Goal: Task Accomplishment & Management: Use online tool/utility

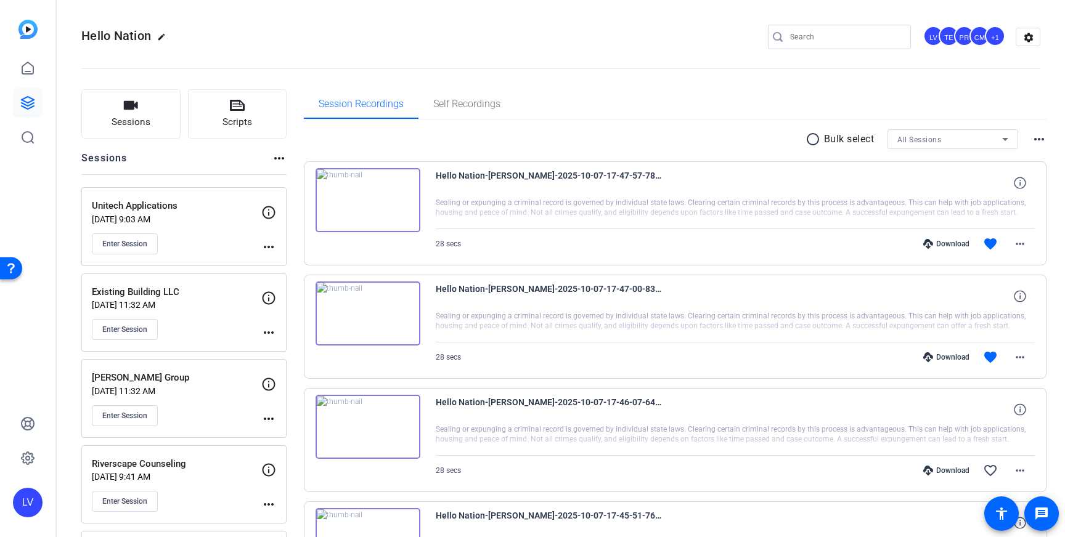
click at [208, 232] on div "Unitech Applications Oct 08, 2025 @ 9:03 AM Enter Session" at bounding box center [176, 226] width 169 height 55
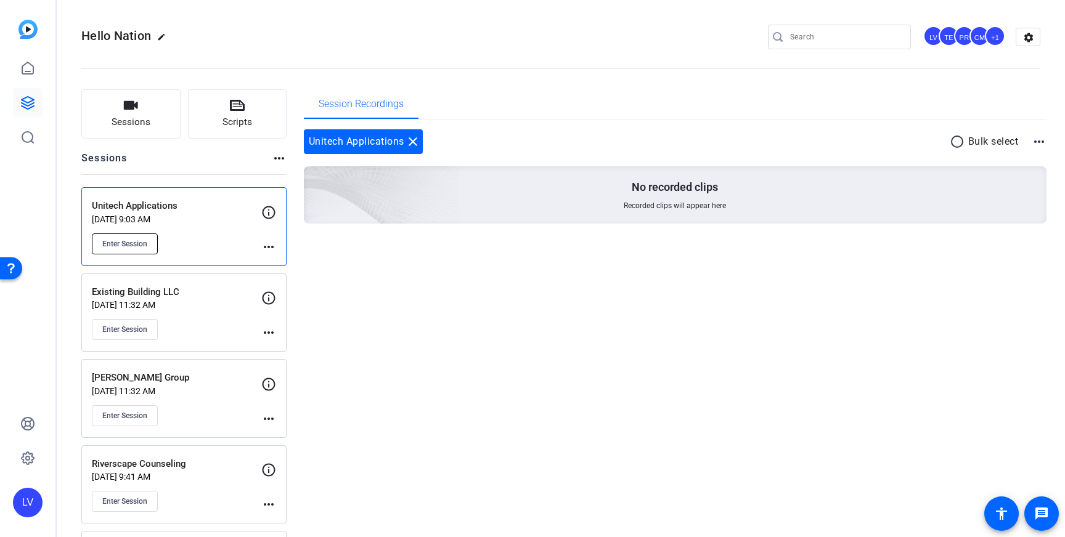
click at [136, 245] on span "Enter Session" at bounding box center [124, 244] width 45 height 10
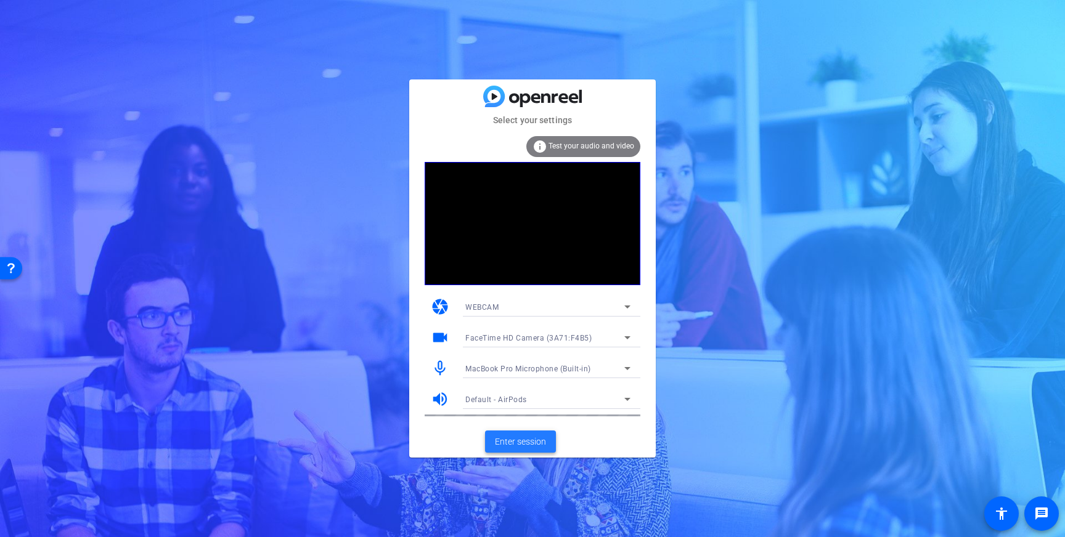
click at [523, 442] on span "Enter session" at bounding box center [520, 442] width 51 height 13
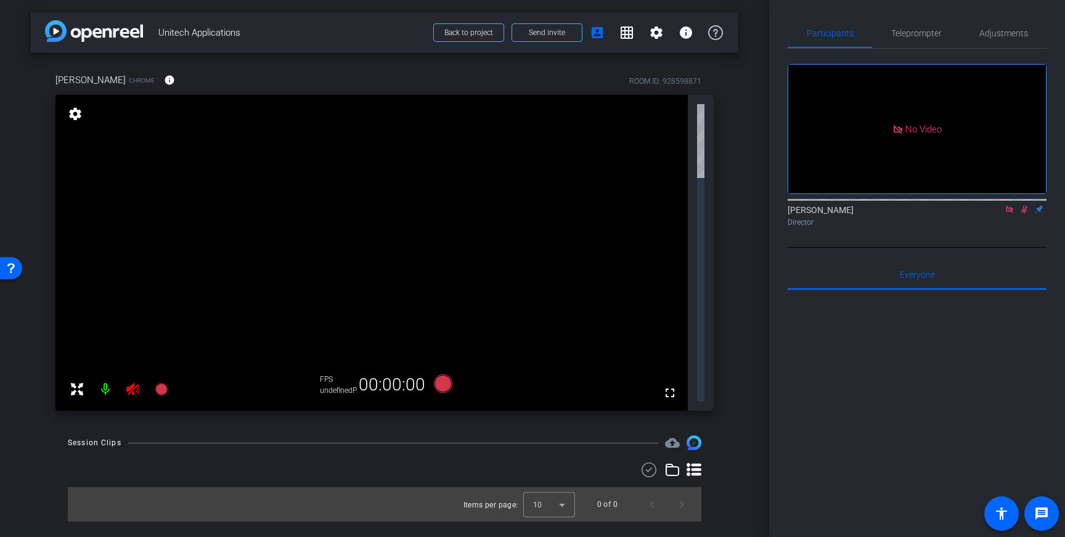
click at [1007, 213] on icon at bounding box center [1009, 209] width 7 height 7
click at [1012, 214] on icon at bounding box center [1009, 209] width 10 height 9
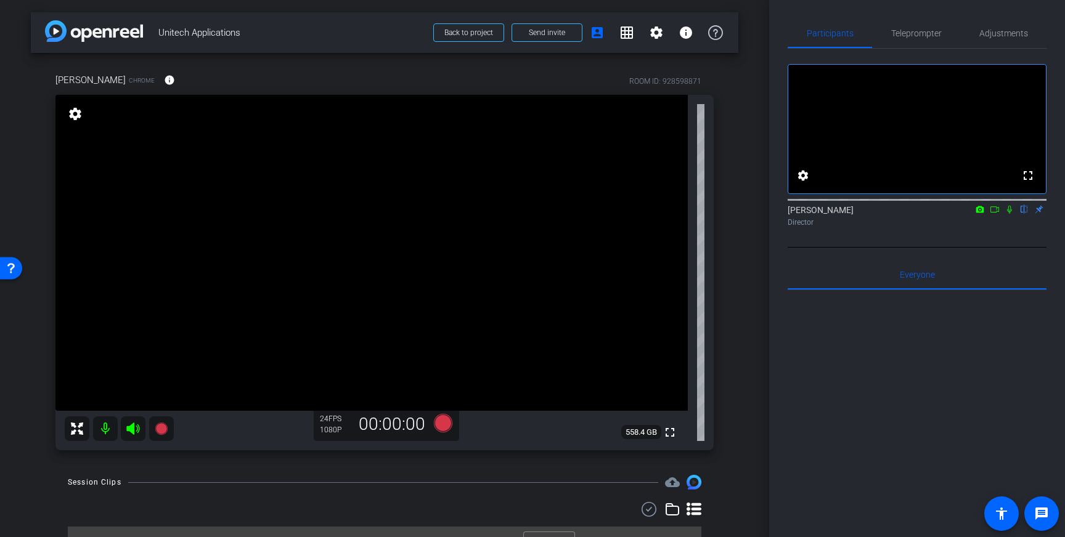
scroll to position [24, 0]
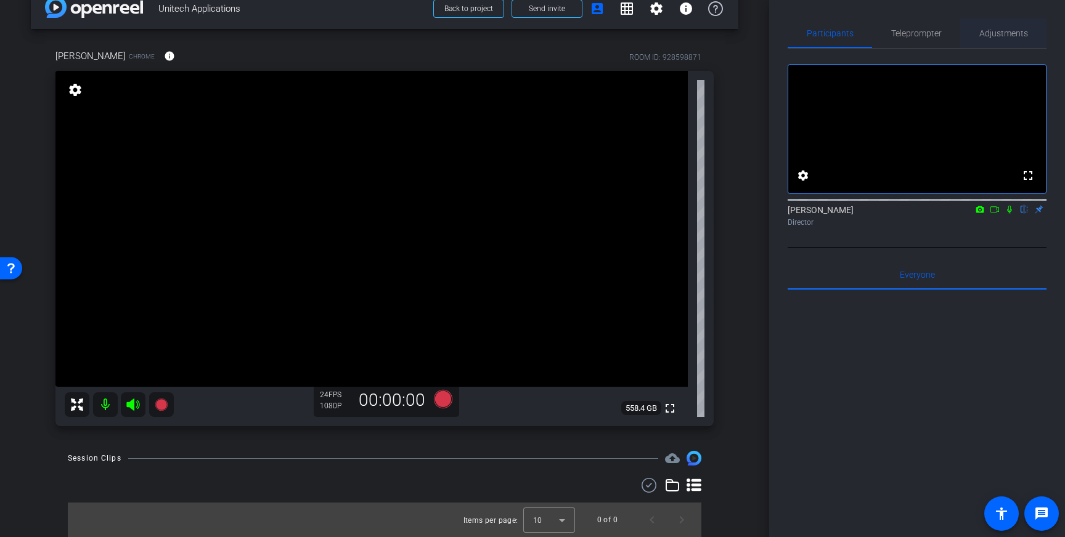
click at [996, 29] on span "Adjustments" at bounding box center [1003, 33] width 49 height 9
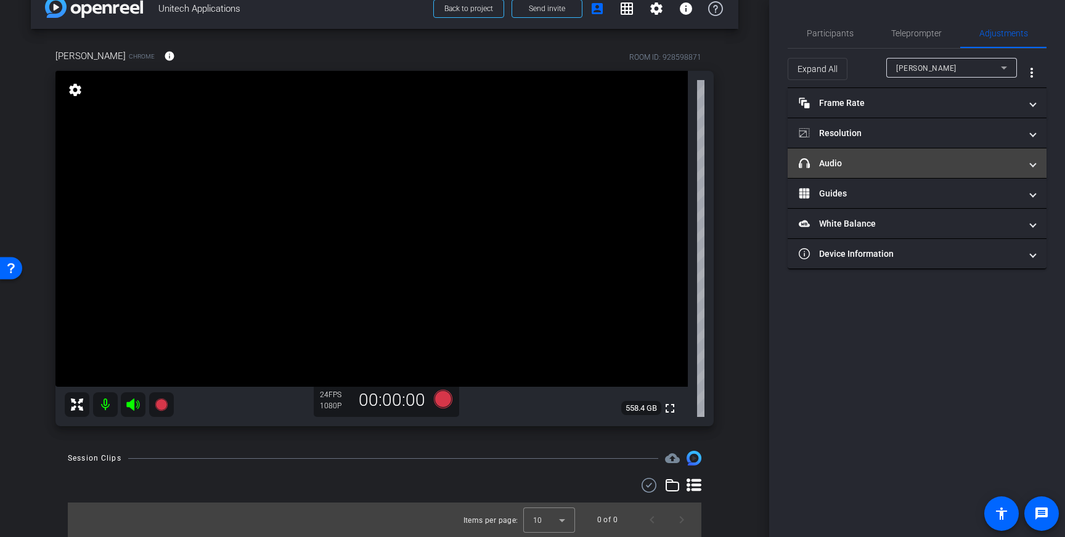
click at [909, 158] on mat-panel-title "headphone icon Audio" at bounding box center [910, 163] width 222 height 13
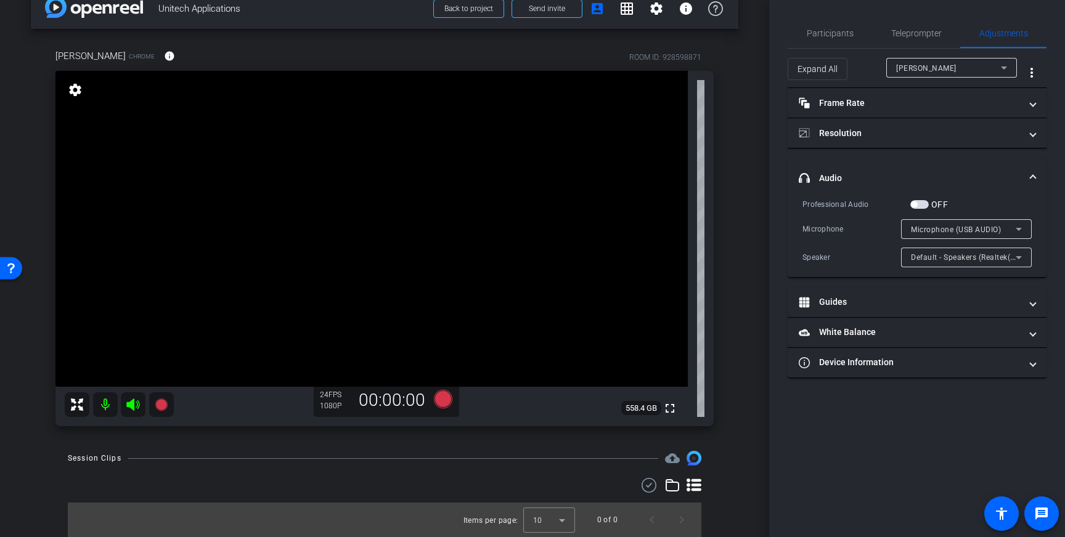
click at [1023, 178] on span "headphone icon Audio" at bounding box center [915, 178] width 232 height 13
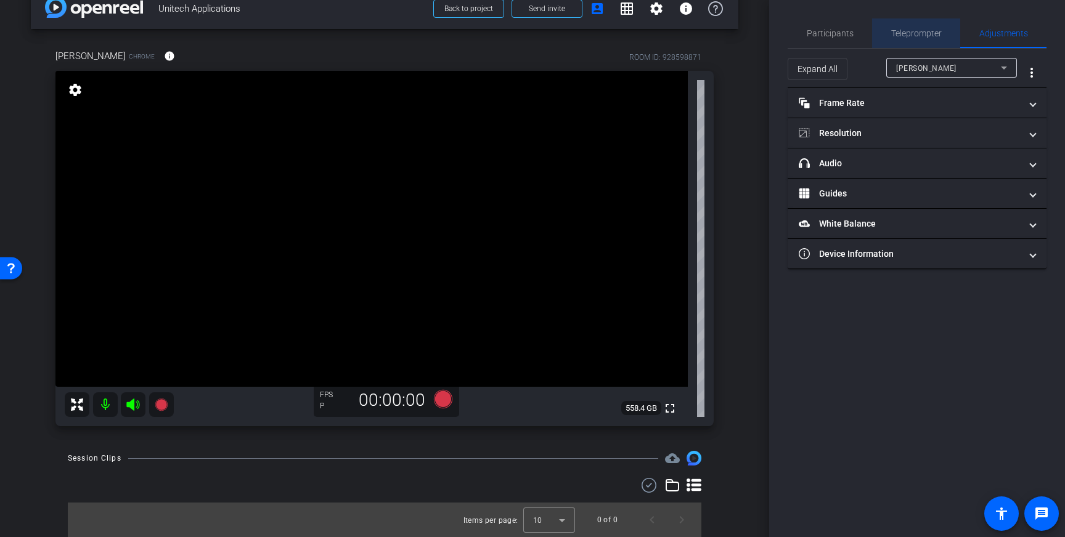
click at [897, 33] on span "Teleprompter" at bounding box center [916, 33] width 51 height 9
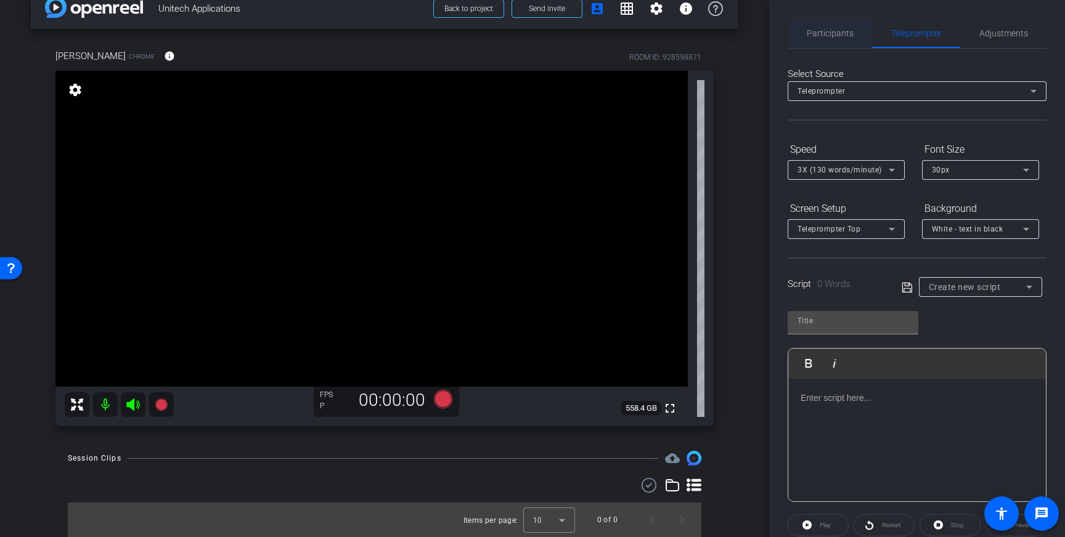
click at [829, 30] on span "Participants" at bounding box center [830, 33] width 47 height 9
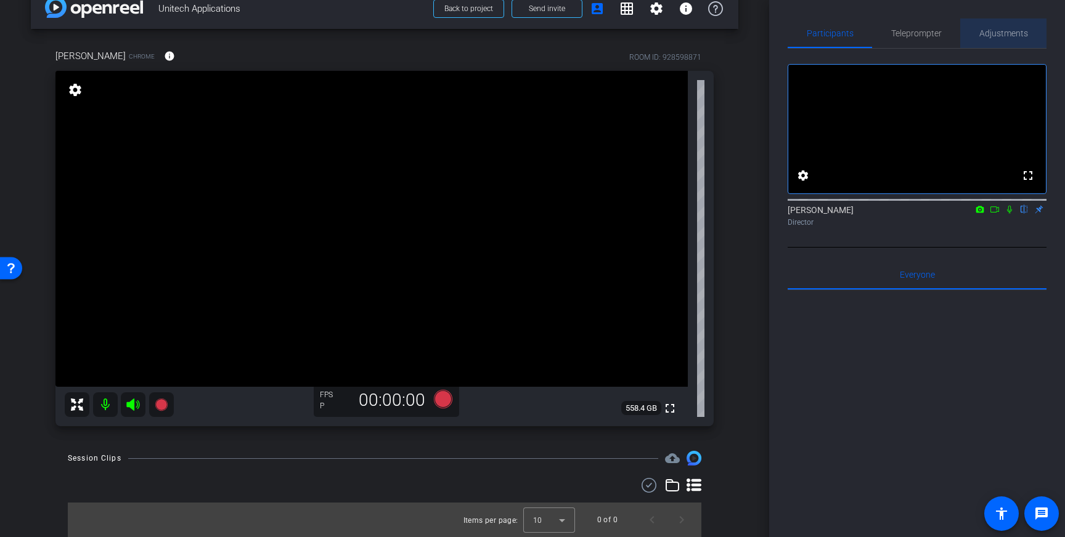
click at [986, 35] on span "Adjustments" at bounding box center [1003, 33] width 49 height 9
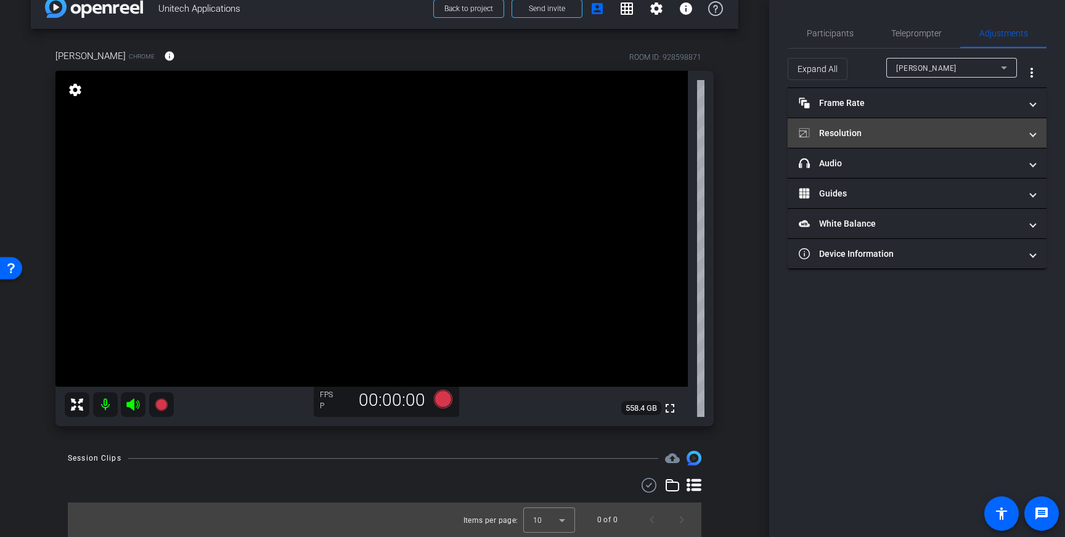
click at [946, 131] on mat-panel-title "Resolution" at bounding box center [910, 133] width 222 height 13
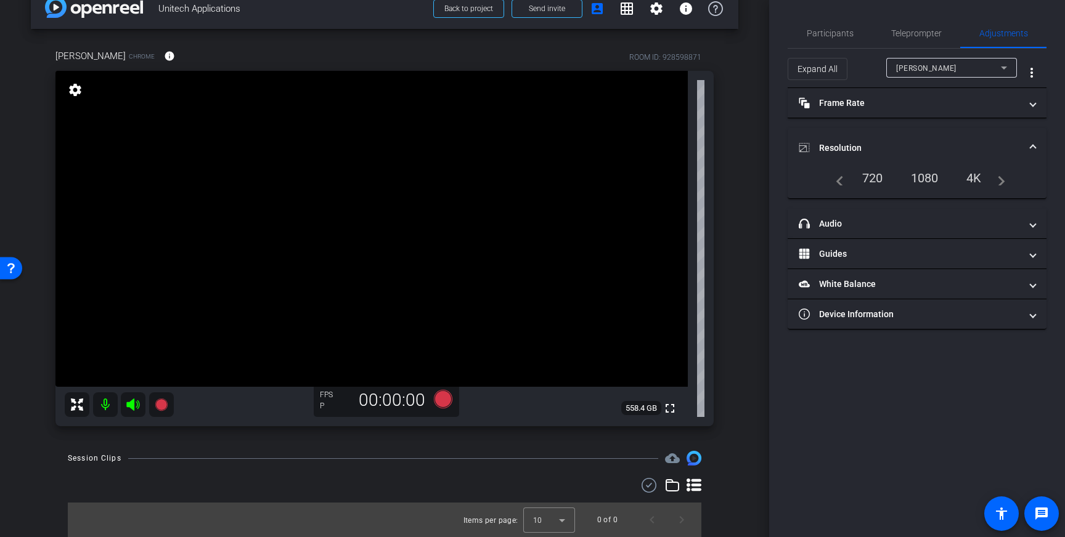
click at [900, 178] on div "navigate_before 720 1080 4K navigate_next" at bounding box center [917, 178] width 176 height 21
click at [924, 174] on div "1080" at bounding box center [924, 178] width 46 height 21
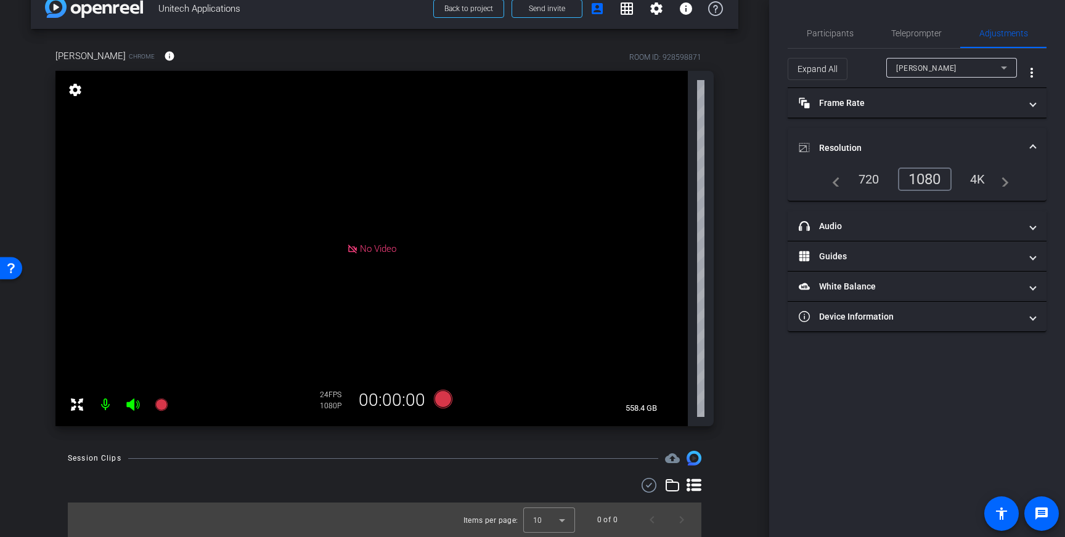
scroll to position [0, 0]
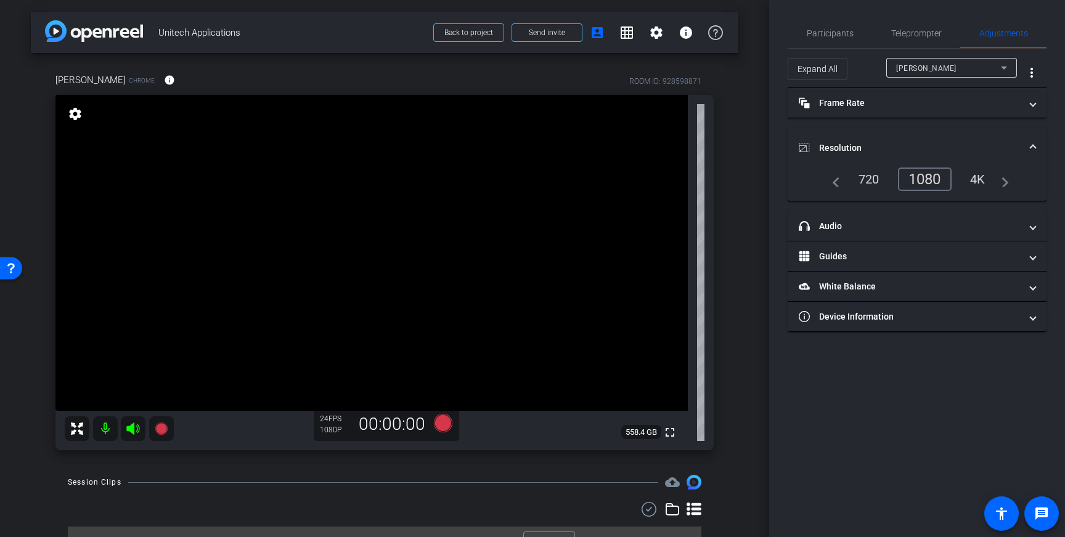
click at [983, 139] on mat-expansion-panel-header "Resolution" at bounding box center [916, 147] width 259 height 39
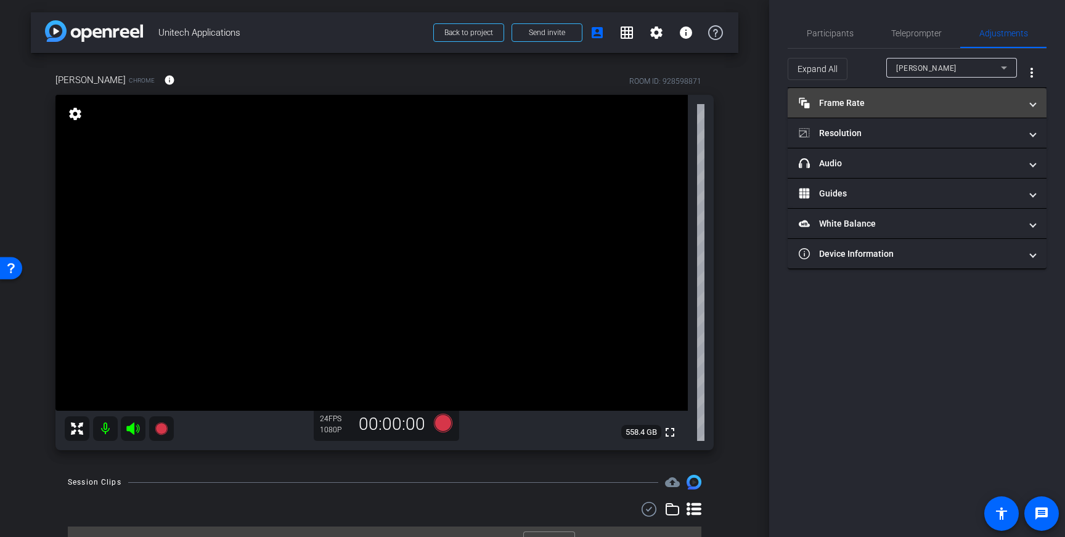
click at [1027, 105] on span "Frame Rate Frame Rate" at bounding box center [915, 103] width 232 height 13
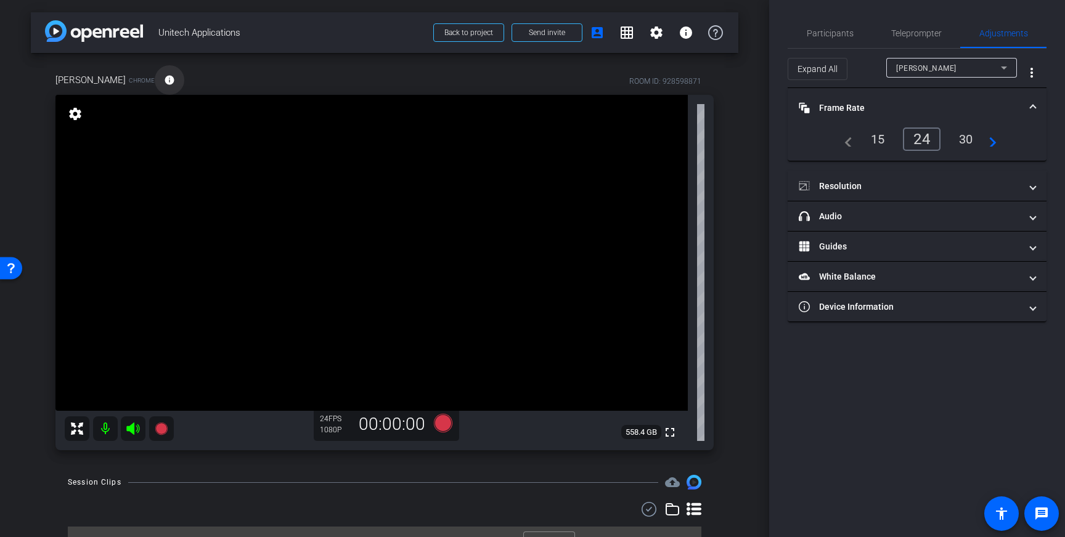
click at [155, 88] on span at bounding box center [170, 80] width 30 height 30
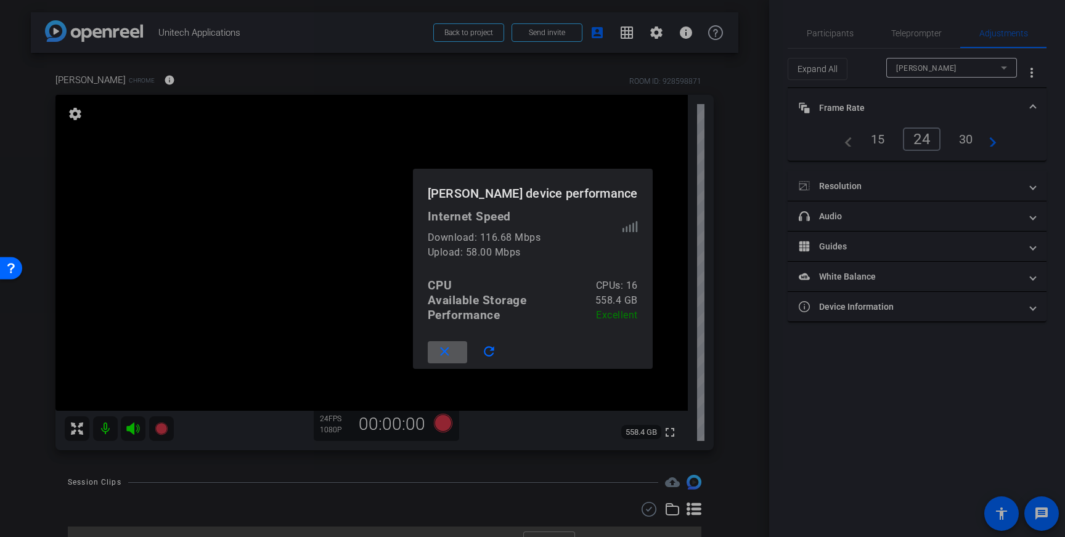
click at [705, 96] on div at bounding box center [532, 268] width 1065 height 537
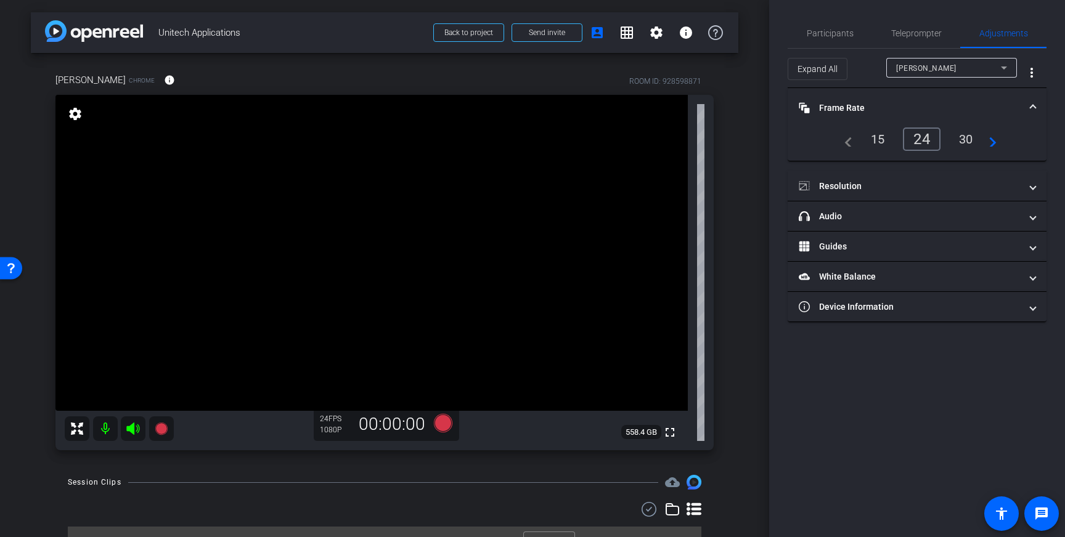
click at [961, 137] on div "30" at bounding box center [966, 139] width 33 height 21
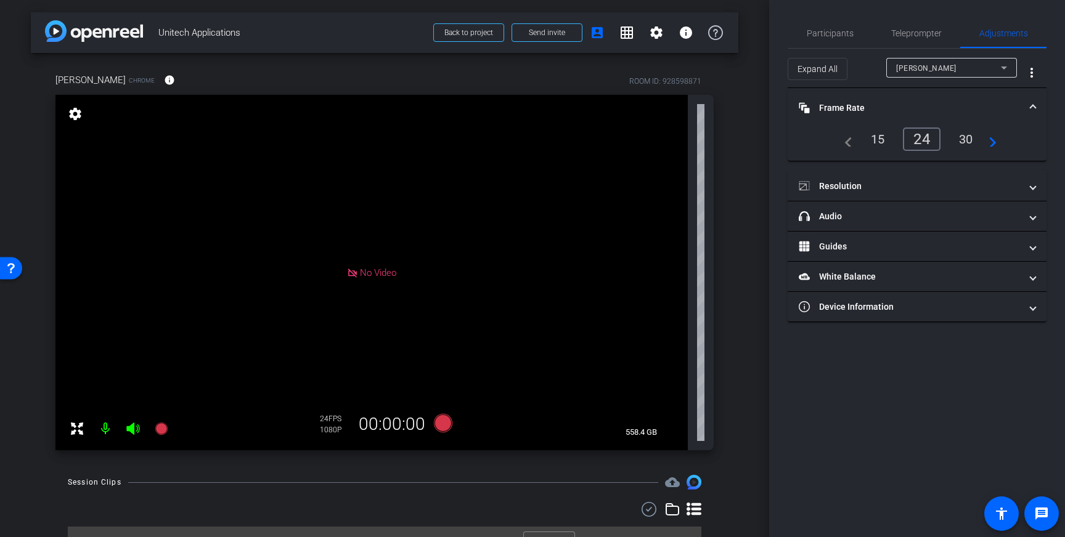
click at [969, 138] on div "30" at bounding box center [966, 139] width 33 height 21
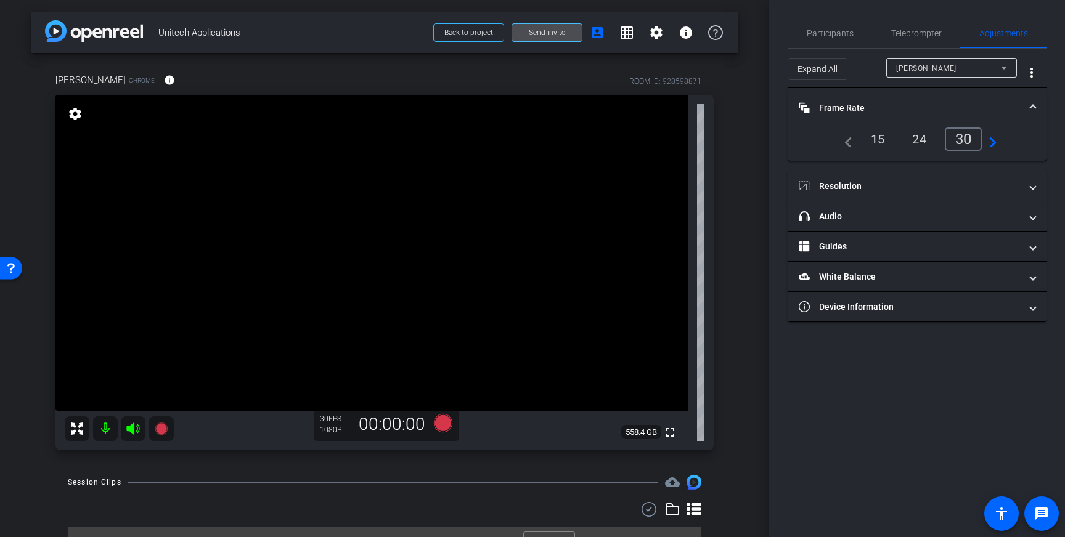
click at [561, 39] on span at bounding box center [547, 33] width 70 height 30
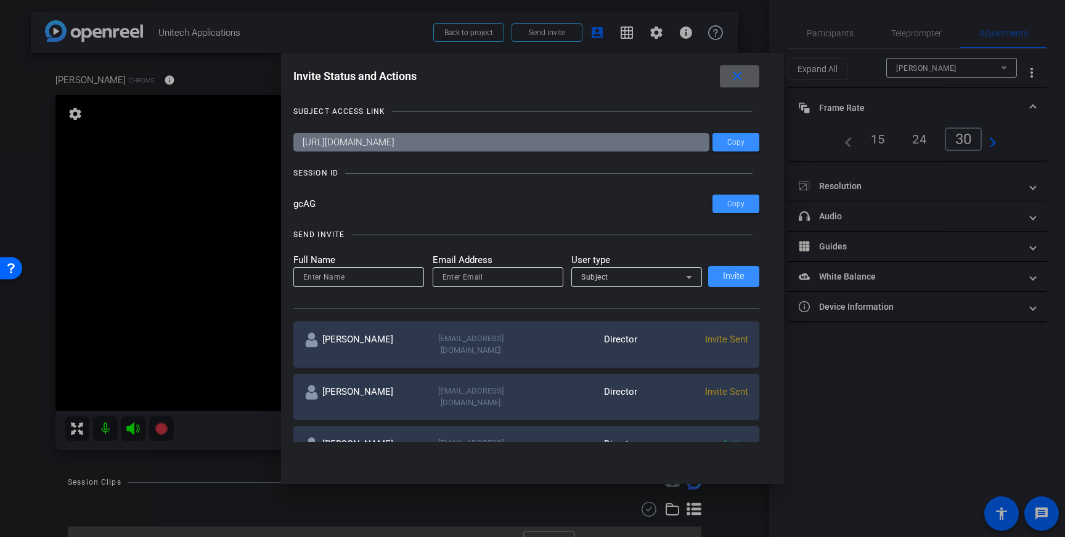
click at [737, 75] on mat-icon "close" at bounding box center [737, 76] width 15 height 15
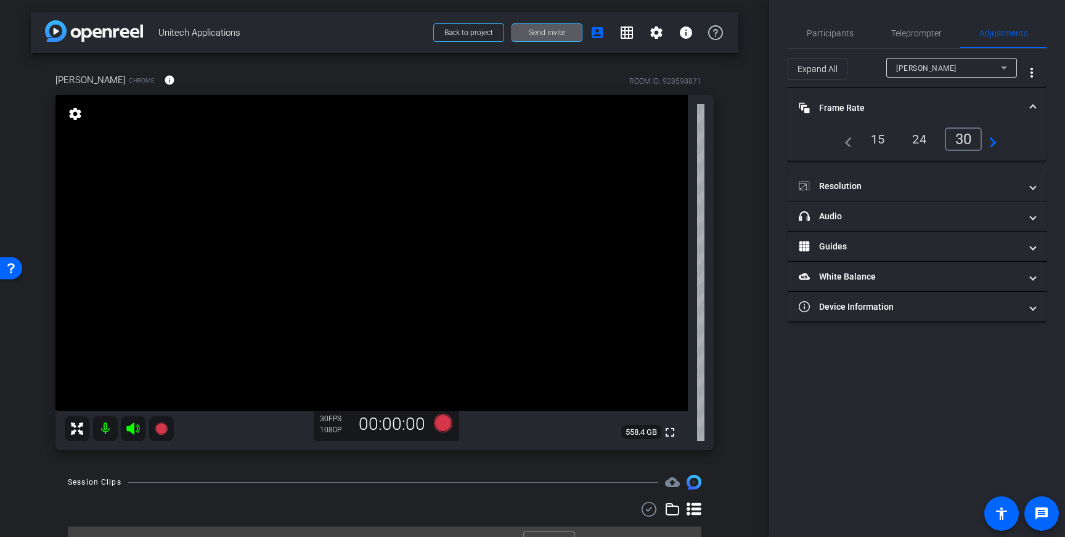
scroll to position [24, 0]
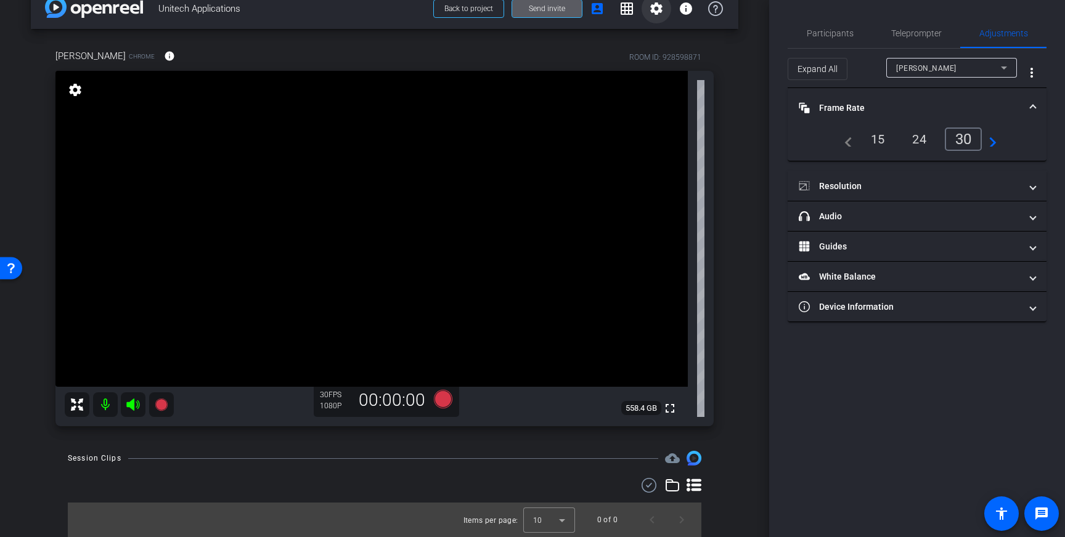
click at [647, 10] on span at bounding box center [656, 9] width 30 height 30
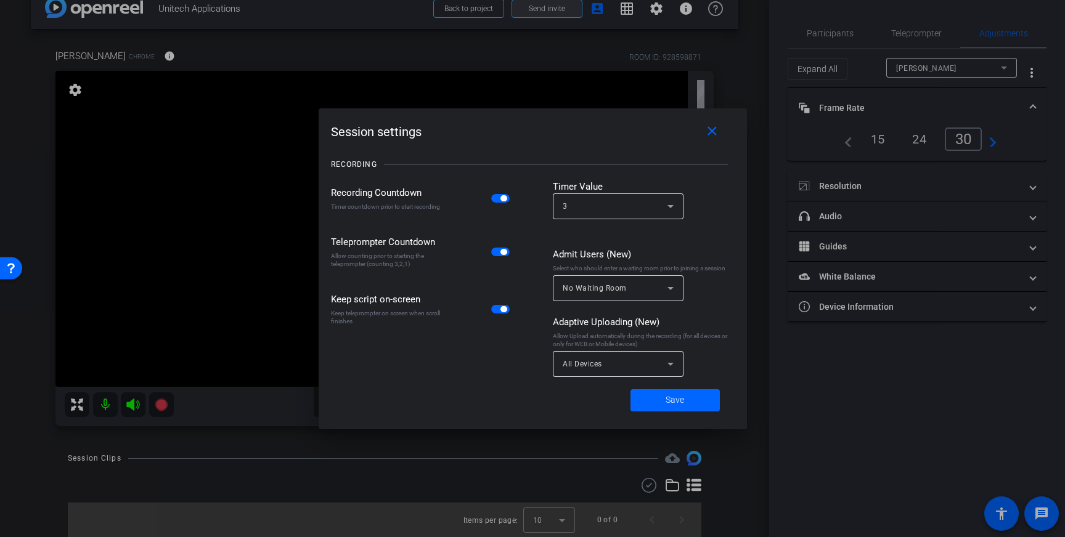
click at [559, 11] on div at bounding box center [532, 268] width 1065 height 537
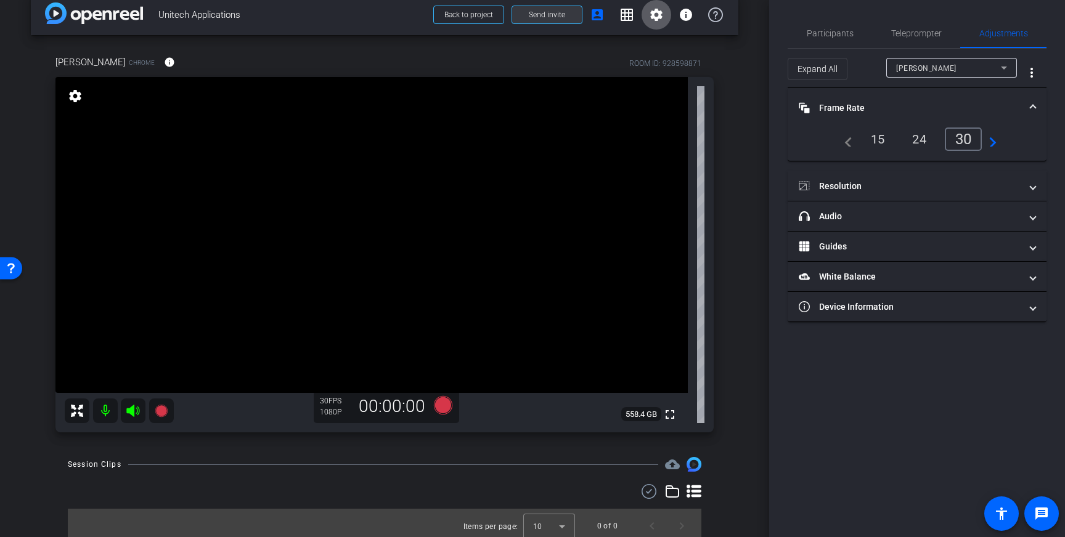
click at [555, 13] on span "Send invite" at bounding box center [547, 15] width 36 height 10
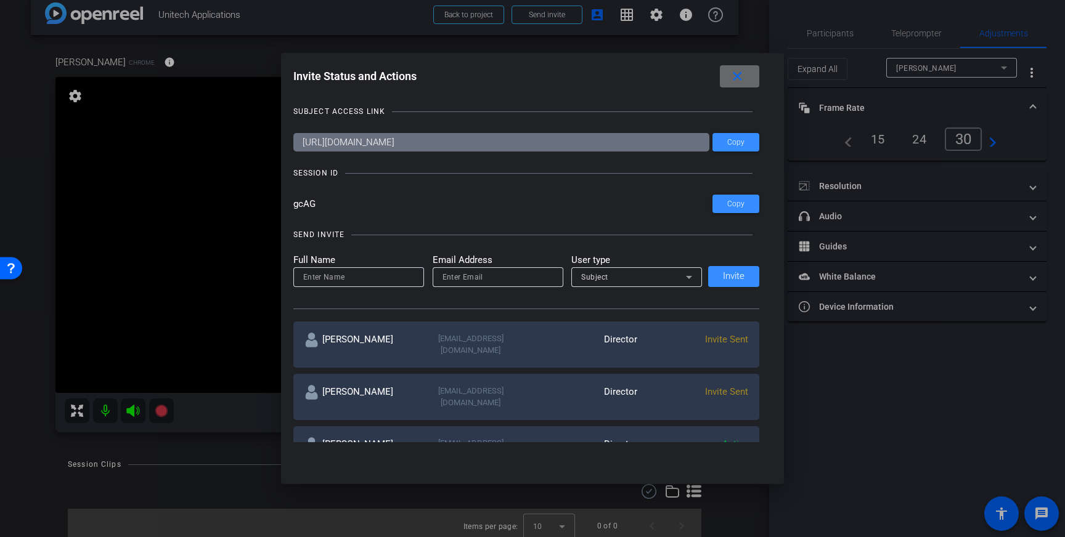
click at [742, 81] on mat-icon "close" at bounding box center [737, 76] width 15 height 15
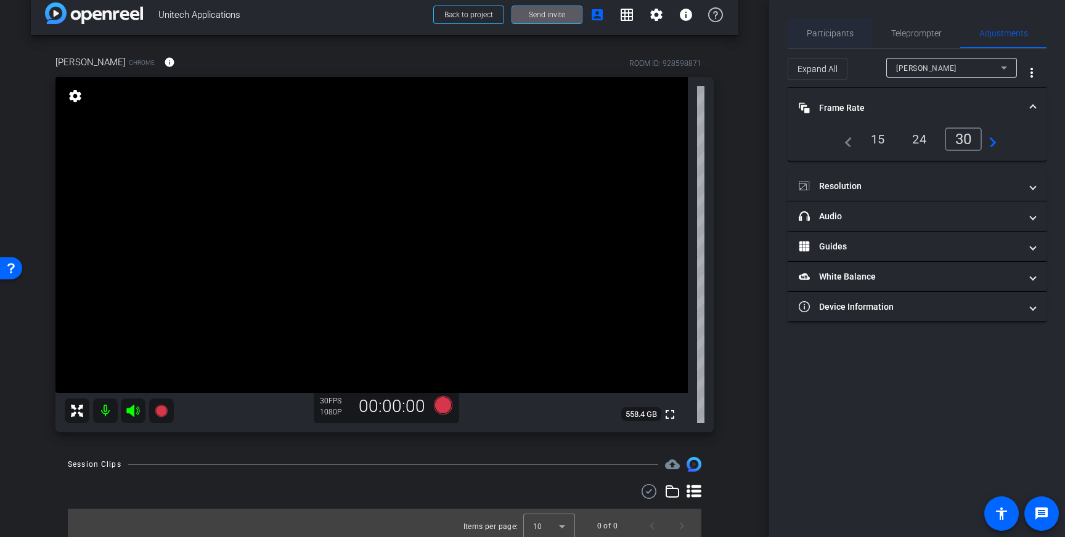
click at [826, 38] on span "Participants" at bounding box center [830, 33] width 47 height 9
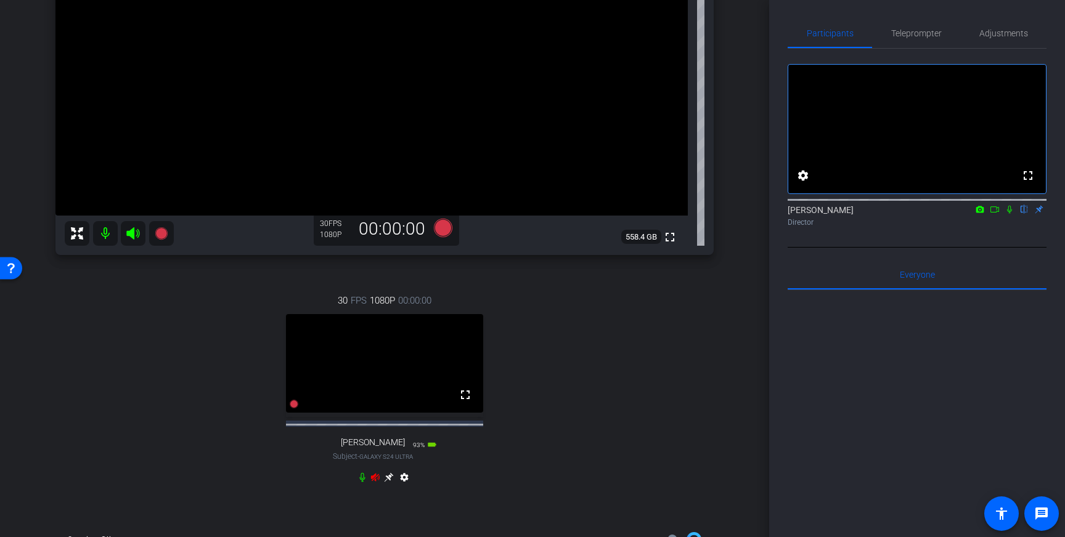
scroll to position [198, 0]
click at [129, 232] on icon at bounding box center [132, 231] width 13 height 12
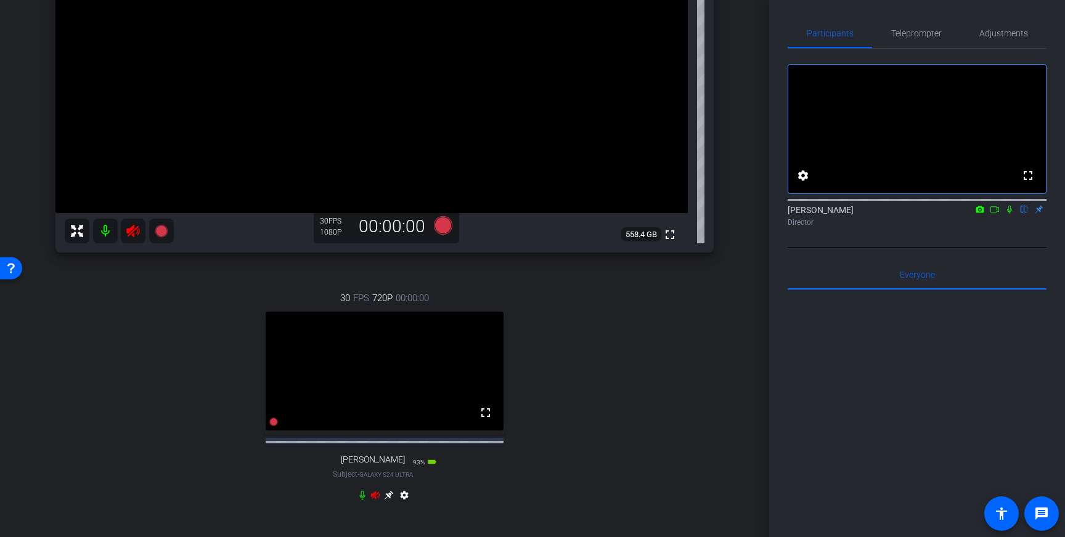
drag, startPoint x: 376, startPoint y: 506, endPoint x: 465, endPoint y: 513, distance: 88.9
click at [378, 500] on icon at bounding box center [375, 495] width 10 height 10
click at [107, 232] on mat-icon at bounding box center [105, 231] width 25 height 25
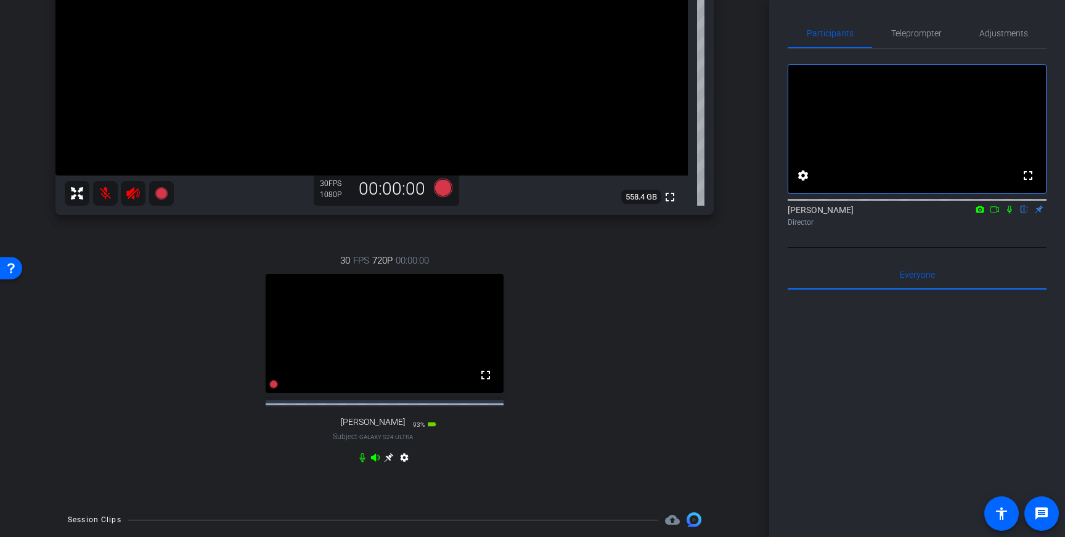
scroll to position [244, 0]
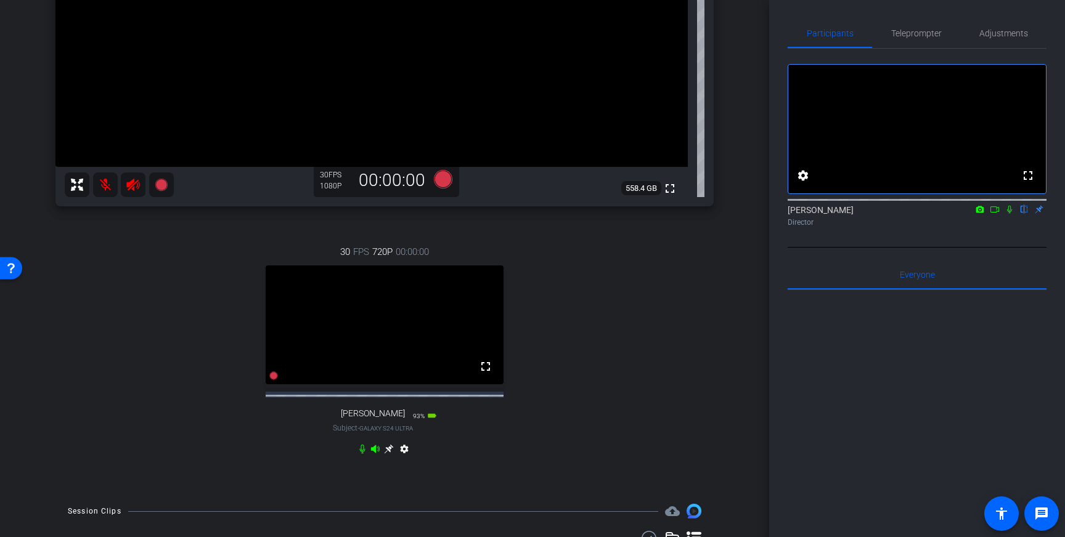
click at [393, 454] on icon at bounding box center [389, 449] width 10 height 10
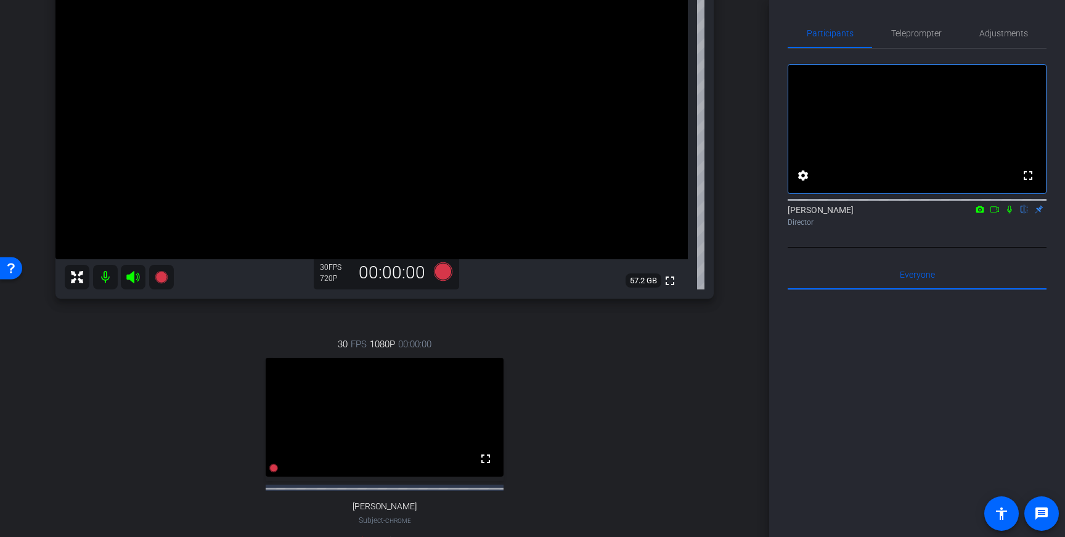
scroll to position [0, 0]
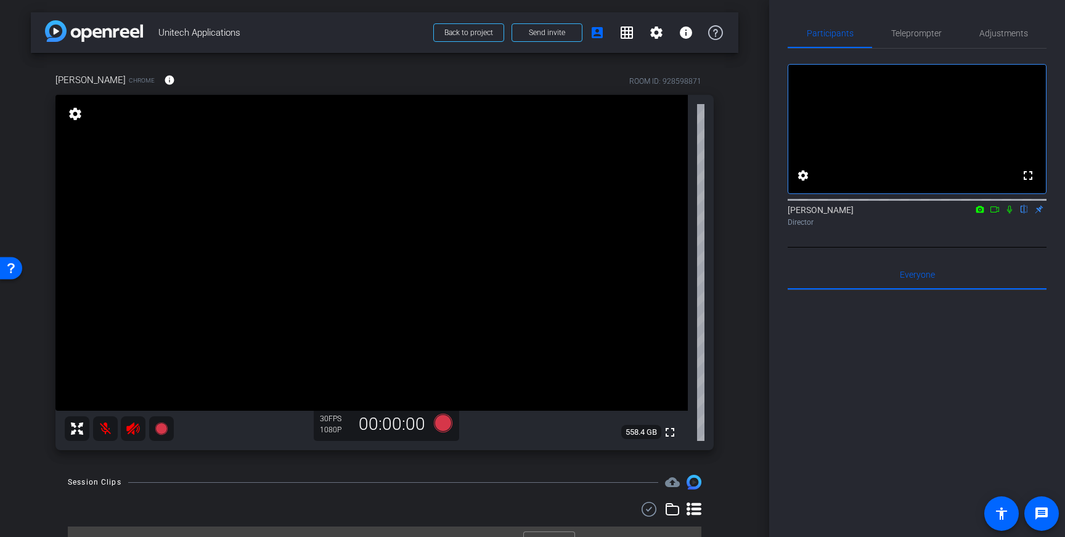
click at [134, 431] on icon at bounding box center [133, 428] width 15 height 15
click at [105, 429] on mat-icon at bounding box center [105, 429] width 25 height 25
click at [131, 432] on icon at bounding box center [133, 428] width 15 height 15
click at [919, 33] on span "Teleprompter" at bounding box center [916, 33] width 51 height 9
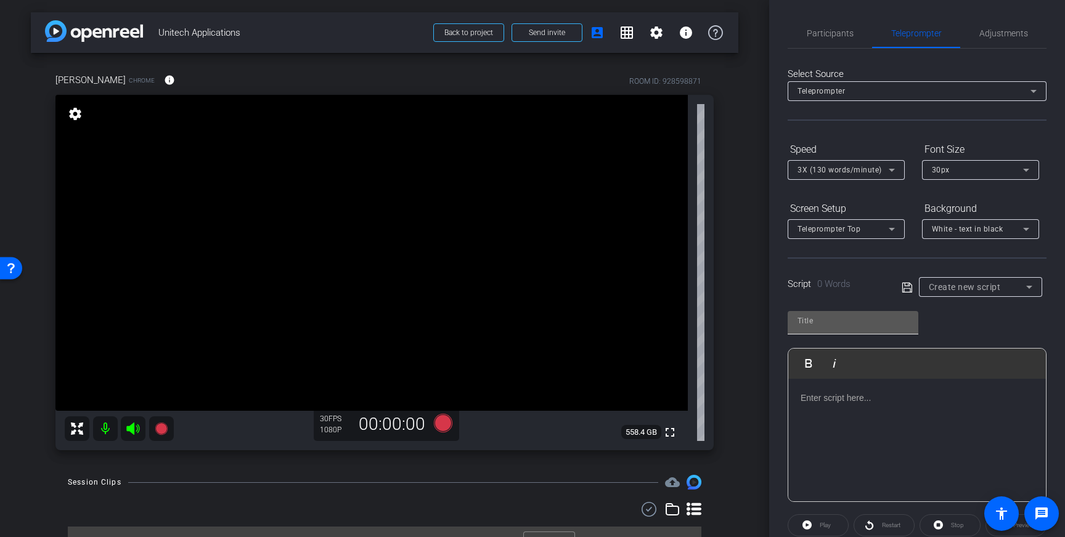
click at [823, 322] on input "text" at bounding box center [852, 321] width 111 height 15
type input "Unitech"
click at [838, 404] on p at bounding box center [916, 398] width 233 height 14
click at [851, 401] on p at bounding box center [916, 398] width 233 height 14
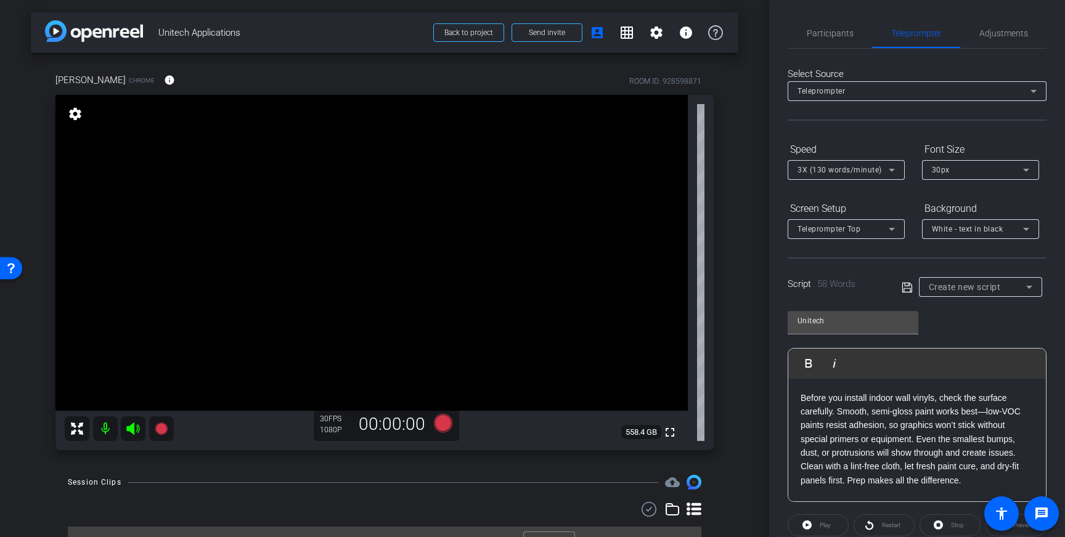
click at [906, 289] on icon at bounding box center [906, 287] width 11 height 15
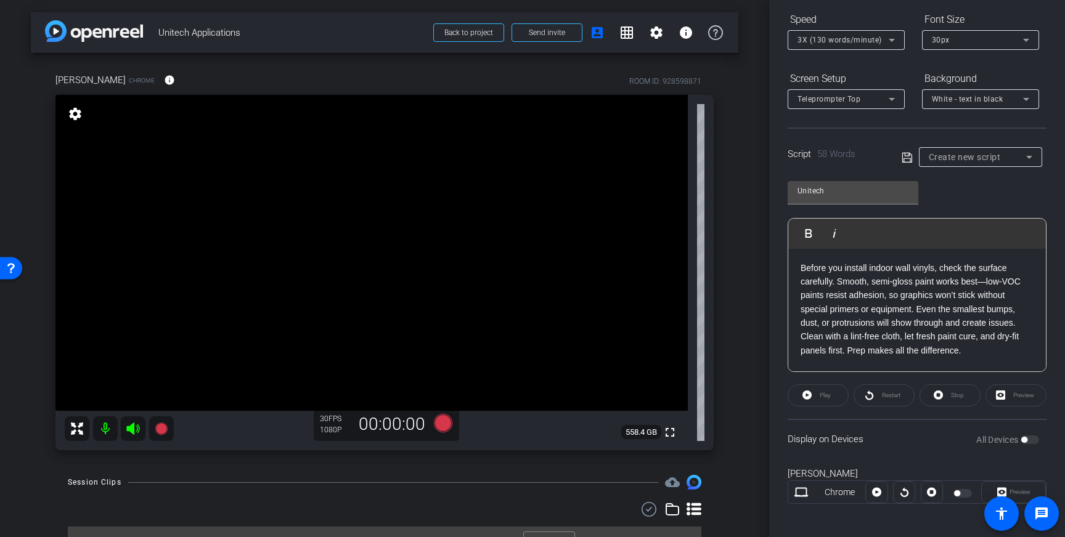
scroll to position [136, 0]
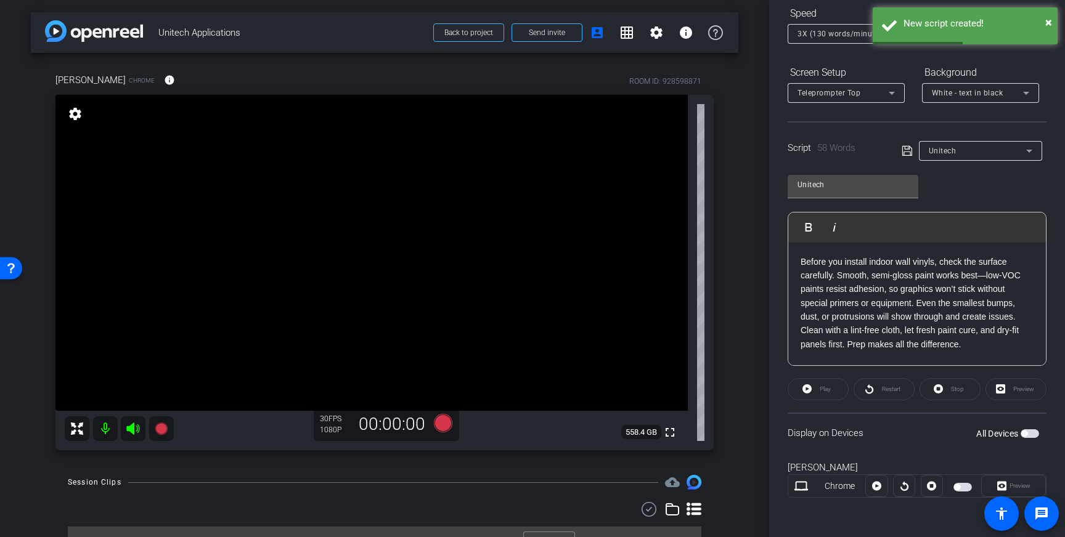
click at [1028, 436] on span "button" at bounding box center [1029, 433] width 18 height 9
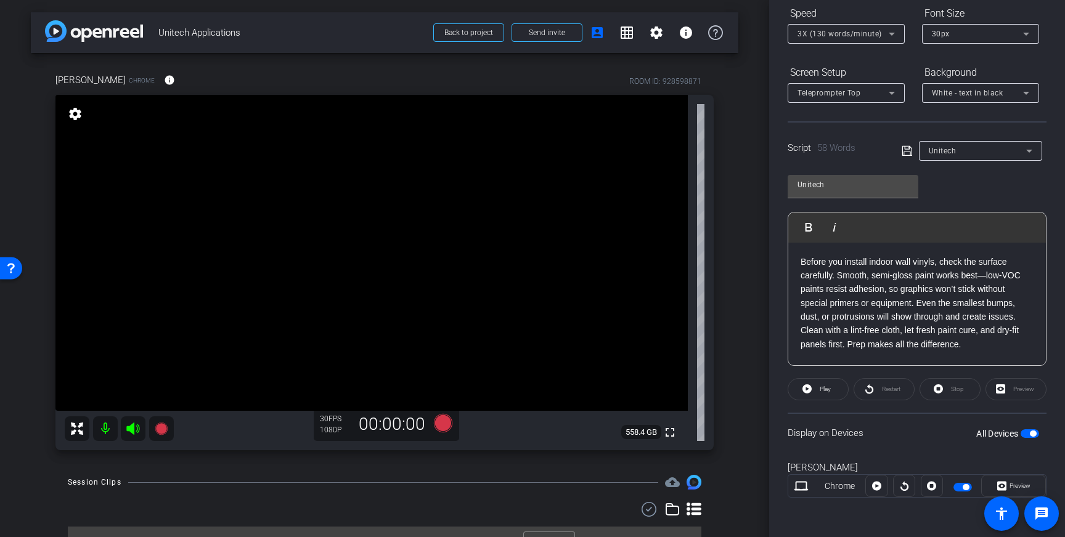
click at [1030, 436] on span "button" at bounding box center [1029, 433] width 18 height 9
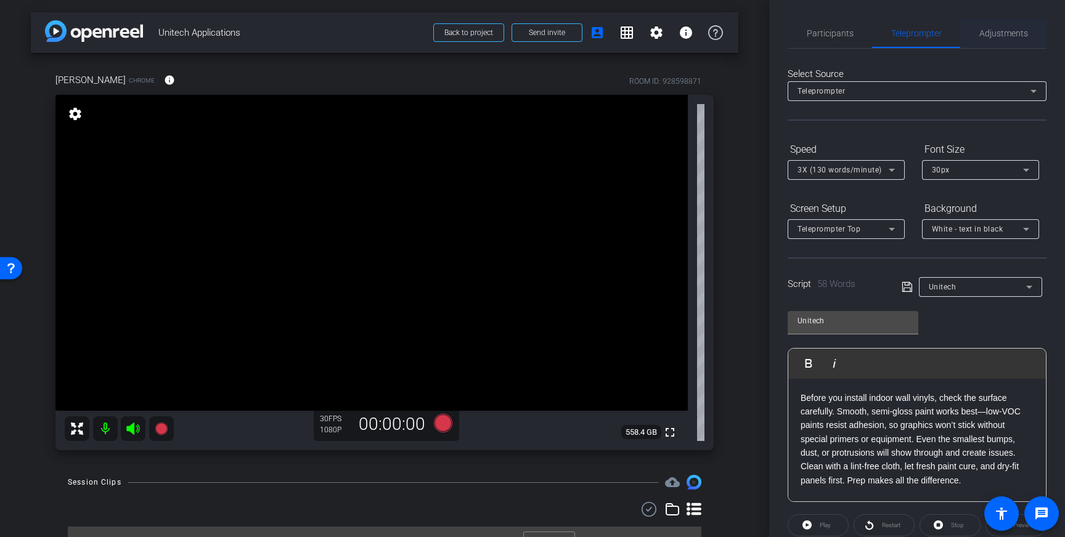
click at [1009, 42] on span "Adjustments" at bounding box center [1003, 33] width 49 height 30
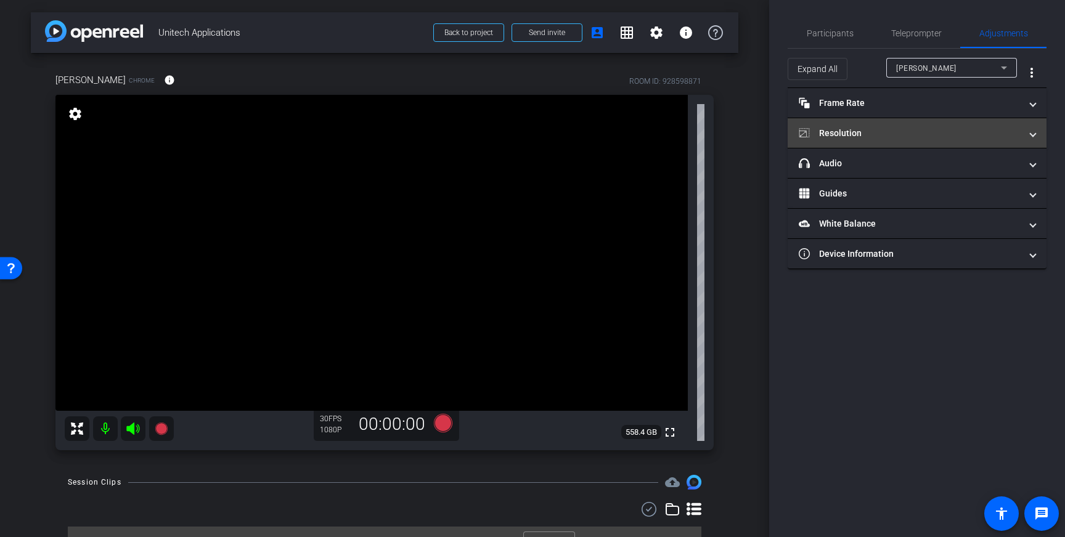
click at [981, 128] on mat-panel-title "Resolution" at bounding box center [910, 133] width 222 height 13
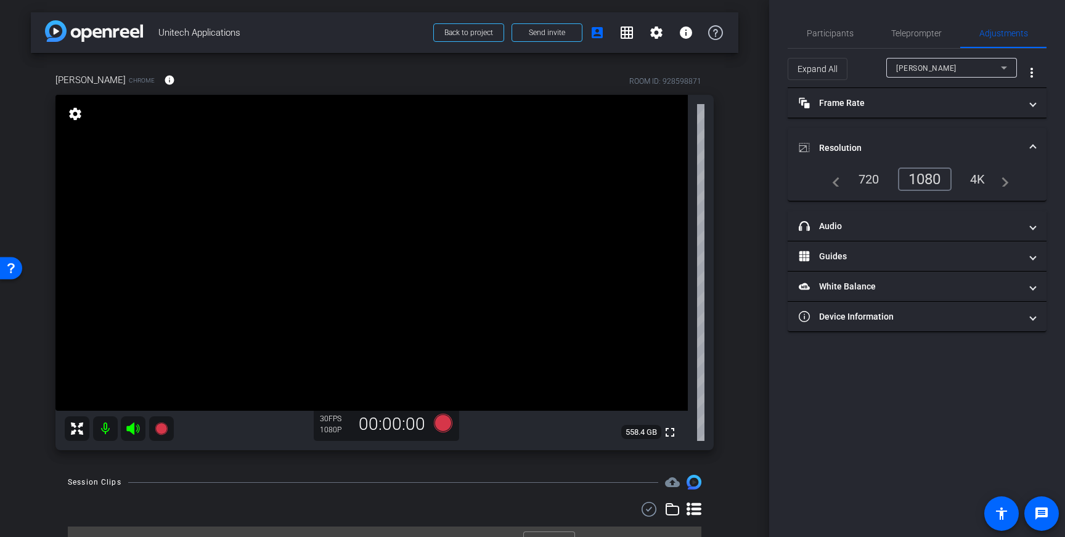
click at [1037, 143] on mat-expansion-panel-header "Resolution" at bounding box center [916, 147] width 259 height 39
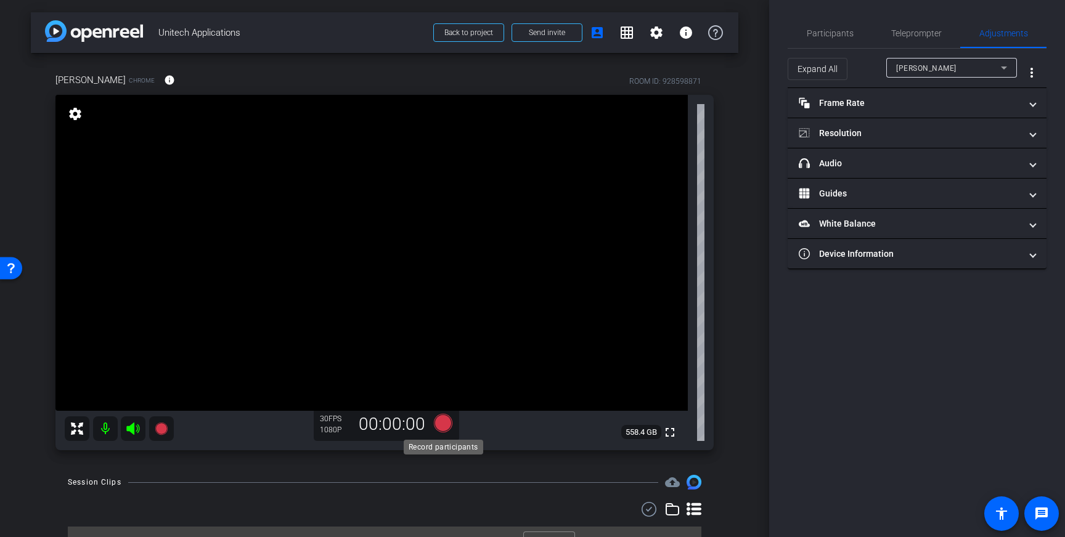
click at [447, 425] on icon at bounding box center [443, 423] width 18 height 18
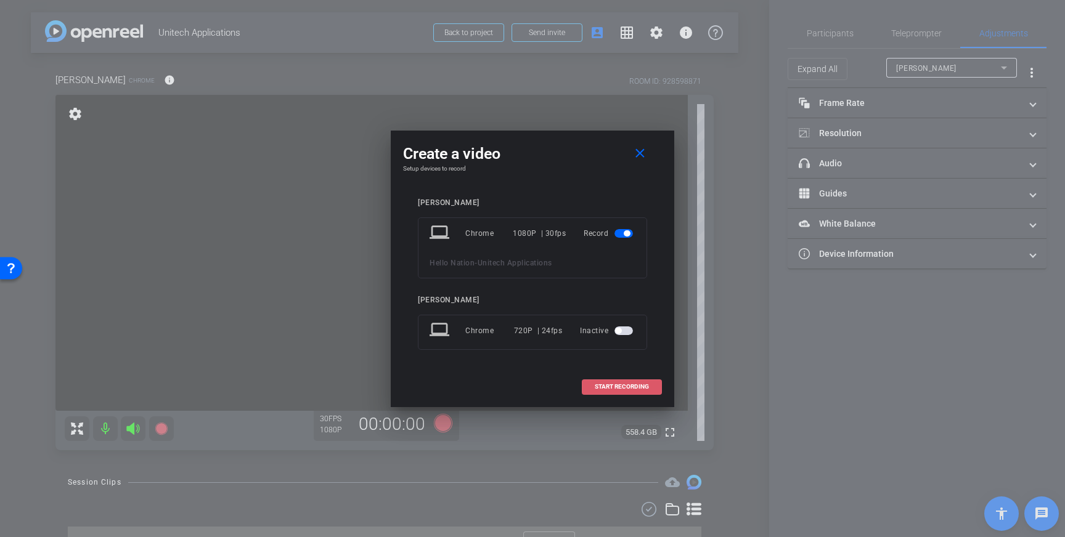
click at [617, 385] on span "START RECORDING" at bounding box center [622, 387] width 54 height 6
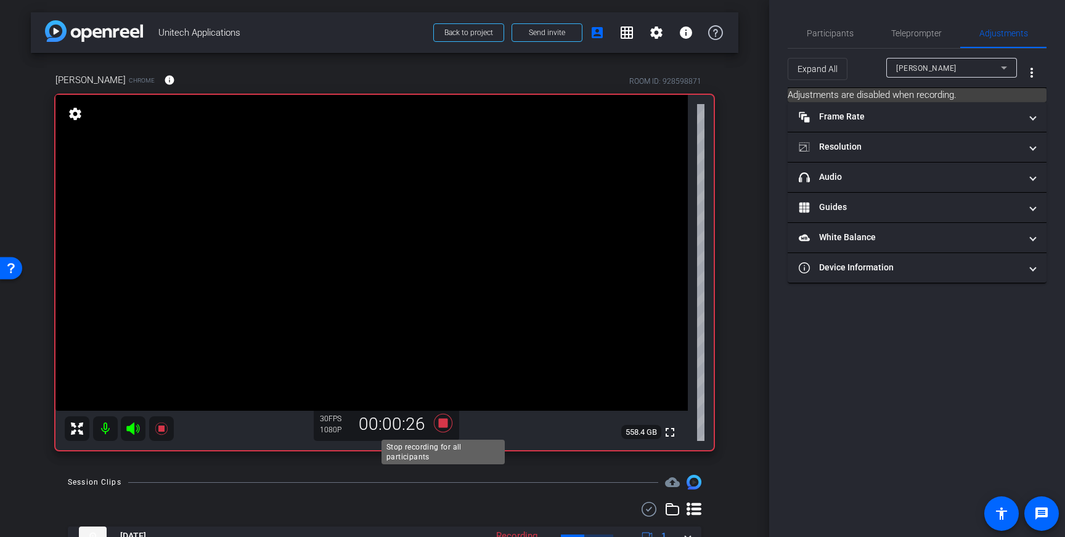
click at [443, 425] on icon at bounding box center [443, 423] width 18 height 18
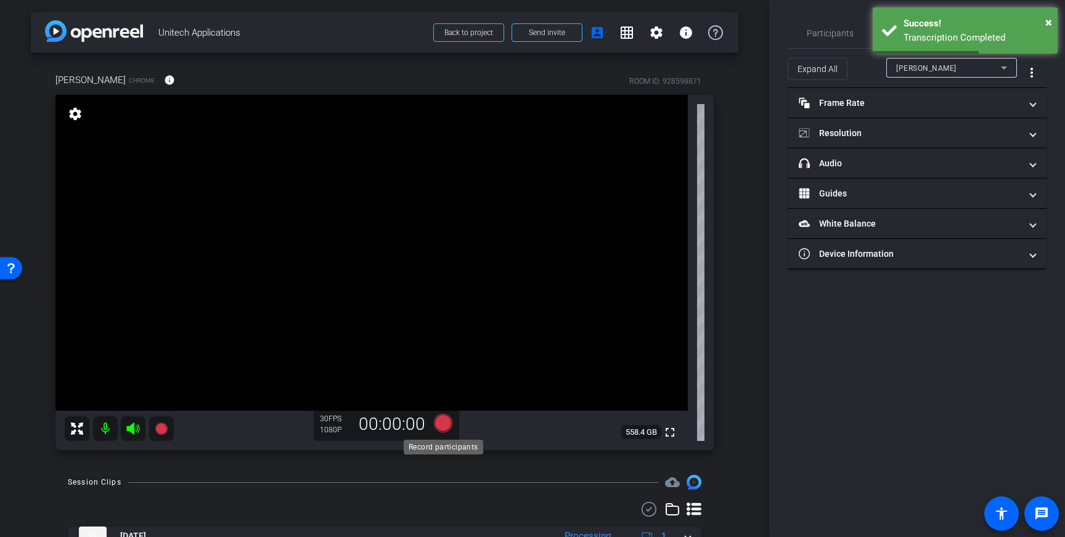
click at [447, 426] on icon at bounding box center [443, 423] width 18 height 18
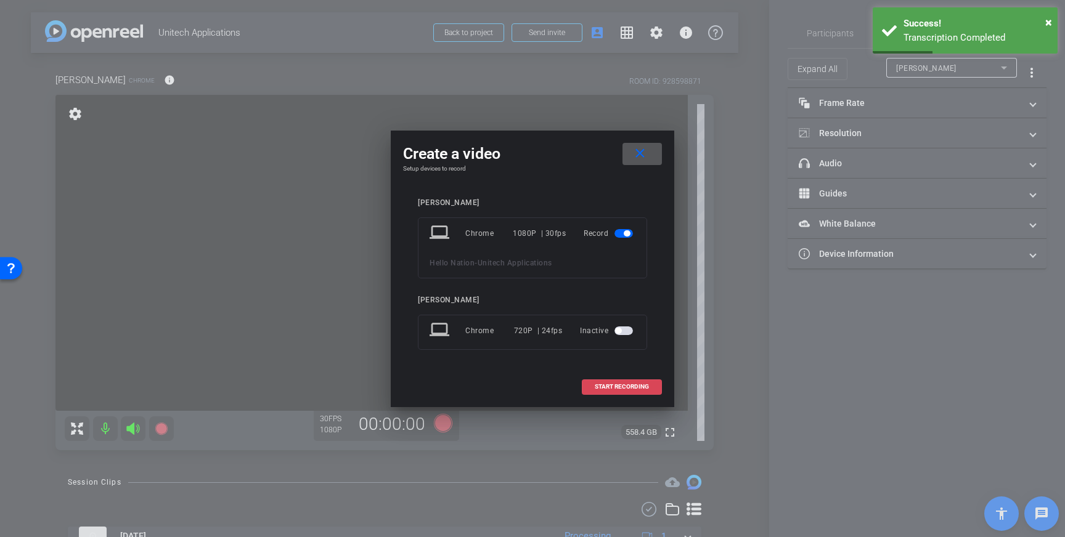
click at [617, 386] on span "START RECORDING" at bounding box center [622, 387] width 54 height 6
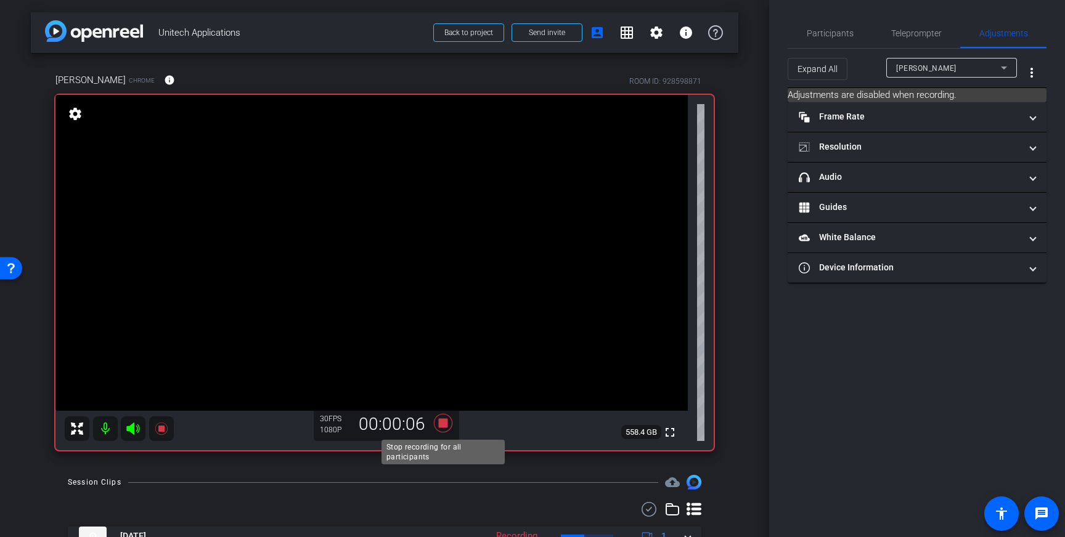
click at [445, 422] on icon at bounding box center [443, 423] width 18 height 18
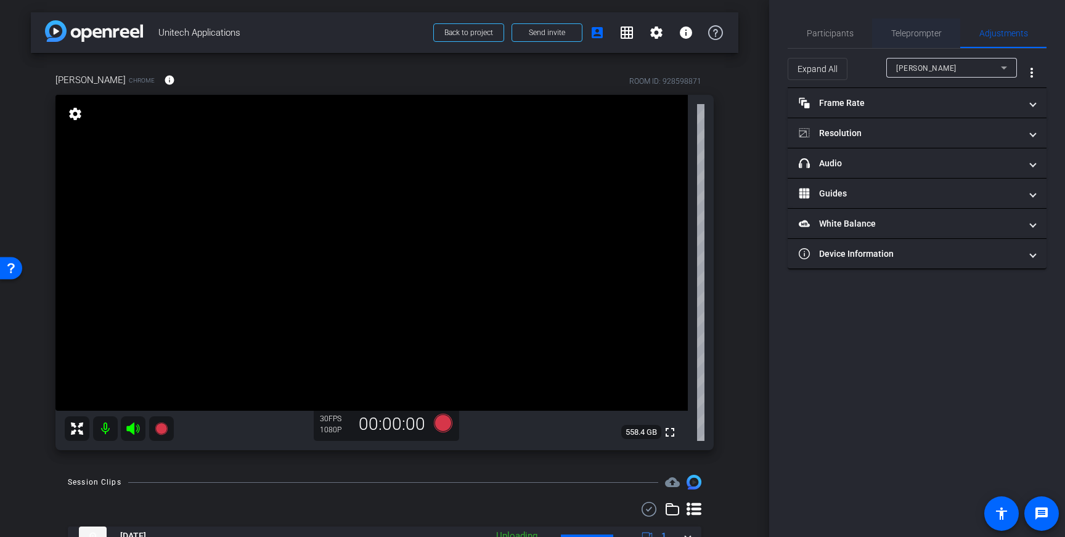
click at [917, 32] on span "Teleprompter" at bounding box center [916, 33] width 51 height 9
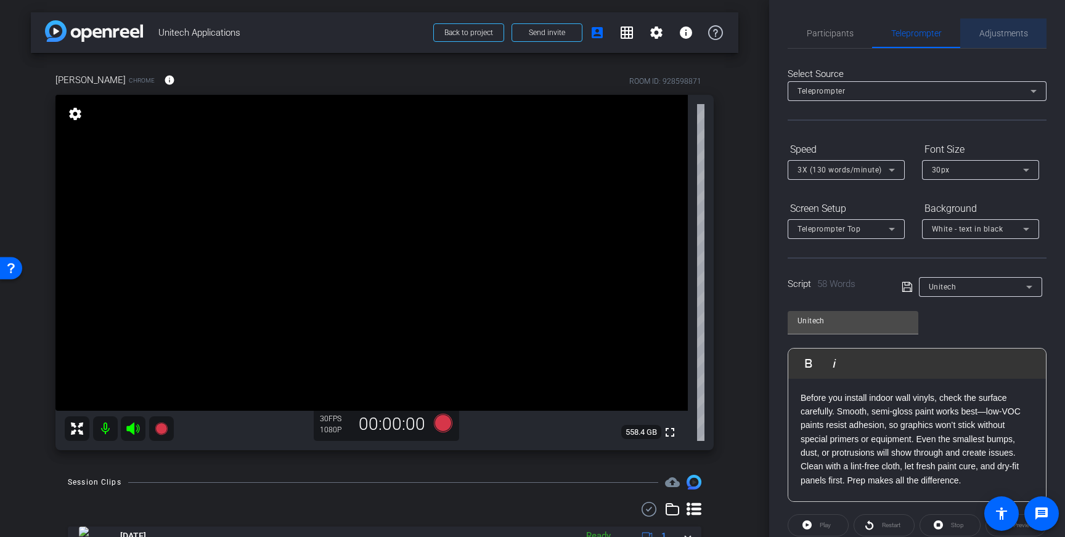
click at [1006, 36] on span "Adjustments" at bounding box center [1003, 33] width 49 height 9
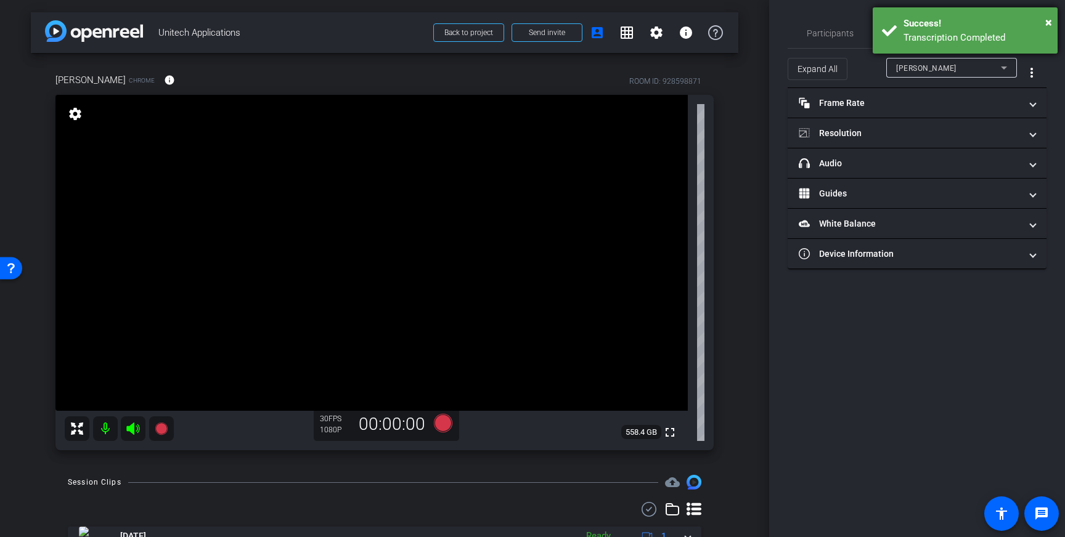
click at [914, 38] on div "Transcription Completed" at bounding box center [975, 38] width 145 height 14
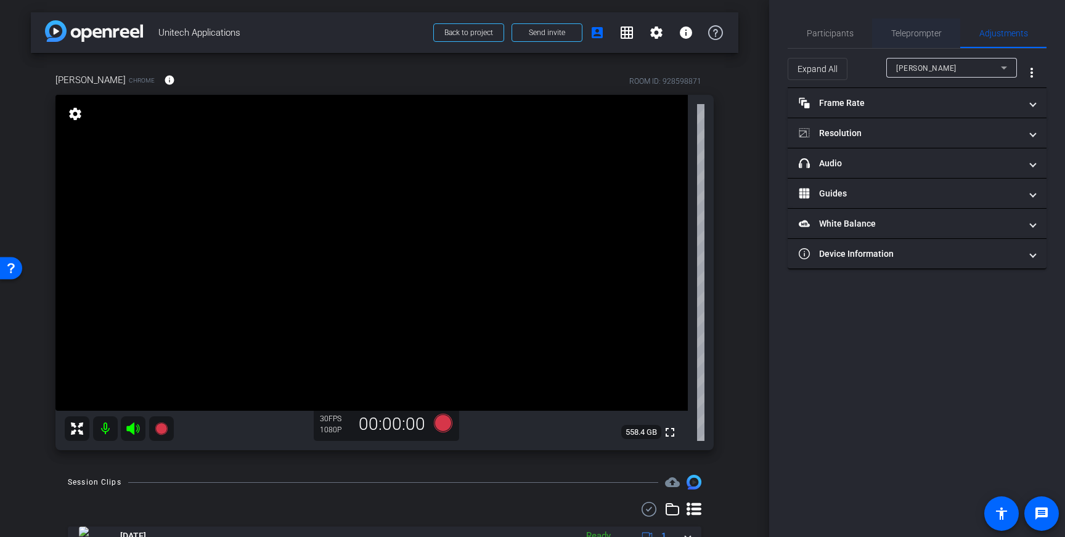
click at [911, 37] on span "Teleprompter" at bounding box center [916, 33] width 51 height 9
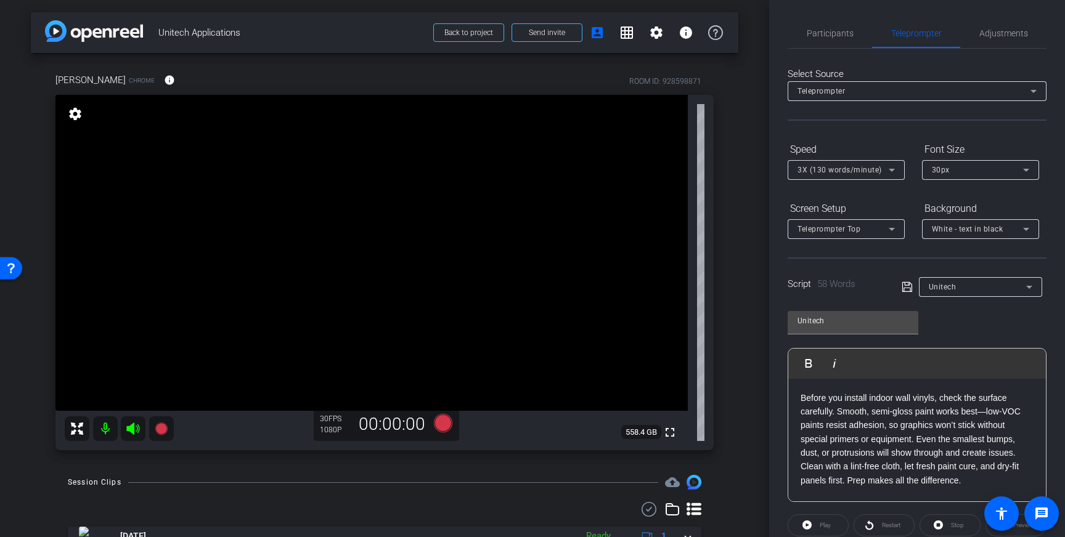
scroll to position [136, 0]
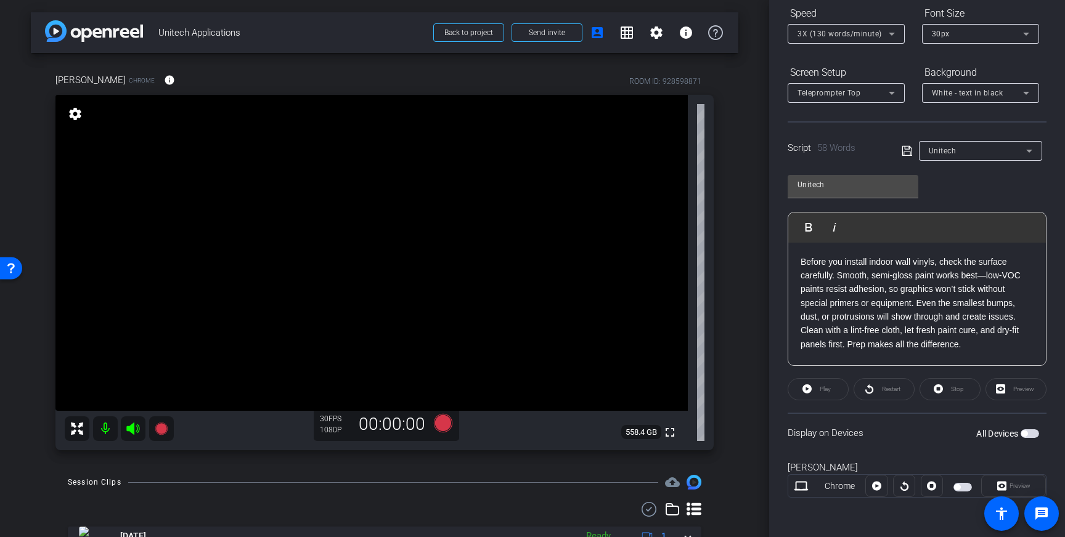
click at [1029, 436] on span "button" at bounding box center [1029, 433] width 18 height 9
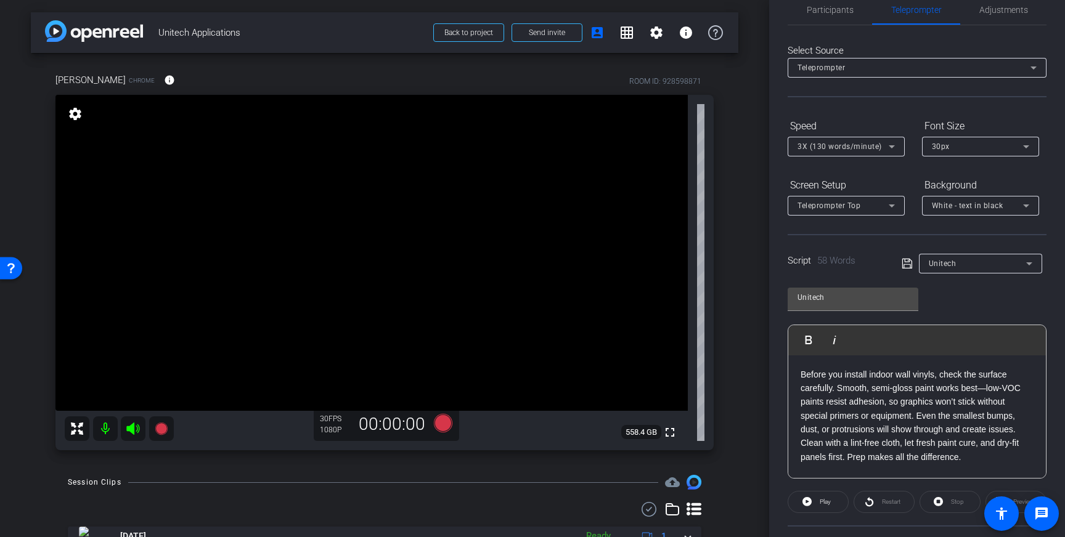
scroll to position [22, 0]
click at [905, 266] on icon at bounding box center [906, 265] width 10 height 10
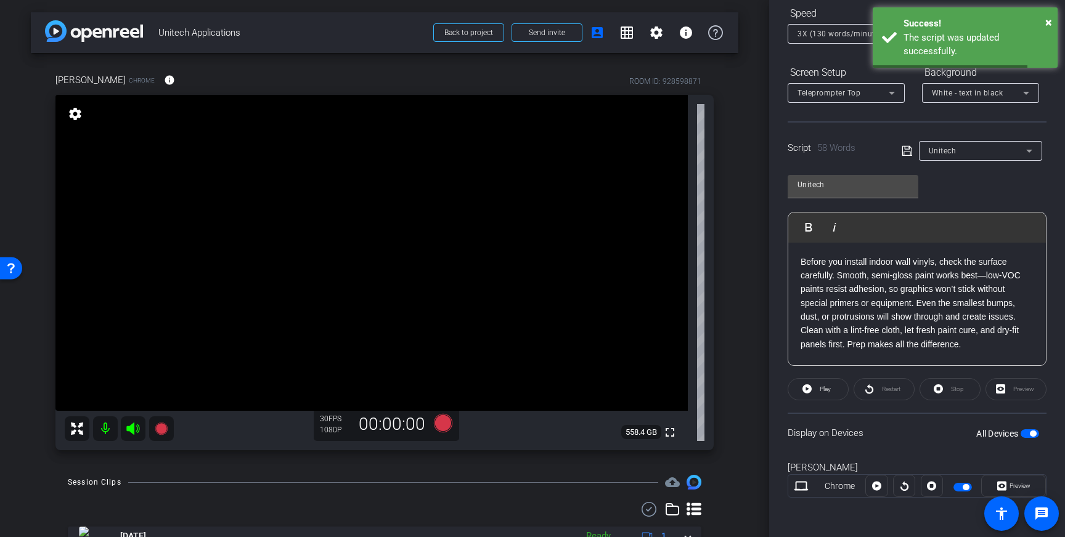
scroll to position [0, 0]
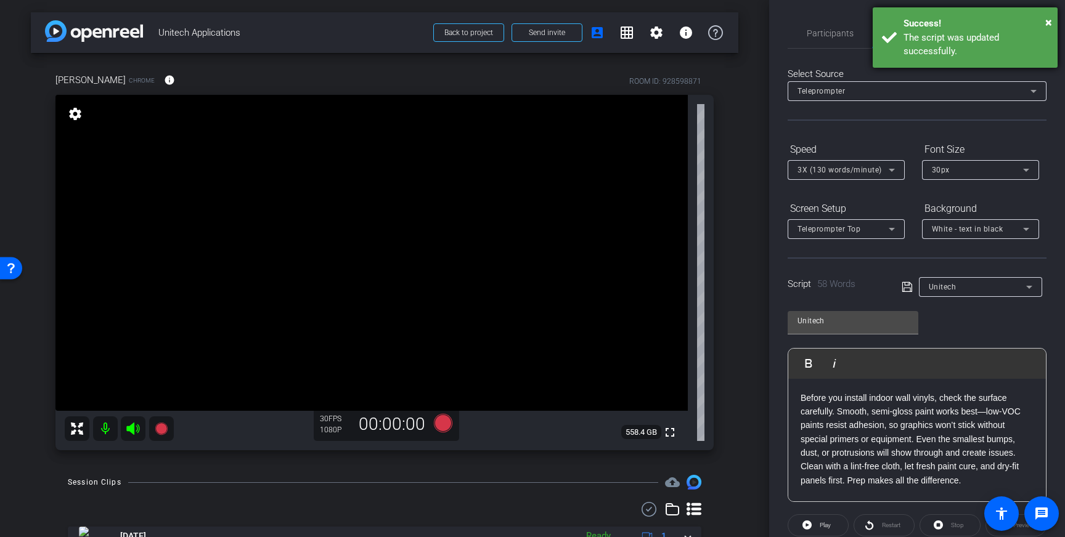
click at [972, 52] on div "The script was updated successfully." at bounding box center [975, 45] width 145 height 28
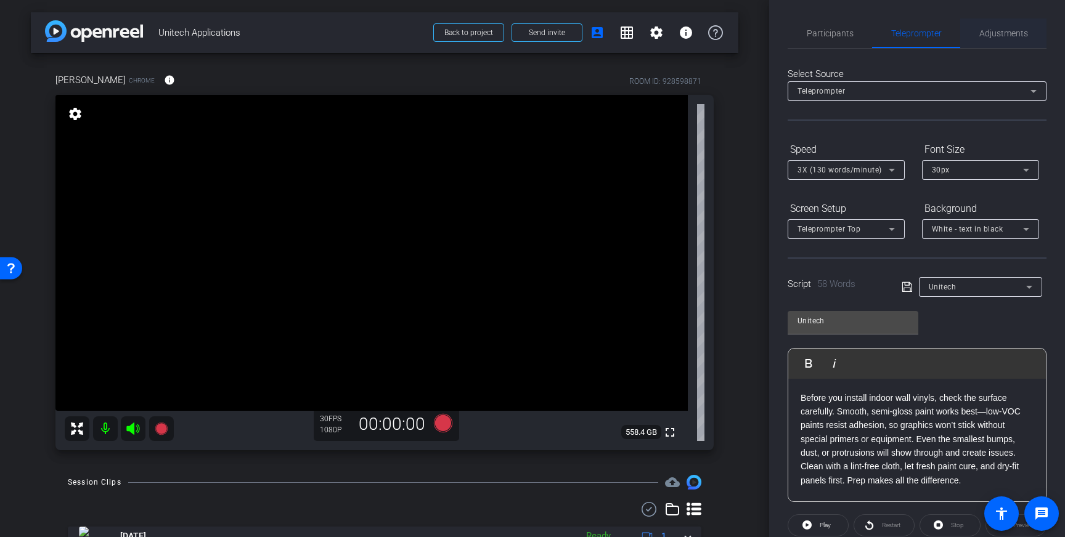
click at [1005, 33] on span "Adjustments" at bounding box center [1003, 33] width 49 height 9
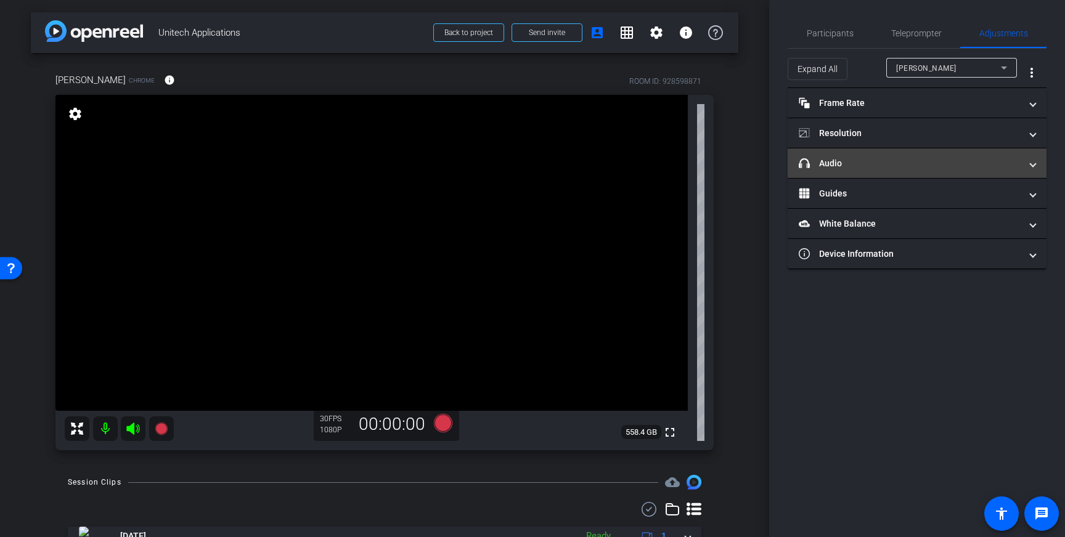
click at [930, 165] on mat-panel-title "headphone icon Audio" at bounding box center [910, 163] width 222 height 13
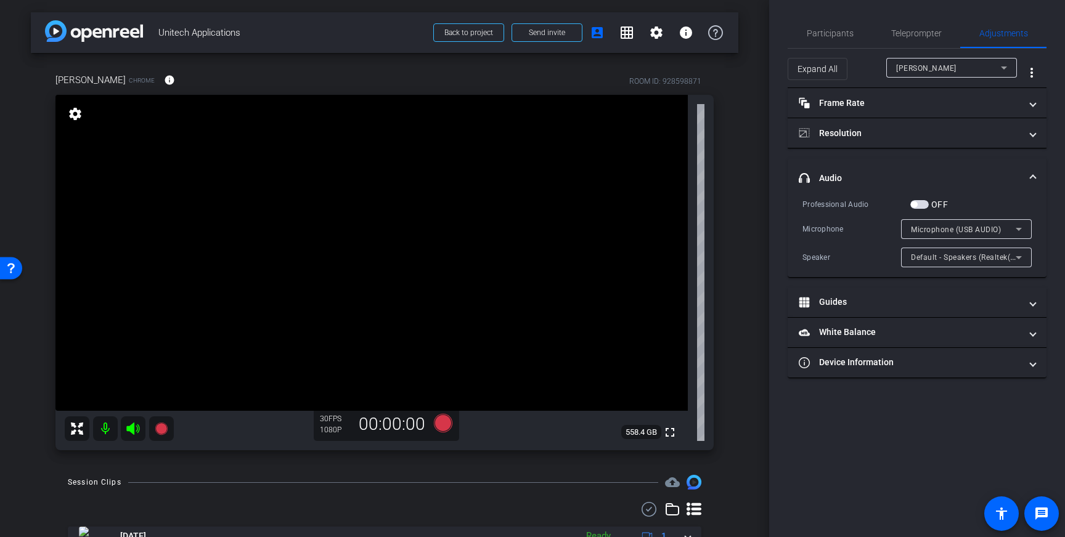
click at [995, 227] on span "Microphone (USB AUDIO)" at bounding box center [956, 230] width 90 height 9
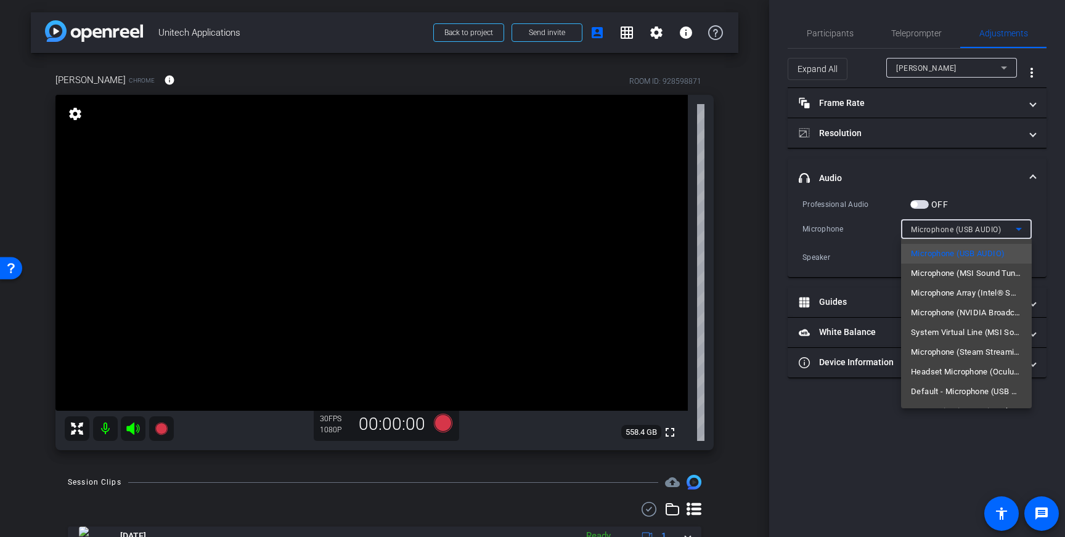
click at [983, 199] on div at bounding box center [532, 268] width 1065 height 537
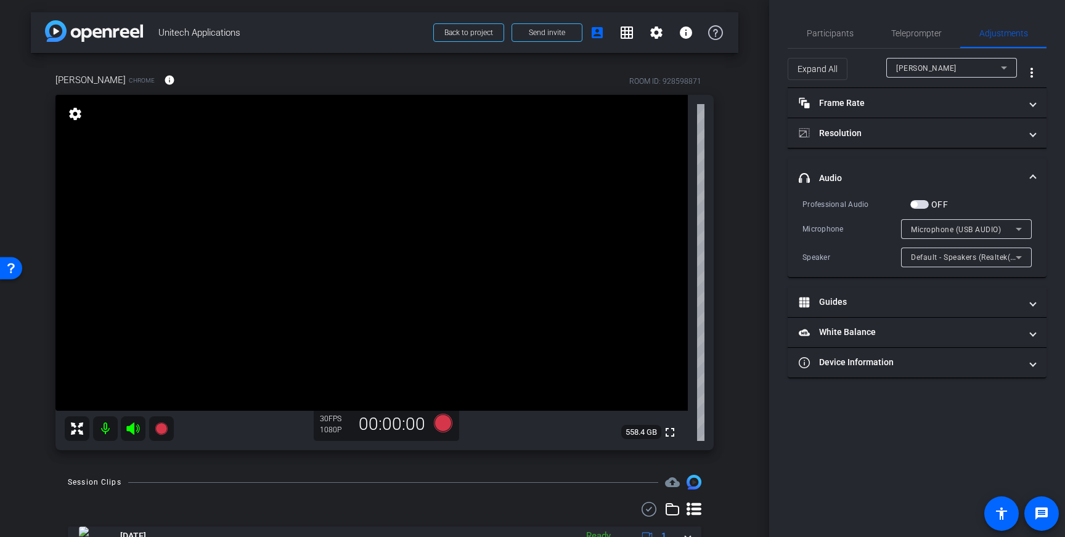
click at [921, 205] on span "button" at bounding box center [919, 204] width 18 height 9
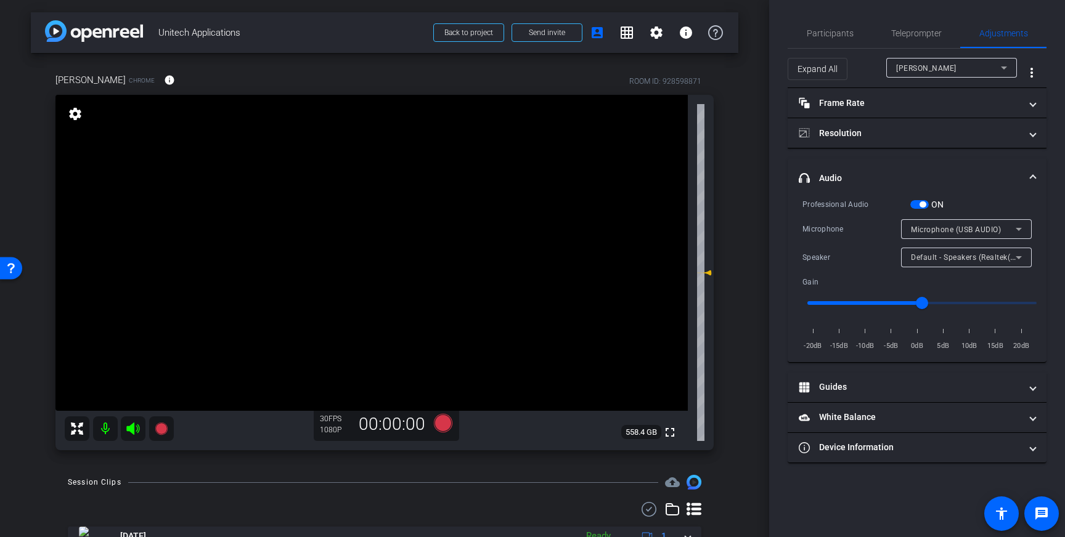
click at [1003, 228] on div "Microphone (USB AUDIO)" at bounding box center [963, 229] width 105 height 15
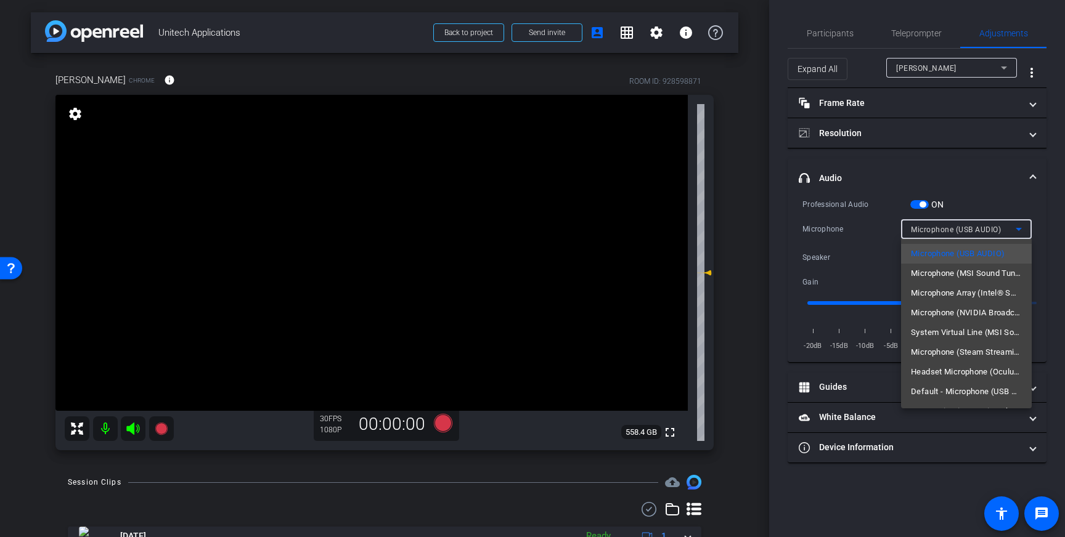
click at [977, 160] on div at bounding box center [532, 268] width 1065 height 537
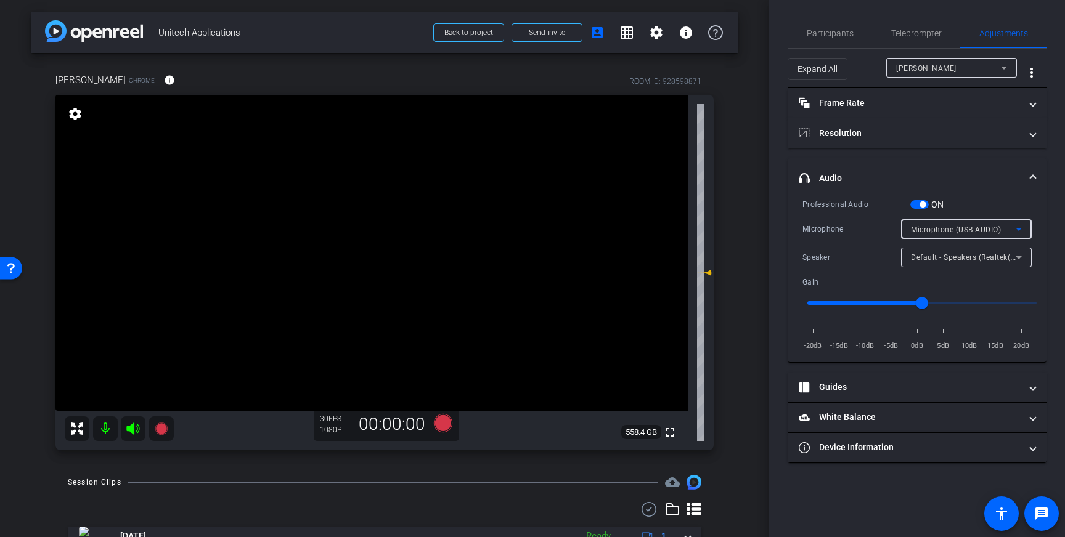
click at [1022, 234] on icon at bounding box center [1018, 229] width 15 height 15
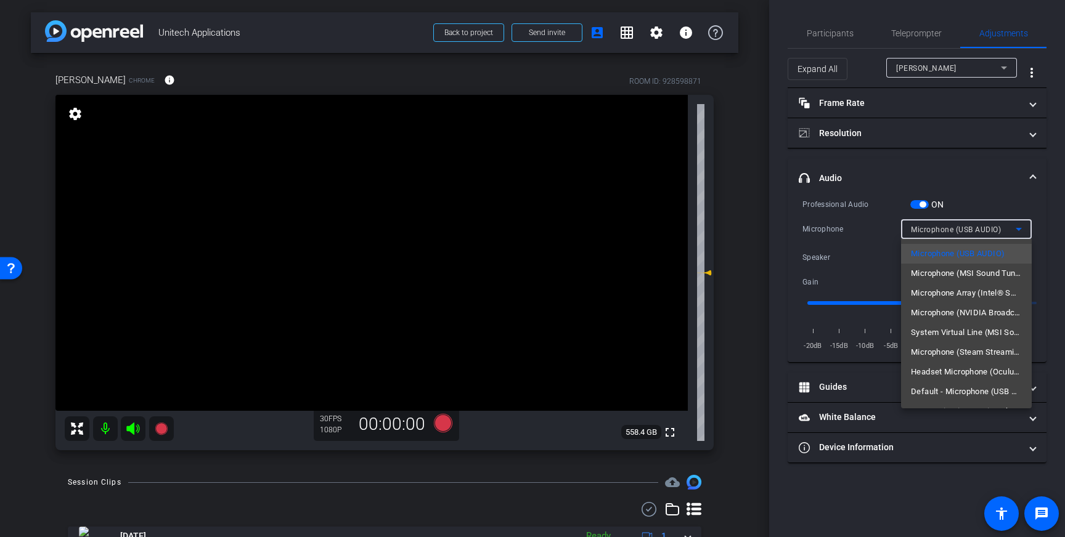
click at [1018, 231] on div at bounding box center [532, 268] width 1065 height 537
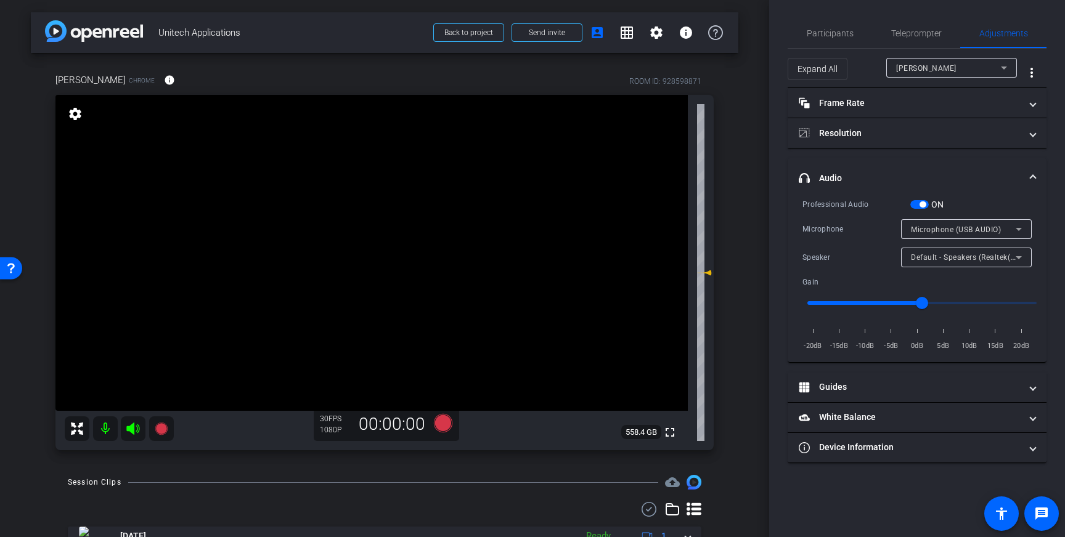
scroll to position [6, 0]
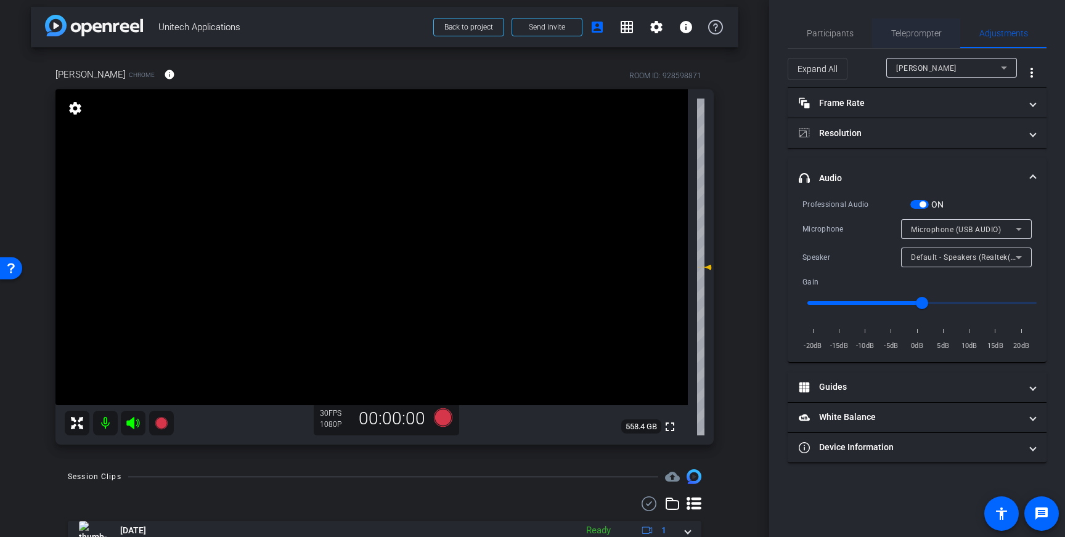
click at [906, 31] on span "Teleprompter" at bounding box center [916, 33] width 51 height 9
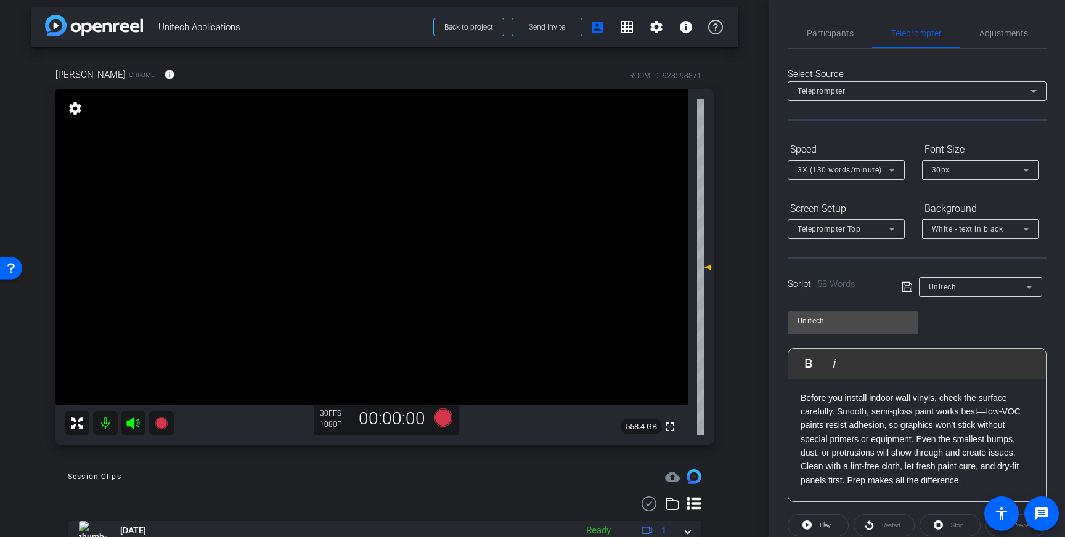
scroll to position [136, 0]
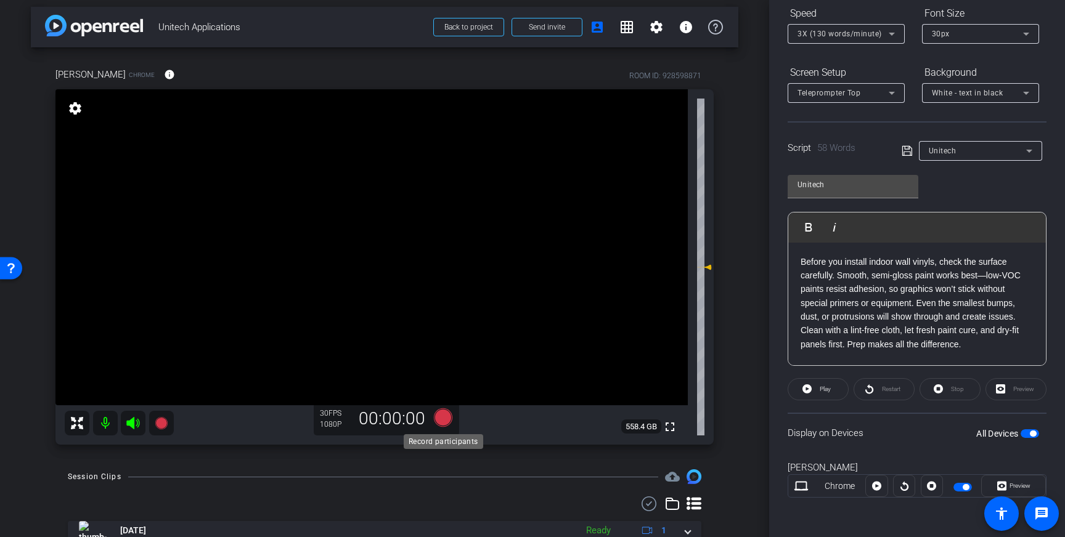
click at [445, 417] on icon at bounding box center [443, 418] width 18 height 18
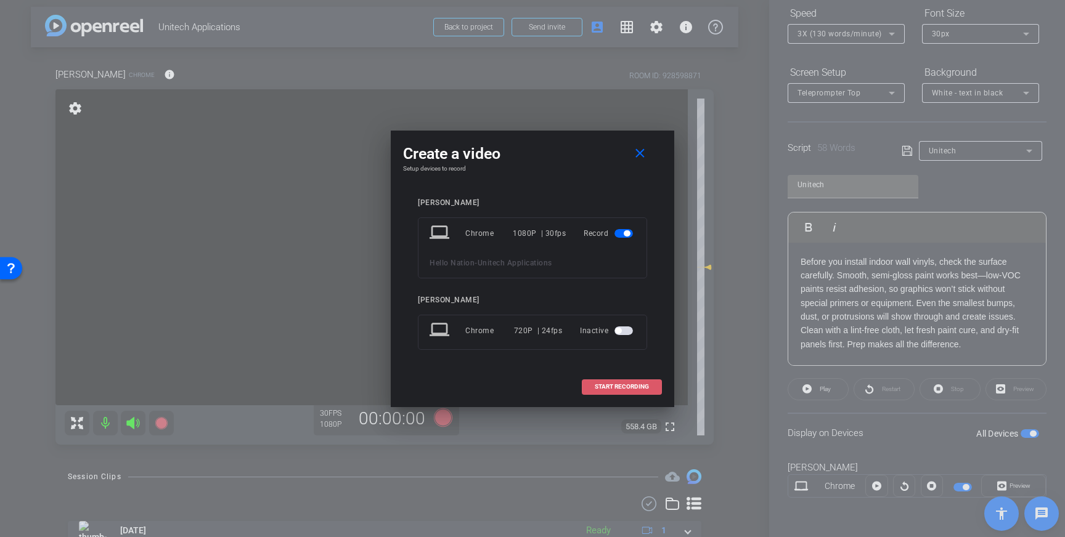
click at [621, 390] on span "START RECORDING" at bounding box center [622, 387] width 54 height 6
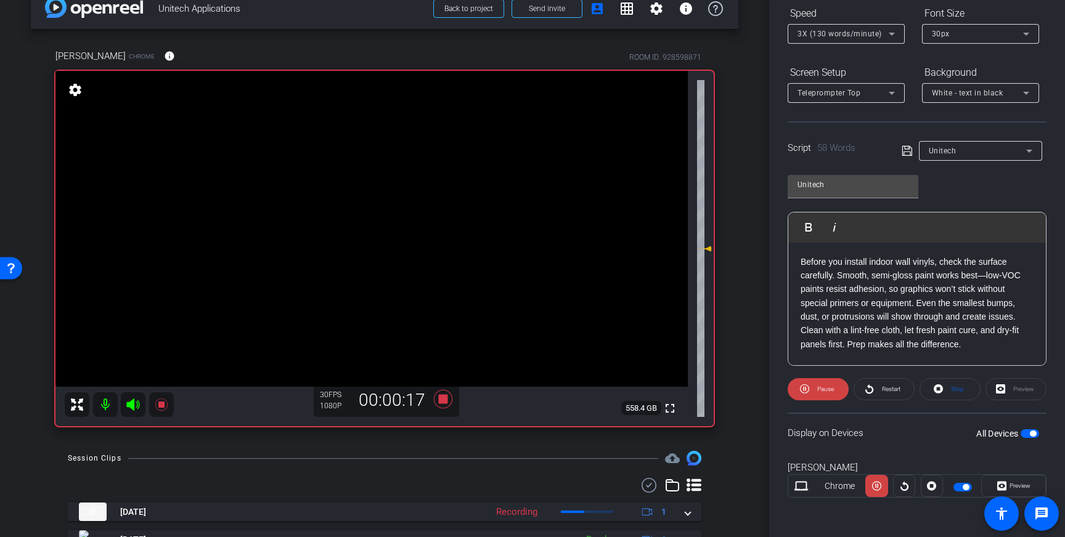
scroll to position [22, 0]
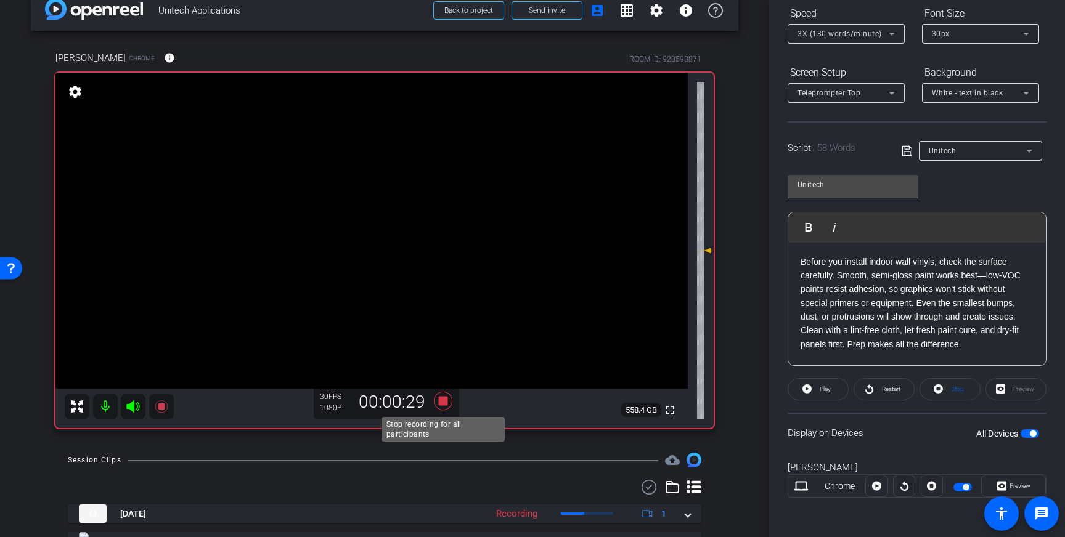
click at [445, 404] on icon at bounding box center [443, 401] width 18 height 18
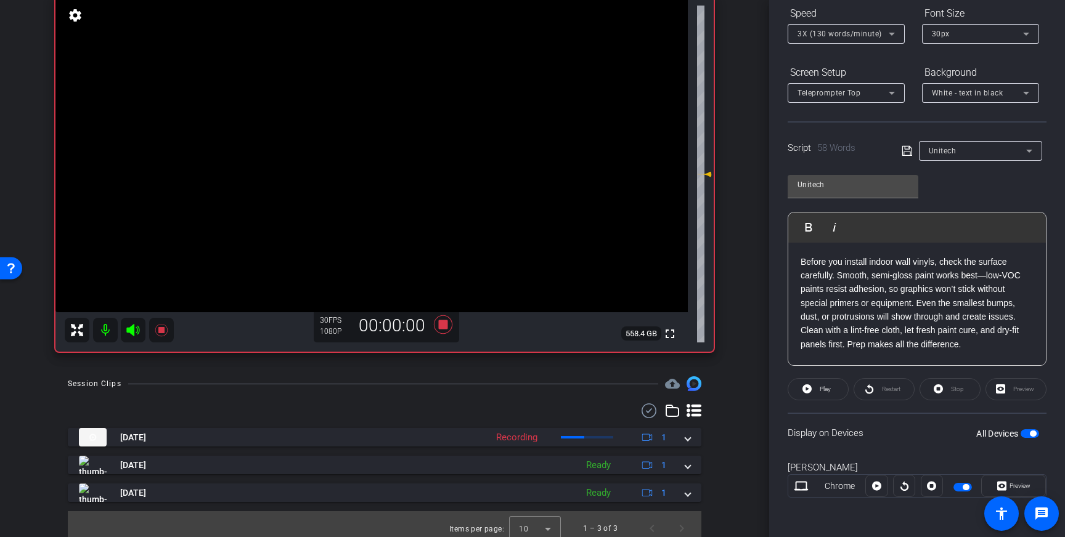
scroll to position [107, 0]
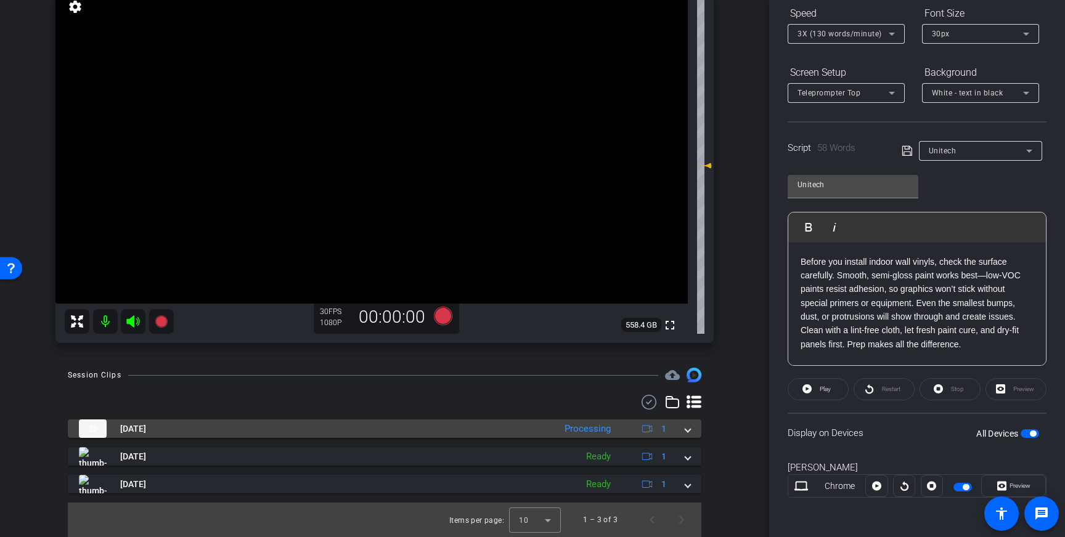
click at [689, 429] on span at bounding box center [687, 429] width 5 height 13
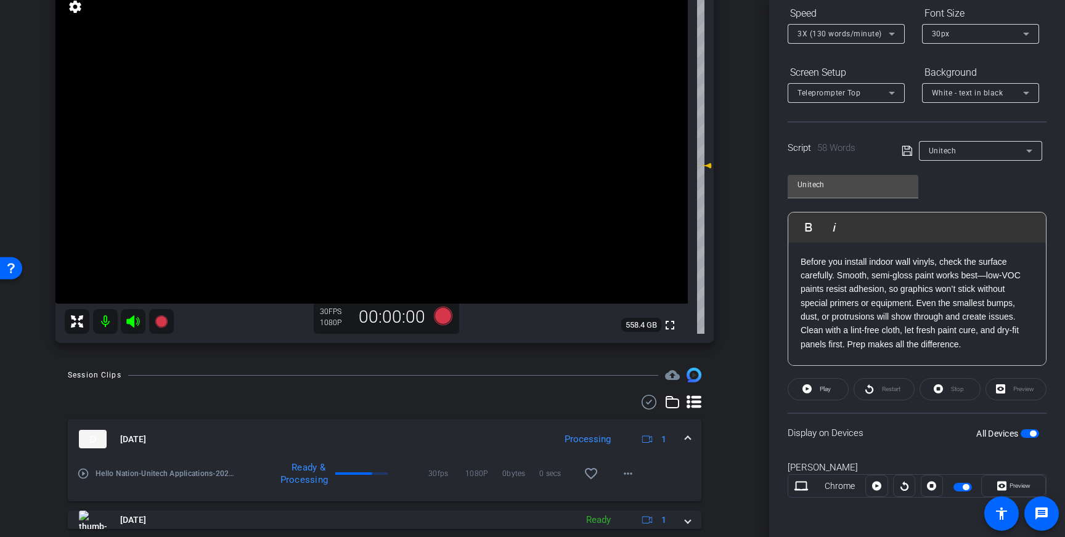
click at [85, 475] on mat-icon "play_circle_outline" at bounding box center [83, 474] width 12 height 12
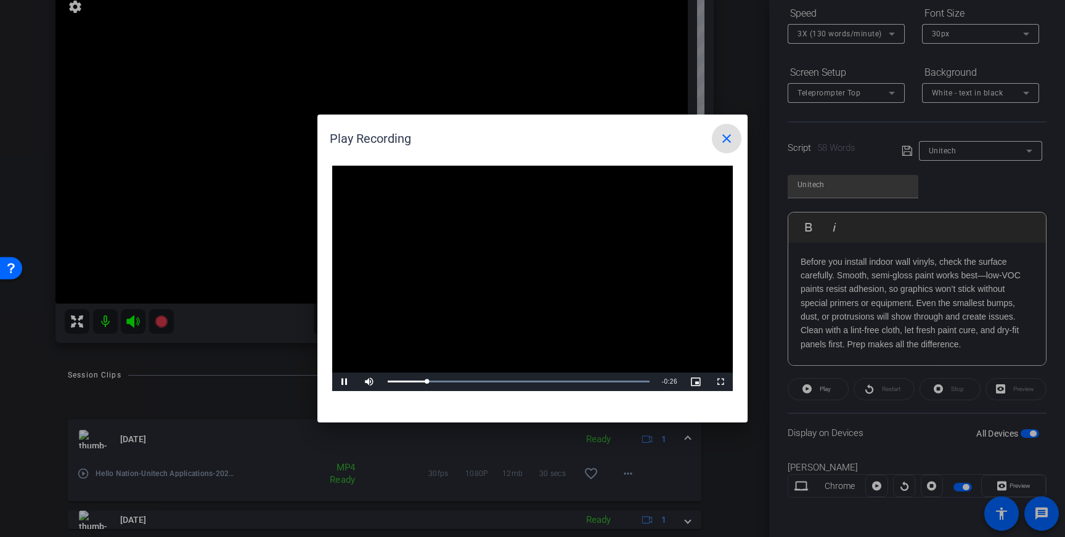
click at [723, 139] on mat-icon "close" at bounding box center [726, 138] width 15 height 15
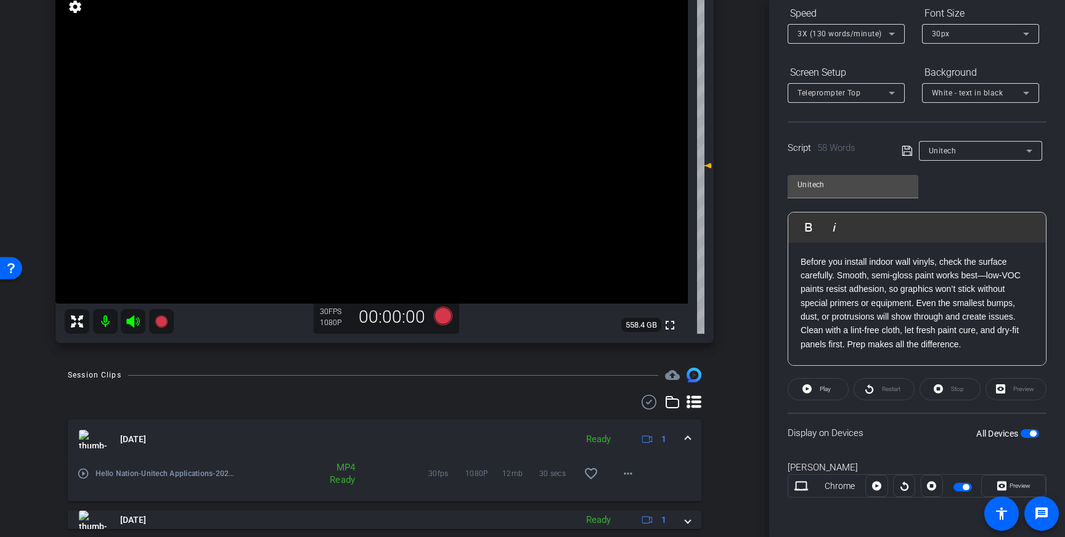
click at [81, 474] on mat-icon "play_circle_outline" at bounding box center [83, 474] width 12 height 12
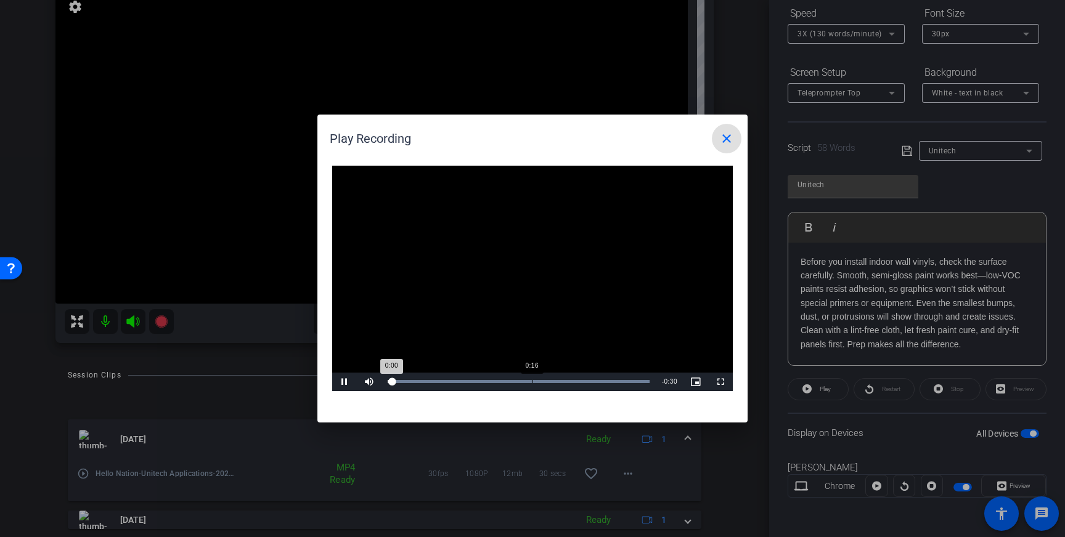
click at [533, 379] on div "Loaded : 100.00% 0:16 0:00" at bounding box center [518, 382] width 274 height 18
click at [726, 139] on mat-icon "close" at bounding box center [726, 138] width 15 height 15
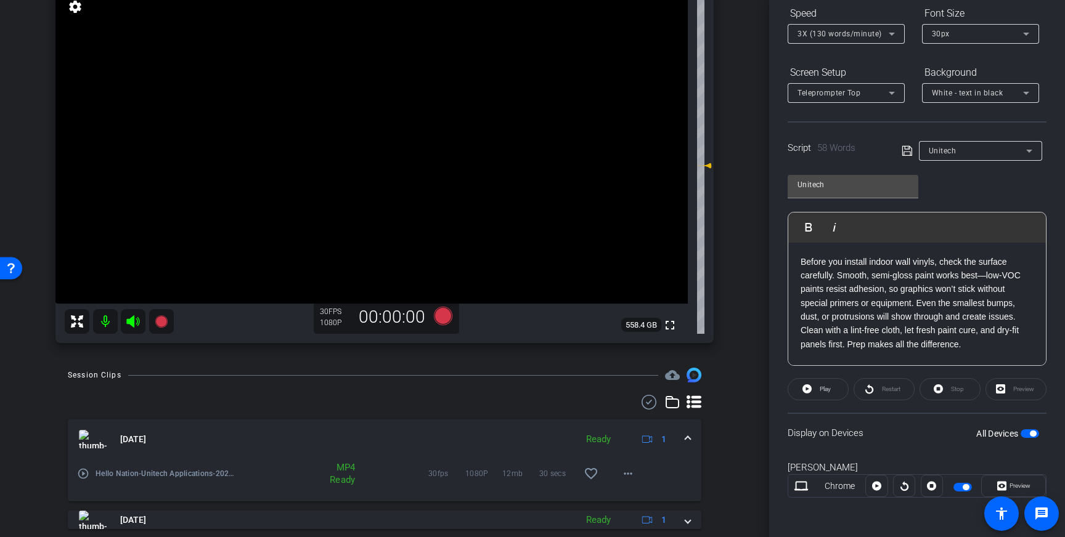
click at [81, 476] on mat-icon "play_circle_outline" at bounding box center [83, 474] width 12 height 12
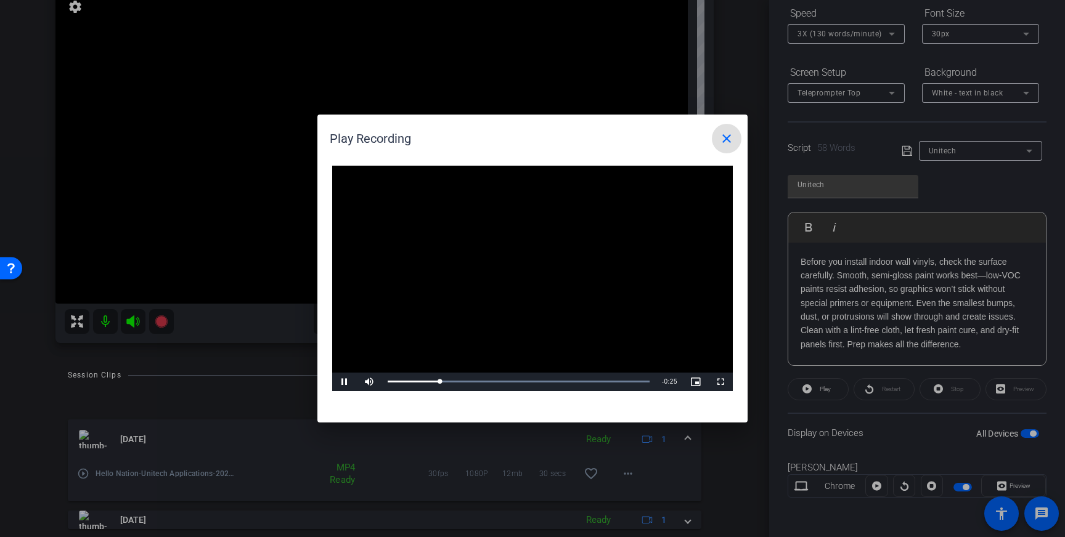
click at [725, 141] on mat-icon "close" at bounding box center [726, 138] width 15 height 15
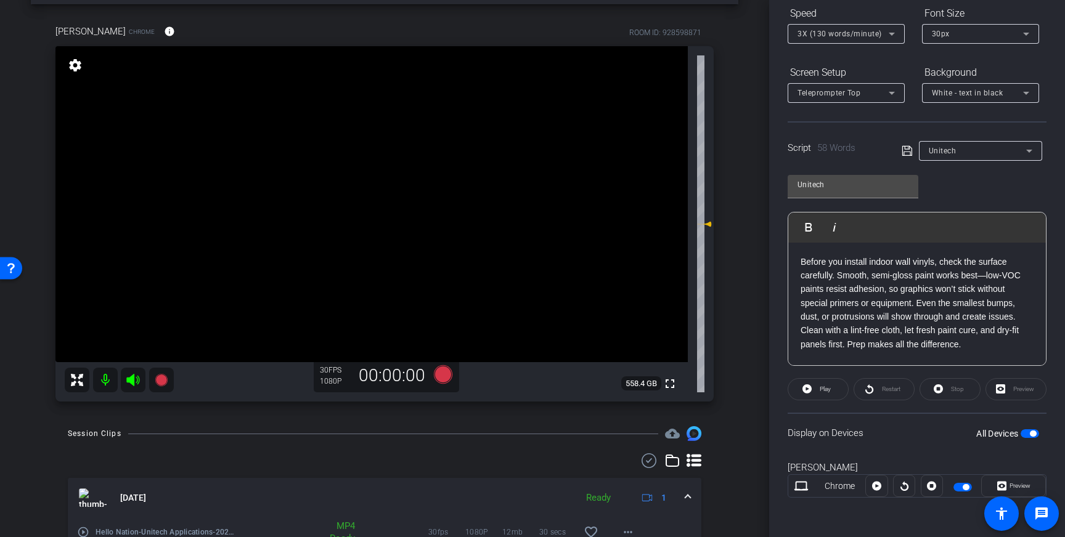
scroll to position [0, 0]
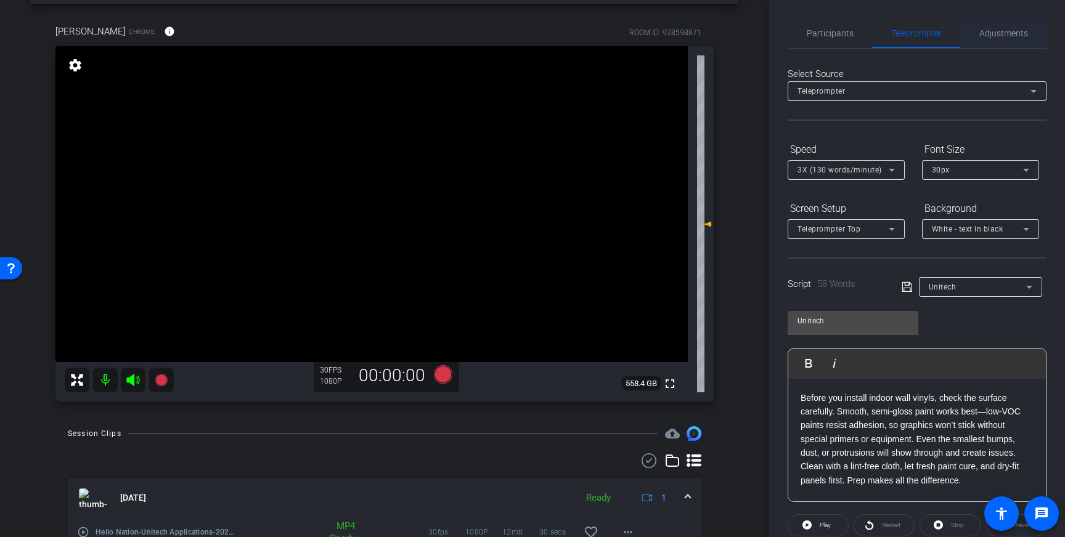
click at [991, 38] on span "Adjustments" at bounding box center [1003, 33] width 49 height 9
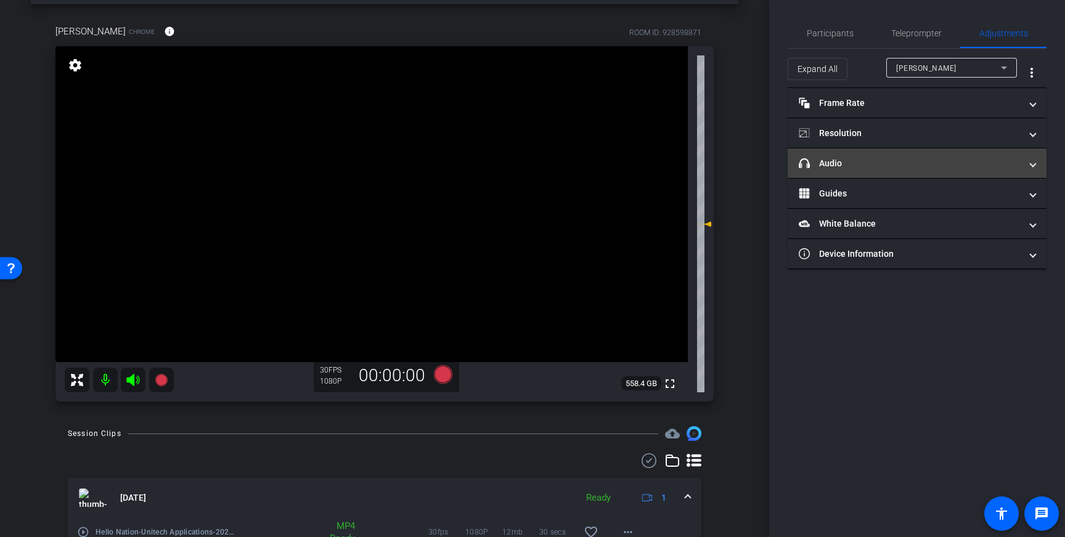
click at [949, 158] on mat-panel-title "headphone icon Audio" at bounding box center [910, 163] width 222 height 13
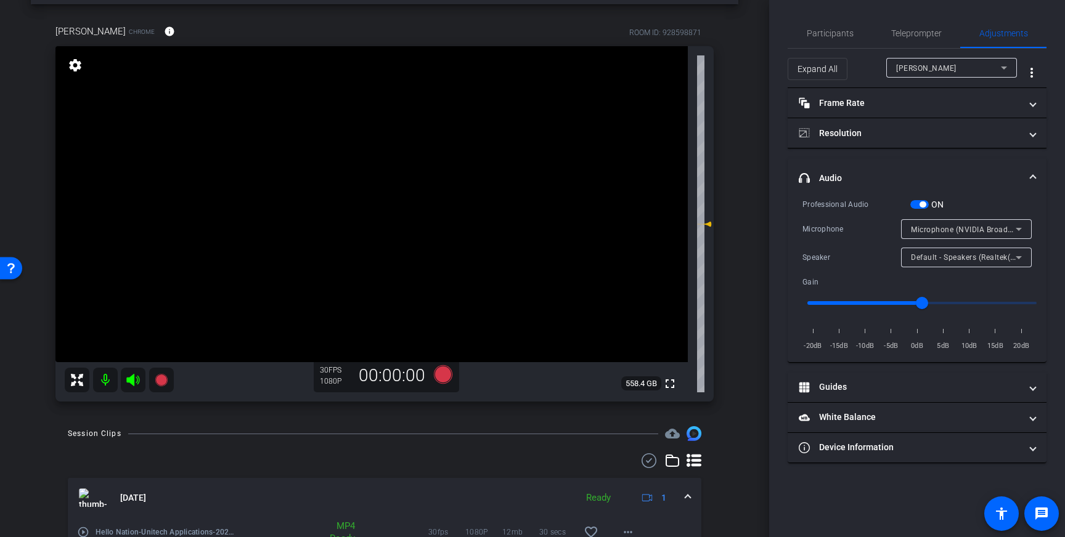
click at [985, 222] on mat-select "Microphone (NVIDIA Broadcast)" at bounding box center [966, 229] width 111 height 15
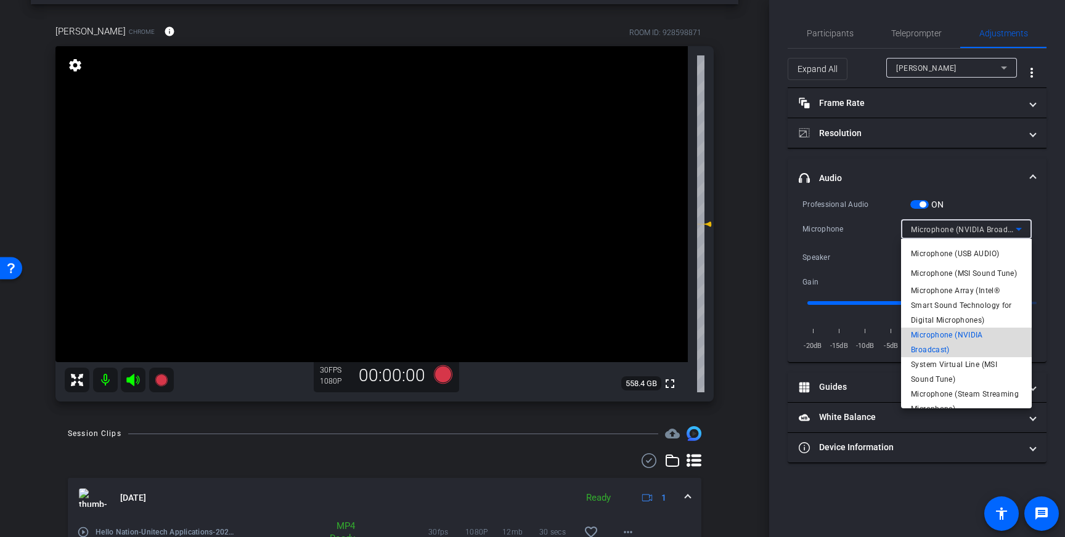
click at [969, 340] on span "Microphone (NVIDIA Broadcast)" at bounding box center [966, 343] width 111 height 30
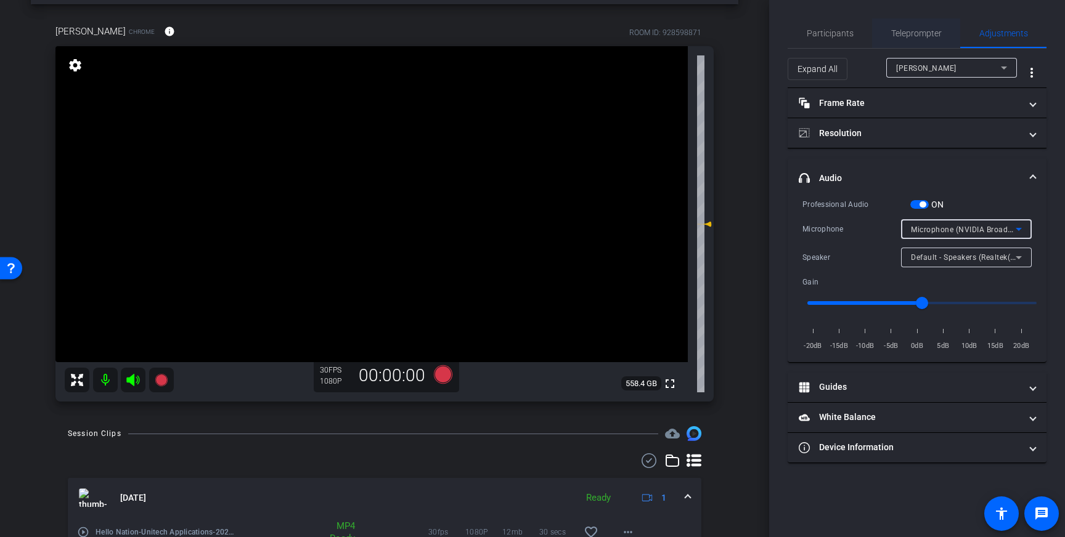
click at [915, 32] on span "Teleprompter" at bounding box center [916, 33] width 51 height 9
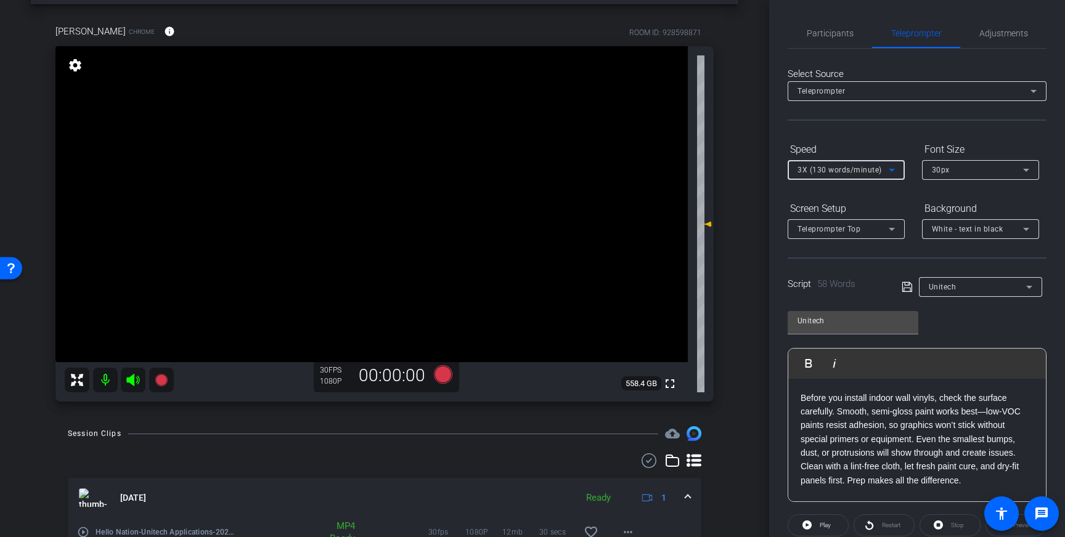
click at [898, 171] on icon at bounding box center [891, 170] width 15 height 15
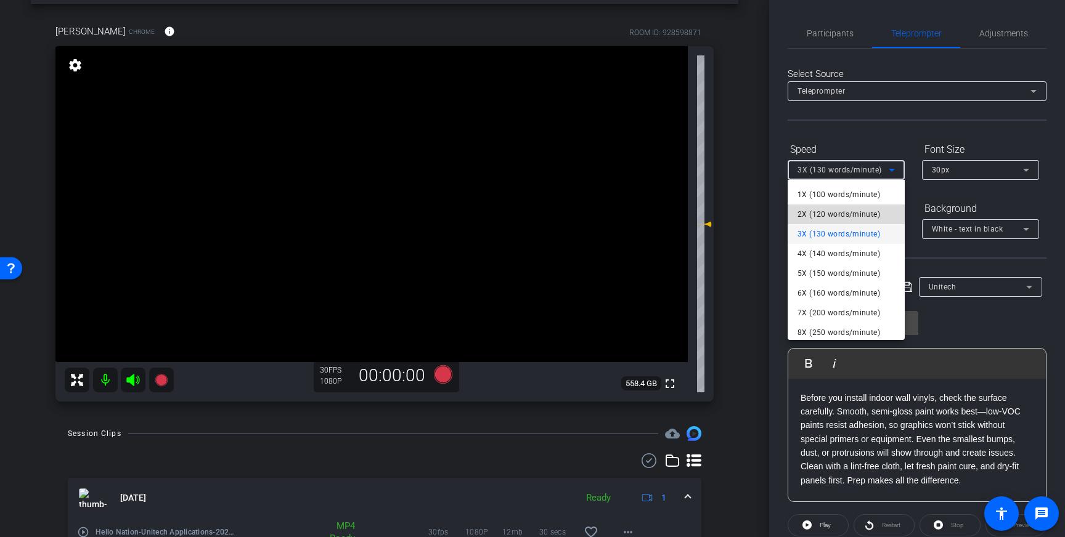
click at [837, 205] on mat-option "2X (120 words/minute)" at bounding box center [845, 215] width 117 height 20
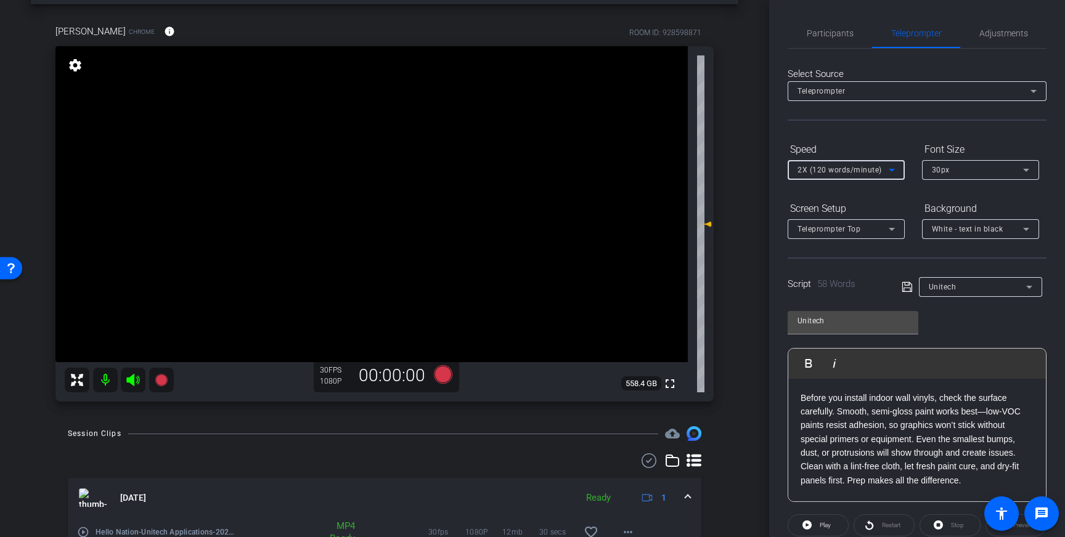
click at [905, 287] on icon at bounding box center [906, 287] width 11 height 15
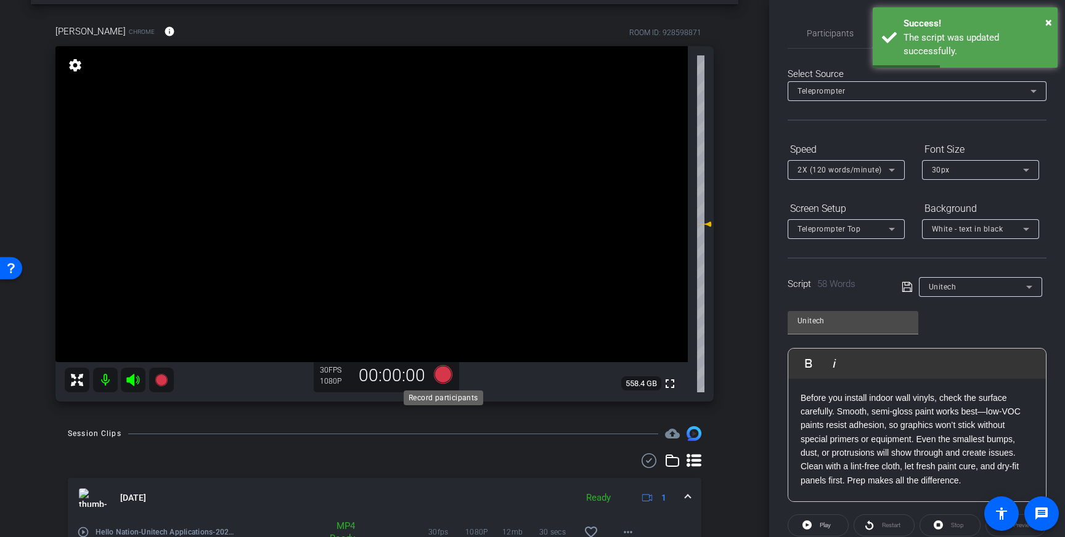
click at [443, 375] on icon at bounding box center [443, 374] width 18 height 18
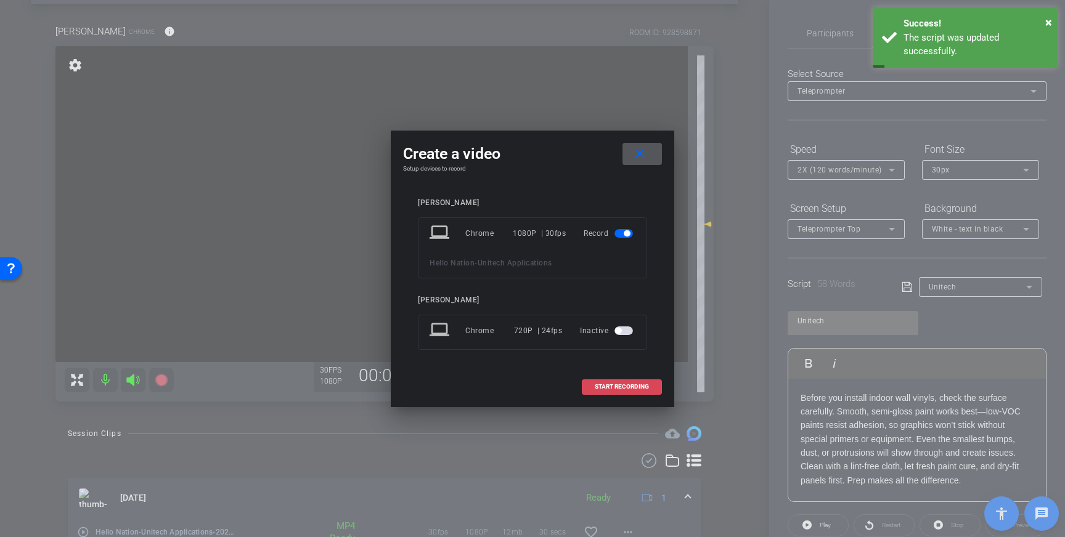
click at [609, 391] on span at bounding box center [621, 387] width 79 height 30
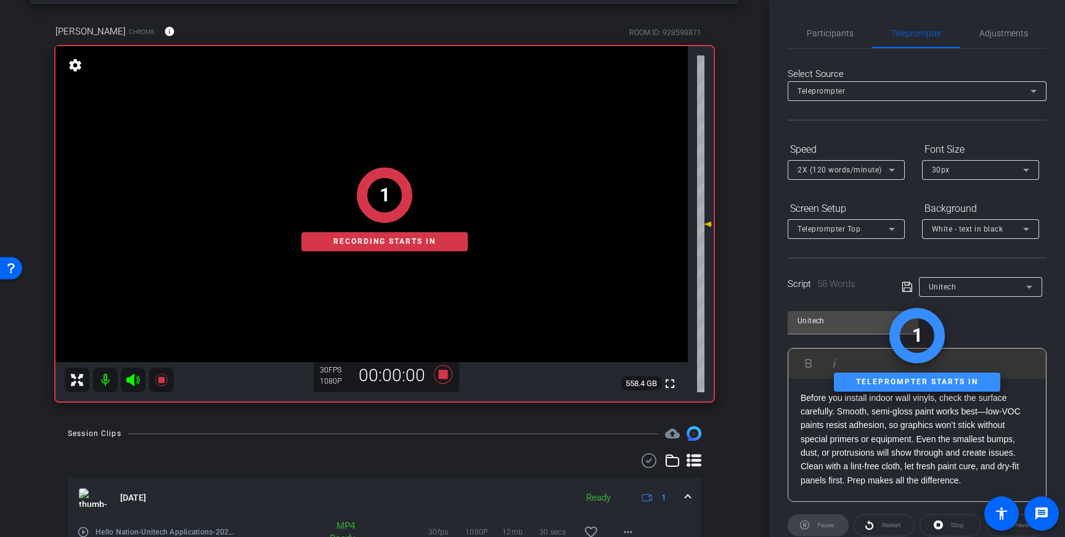
click at [829, 51] on div "Select Source Teleprompter Speed 2X (120 words/minute) Font Size 30px Screen Se…" at bounding box center [916, 352] width 259 height 606
click at [835, 34] on span "Participants" at bounding box center [830, 33] width 47 height 9
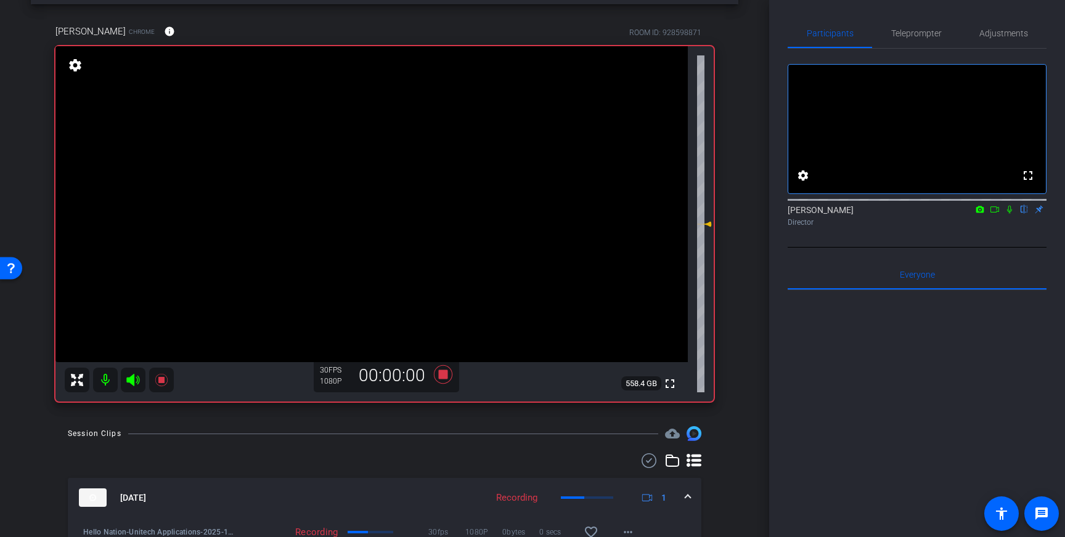
click at [1007, 214] on icon at bounding box center [1009, 209] width 10 height 9
click at [1008, 214] on icon at bounding box center [1009, 210] width 7 height 8
click at [447, 372] on icon at bounding box center [443, 375] width 30 height 22
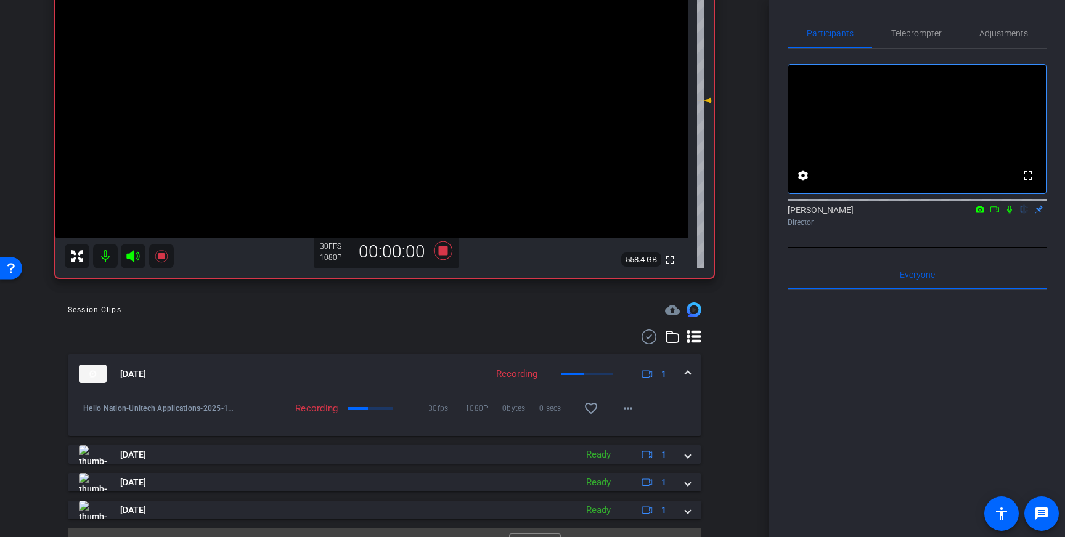
scroll to position [182, 0]
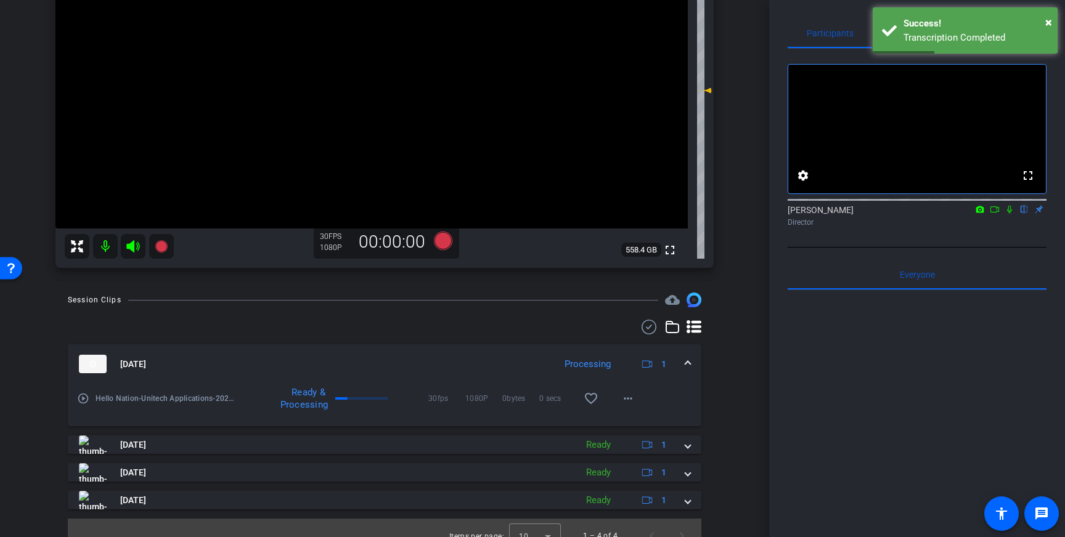
click at [85, 401] on mat-icon "play_circle_outline" at bounding box center [83, 399] width 12 height 12
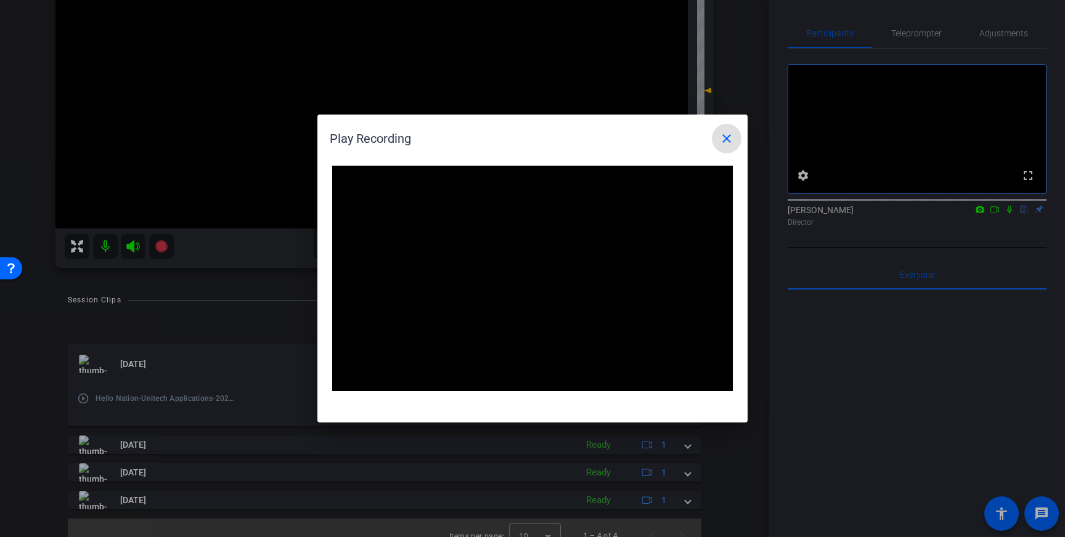
click at [723, 142] on mat-icon "close" at bounding box center [726, 138] width 15 height 15
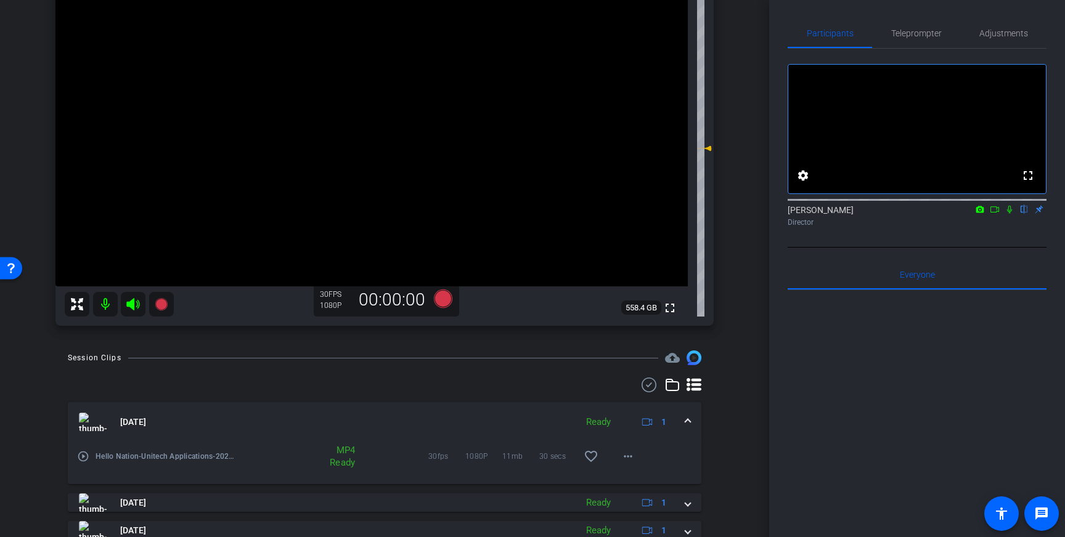
scroll to position [116, 0]
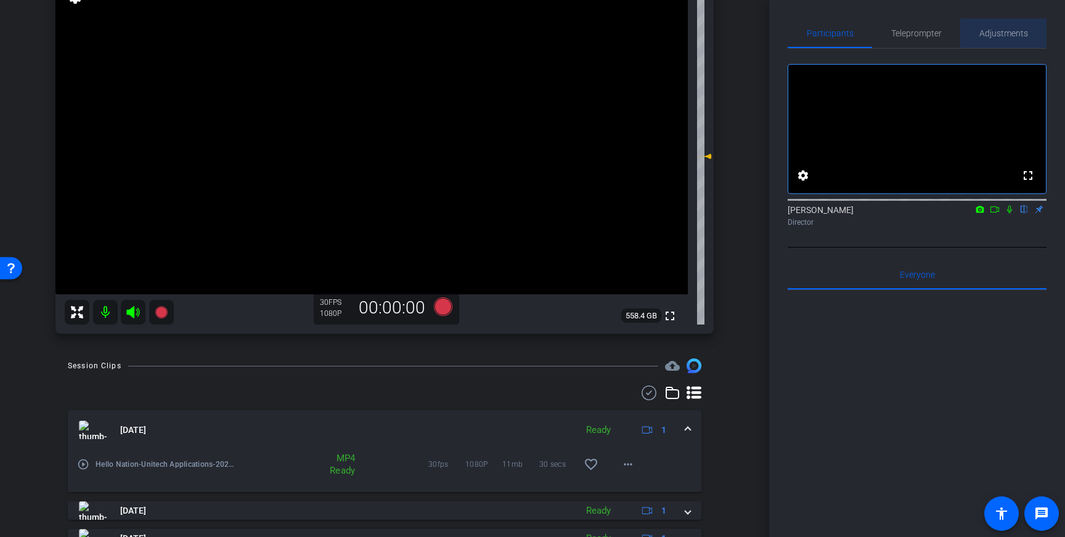
click at [1008, 38] on span "Adjustments" at bounding box center [1003, 33] width 49 height 9
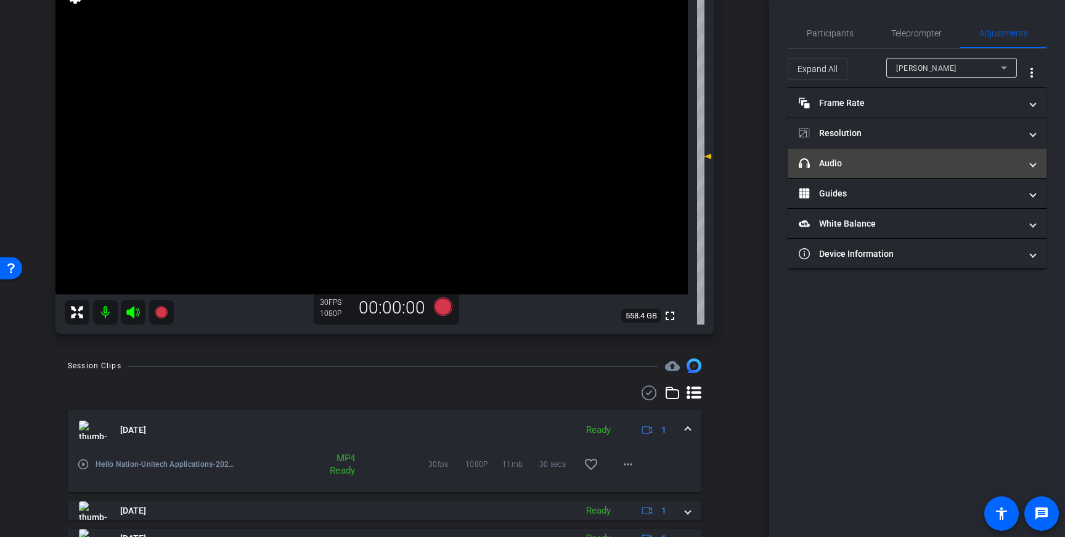
click at [954, 169] on mat-panel-title "headphone icon Audio" at bounding box center [910, 163] width 222 height 13
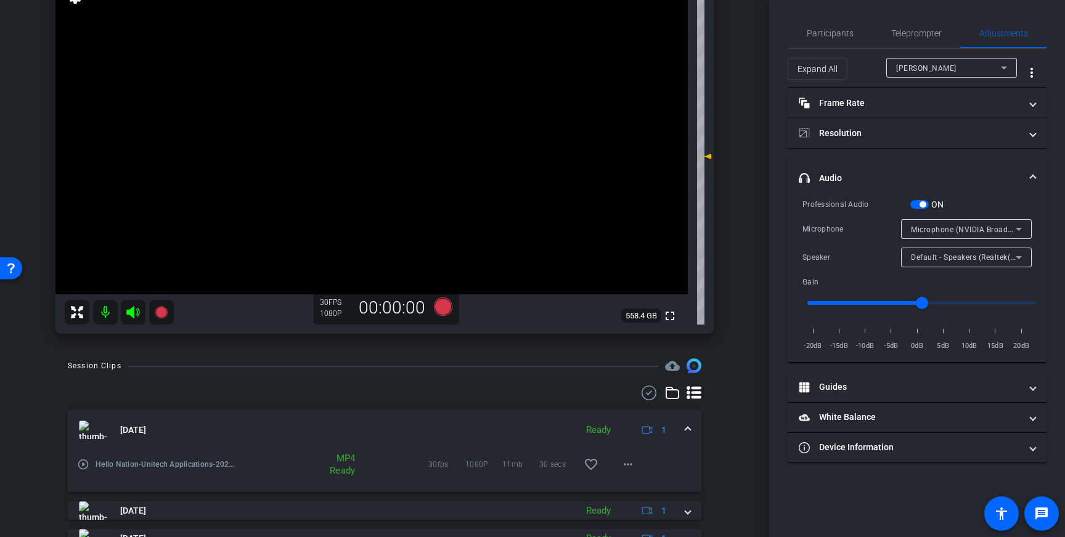
click at [922, 203] on span "button" at bounding box center [922, 204] width 6 height 6
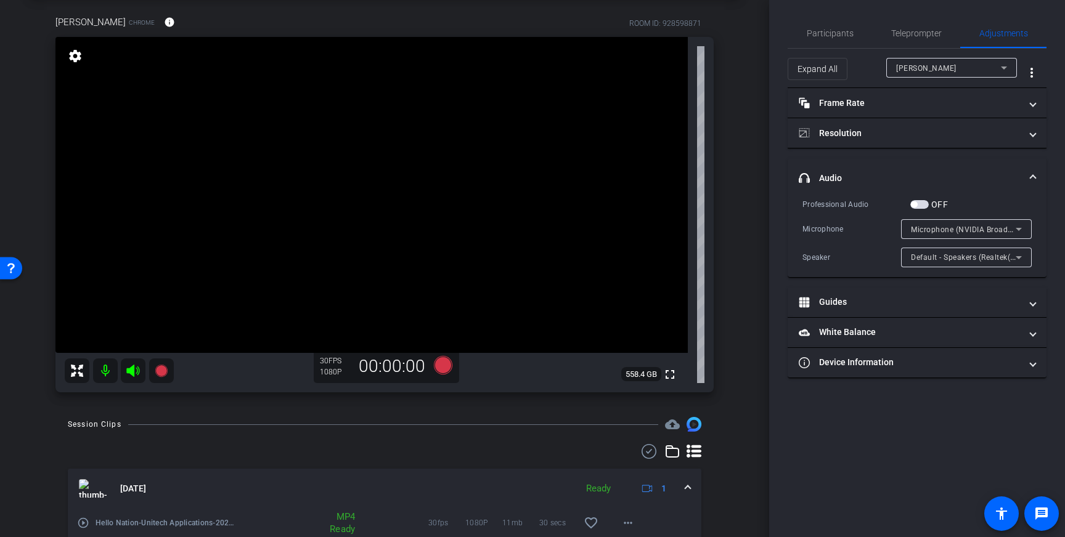
scroll to position [65, 0]
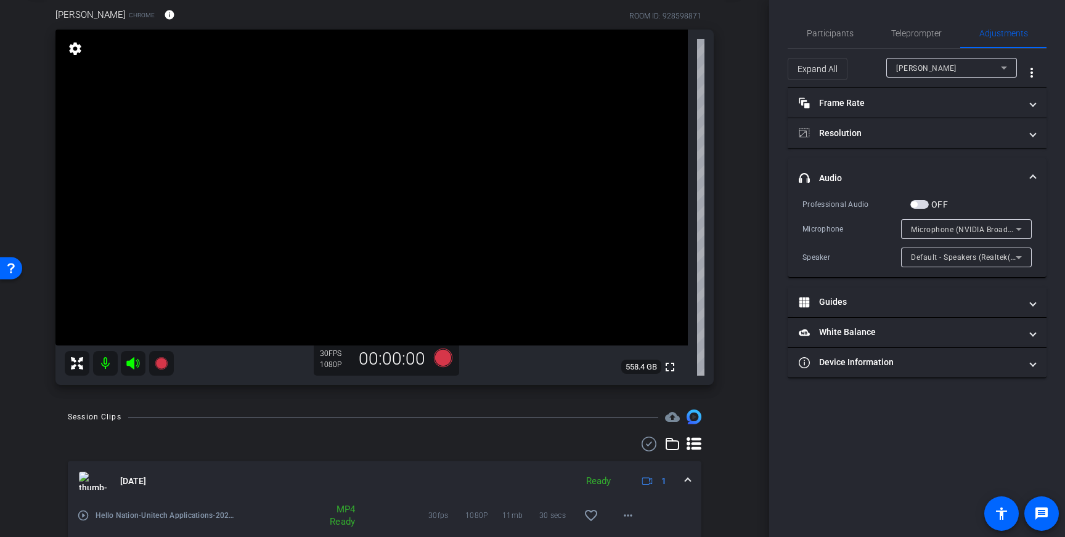
click at [1033, 180] on span at bounding box center [1032, 178] width 5 height 13
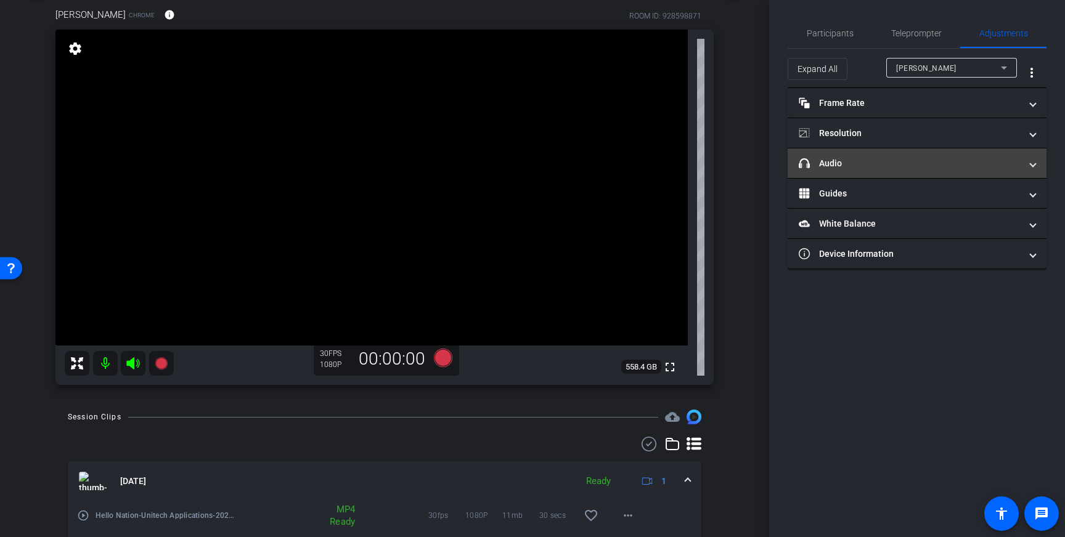
click at [1032, 168] on span at bounding box center [1032, 163] width 5 height 13
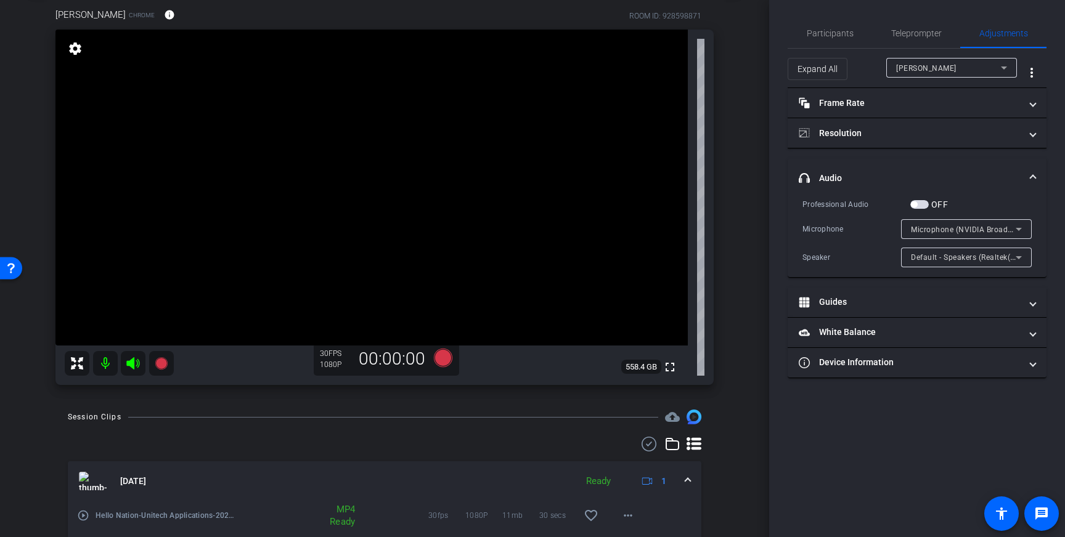
scroll to position [0, 0]
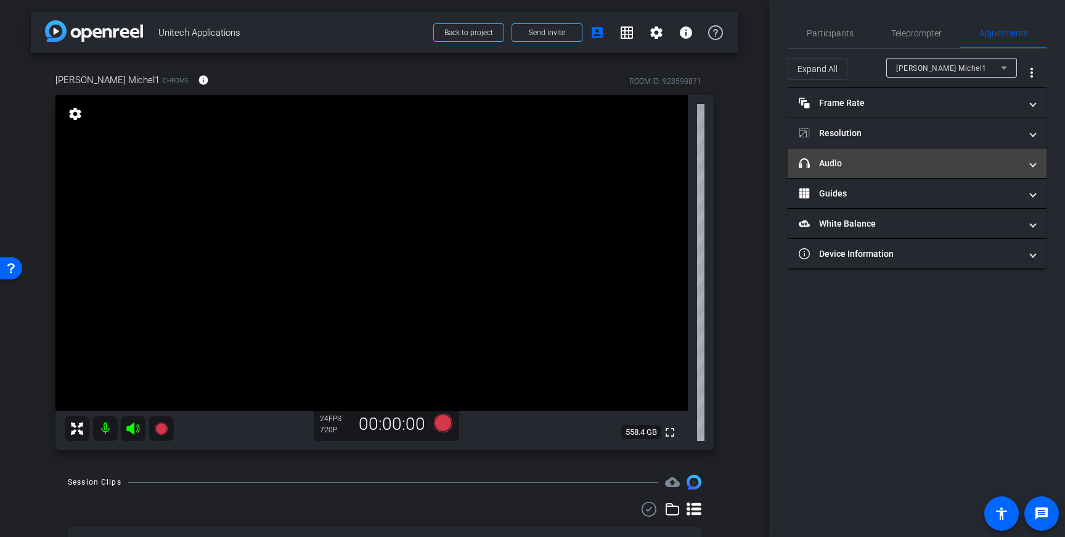
click at [927, 163] on mat-panel-title "headphone icon Audio" at bounding box center [910, 163] width 222 height 13
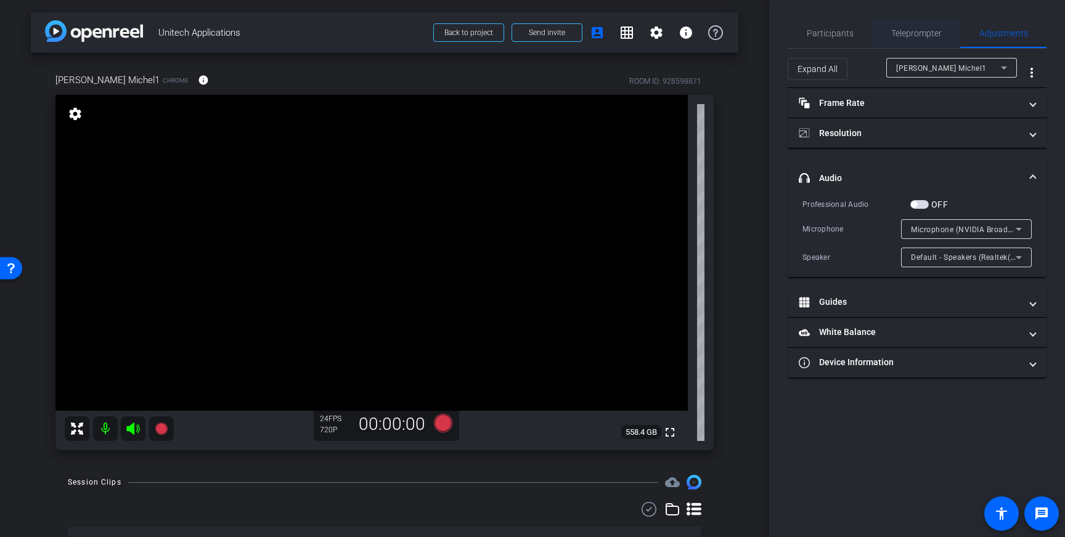
click at [914, 36] on span "Teleprompter" at bounding box center [916, 33] width 51 height 9
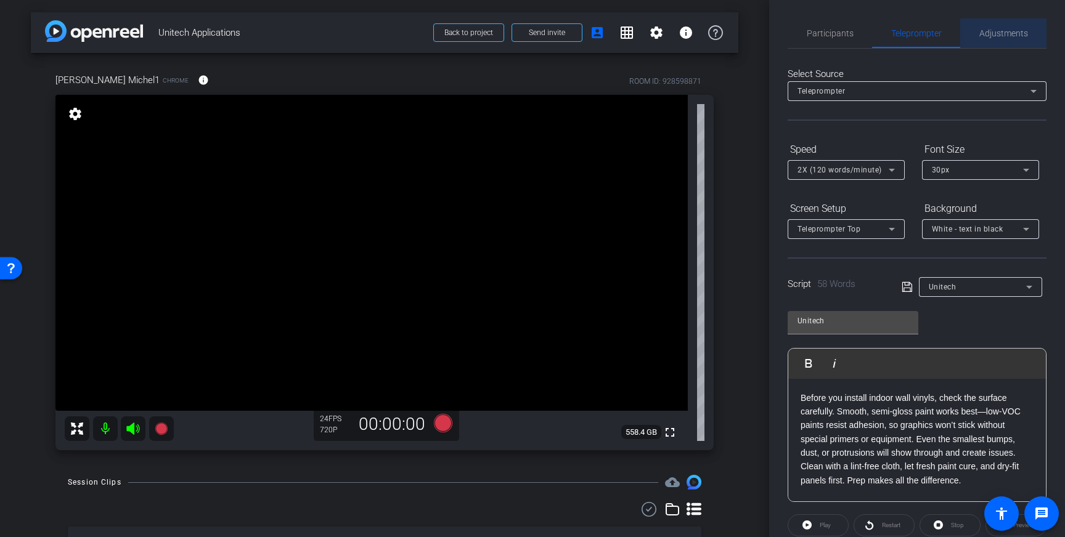
click at [1009, 43] on span "Adjustments" at bounding box center [1003, 33] width 49 height 30
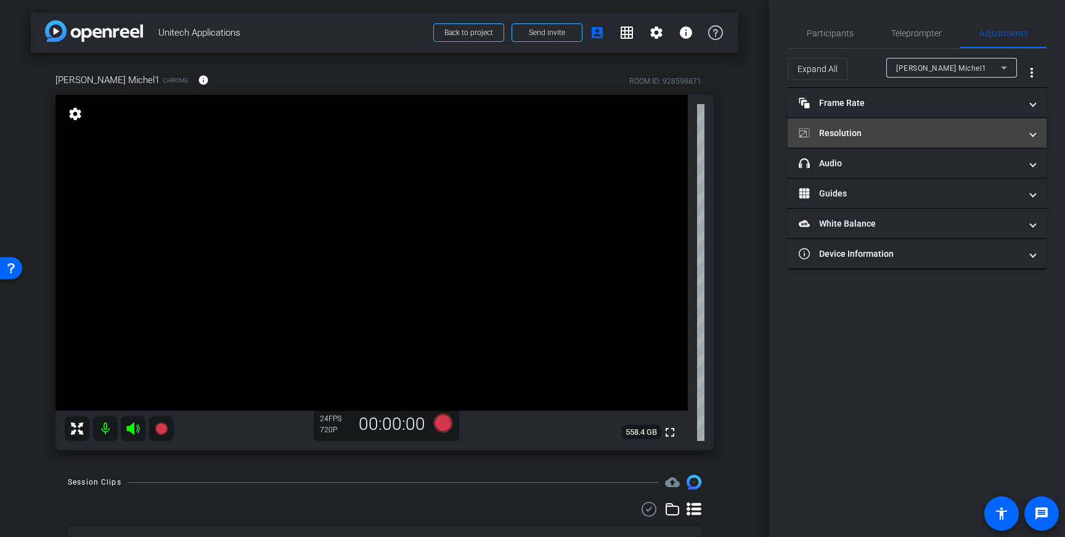
click at [970, 136] on mat-panel-title "Resolution" at bounding box center [910, 133] width 222 height 13
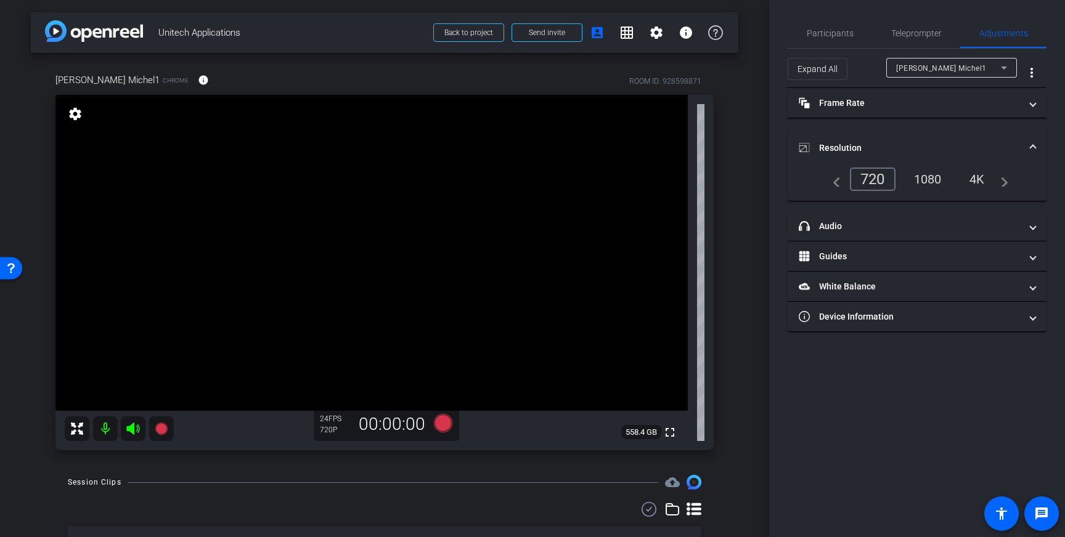
click at [932, 176] on div "1080" at bounding box center [928, 179] width 46 height 21
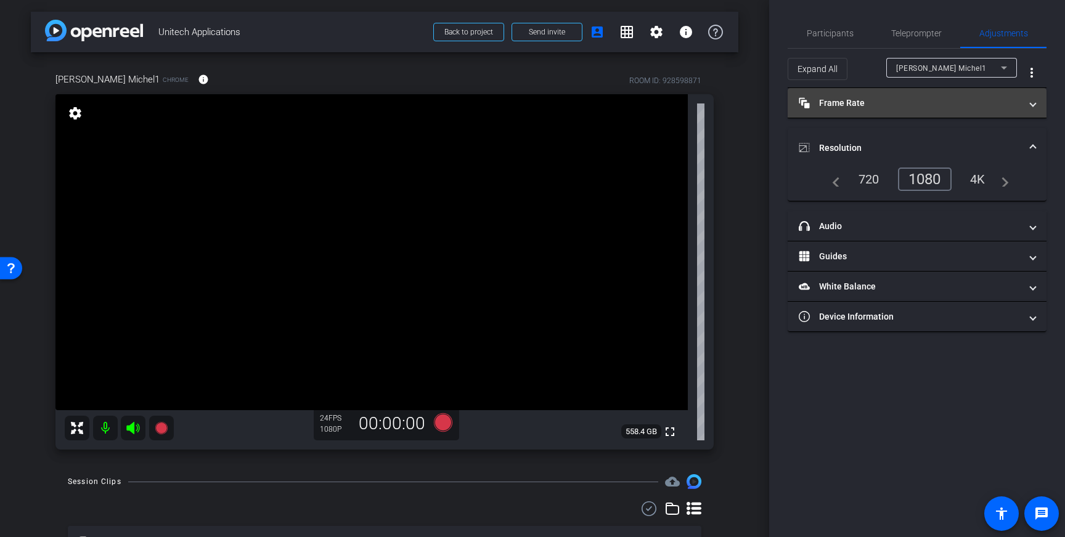
click at [1024, 112] on mat-expansion-panel-header "Frame Rate Frame Rate" at bounding box center [916, 103] width 259 height 30
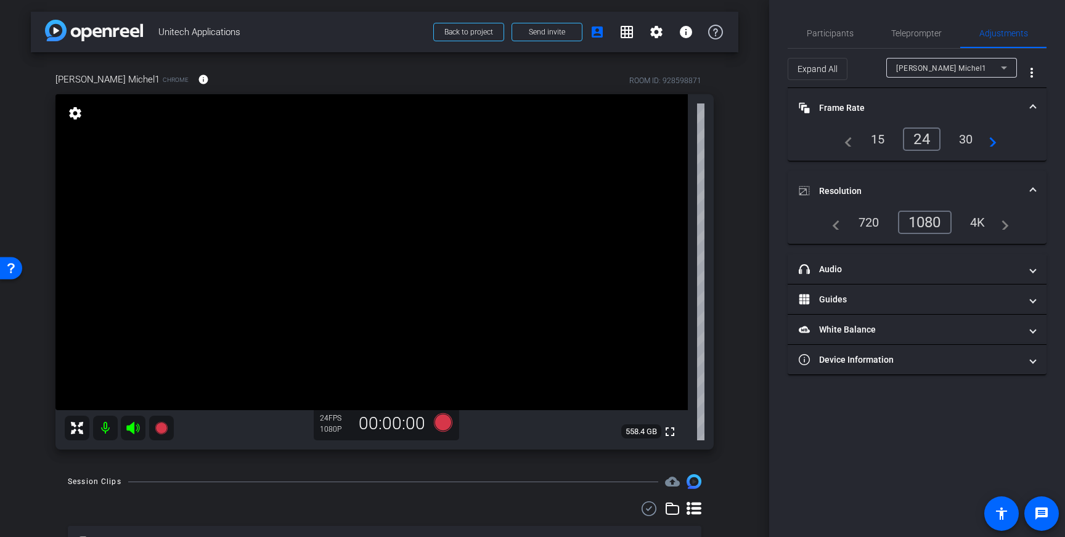
click at [965, 137] on div "30" at bounding box center [966, 139] width 33 height 21
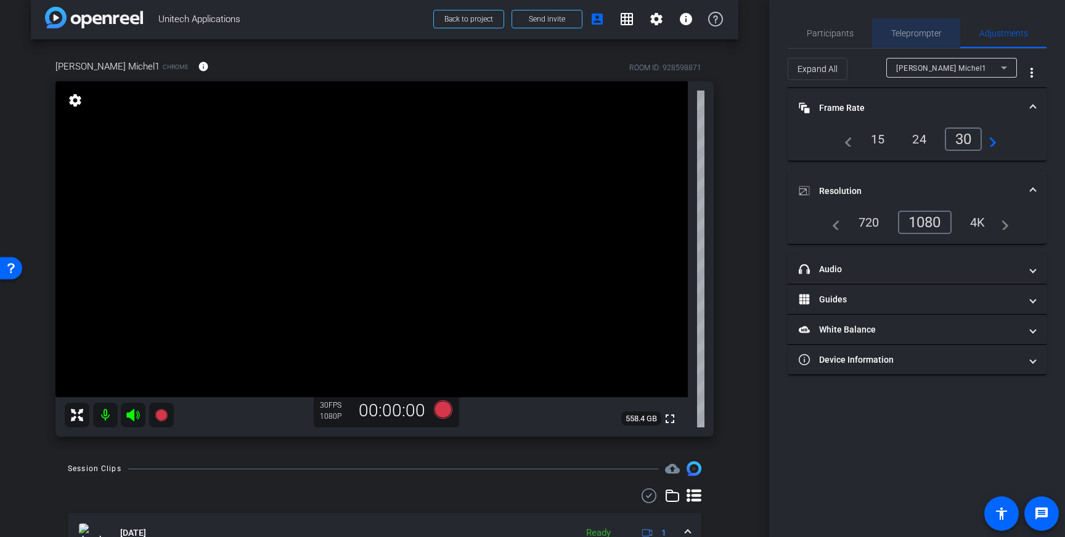
click at [922, 43] on span "Teleprompter" at bounding box center [916, 33] width 51 height 30
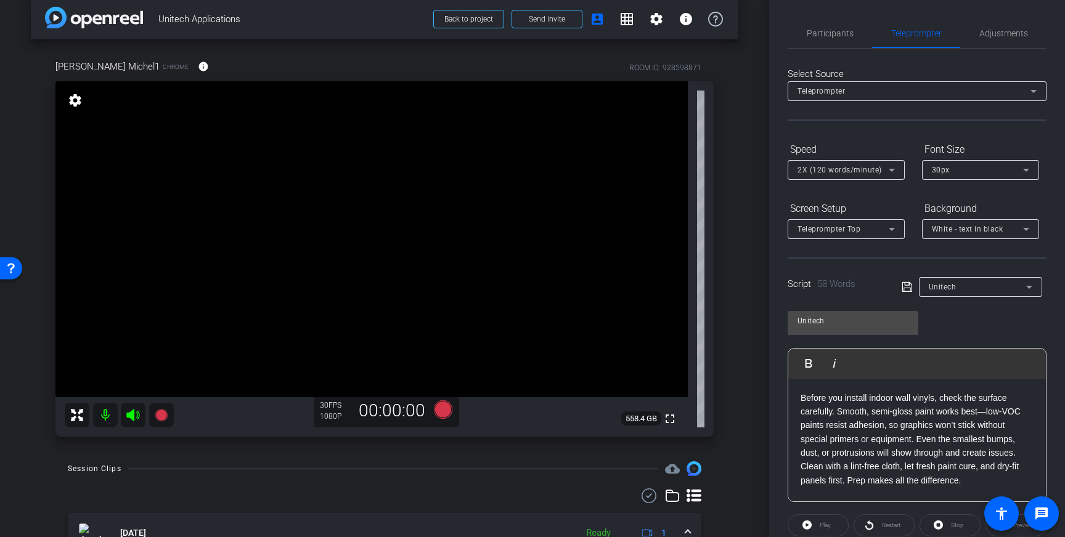
scroll to position [136, 0]
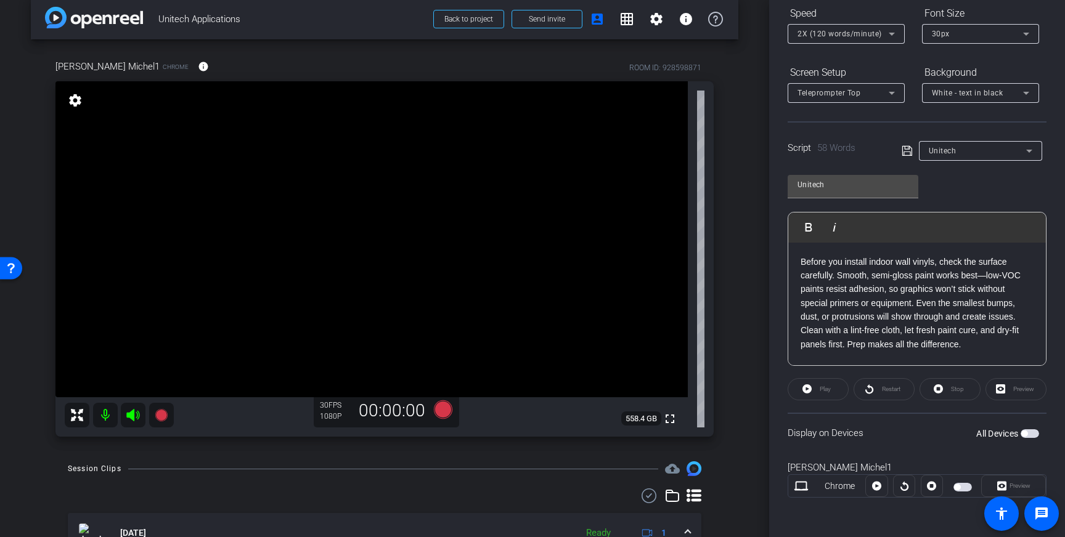
click at [1032, 433] on span "button" at bounding box center [1029, 433] width 18 height 9
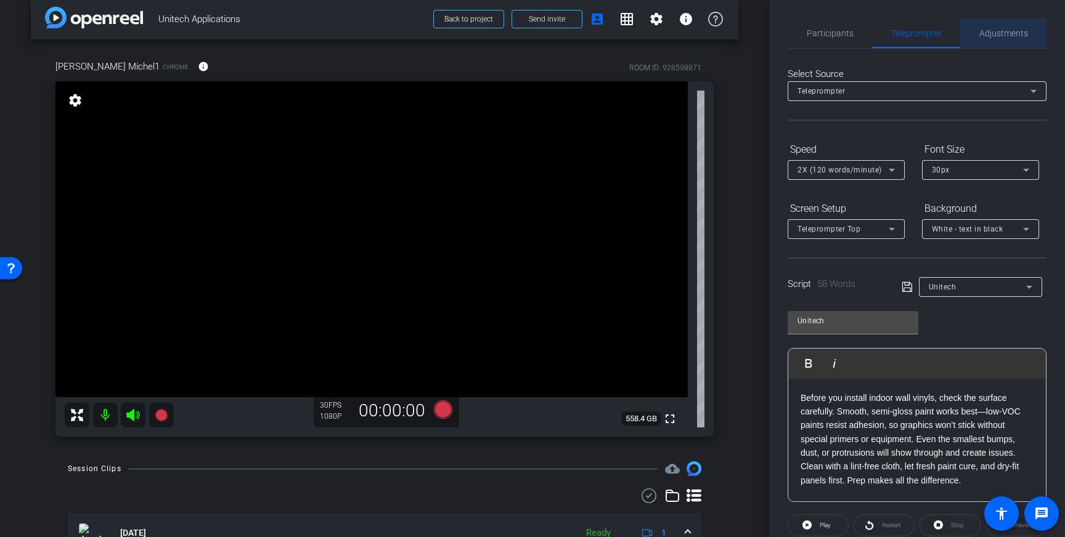
drag, startPoint x: 1012, startPoint y: 37, endPoint x: 1007, endPoint y: 44, distance: 8.9
click at [1012, 37] on span "Adjustments" at bounding box center [1003, 33] width 49 height 9
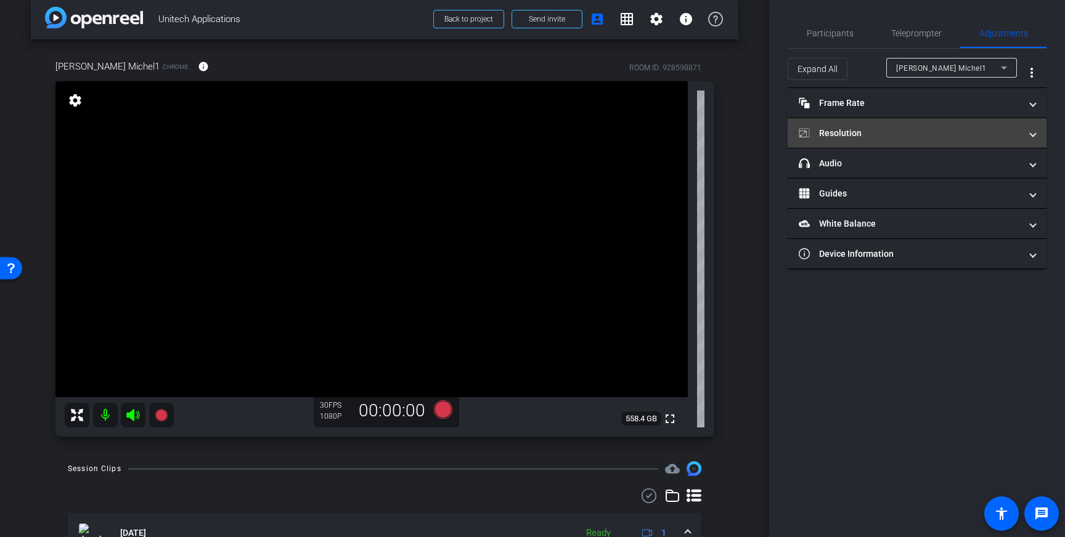
click at [975, 129] on mat-panel-title "Resolution" at bounding box center [910, 133] width 222 height 13
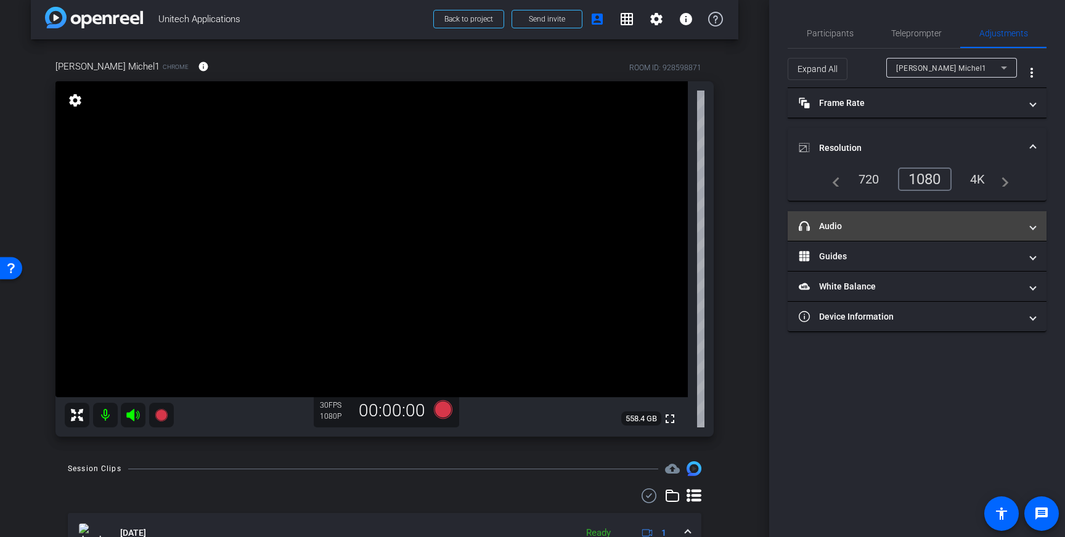
drag, startPoint x: 1029, startPoint y: 140, endPoint x: 1012, endPoint y: 174, distance: 37.5
click at [1029, 140] on mat-expansion-panel-header "Resolution" at bounding box center [916, 147] width 259 height 39
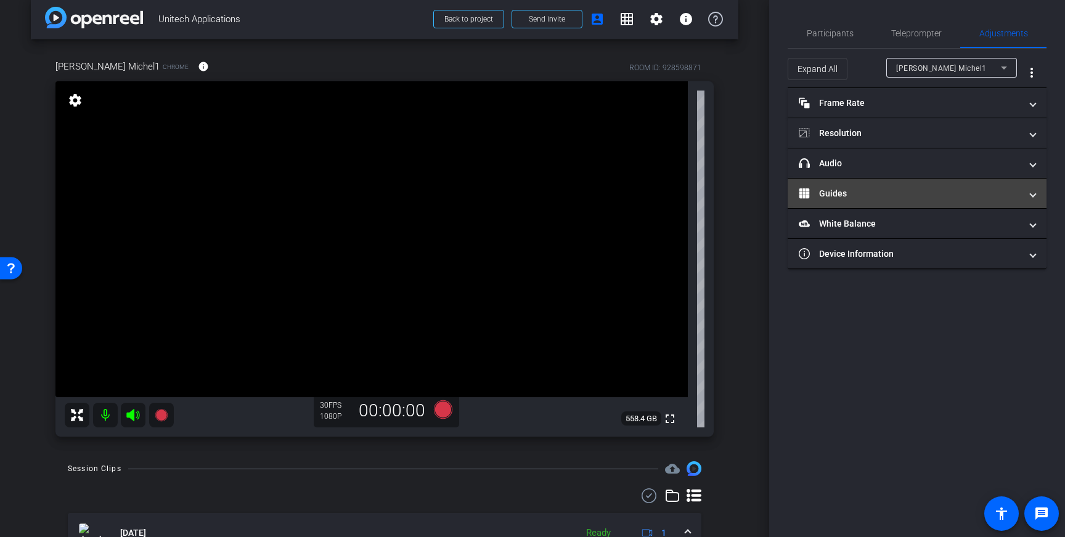
click at [1011, 179] on mat-expansion-panel-header "Guides" at bounding box center [916, 194] width 259 height 30
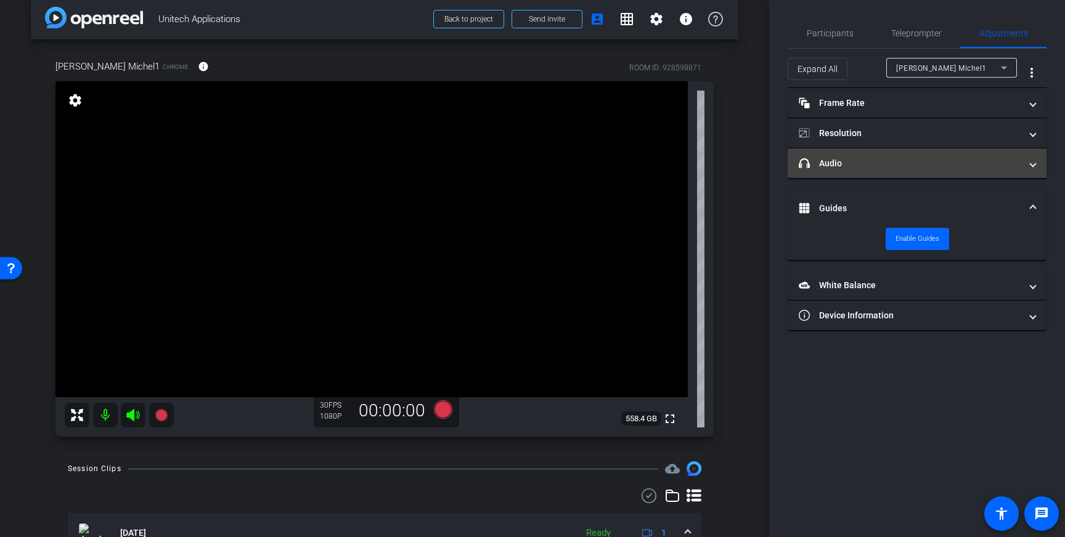
click at [1013, 168] on mat-panel-title "headphone icon Audio" at bounding box center [910, 163] width 222 height 13
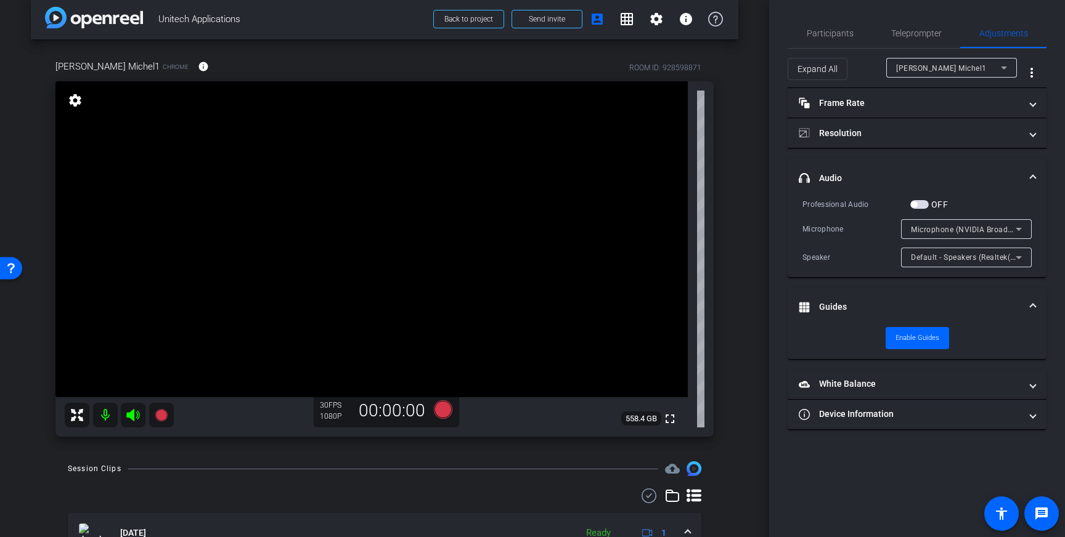
click at [919, 206] on span "button" at bounding box center [919, 204] width 18 height 9
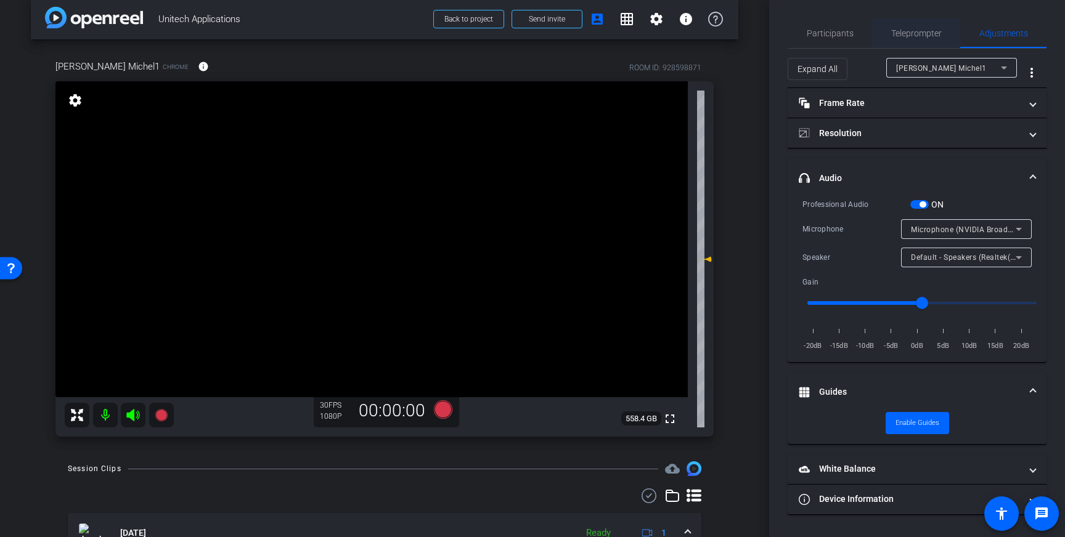
click at [938, 37] on span "Teleprompter" at bounding box center [916, 33] width 51 height 9
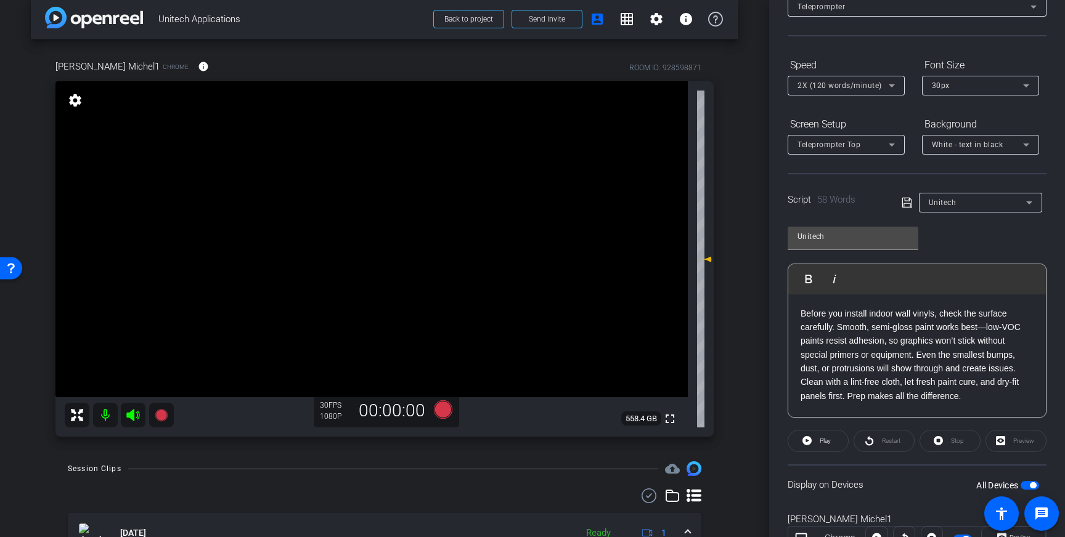
scroll to position [136, 0]
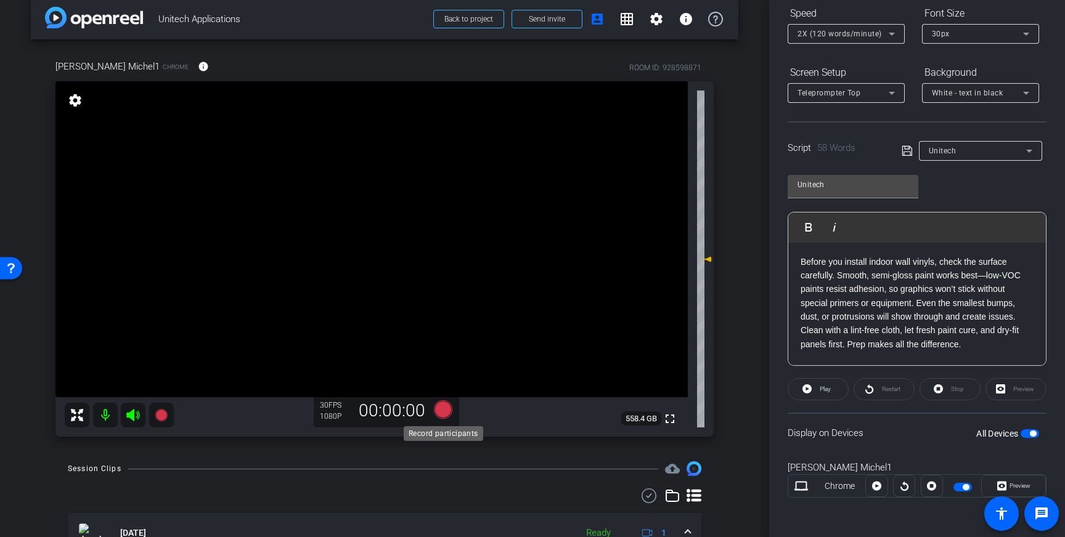
click at [444, 408] on icon at bounding box center [443, 410] width 18 height 18
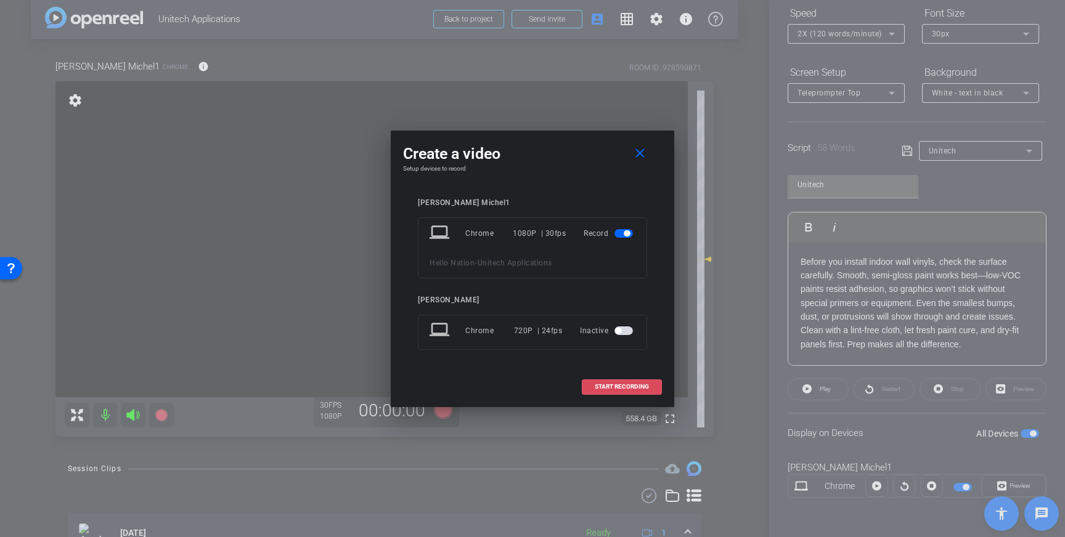
drag, startPoint x: 597, startPoint y: 387, endPoint x: 646, endPoint y: 370, distance: 52.0
click at [597, 387] on span "START RECORDING" at bounding box center [622, 387] width 54 height 6
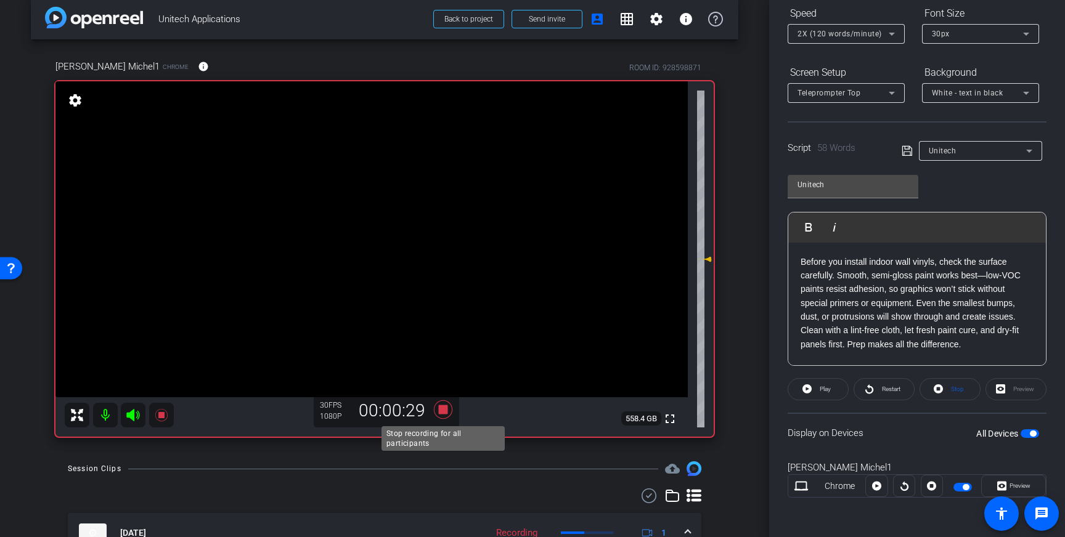
click at [438, 412] on icon at bounding box center [443, 410] width 18 height 18
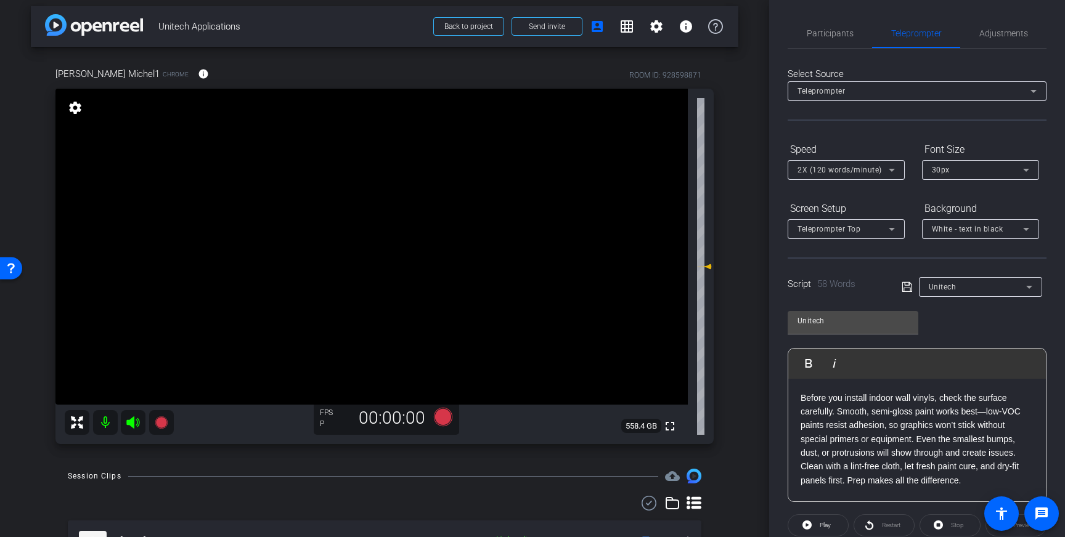
scroll to position [0, 0]
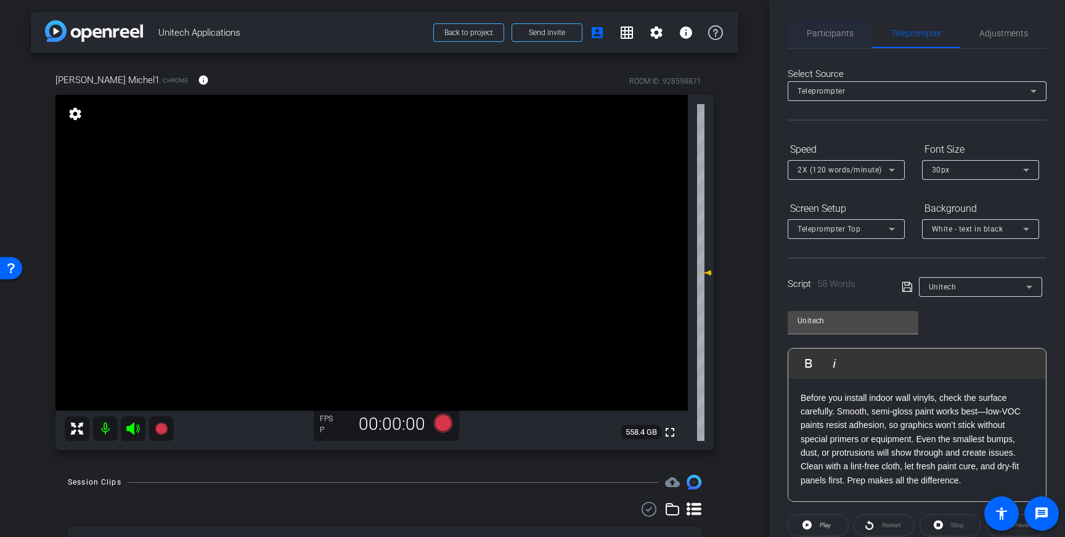
click at [837, 30] on span "Participants" at bounding box center [830, 33] width 47 height 9
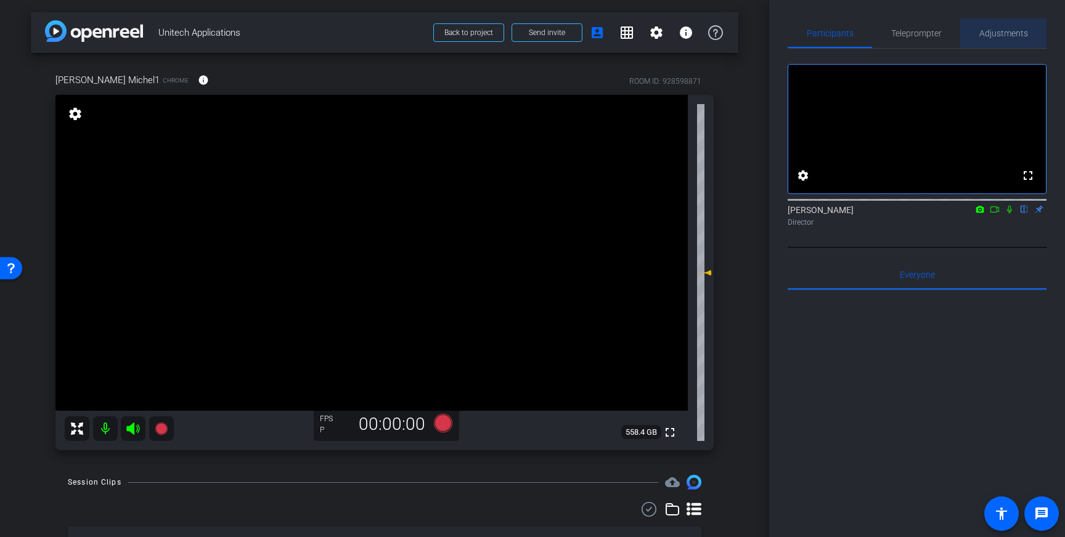
drag, startPoint x: 1000, startPoint y: 30, endPoint x: 969, endPoint y: 34, distance: 31.6
click at [997, 34] on span "Adjustments" at bounding box center [1003, 33] width 49 height 9
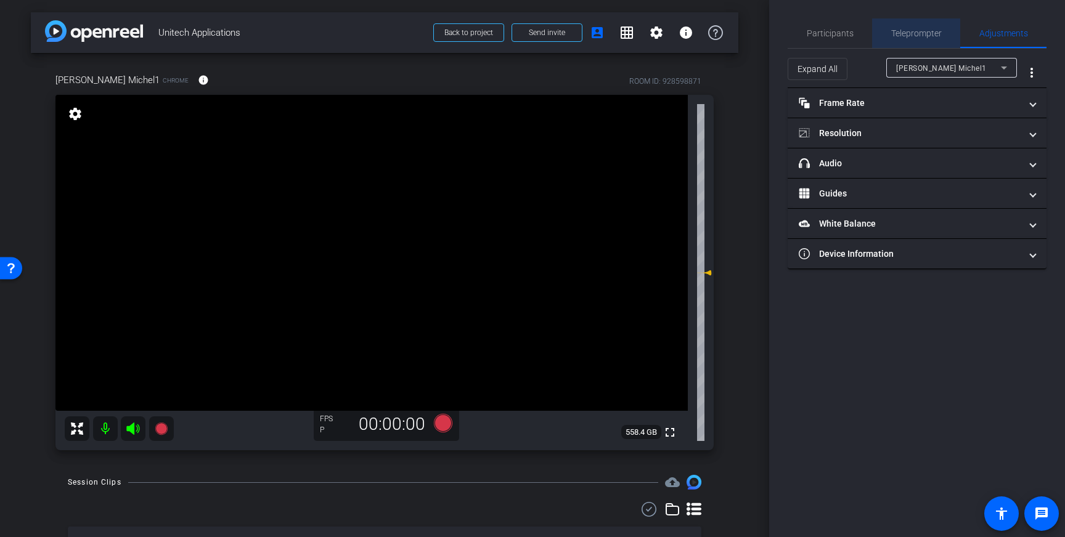
click at [948, 35] on div "Teleprompter" at bounding box center [916, 33] width 88 height 30
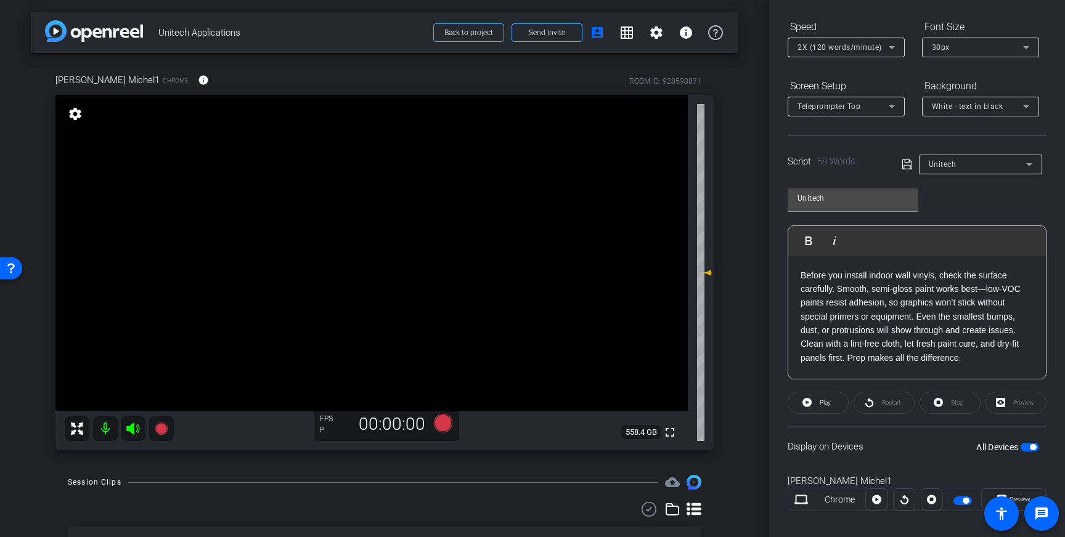
scroll to position [136, 0]
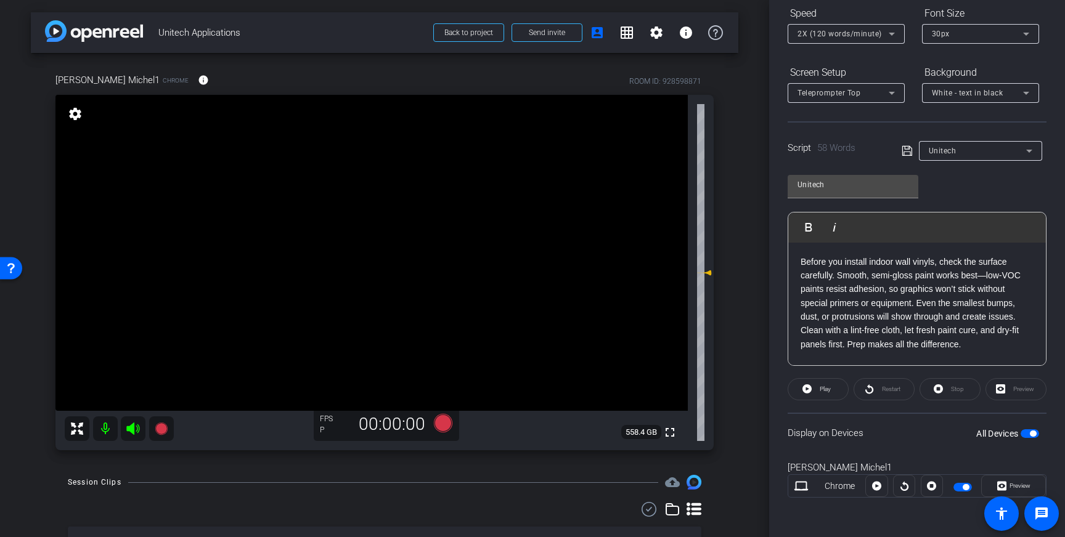
click at [967, 348] on p "Before you install indoor wall vinyls, check the surface carefully. Smooth, sem…" at bounding box center [916, 303] width 233 height 97
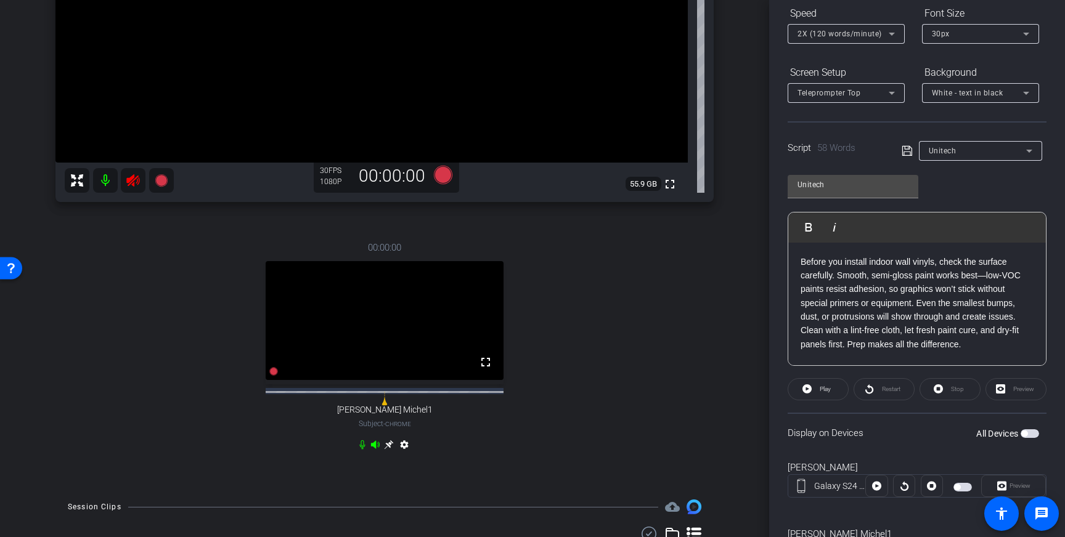
scroll to position [250, 0]
click at [362, 449] on icon at bounding box center [362, 444] width 10 height 10
click at [372, 447] on icon at bounding box center [375, 443] width 9 height 8
drag, startPoint x: 132, startPoint y: 178, endPoint x: 299, endPoint y: 266, distance: 188.8
click at [134, 181] on icon at bounding box center [133, 179] width 15 height 15
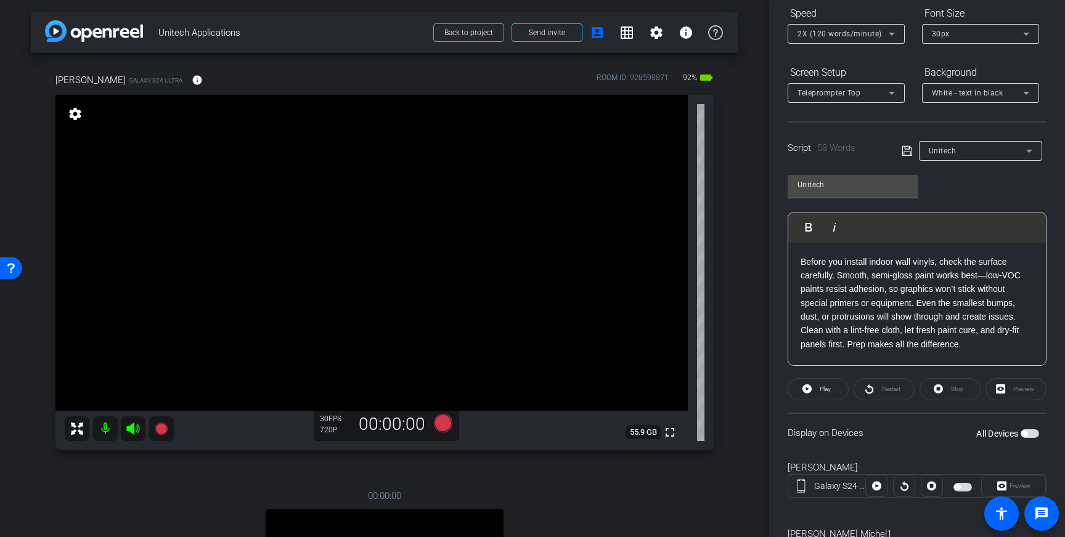
scroll to position [0, 0]
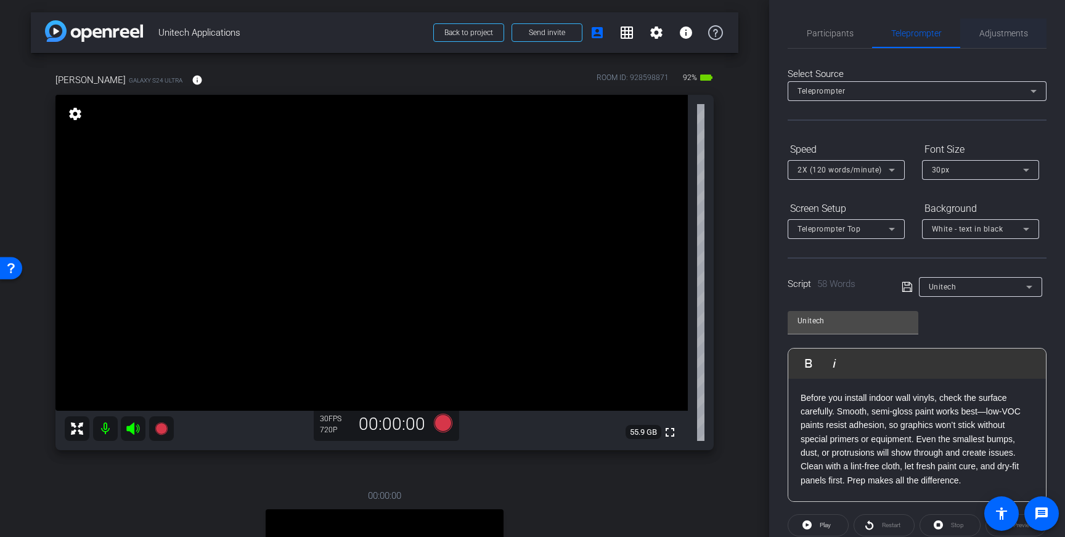
click at [999, 39] on span "Adjustments" at bounding box center [1003, 33] width 49 height 30
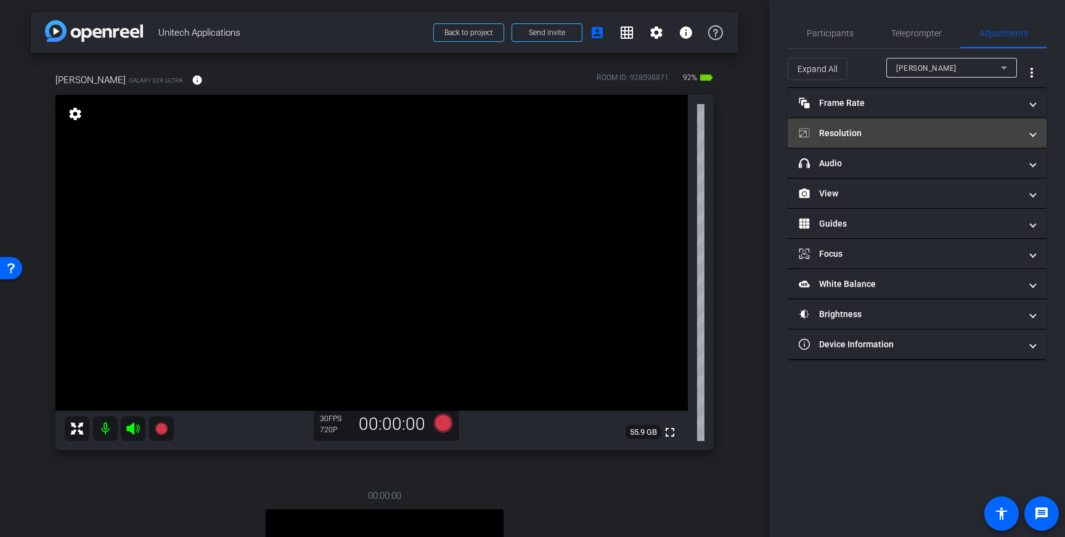
click at [967, 131] on mat-panel-title "Resolution" at bounding box center [910, 133] width 222 height 13
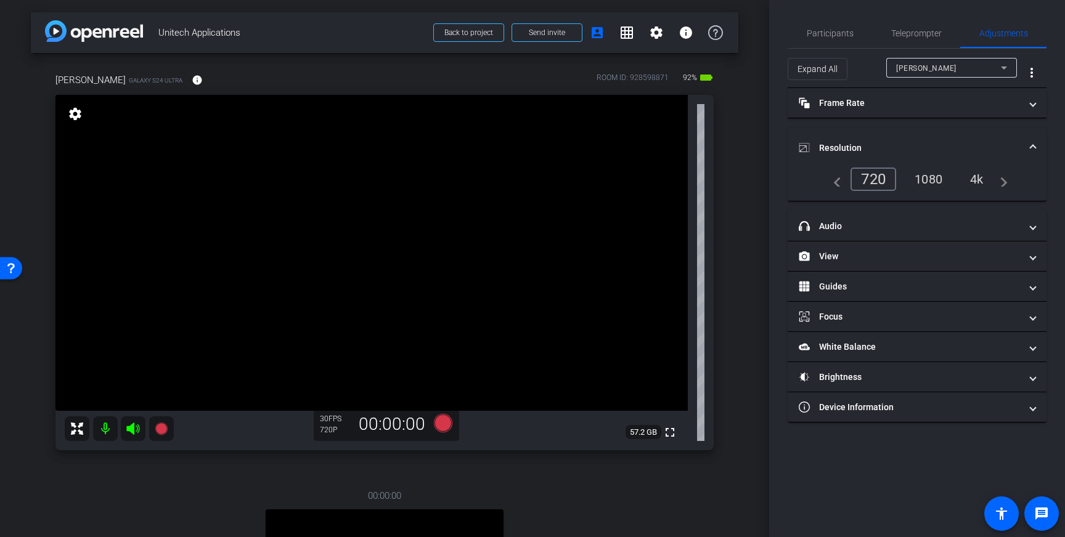
click at [932, 176] on div "1080" at bounding box center [928, 179] width 46 height 21
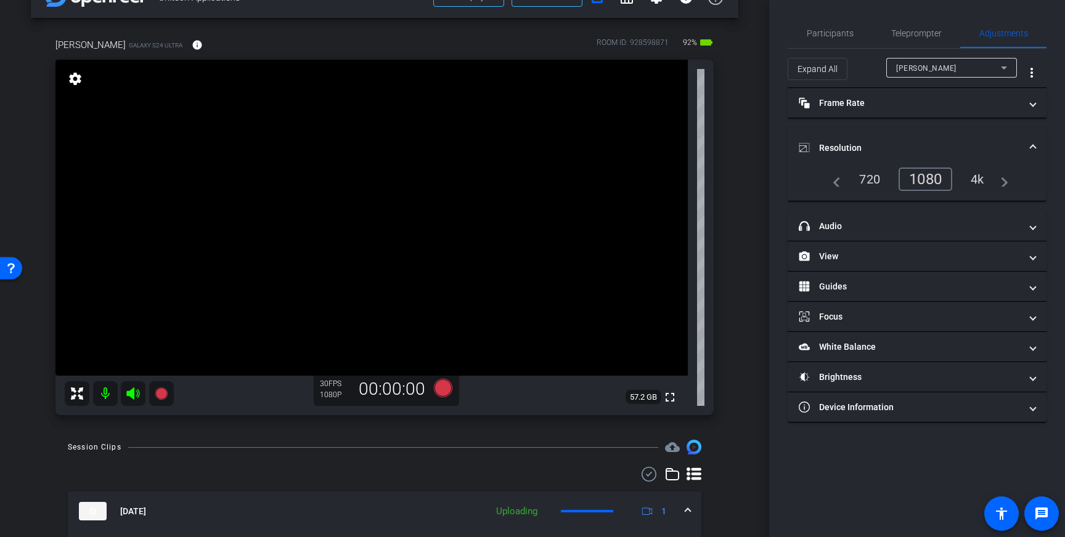
scroll to position [34, 0]
click at [921, 38] on span "Teleprompter" at bounding box center [916, 33] width 51 height 9
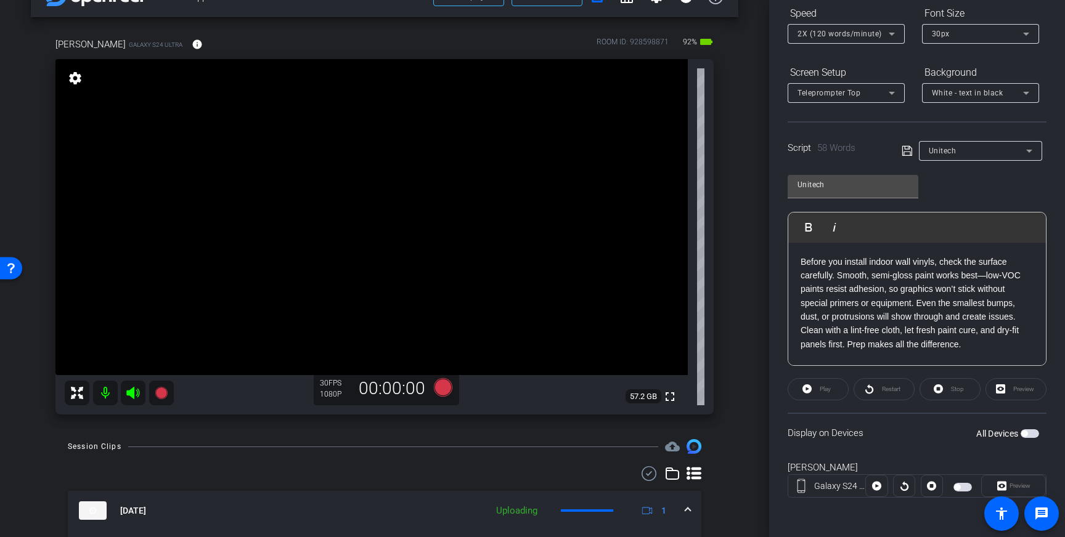
scroll to position [0, 0]
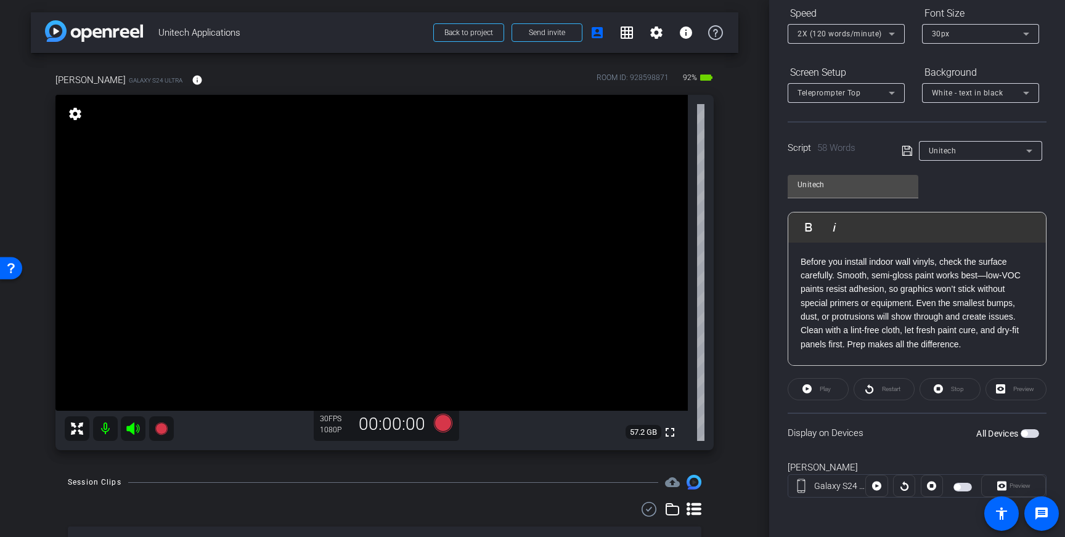
drag, startPoint x: 1027, startPoint y: 434, endPoint x: 1056, endPoint y: 457, distance: 36.0
click at [1027, 434] on span "button" at bounding box center [1024, 434] width 6 height 6
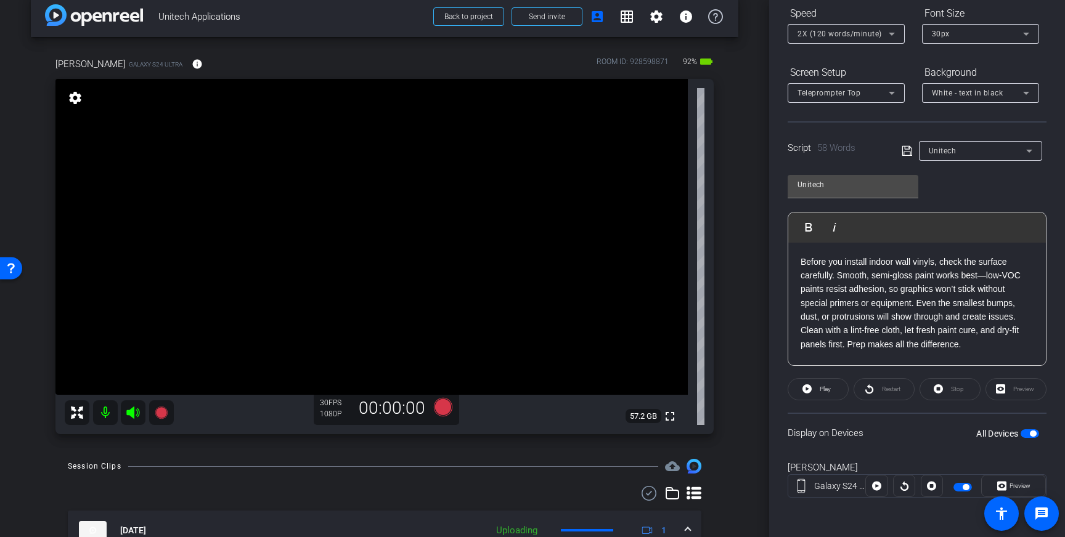
scroll to position [133, 0]
click at [1032, 437] on span "button" at bounding box center [1033, 437] width 6 height 6
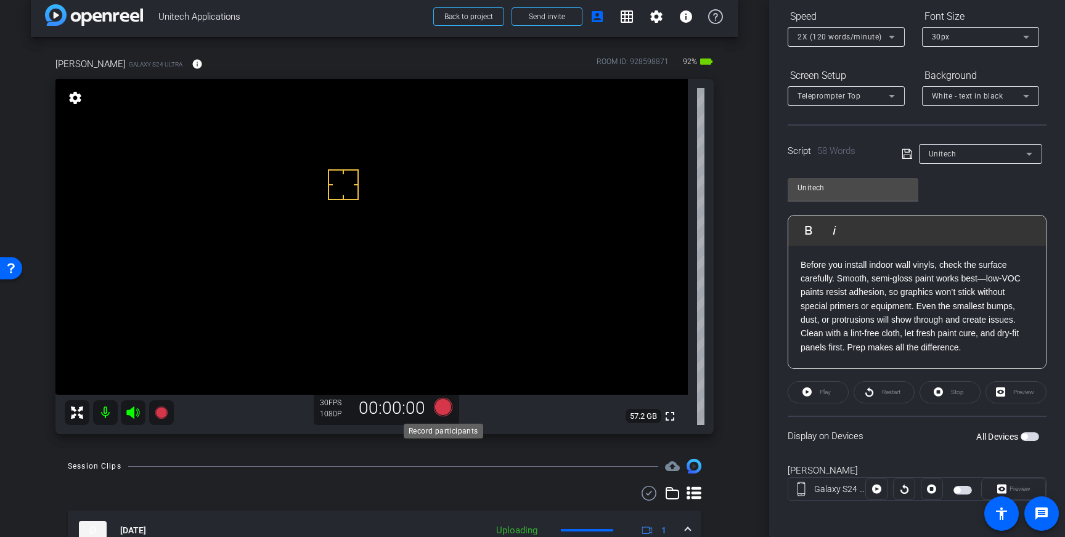
click at [442, 411] on icon at bounding box center [443, 407] width 18 height 18
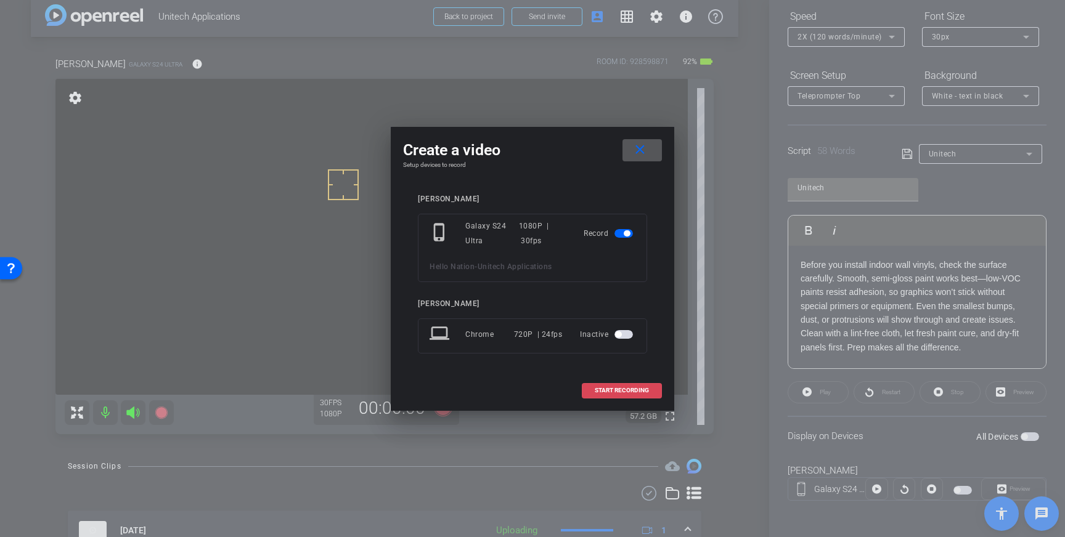
click at [597, 396] on span at bounding box center [621, 391] width 79 height 30
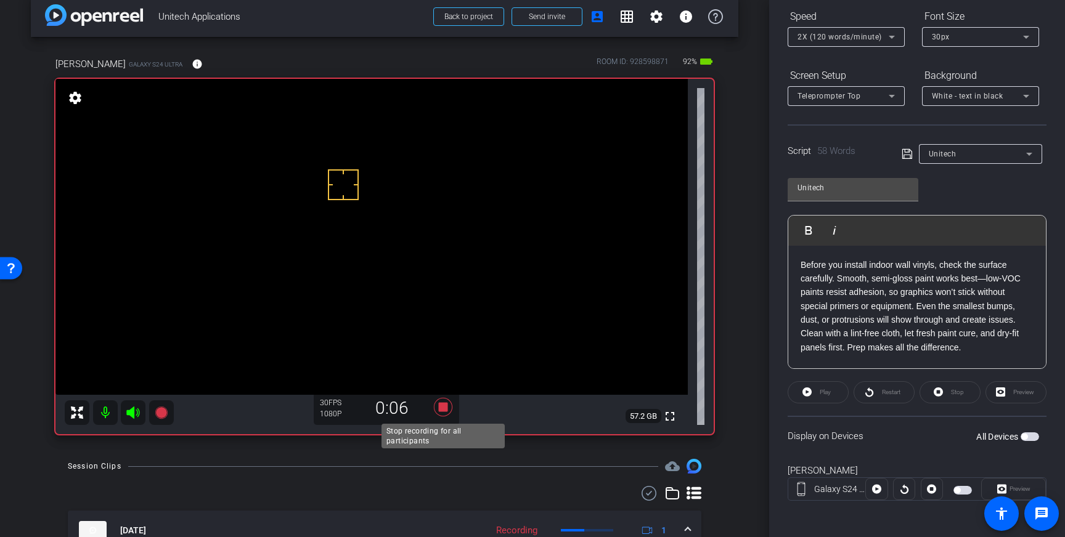
click at [437, 408] on icon at bounding box center [443, 407] width 30 height 22
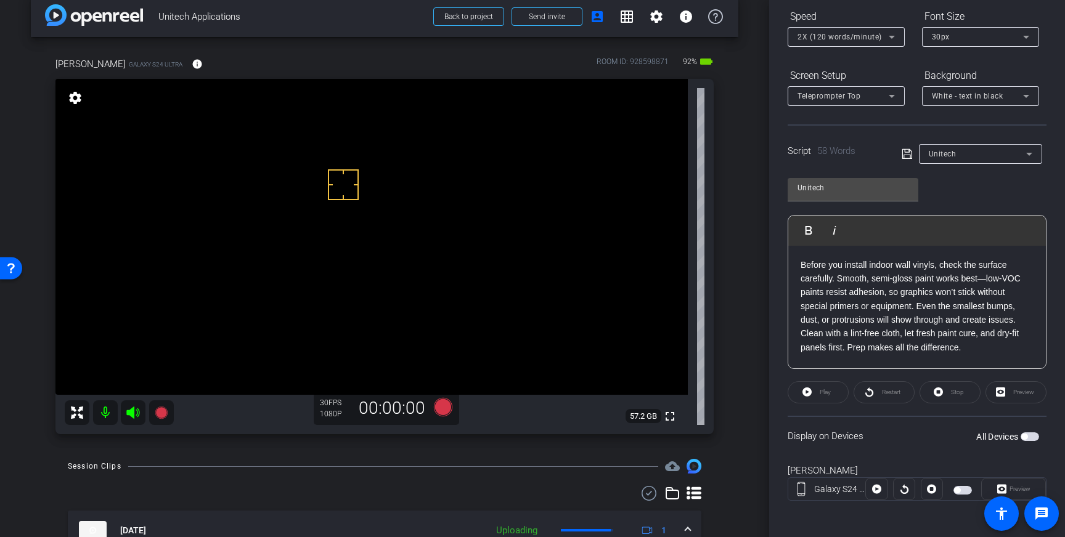
click at [1030, 438] on span "button" at bounding box center [1029, 437] width 18 height 9
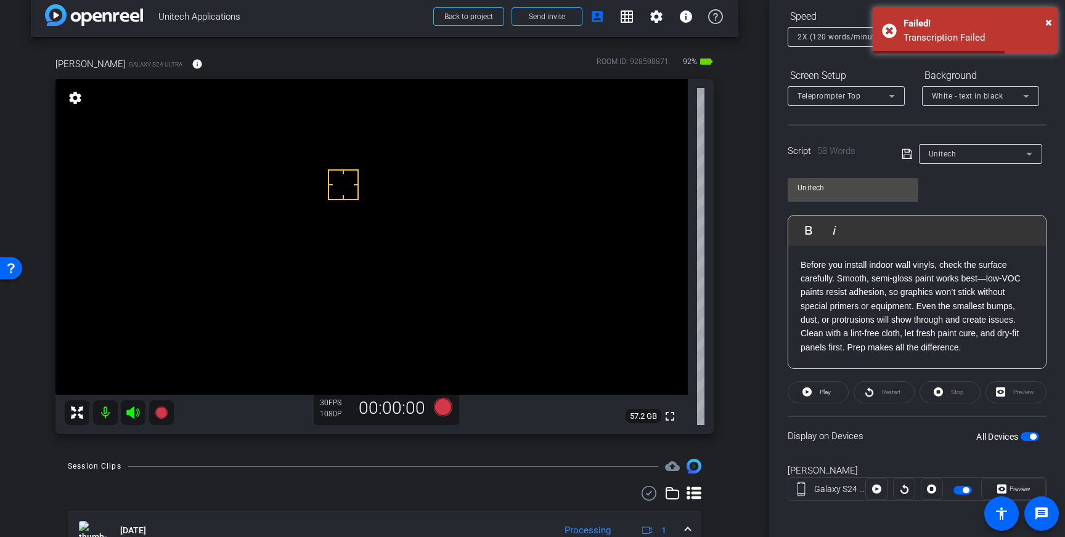
scroll to position [0, 0]
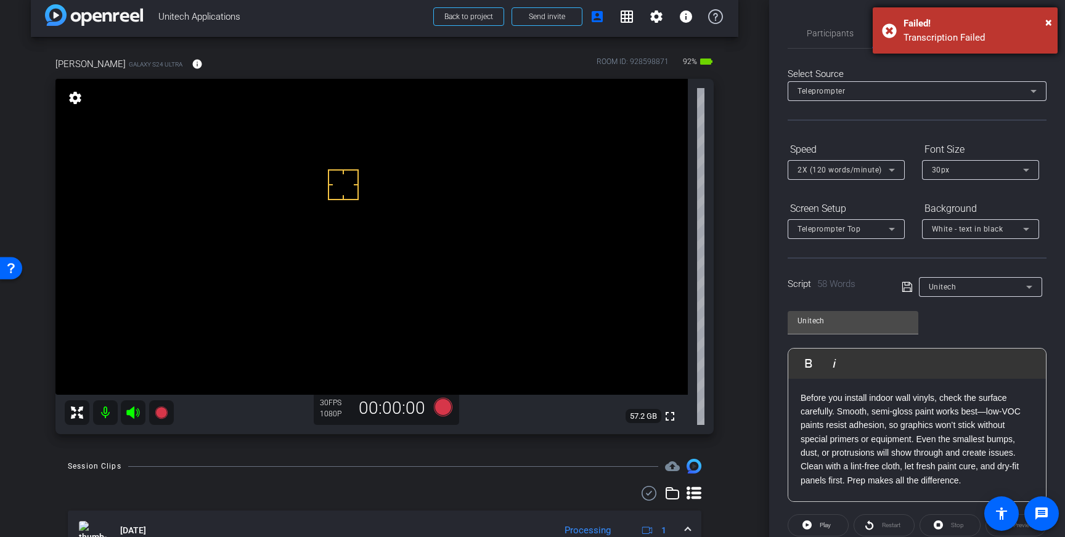
click at [1005, 39] on div "Transcription Failed" at bounding box center [975, 38] width 145 height 14
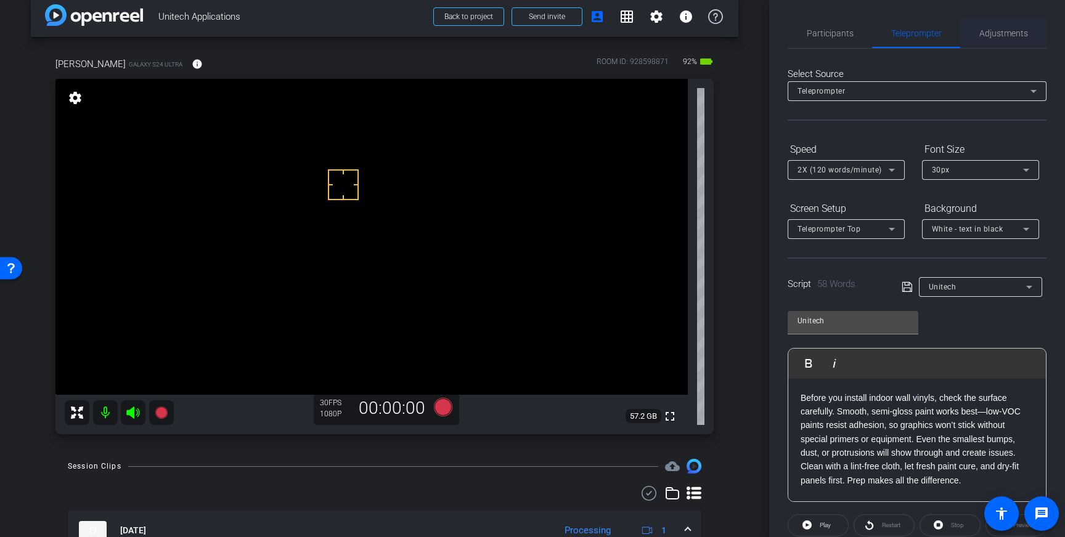
click at [1015, 36] on span "Adjustments" at bounding box center [1003, 33] width 49 height 9
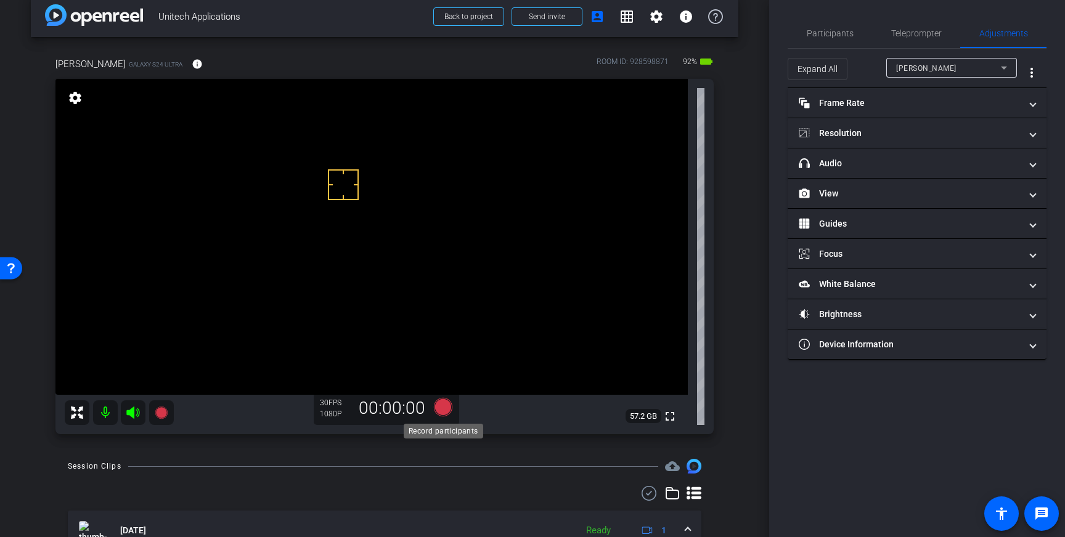
click at [441, 410] on icon at bounding box center [443, 407] width 18 height 18
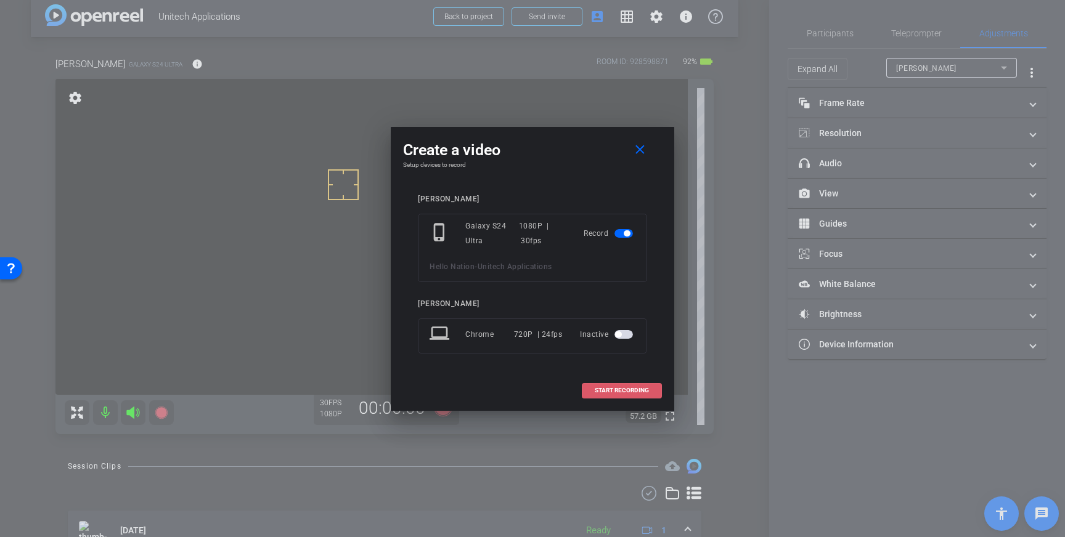
click at [615, 391] on span "START RECORDING" at bounding box center [622, 391] width 54 height 6
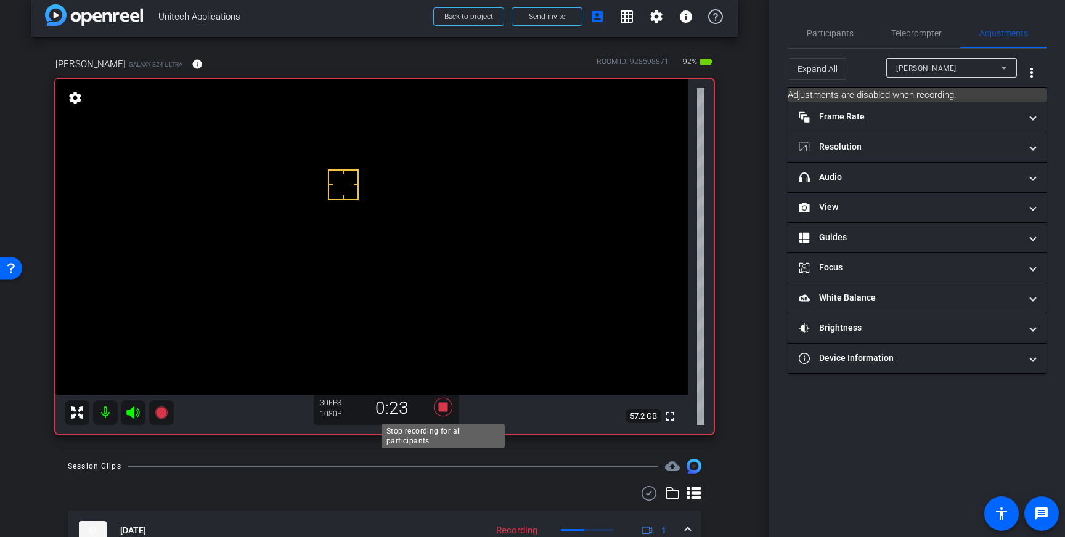
click at [451, 409] on icon at bounding box center [443, 407] width 30 height 22
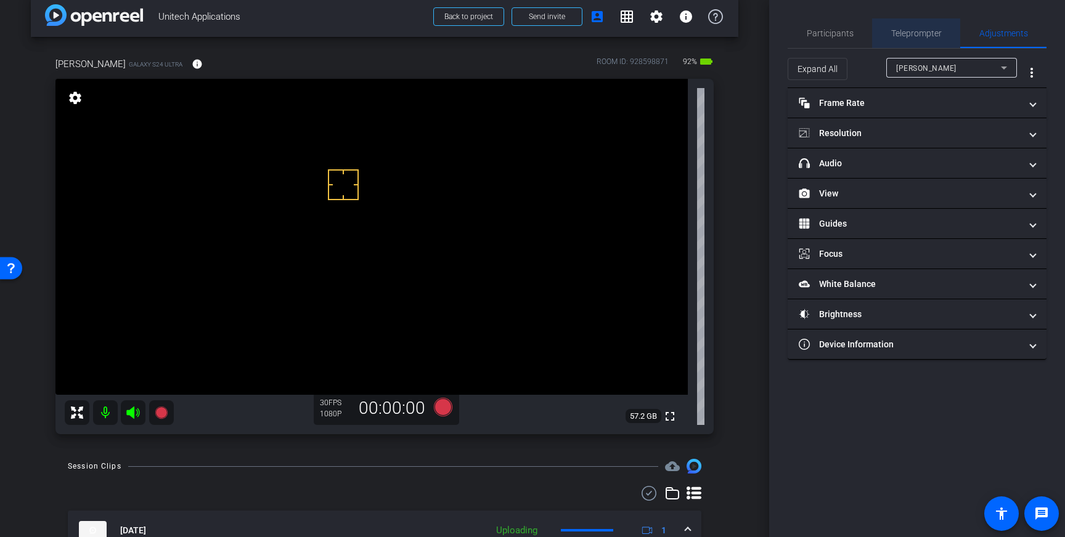
drag, startPoint x: 911, startPoint y: 33, endPoint x: 909, endPoint y: 51, distance: 18.0
click at [911, 34] on span "Teleprompter" at bounding box center [916, 33] width 51 height 9
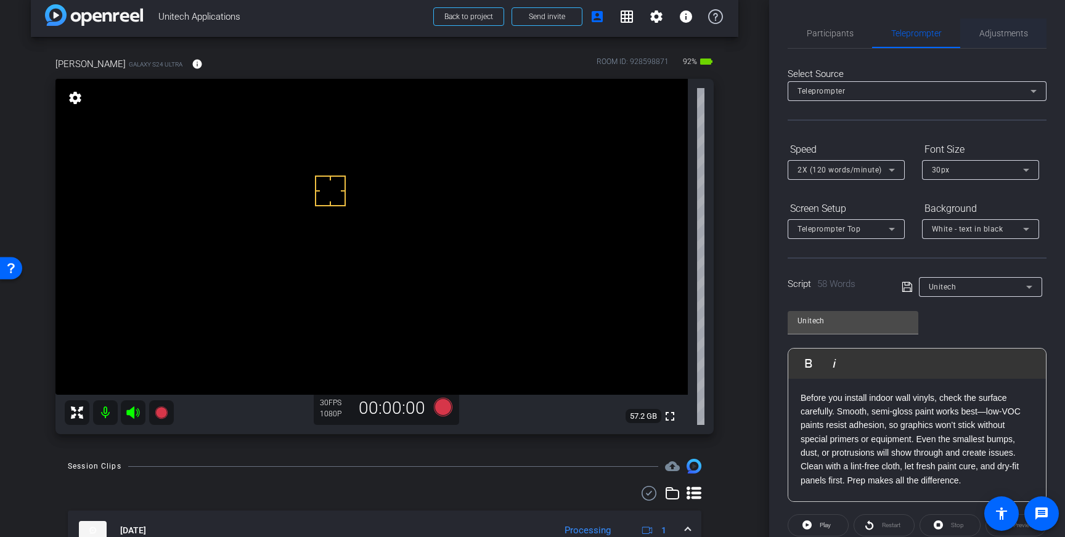
drag, startPoint x: 1006, startPoint y: 39, endPoint x: 1006, endPoint y: 46, distance: 7.4
click at [1006, 39] on span "Adjustments" at bounding box center [1003, 33] width 49 height 30
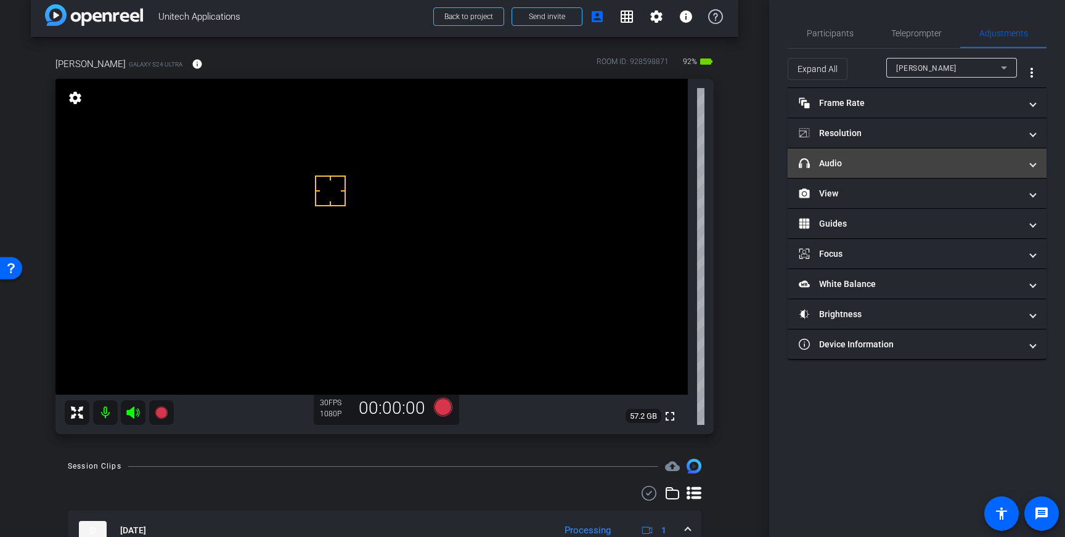
click at [937, 160] on mat-panel-title "headphone icon Audio" at bounding box center [910, 163] width 222 height 13
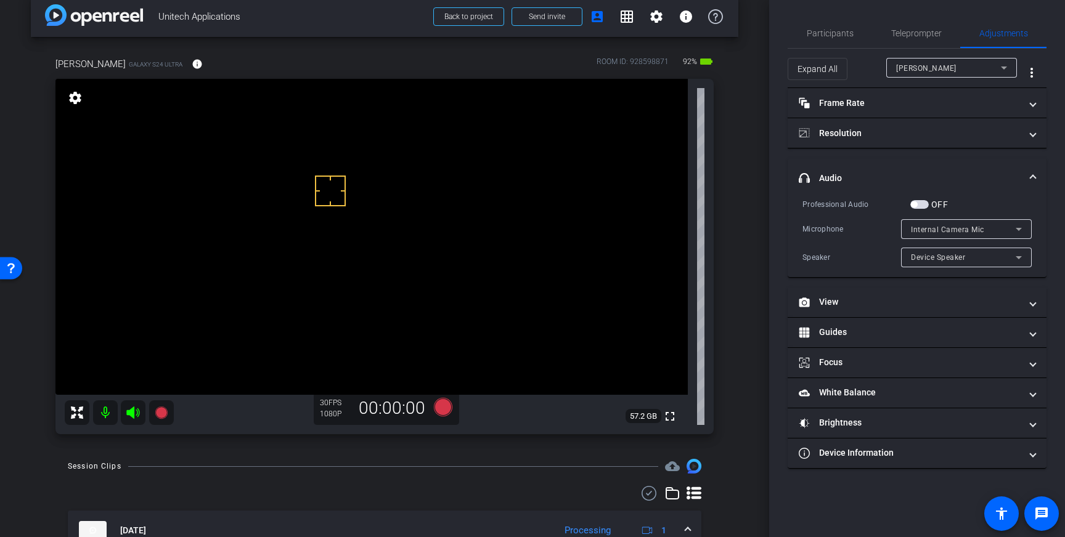
drag, startPoint x: 916, startPoint y: 205, endPoint x: 927, endPoint y: 209, distance: 11.1
click at [916, 205] on span "button" at bounding box center [914, 204] width 6 height 6
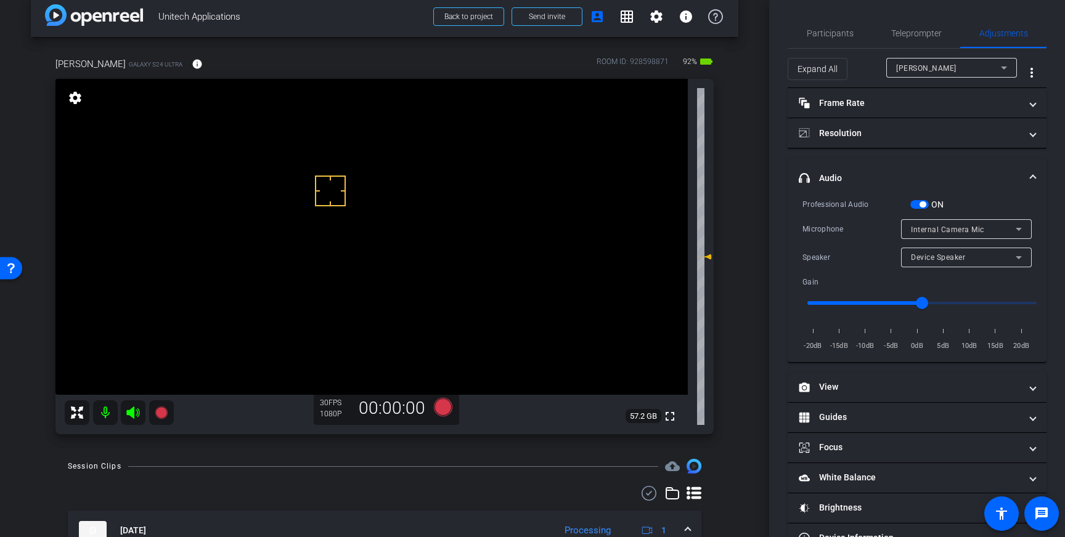
click at [1009, 227] on div "Internal Camera Mic" at bounding box center [963, 229] width 105 height 15
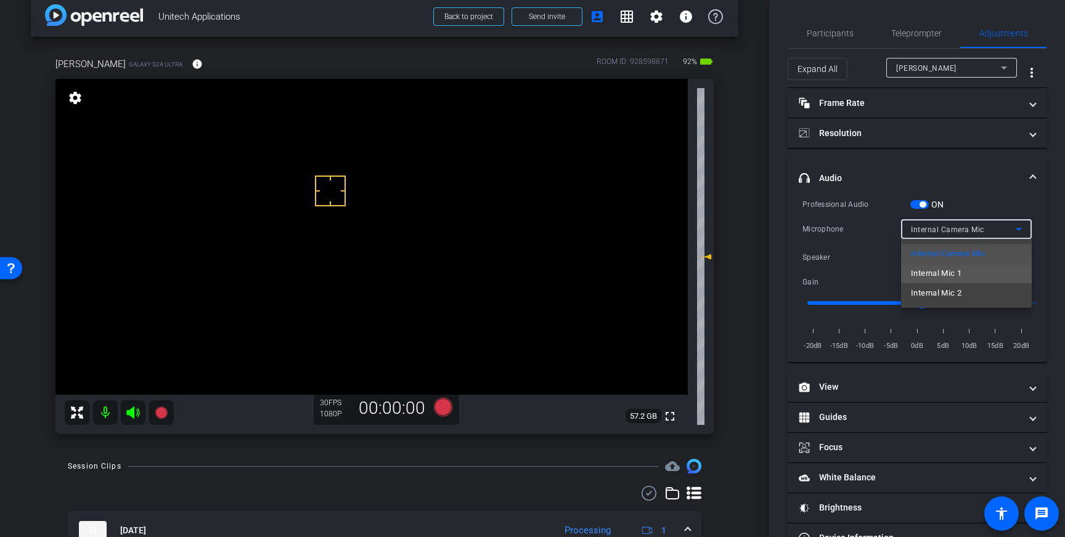
click at [974, 266] on mat-option "Internal Mic 1" at bounding box center [966, 274] width 131 height 20
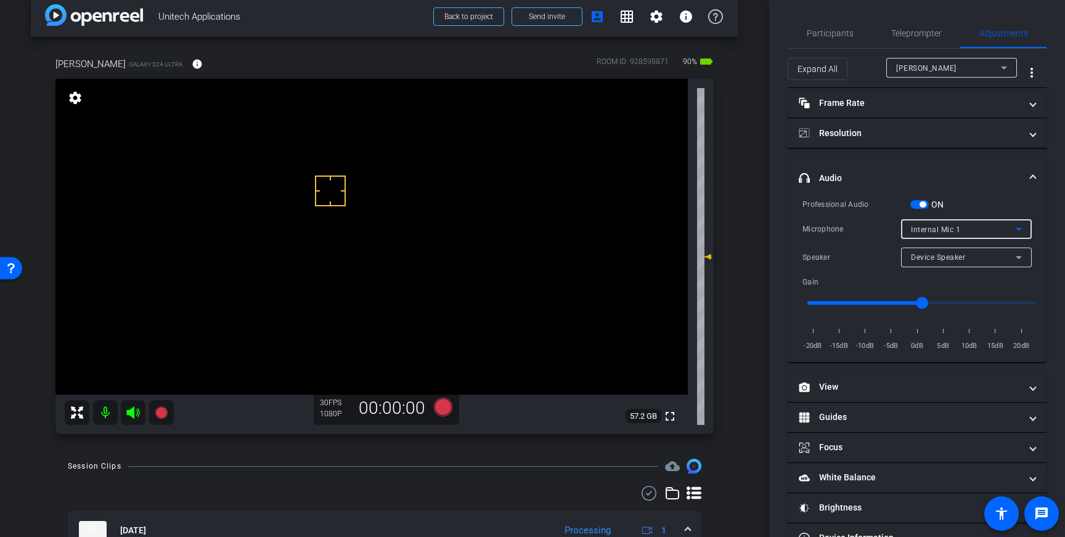
click at [1006, 230] on div "Internal Mic 1" at bounding box center [963, 229] width 105 height 15
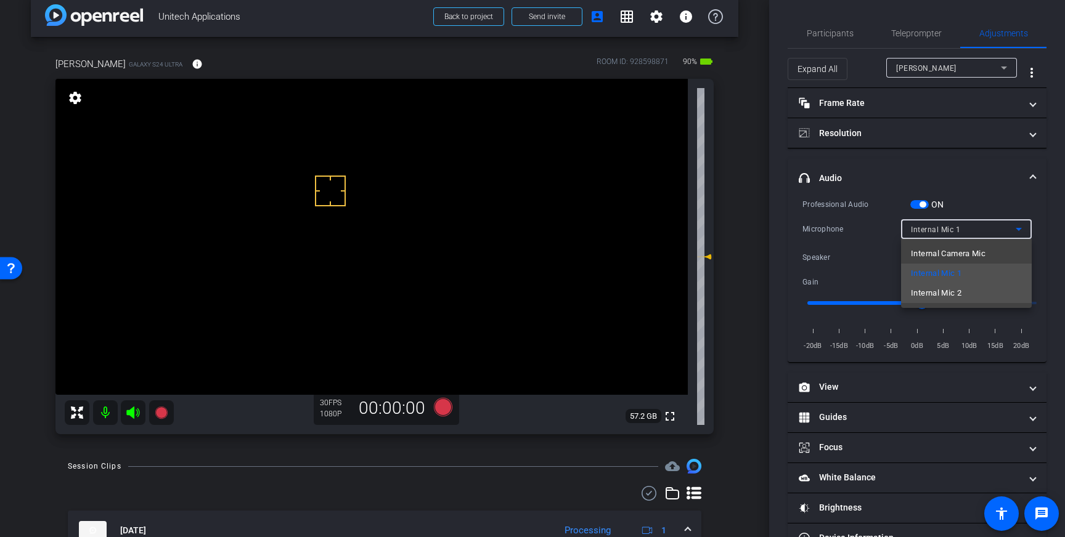
click at [970, 290] on mat-option "Internal Mic 2" at bounding box center [966, 293] width 131 height 20
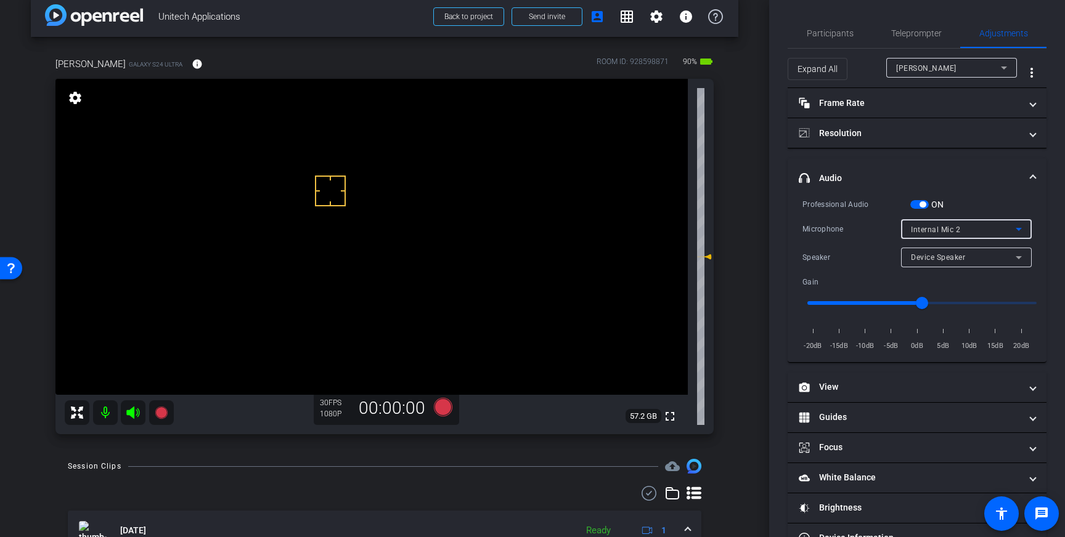
click at [1009, 227] on div "Internal Mic 2" at bounding box center [963, 229] width 105 height 15
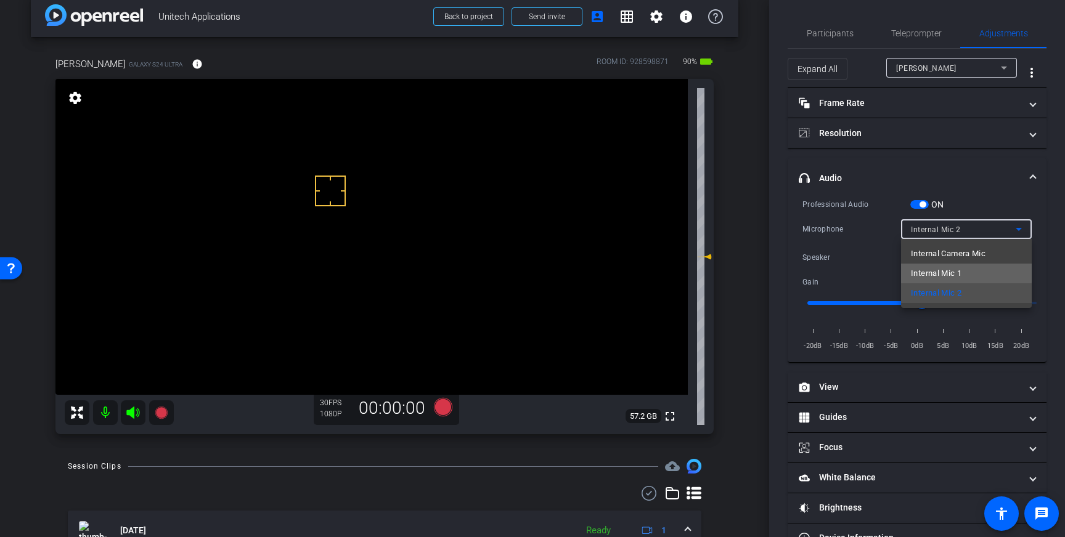
click at [953, 269] on span "Internal Mic 1" at bounding box center [936, 273] width 51 height 15
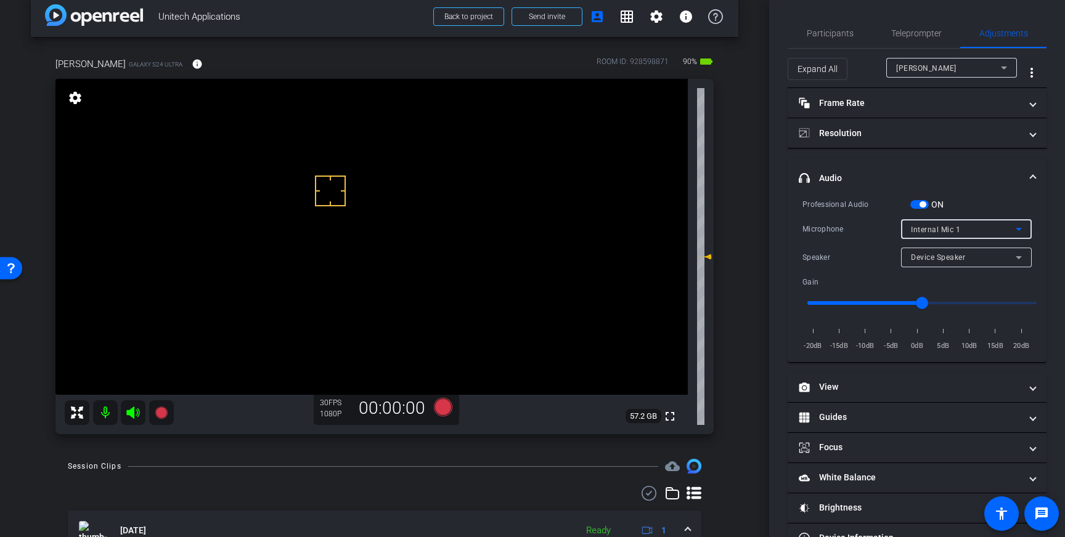
click at [998, 228] on div "Internal Mic 1" at bounding box center [963, 229] width 105 height 15
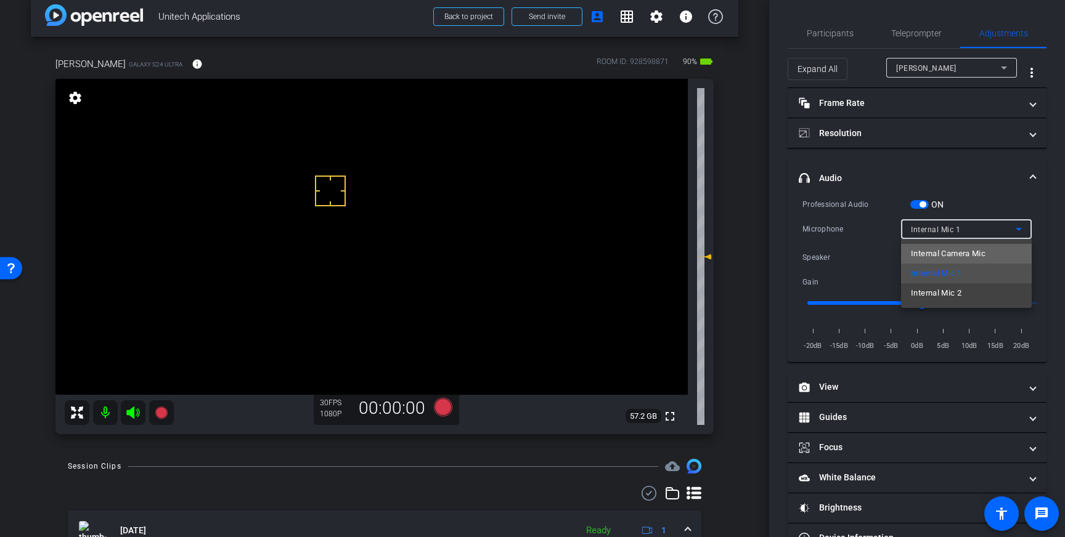
click at [958, 254] on span "Internal Camera Mic" at bounding box center [948, 253] width 75 height 15
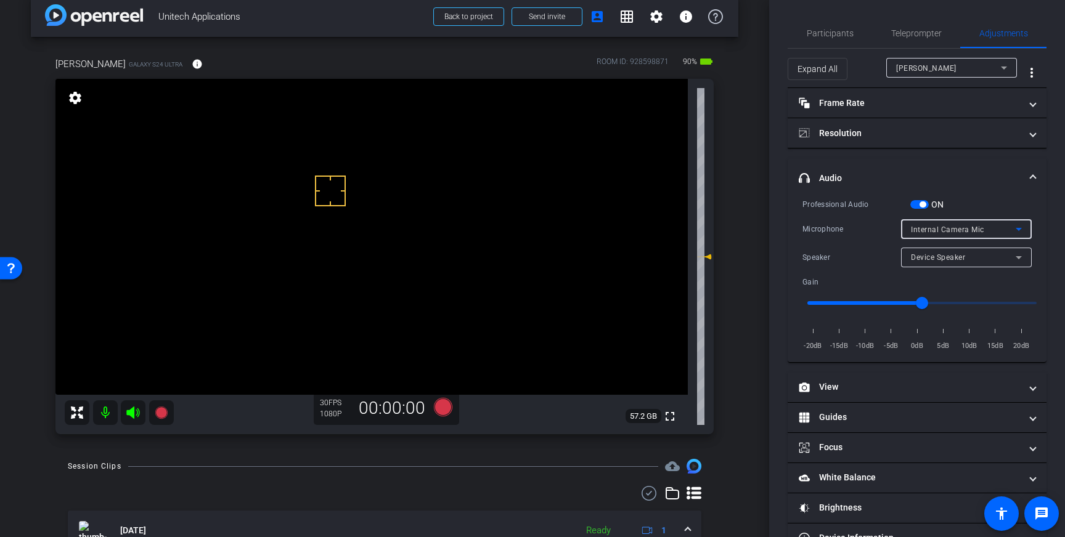
click at [1011, 228] on icon at bounding box center [1018, 229] width 15 height 15
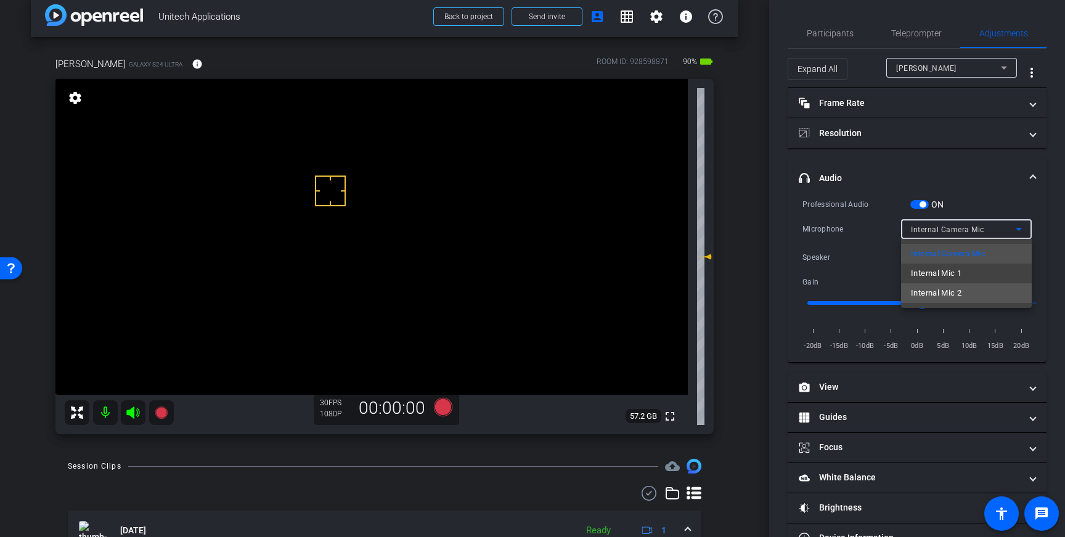
click at [952, 288] on span "Internal Mic 2" at bounding box center [936, 293] width 51 height 15
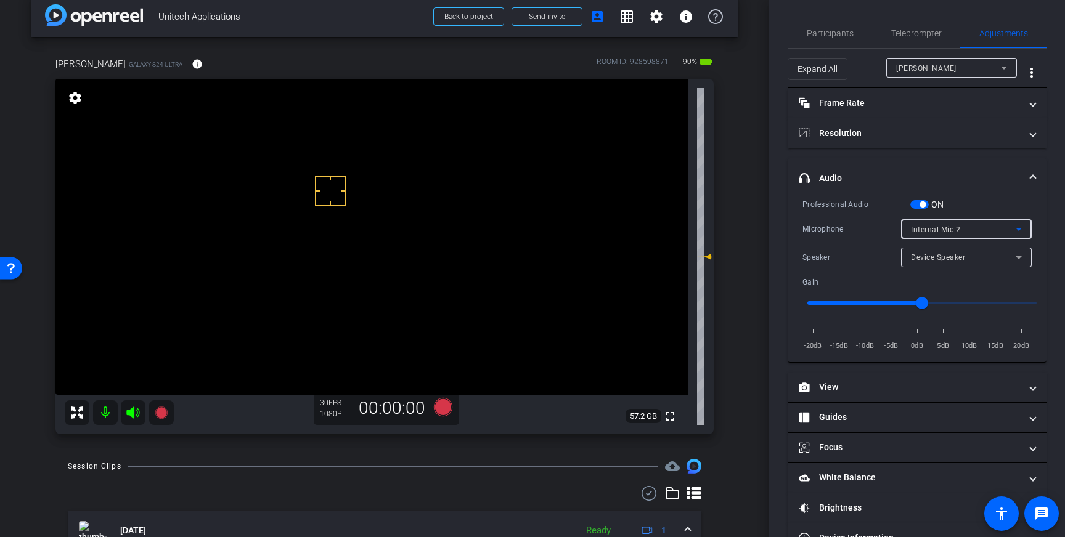
drag, startPoint x: 905, startPoint y: 35, endPoint x: 951, endPoint y: 64, distance: 54.5
click at [905, 35] on span "Teleprompter" at bounding box center [916, 33] width 51 height 9
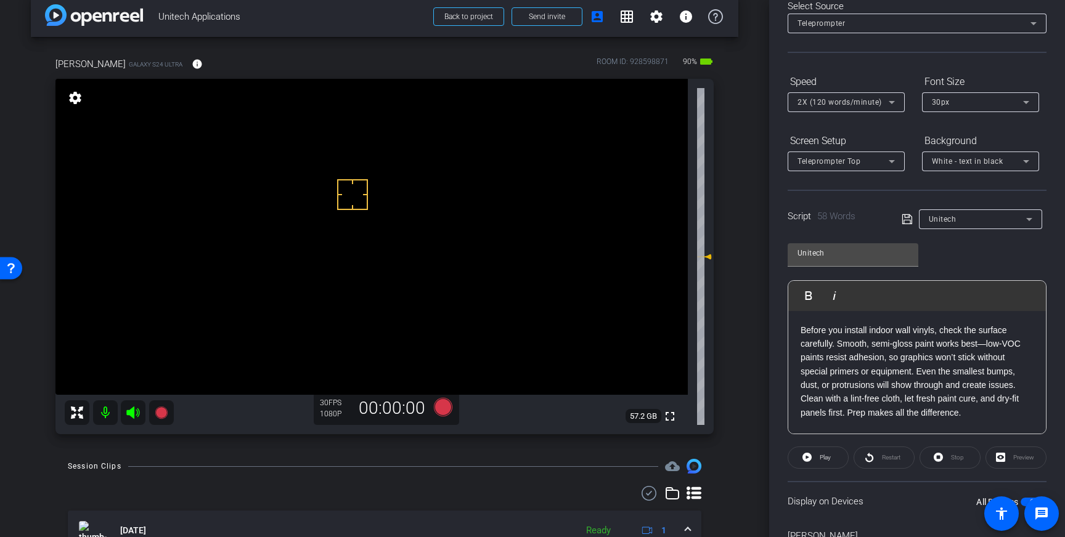
scroll to position [71, 0]
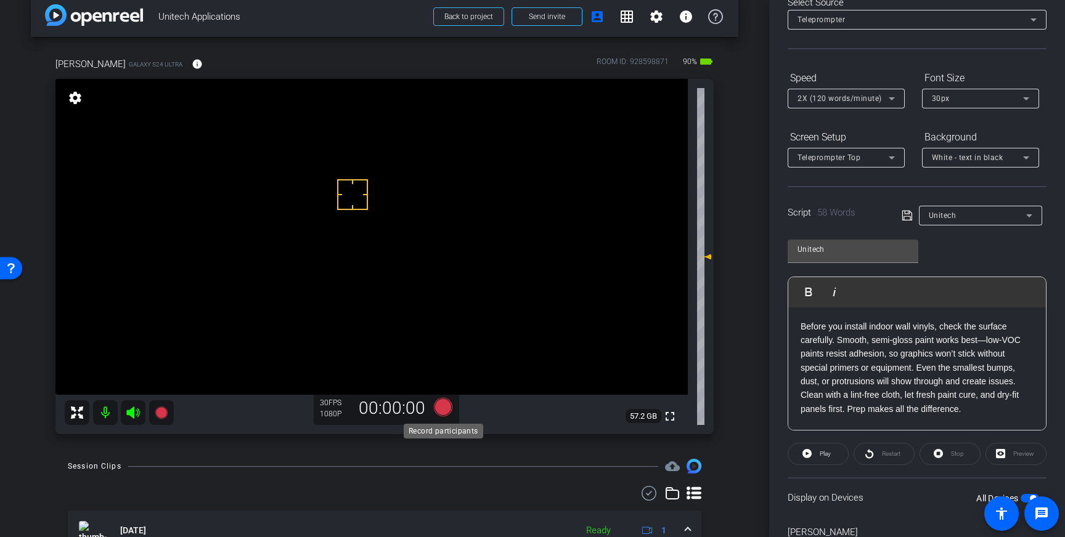
click at [444, 408] on icon at bounding box center [443, 407] width 18 height 18
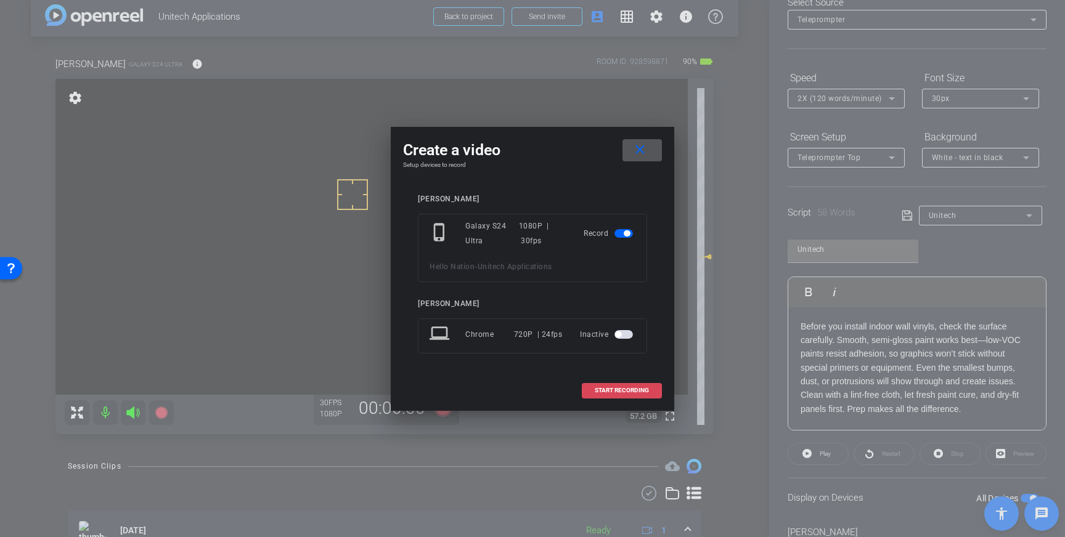
click at [616, 393] on span "START RECORDING" at bounding box center [622, 391] width 54 height 6
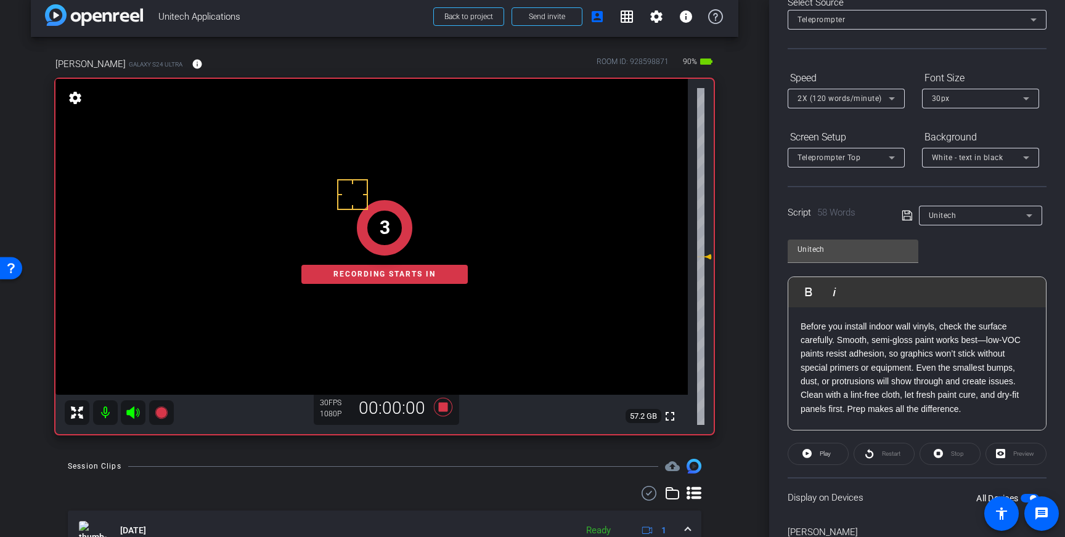
scroll to position [0, 0]
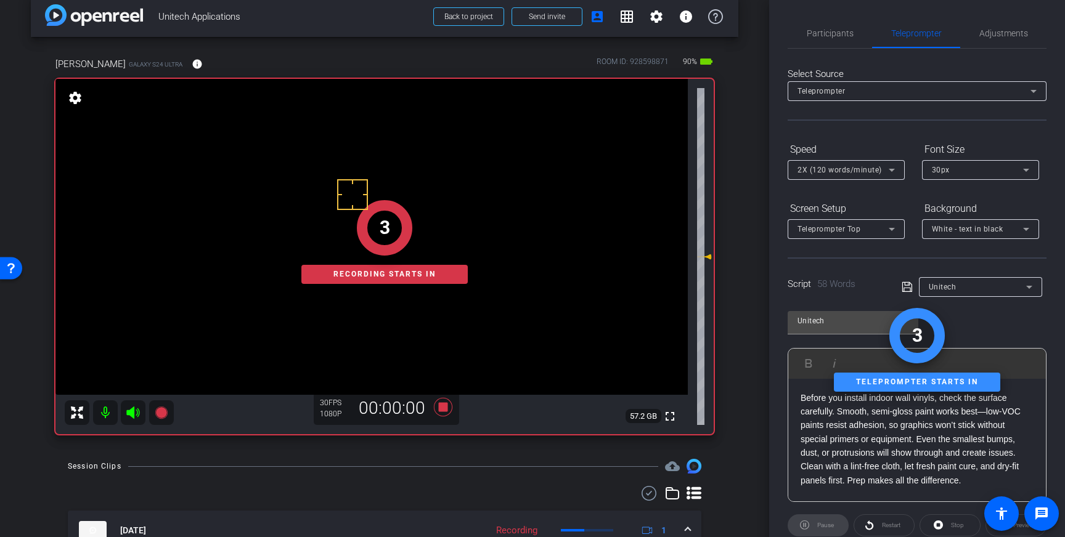
drag, startPoint x: 848, startPoint y: 46, endPoint x: 860, endPoint y: 50, distance: 11.9
click at [848, 46] on span "Participants" at bounding box center [830, 33] width 47 height 30
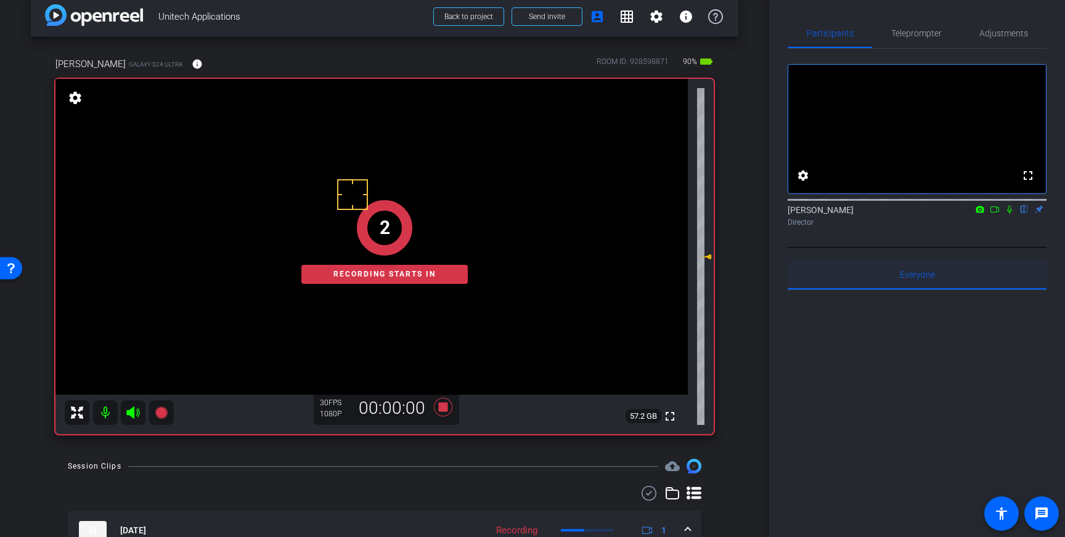
drag, startPoint x: 1011, startPoint y: 224, endPoint x: 1026, endPoint y: 276, distance: 53.8
click at [1013, 215] on mat-icon at bounding box center [1009, 209] width 15 height 11
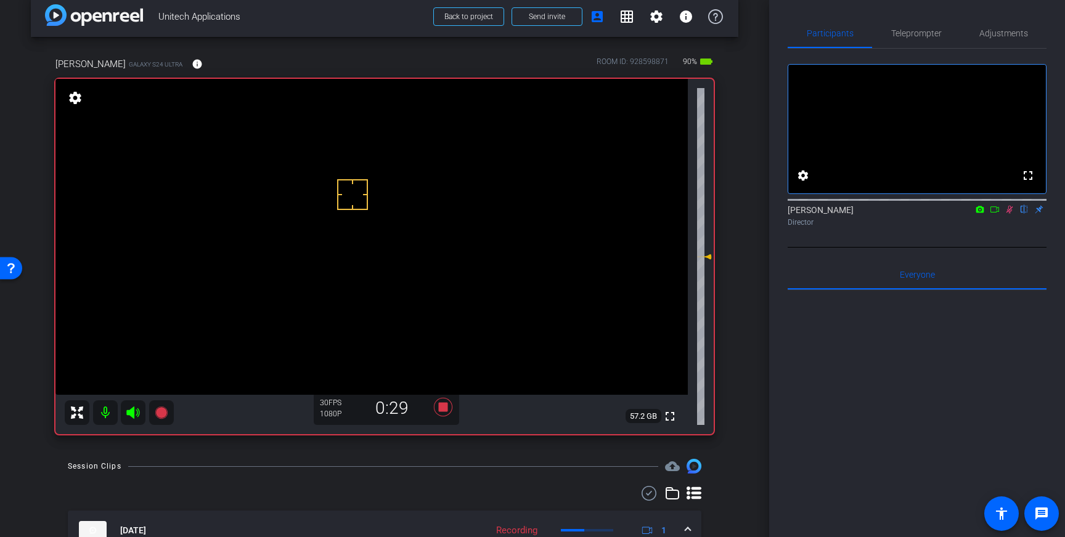
click at [1011, 214] on icon at bounding box center [1009, 210] width 7 height 8
click at [440, 407] on icon at bounding box center [443, 407] width 18 height 18
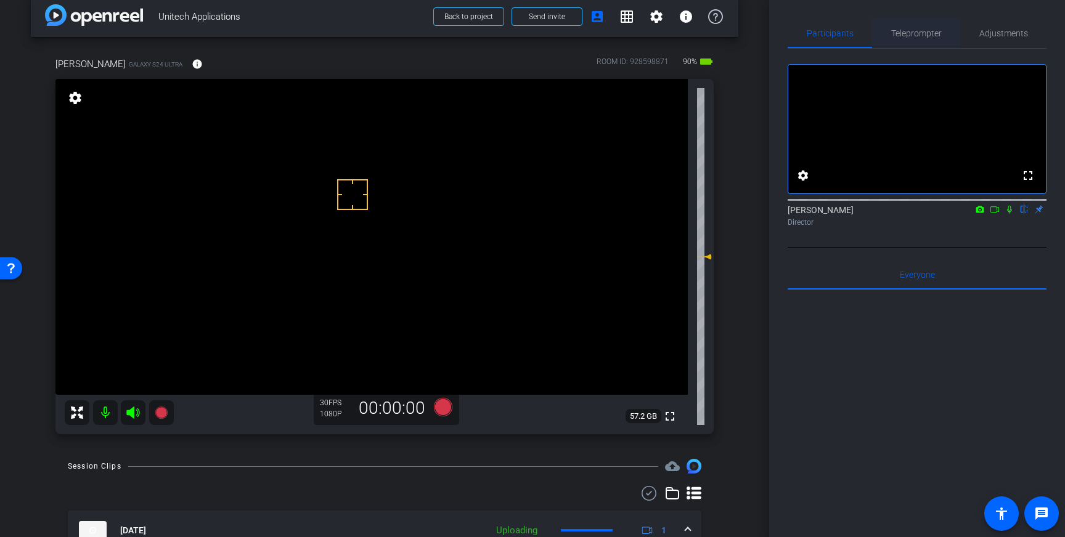
click at [911, 38] on span "Teleprompter" at bounding box center [916, 33] width 51 height 30
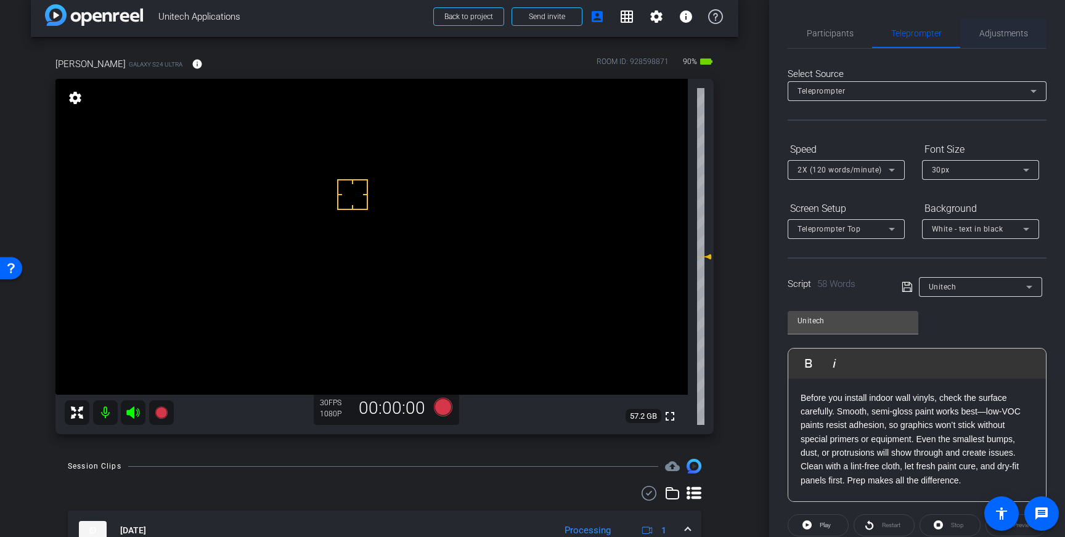
click at [1003, 40] on span "Adjustments" at bounding box center [1003, 33] width 49 height 30
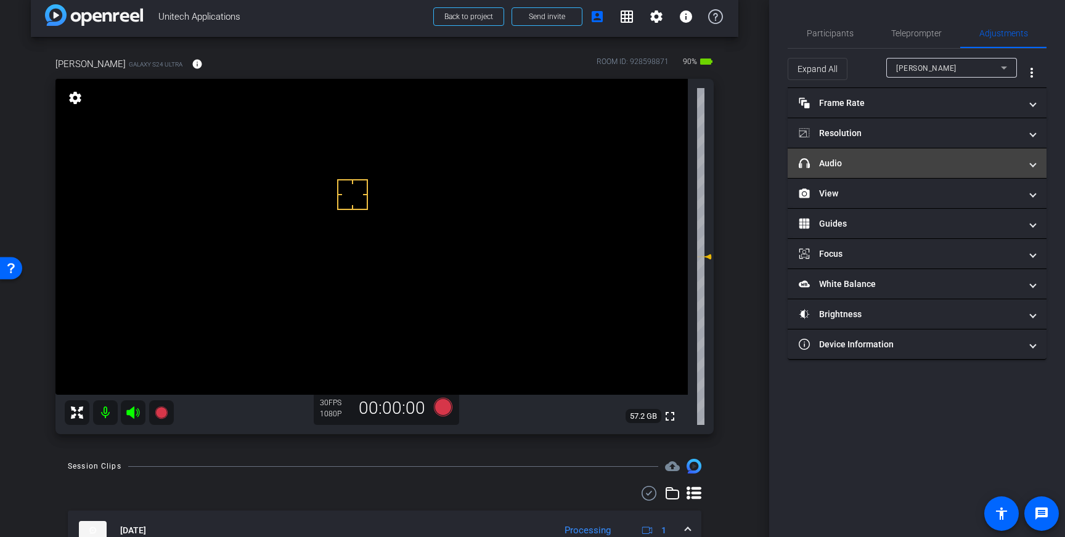
click at [946, 161] on mat-panel-title "headphone icon Audio" at bounding box center [910, 163] width 222 height 13
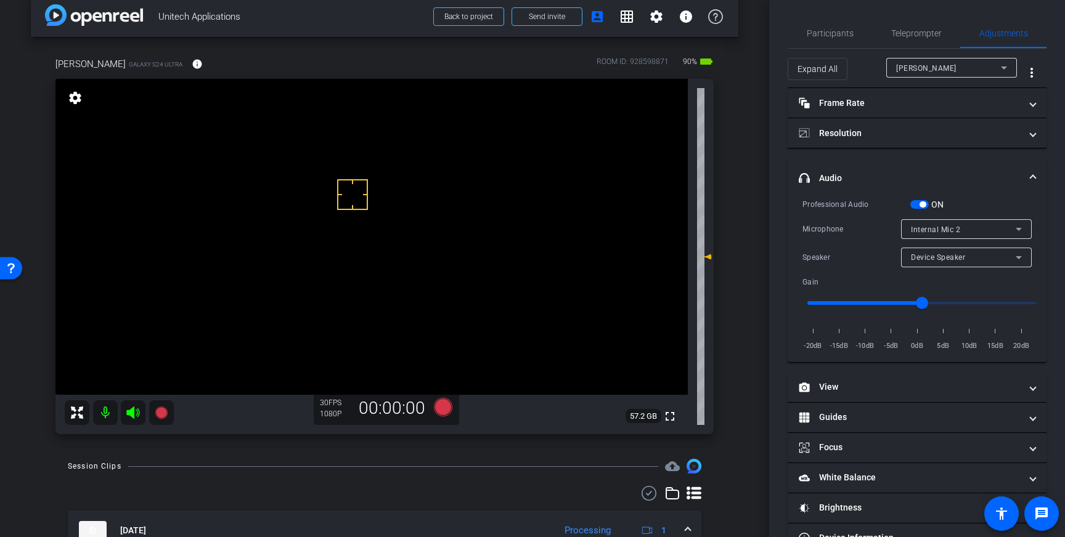
click at [991, 232] on div "Internal Mic 2" at bounding box center [963, 229] width 105 height 15
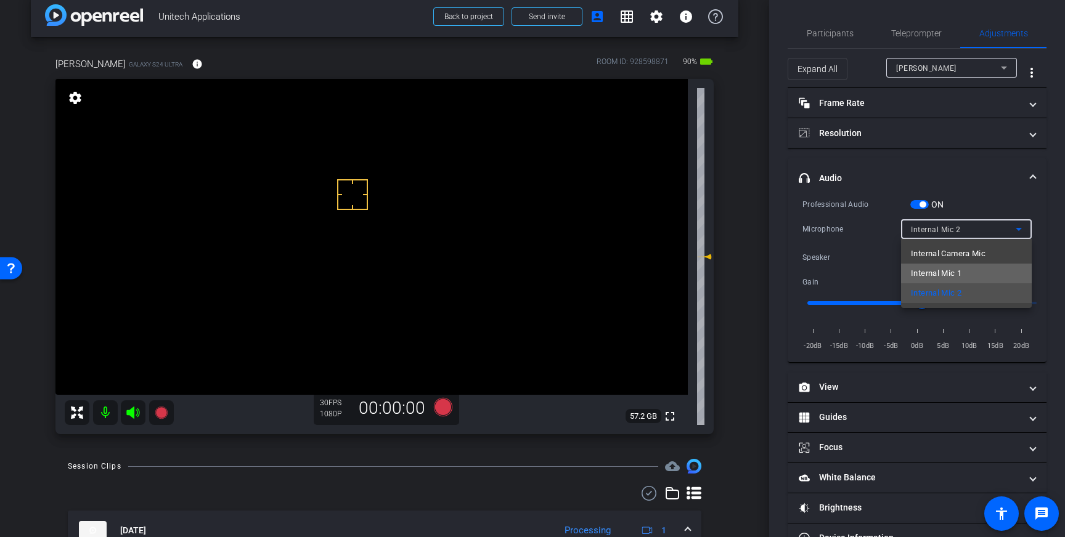
click at [961, 279] on span "Internal Mic 1" at bounding box center [936, 273] width 51 height 15
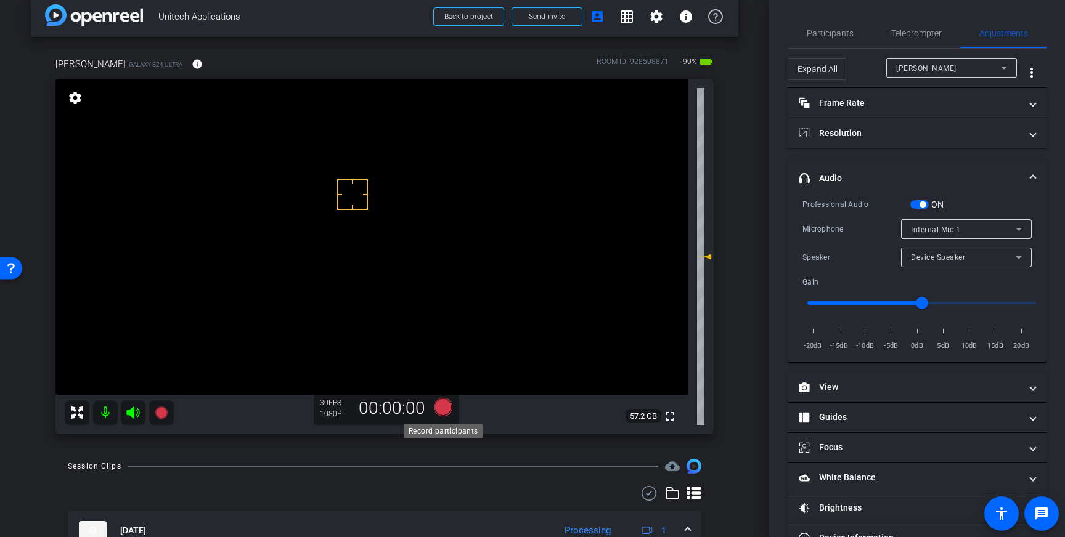
click at [444, 410] on icon at bounding box center [443, 407] width 18 height 18
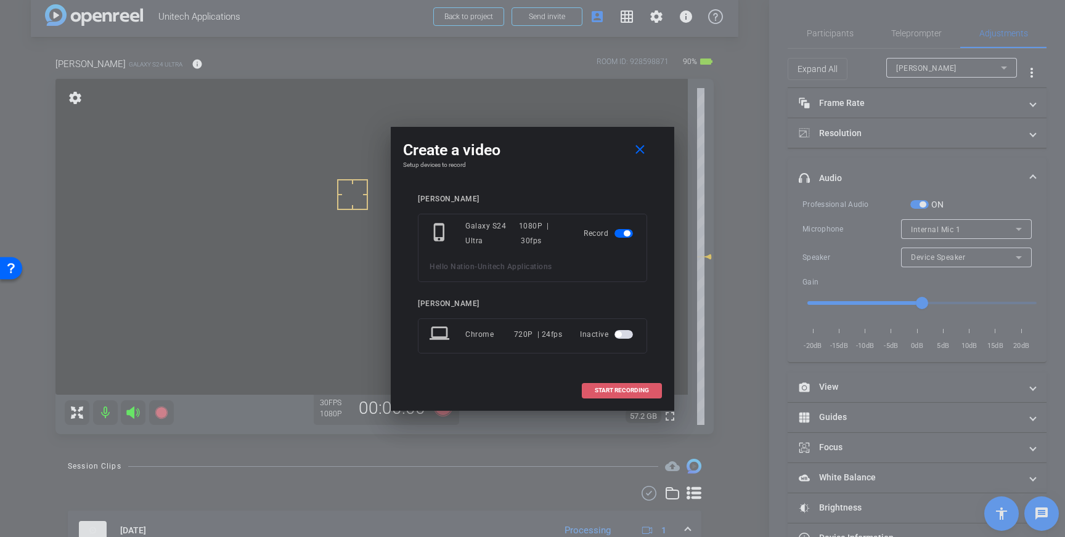
click at [605, 394] on span at bounding box center [621, 391] width 79 height 30
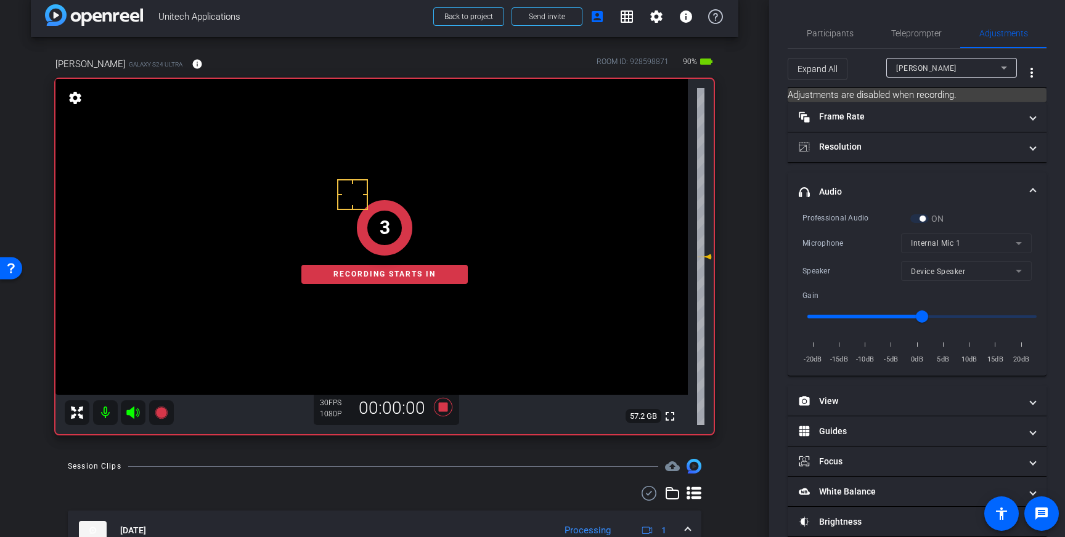
drag, startPoint x: 850, startPoint y: 35, endPoint x: 891, endPoint y: 54, distance: 45.5
click at [850, 35] on span "Participants" at bounding box center [830, 33] width 47 height 9
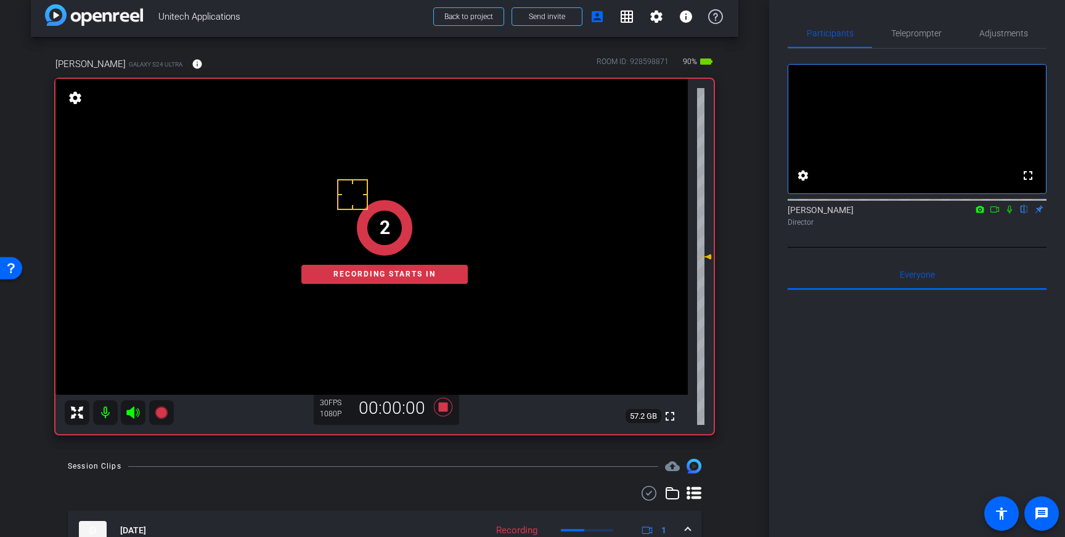
click at [1011, 214] on icon at bounding box center [1009, 209] width 10 height 9
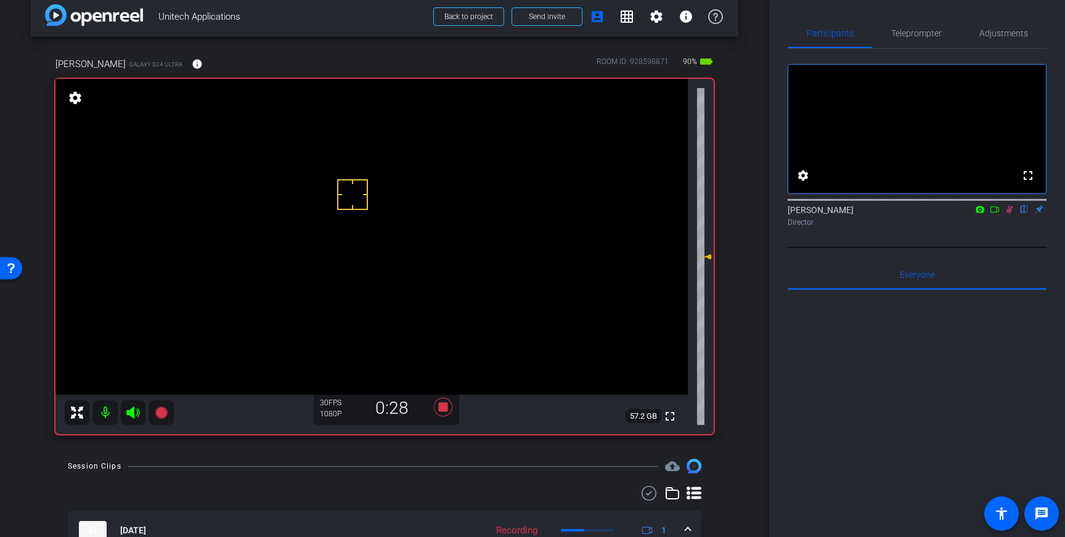
click at [1008, 214] on icon at bounding box center [1009, 210] width 7 height 8
click at [442, 407] on icon at bounding box center [443, 407] width 18 height 18
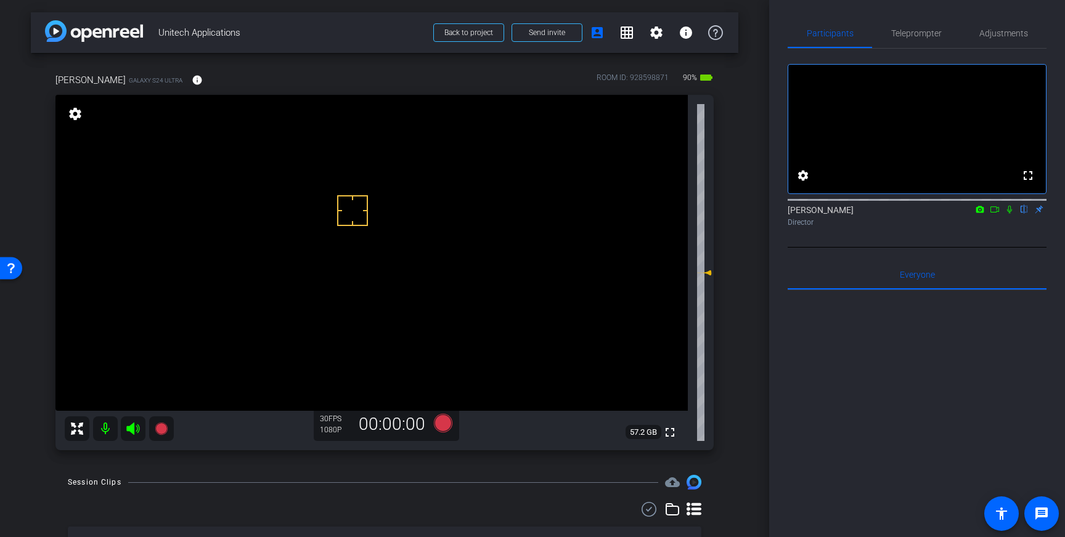
scroll to position [1, 0]
click at [917, 41] on span "Teleprompter" at bounding box center [916, 33] width 51 height 30
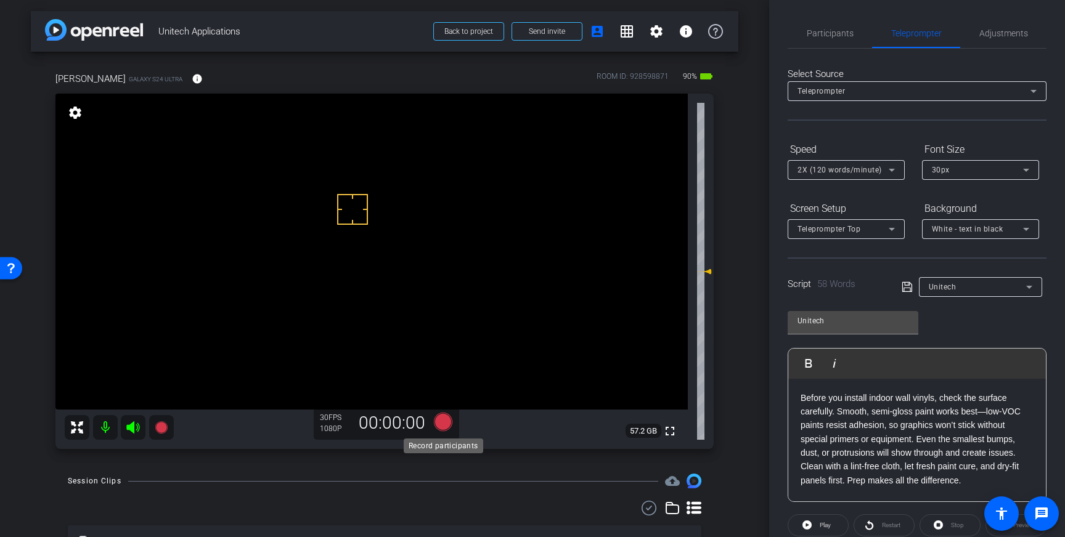
click at [443, 424] on icon at bounding box center [443, 422] width 18 height 18
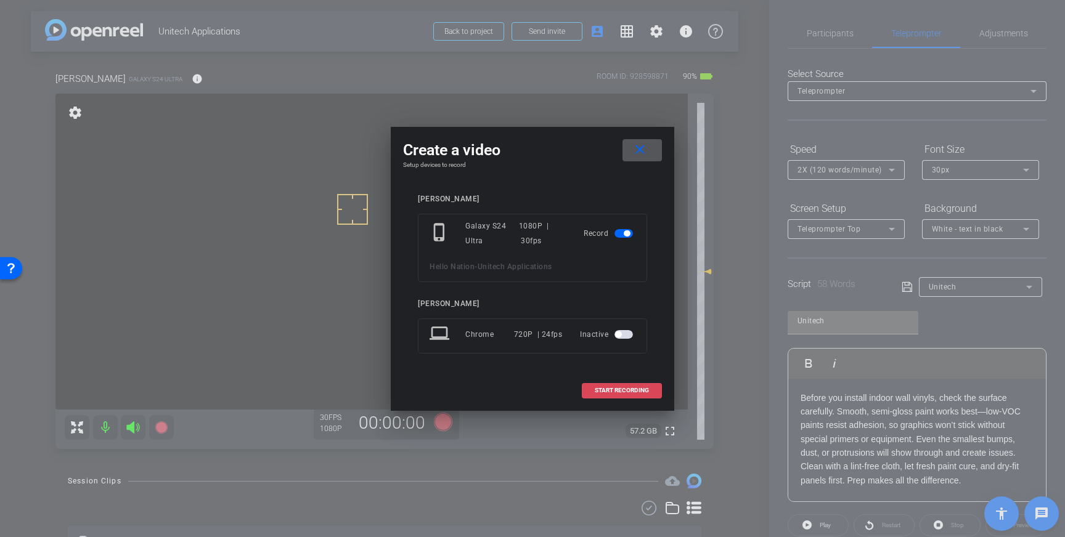
click at [618, 388] on span "START RECORDING" at bounding box center [622, 391] width 54 height 6
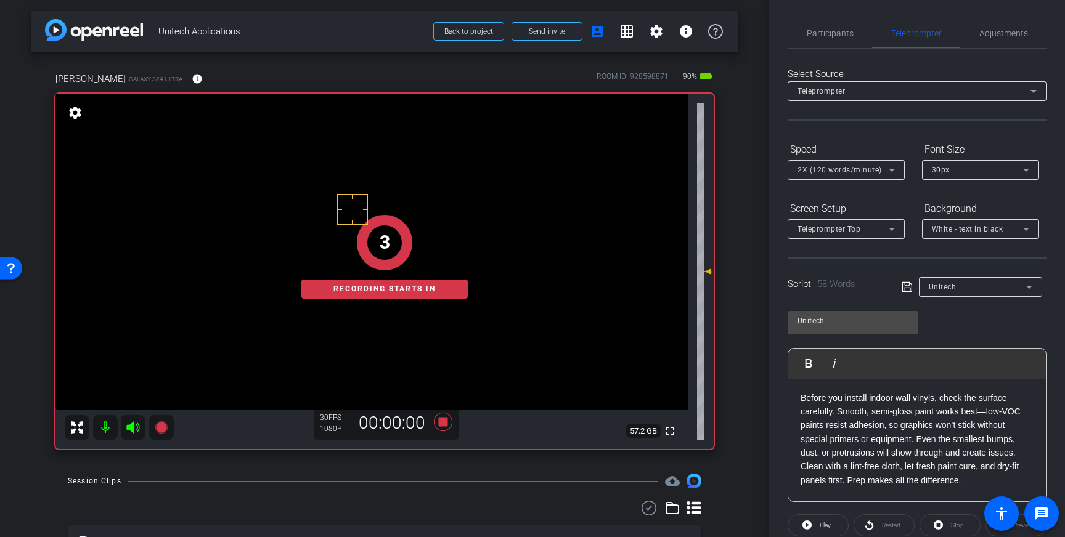
drag, startPoint x: 844, startPoint y: 37, endPoint x: 881, endPoint y: 60, distance: 43.8
click at [844, 37] on span "Participants" at bounding box center [830, 33] width 47 height 9
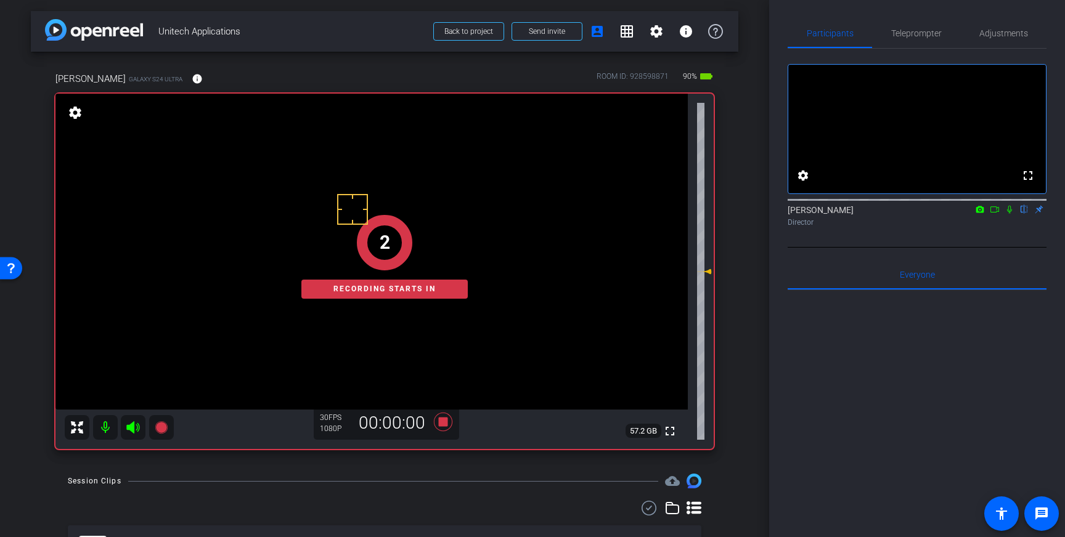
drag, startPoint x: 1008, startPoint y: 223, endPoint x: 1011, endPoint y: 239, distance: 16.3
click at [1012, 228] on div "Louis Voss flip Director" at bounding box center [916, 216] width 259 height 24
drag, startPoint x: 1009, startPoint y: 226, endPoint x: 1035, endPoint y: 322, distance: 100.1
click at [1010, 214] on icon at bounding box center [1009, 209] width 10 height 9
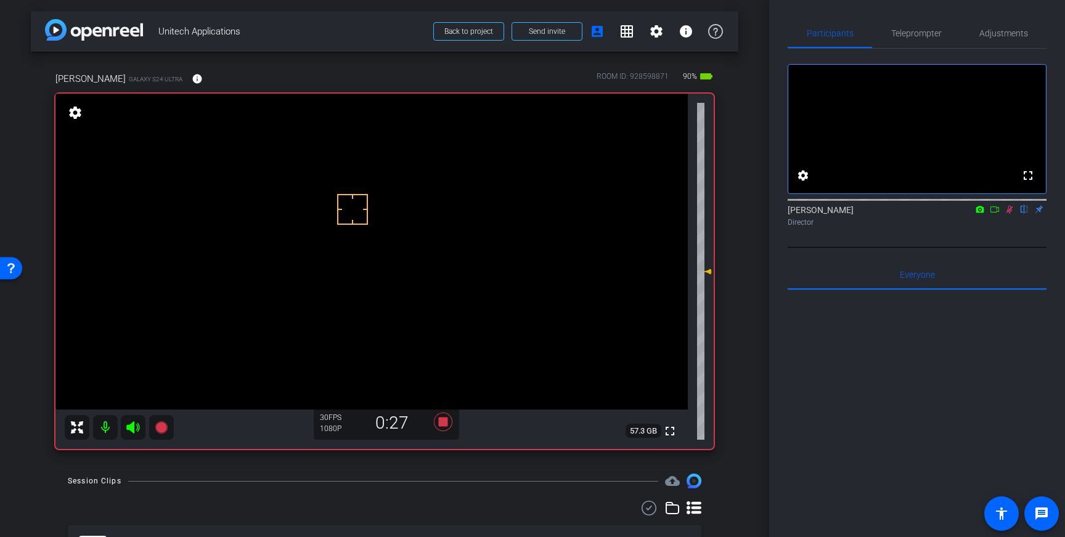
click at [1010, 214] on icon at bounding box center [1009, 210] width 7 height 8
click at [444, 426] on icon at bounding box center [443, 422] width 18 height 18
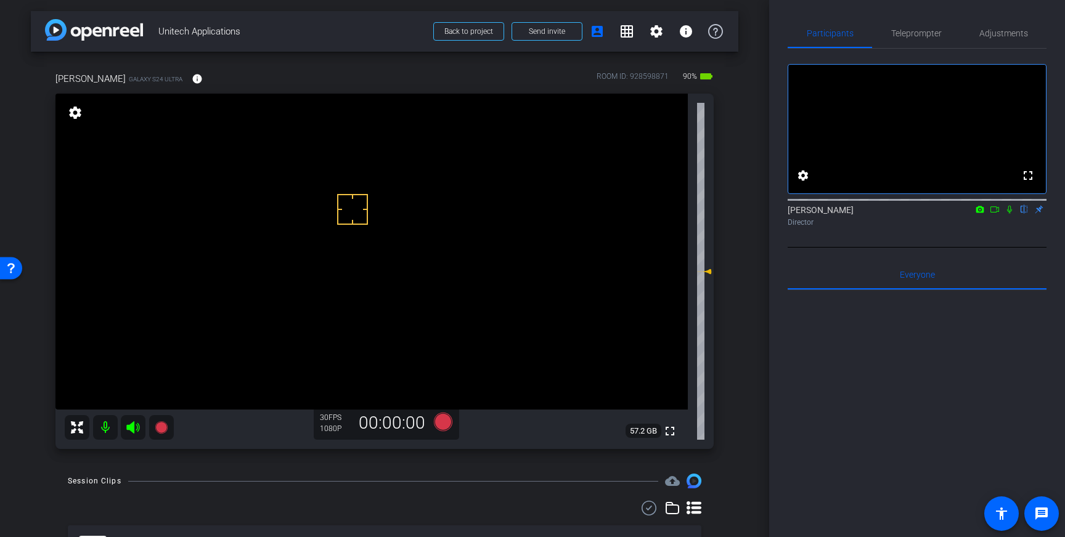
scroll to position [52, 0]
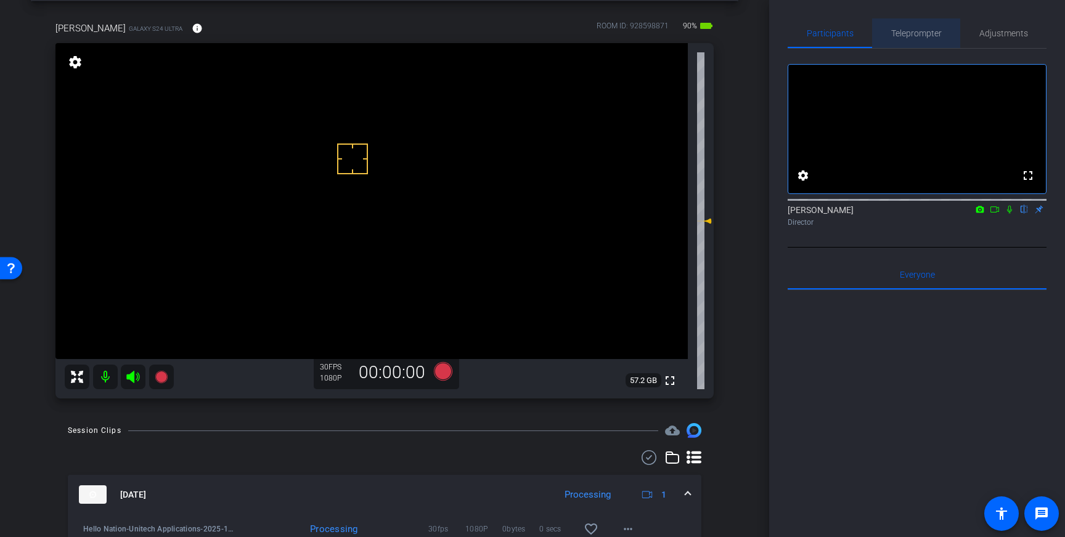
drag, startPoint x: 905, startPoint y: 26, endPoint x: 956, endPoint y: 172, distance: 154.4
click at [905, 26] on span "Teleprompter" at bounding box center [916, 33] width 51 height 30
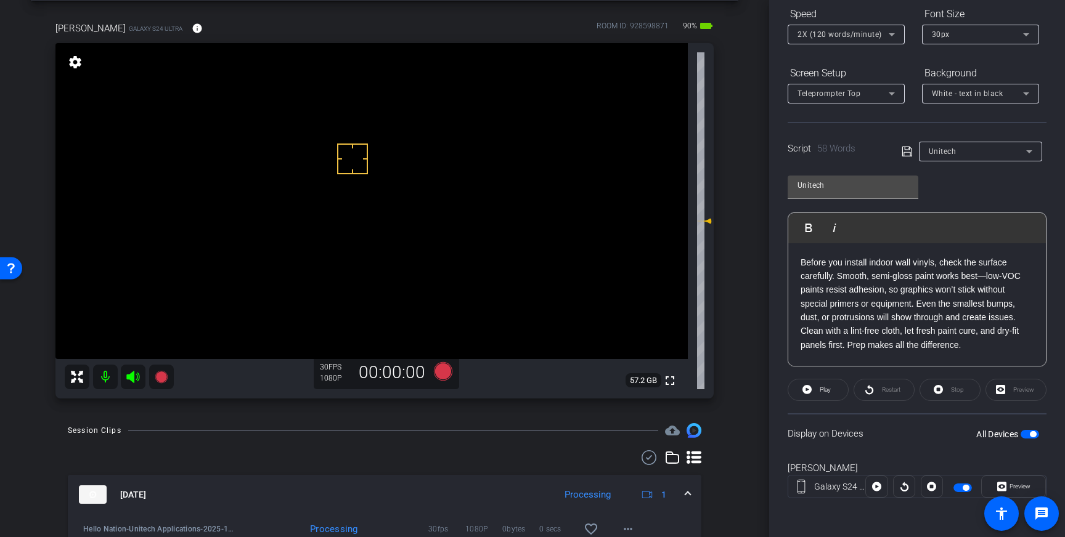
scroll to position [136, 0]
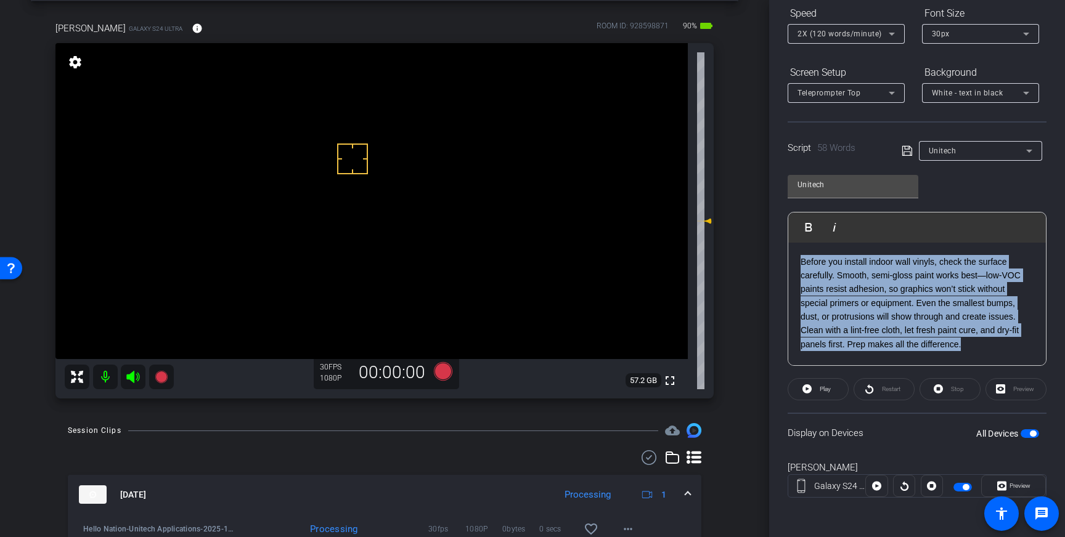
drag, startPoint x: 964, startPoint y: 344, endPoint x: 795, endPoint y: 258, distance: 189.3
click at [798, 257] on div "Before you install indoor wall vinyls, check the surface carefully. Smooth, sem…" at bounding box center [917, 304] width 258 height 123
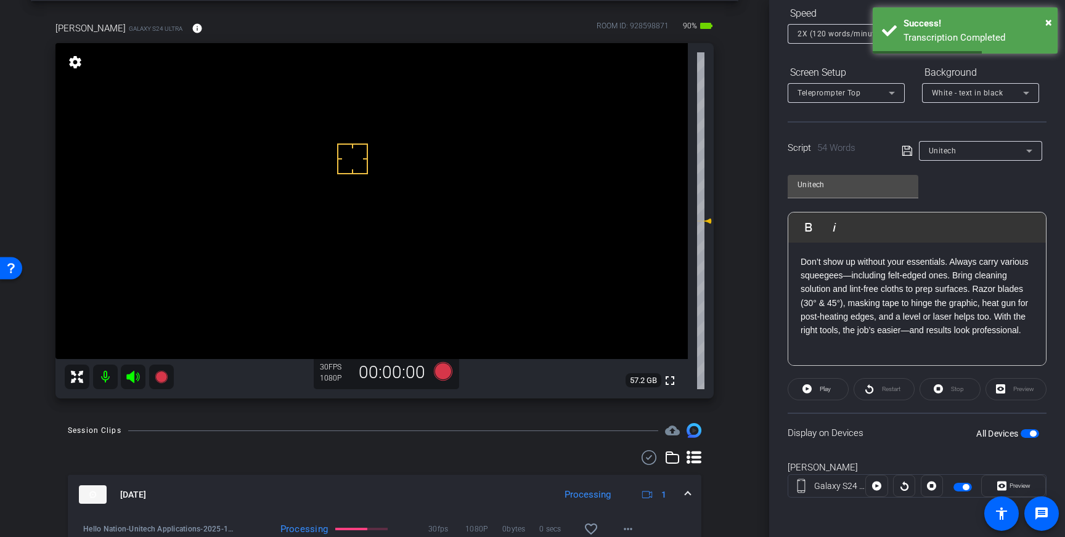
drag, startPoint x: 909, startPoint y: 150, endPoint x: 1016, endPoint y: 349, distance: 226.1
click at [909, 151] on icon at bounding box center [906, 151] width 11 height 15
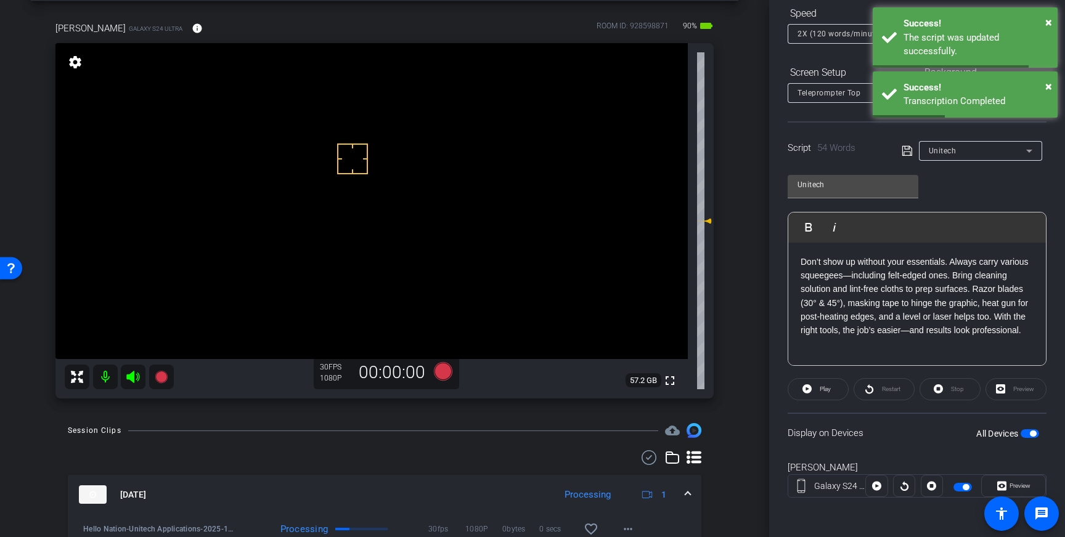
click at [1030, 433] on span "button" at bounding box center [1033, 434] width 6 height 6
click at [1031, 433] on span "button" at bounding box center [1029, 433] width 18 height 9
drag, startPoint x: 907, startPoint y: 155, endPoint x: 966, endPoint y: 299, distance: 155.6
click at [907, 155] on icon at bounding box center [906, 151] width 10 height 10
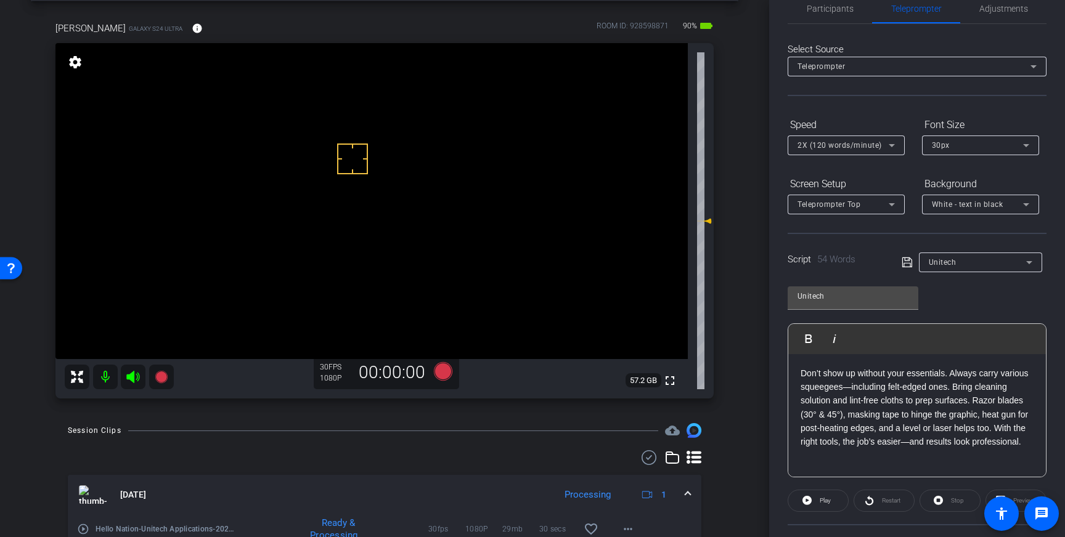
scroll to position [0, 0]
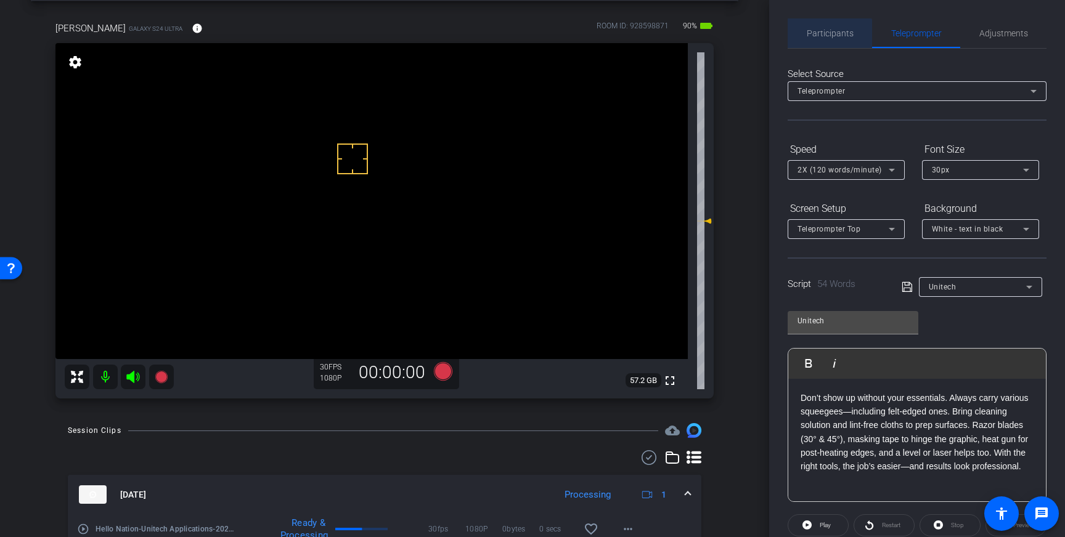
drag, startPoint x: 822, startPoint y: 36, endPoint x: 839, endPoint y: 51, distance: 23.1
click at [822, 37] on span "Participants" at bounding box center [830, 33] width 47 height 9
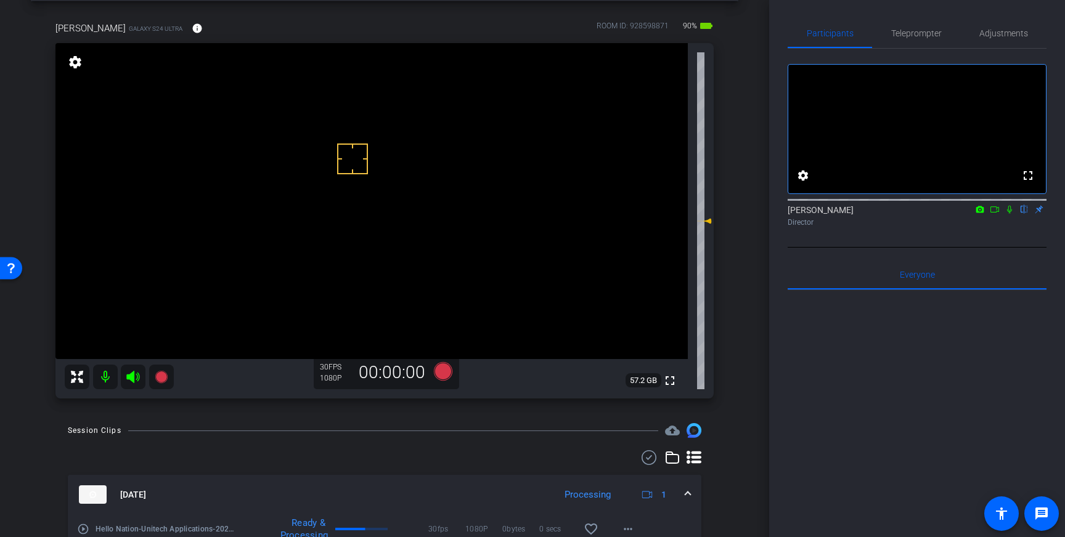
click at [1011, 214] on icon at bounding box center [1009, 209] width 10 height 9
click at [1009, 214] on icon at bounding box center [1009, 209] width 10 height 9
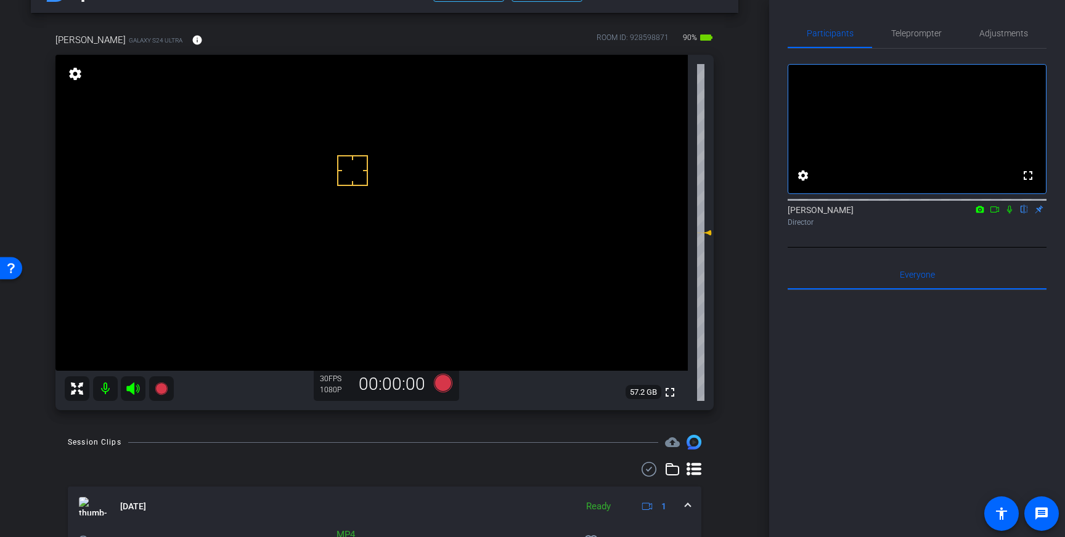
scroll to position [36, 0]
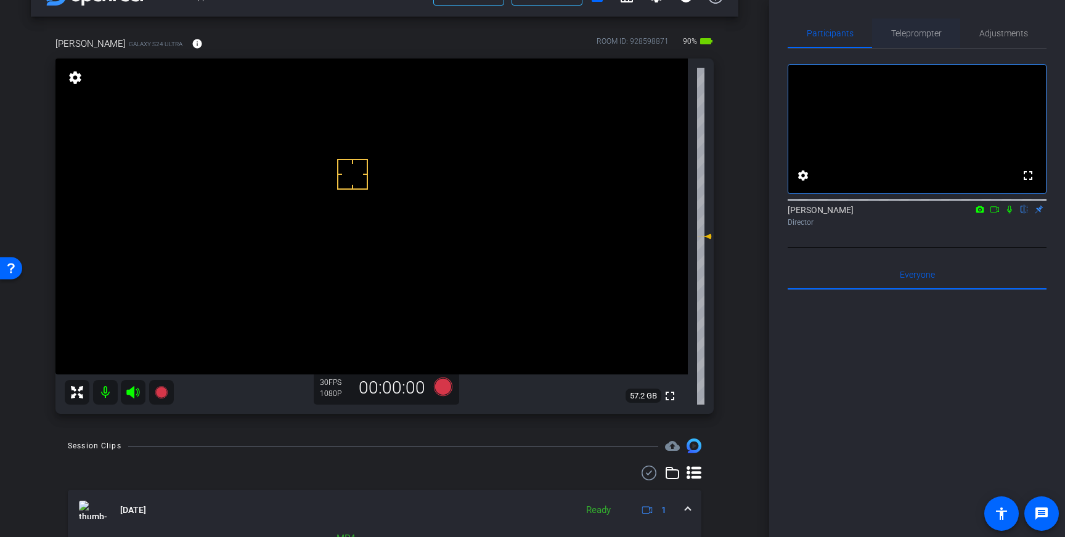
click at [909, 31] on span "Teleprompter" at bounding box center [916, 33] width 51 height 9
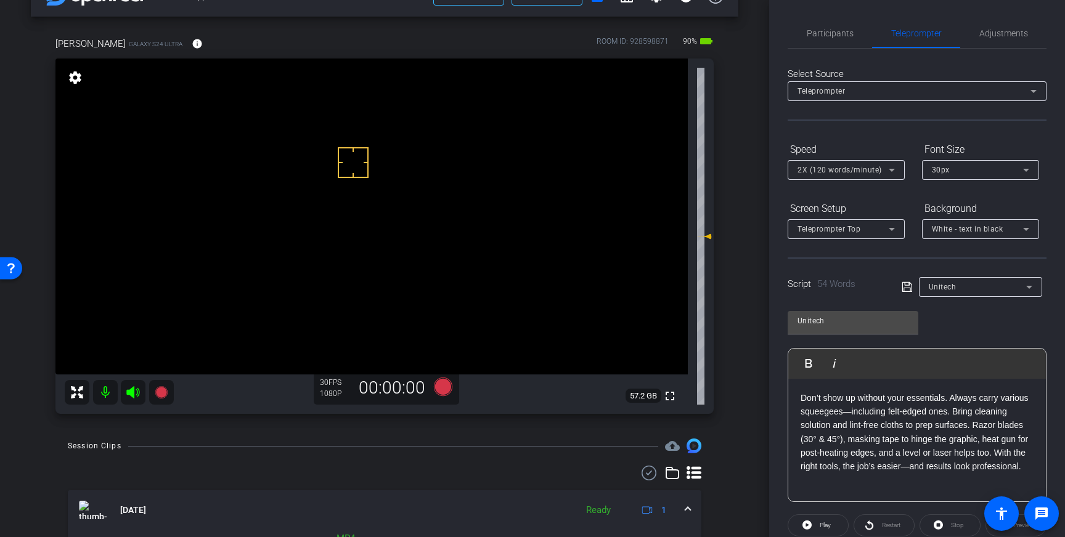
scroll to position [136, 0]
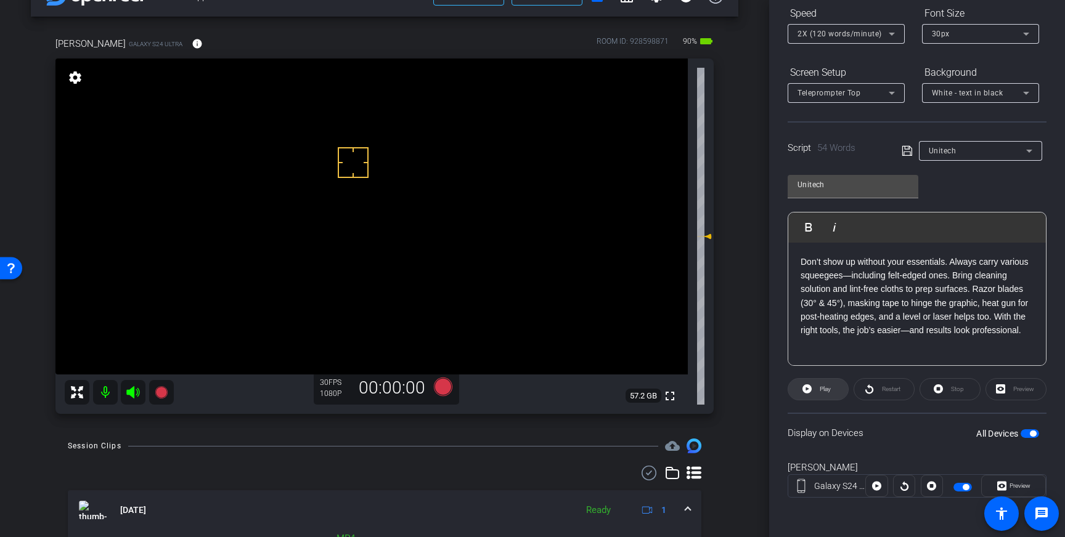
click at [817, 391] on span "Play" at bounding box center [823, 389] width 14 height 17
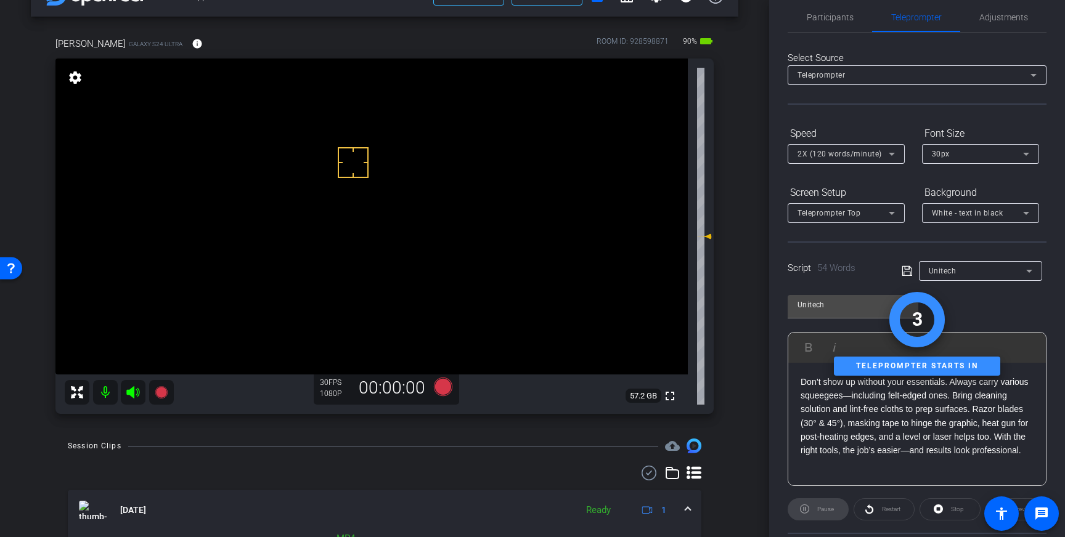
scroll to position [0, 0]
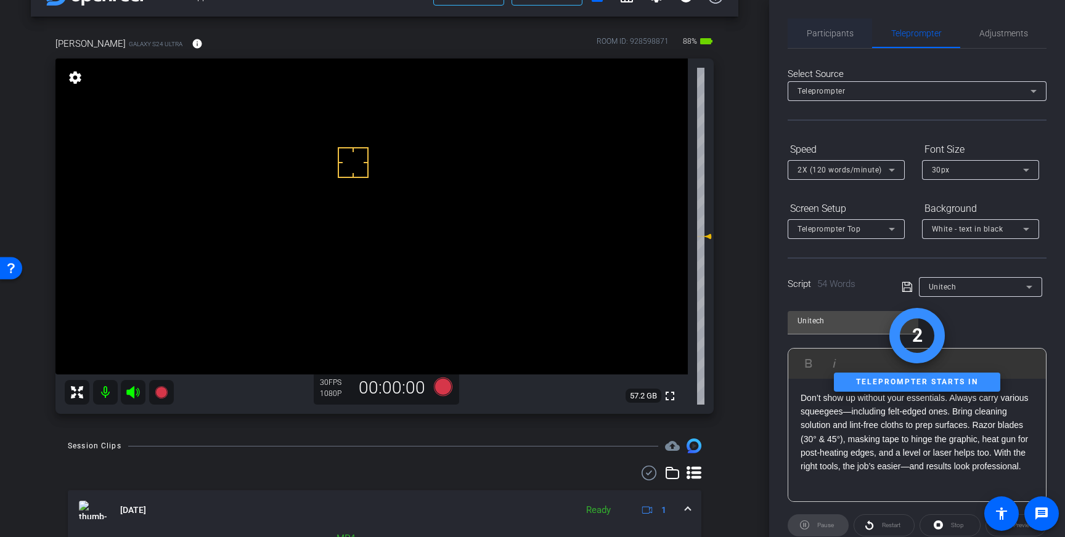
click at [831, 46] on span "Participants" at bounding box center [830, 33] width 47 height 30
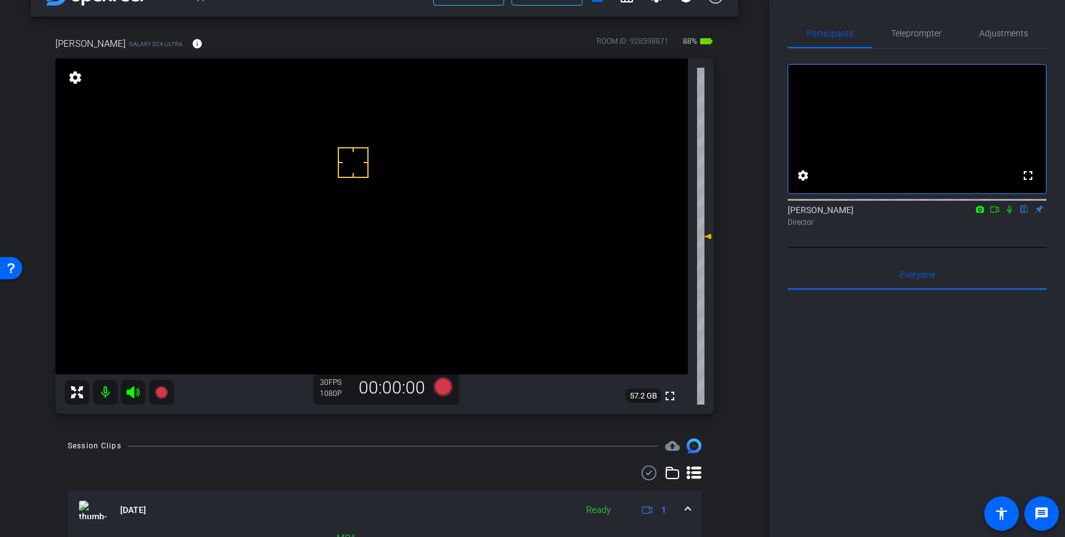
drag, startPoint x: 1007, startPoint y: 226, endPoint x: 1025, endPoint y: 256, distance: 34.9
click at [1007, 214] on icon at bounding box center [1009, 210] width 5 height 8
click at [907, 33] on span "Teleprompter" at bounding box center [916, 33] width 51 height 9
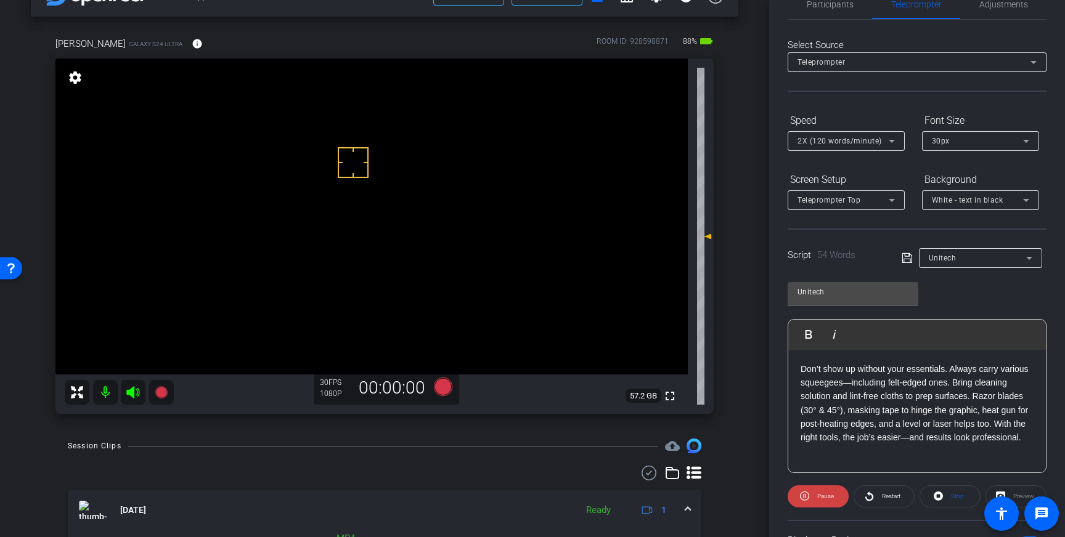
scroll to position [33, 0]
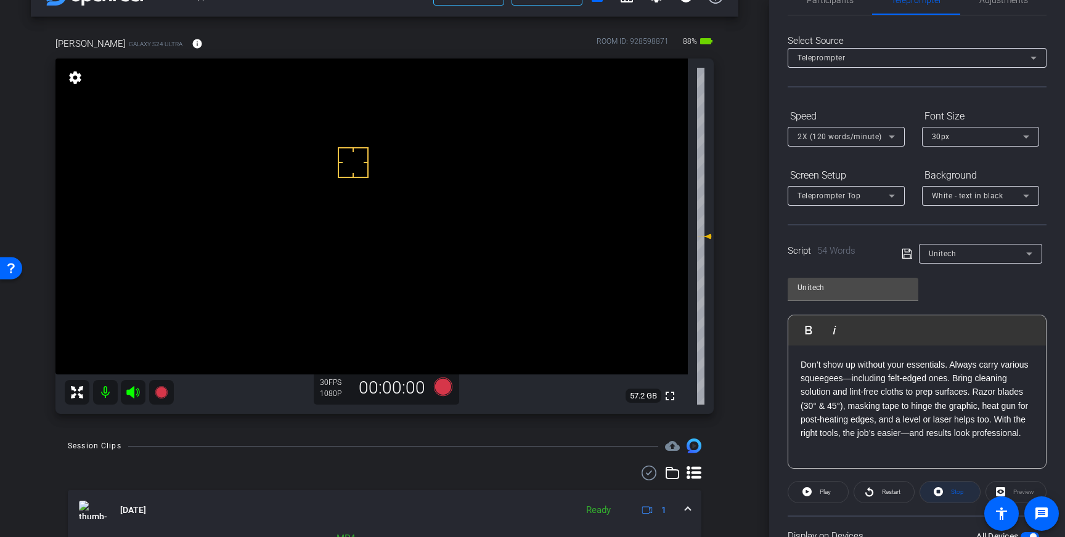
click at [943, 490] on icon at bounding box center [938, 491] width 9 height 15
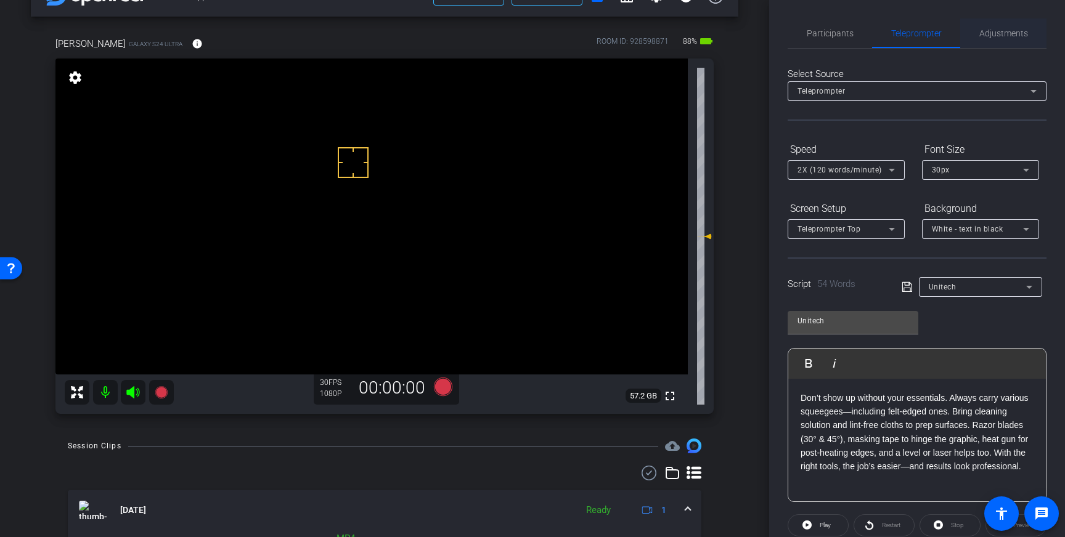
click at [991, 35] on span "Adjustments" at bounding box center [1003, 33] width 49 height 9
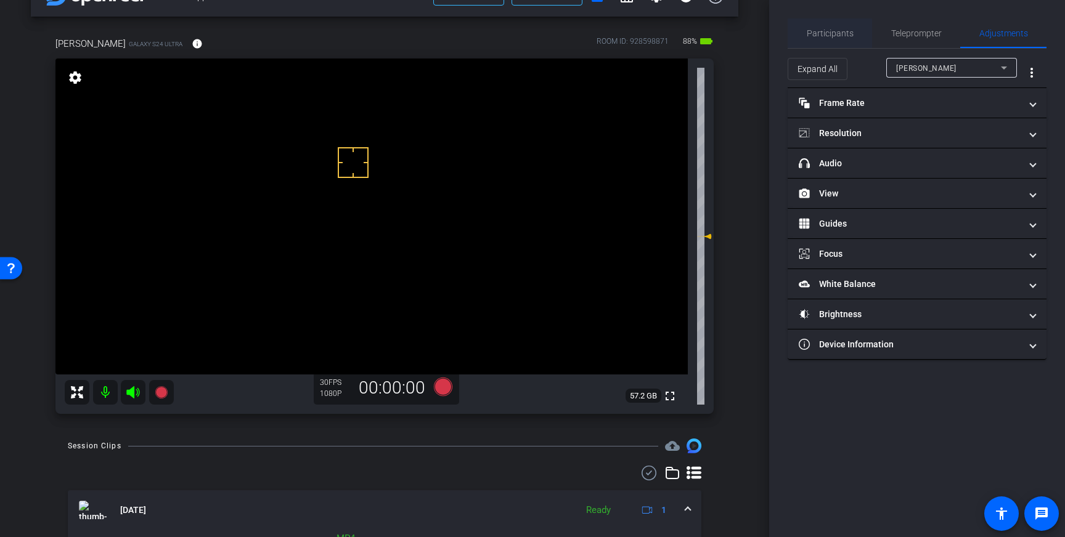
click at [822, 33] on span "Participants" at bounding box center [830, 33] width 47 height 9
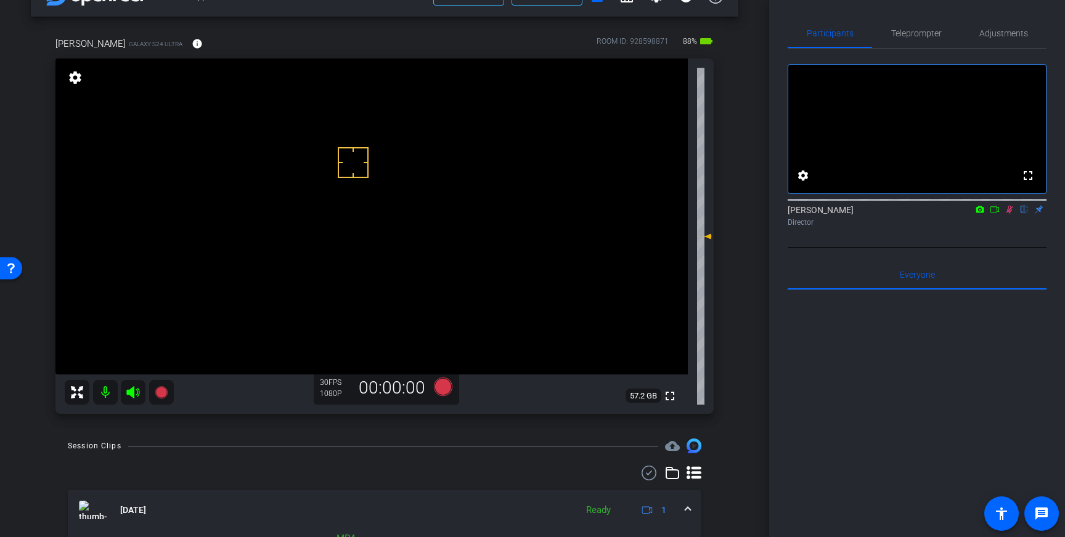
click at [1010, 214] on icon at bounding box center [1009, 210] width 7 height 8
click at [922, 33] on span "Teleprompter" at bounding box center [916, 33] width 51 height 9
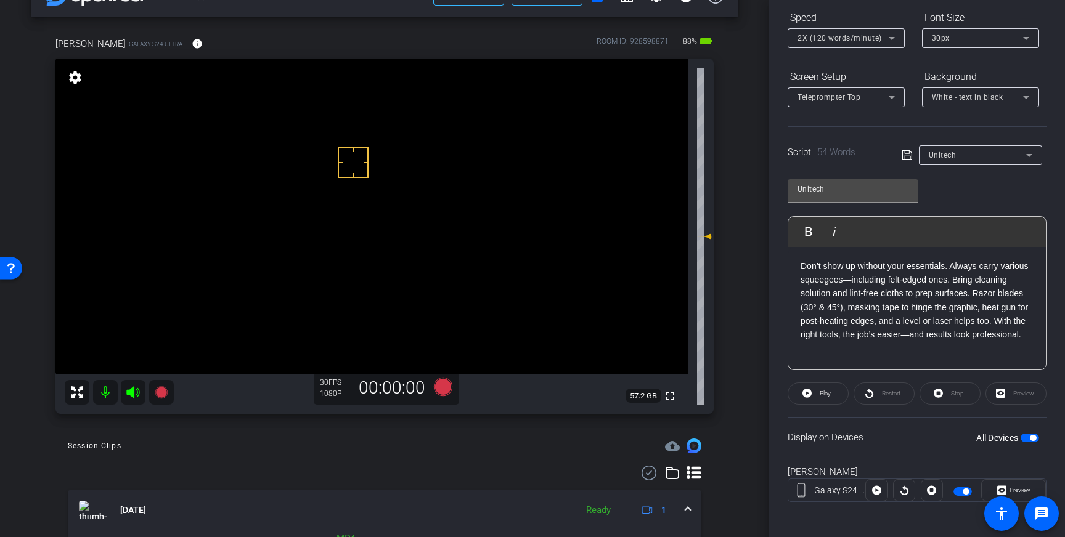
scroll to position [136, 0]
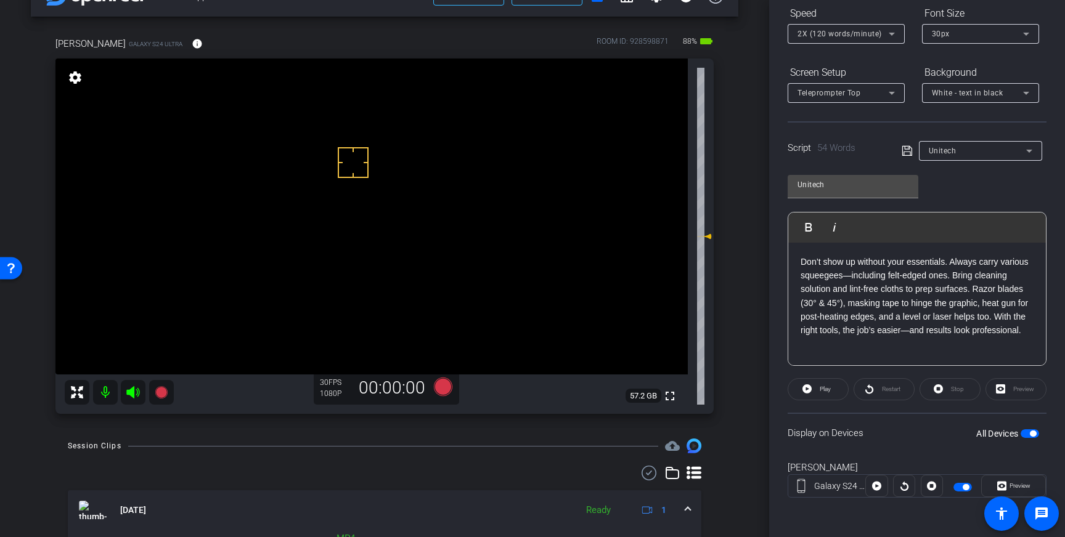
click at [993, 311] on p "Don’t show up without your essentials. Always carry various squeegees—including…" at bounding box center [916, 296] width 233 height 83
click at [442, 389] on icon at bounding box center [443, 387] width 18 height 18
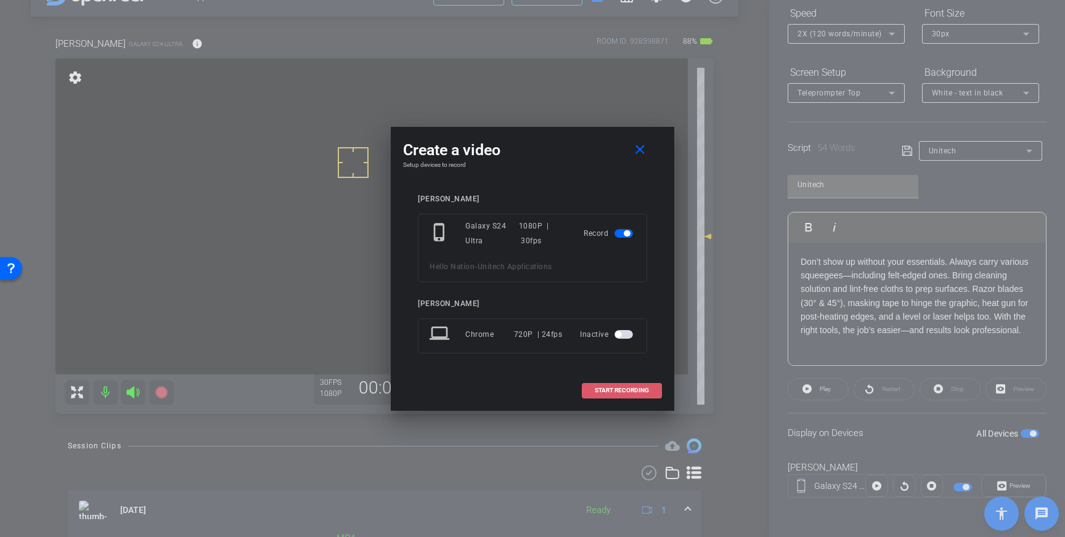
click at [603, 389] on span "START RECORDING" at bounding box center [622, 391] width 54 height 6
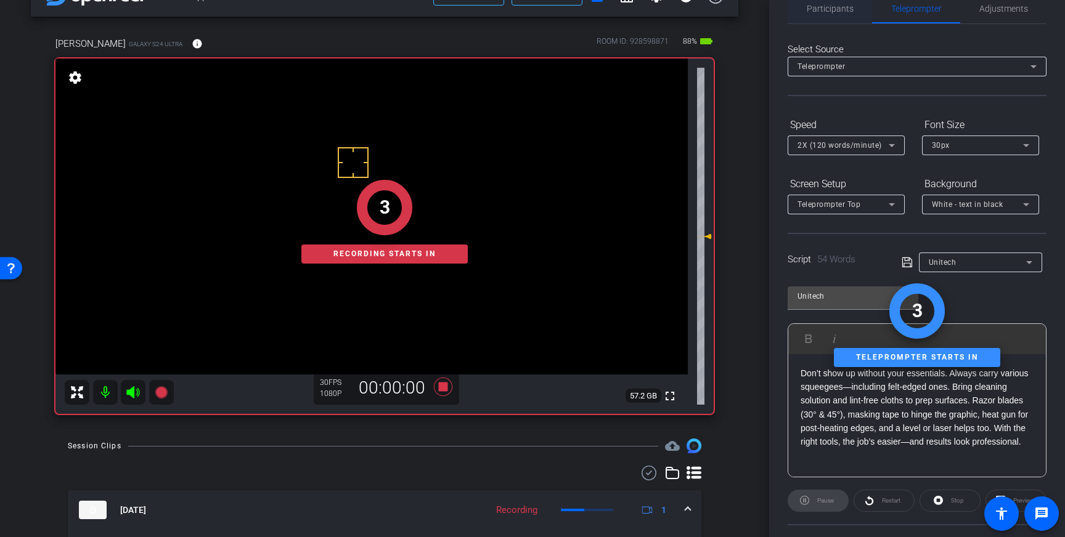
scroll to position [0, 0]
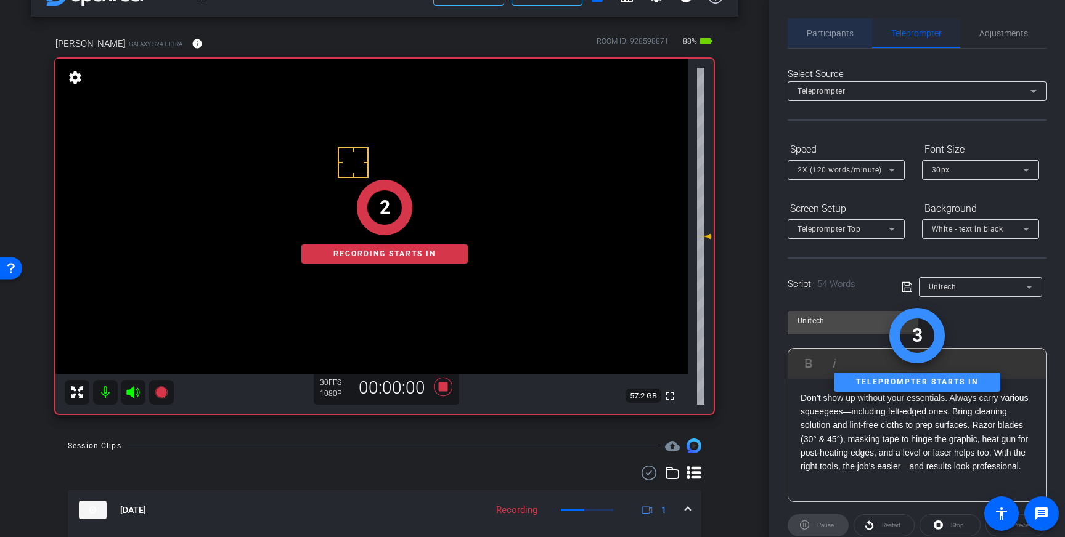
drag, startPoint x: 850, startPoint y: 32, endPoint x: 878, endPoint y: 44, distance: 30.7
click at [851, 33] on span "Participants" at bounding box center [830, 33] width 47 height 9
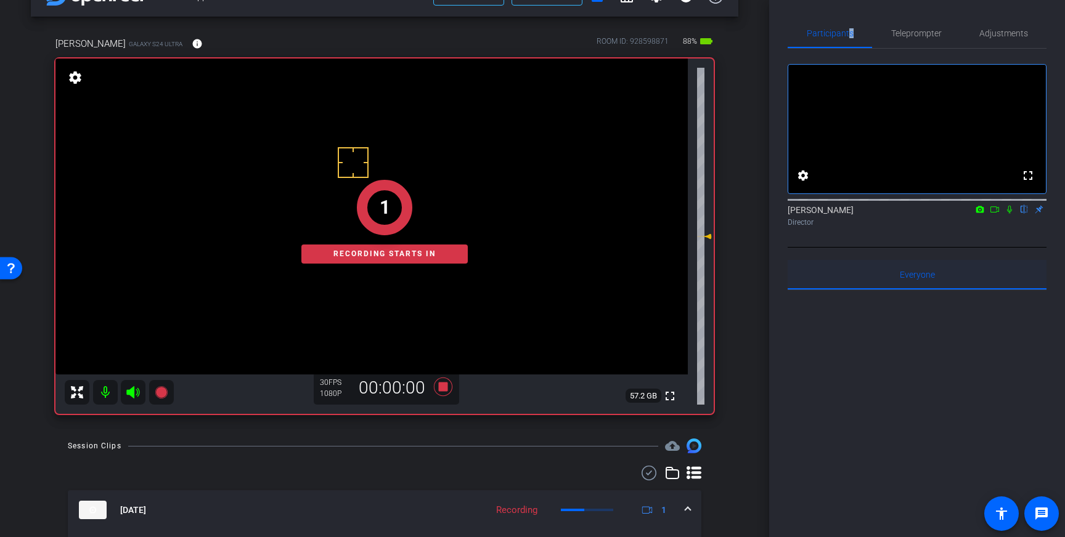
drag, startPoint x: 1009, startPoint y: 226, endPoint x: 1002, endPoint y: 287, distance: 61.4
click at [1009, 214] on icon at bounding box center [1009, 209] width 10 height 9
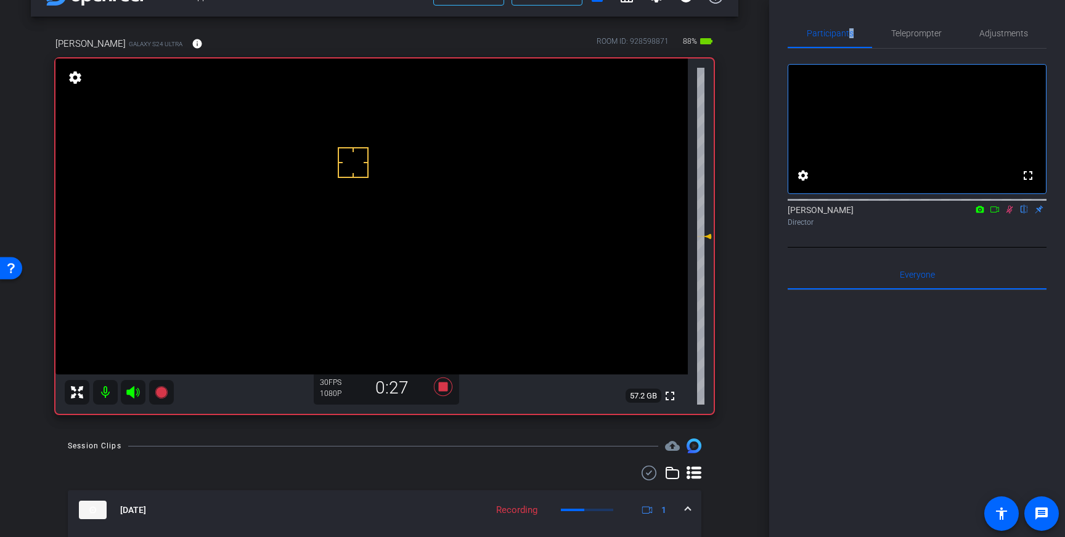
click at [1009, 214] on icon at bounding box center [1009, 210] width 7 height 8
click at [441, 391] on icon at bounding box center [443, 387] width 18 height 18
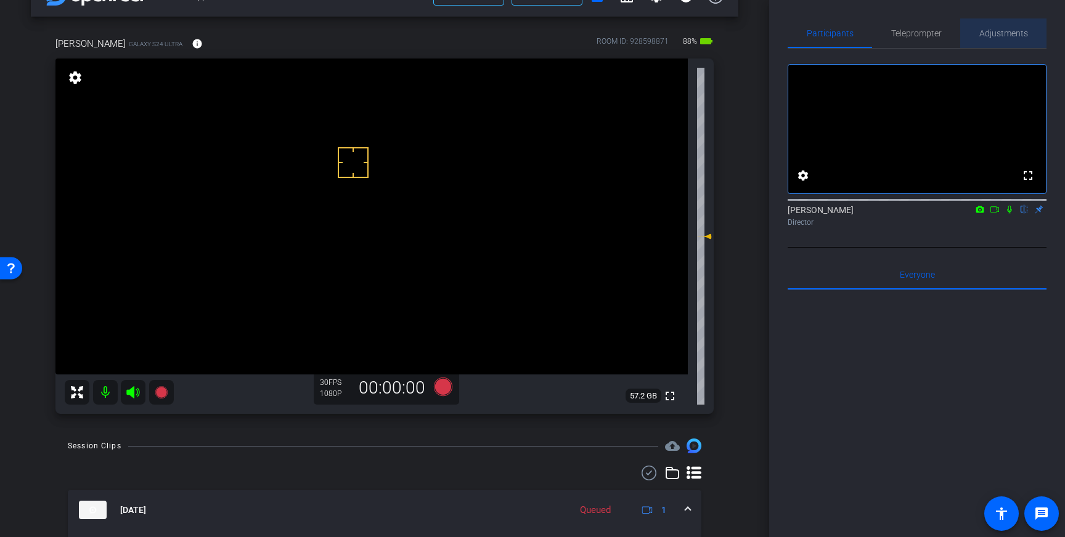
click at [1007, 29] on span "Adjustments" at bounding box center [1003, 33] width 49 height 9
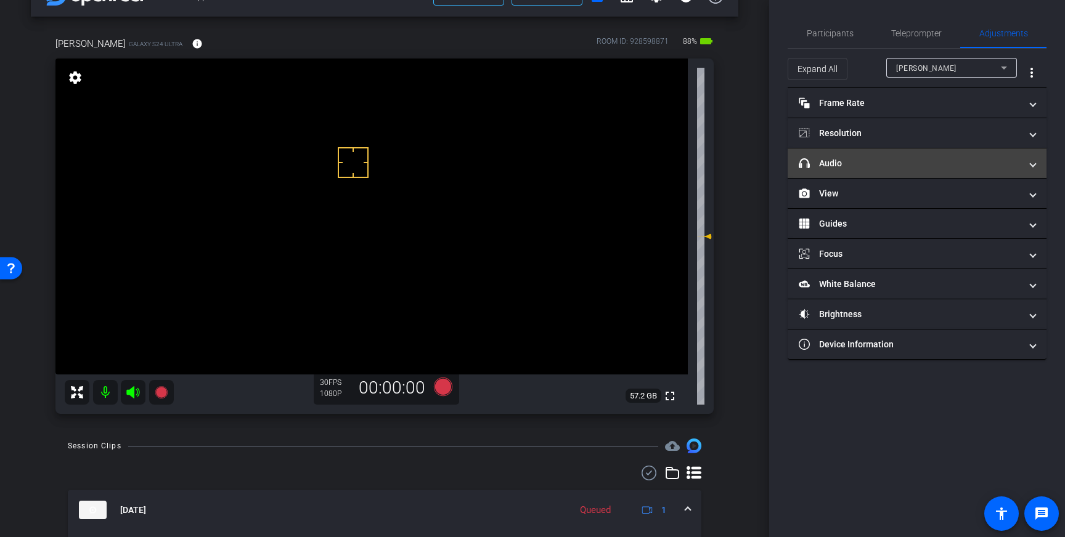
click at [954, 157] on mat-panel-title "headphone icon Audio" at bounding box center [910, 163] width 222 height 13
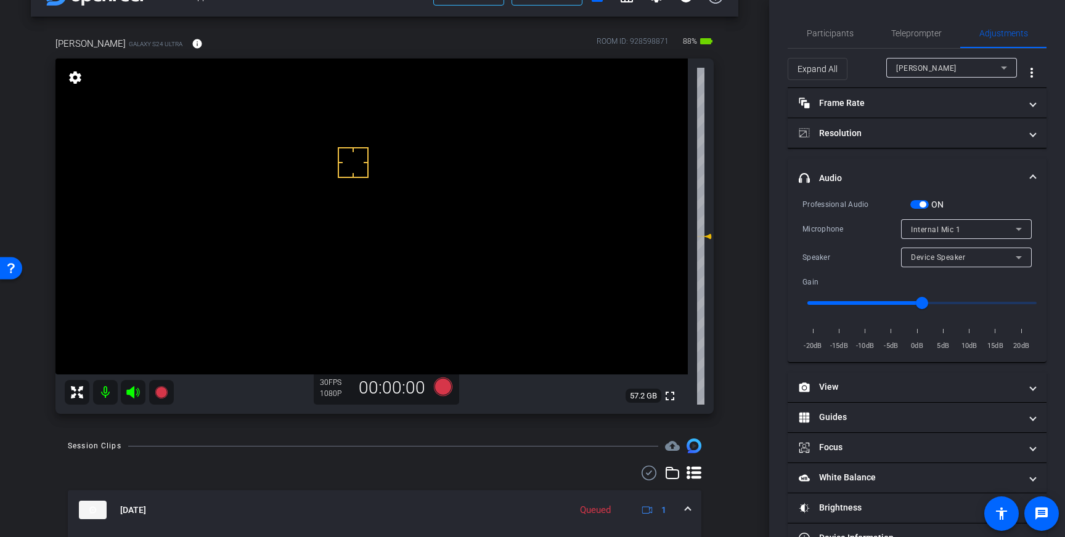
click at [970, 229] on div "Internal Mic 1" at bounding box center [963, 229] width 105 height 15
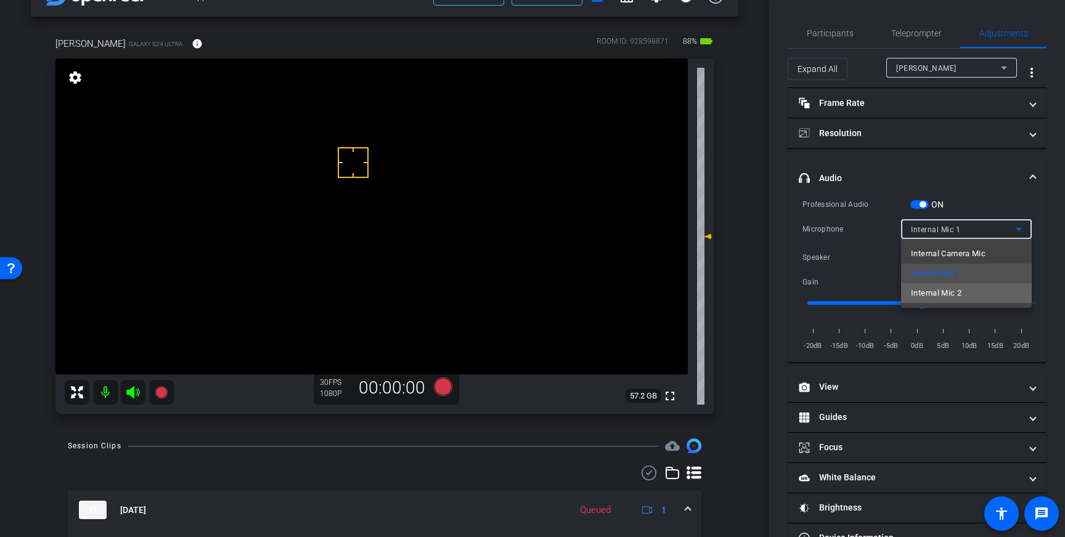
click at [955, 287] on span "Internal Mic 2" at bounding box center [936, 293] width 51 height 15
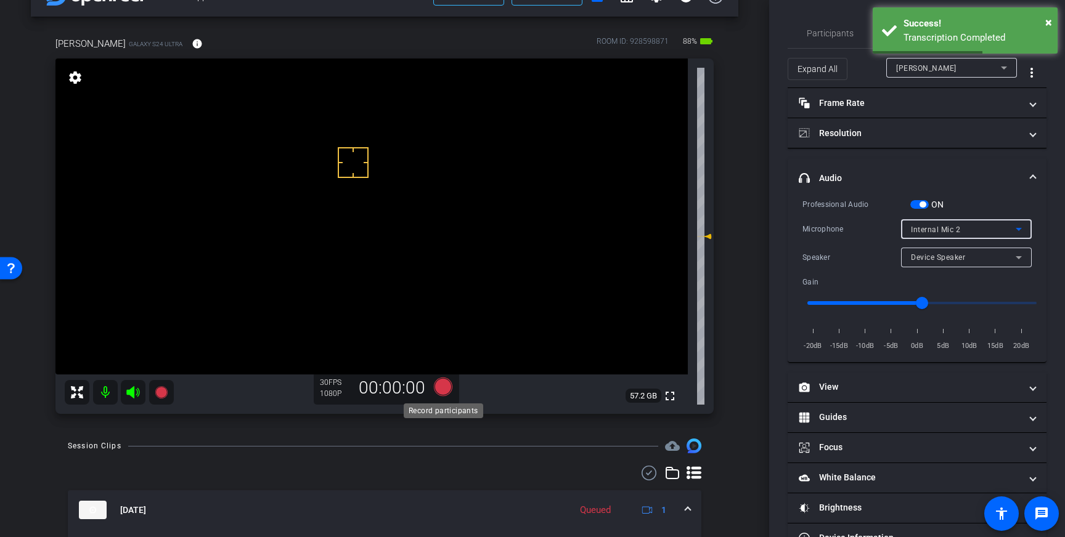
click at [439, 388] on icon at bounding box center [443, 387] width 18 height 18
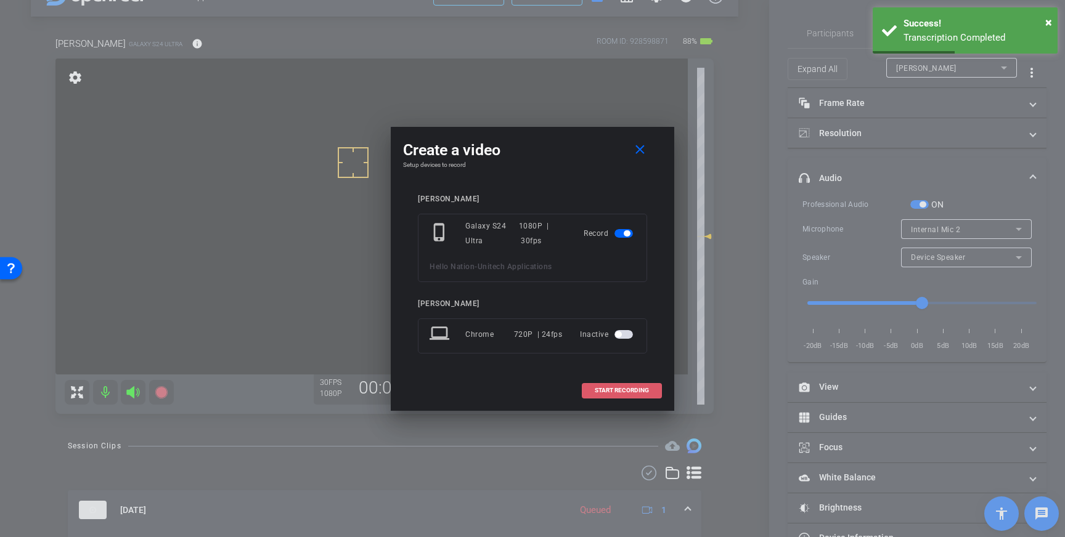
click at [606, 390] on span "START RECORDING" at bounding box center [622, 391] width 54 height 6
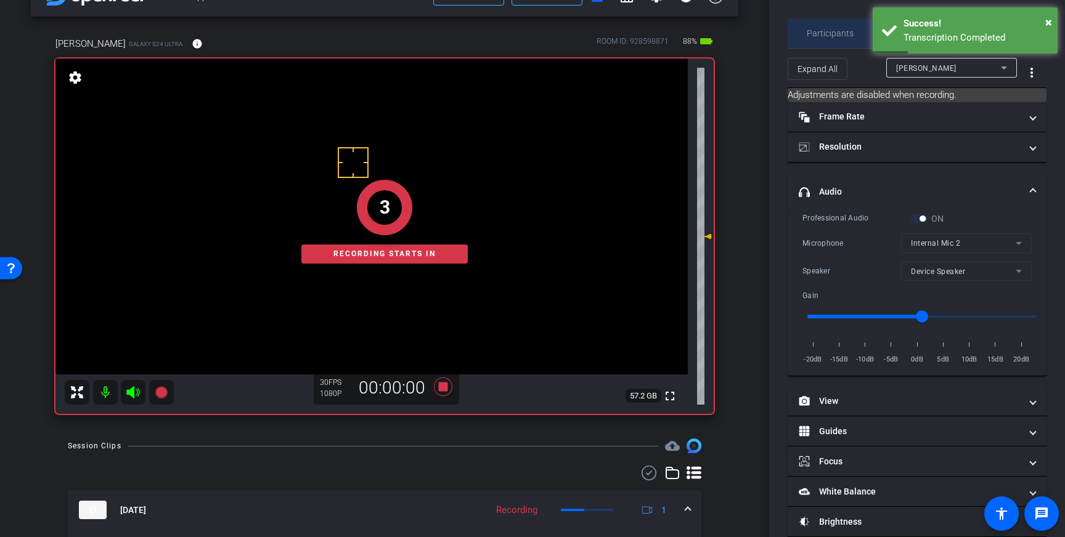
click at [835, 39] on span "Participants" at bounding box center [830, 33] width 47 height 30
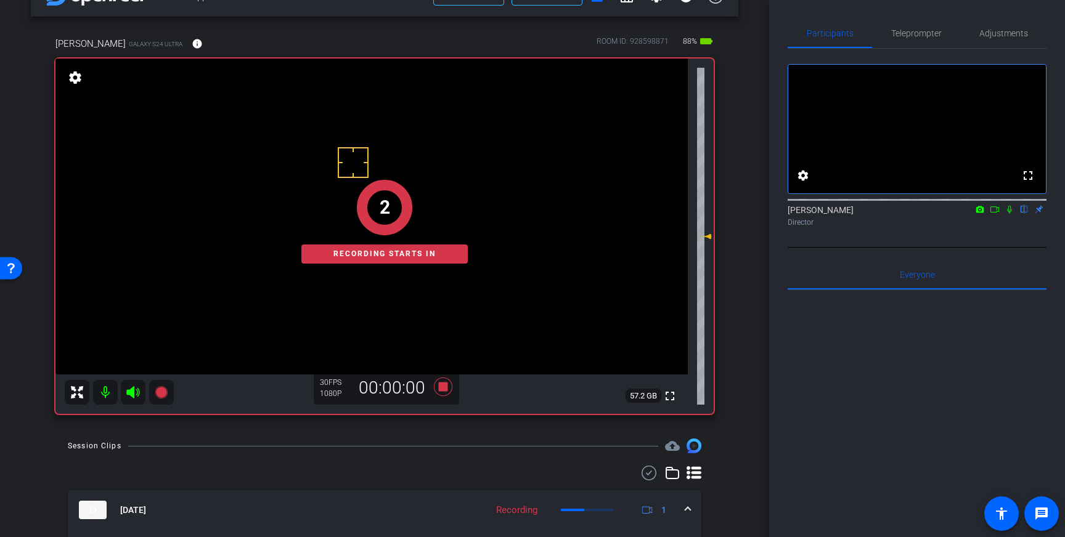
click at [1010, 214] on icon at bounding box center [1009, 210] width 5 height 8
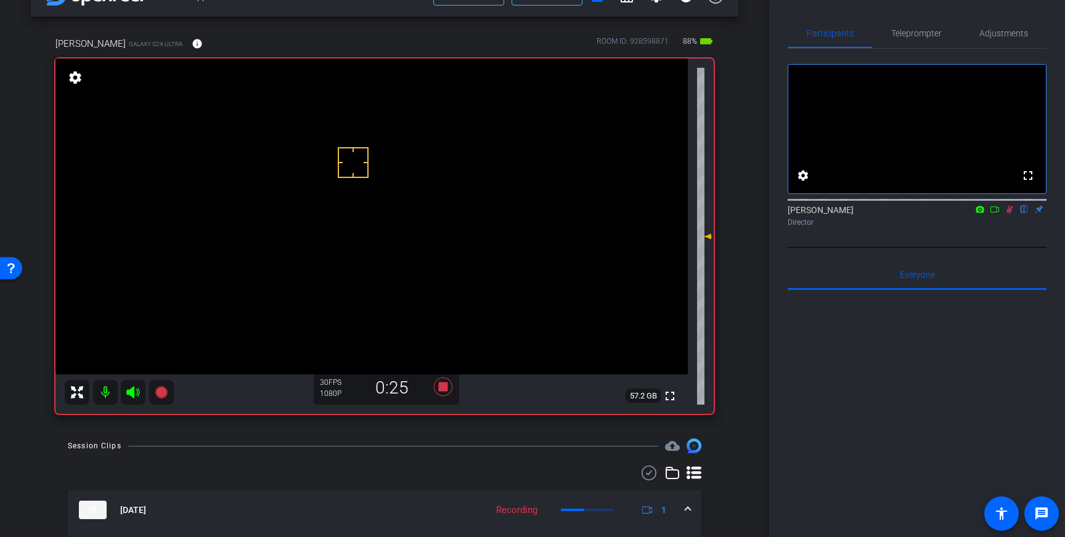
click at [1009, 214] on icon at bounding box center [1009, 210] width 7 height 8
click at [445, 385] on icon at bounding box center [443, 387] width 18 height 18
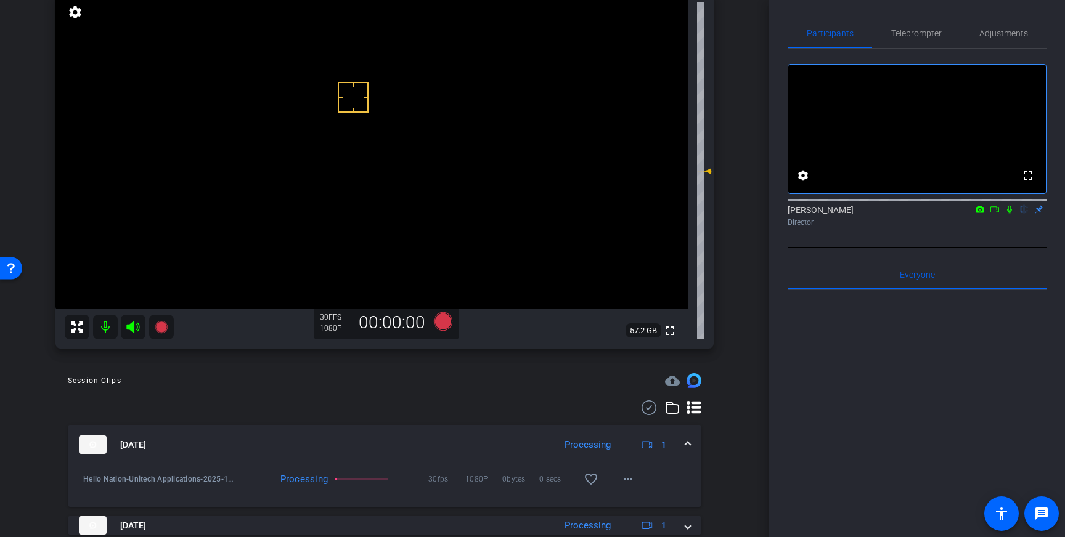
scroll to position [100, 0]
click at [994, 33] on span "Adjustments" at bounding box center [1003, 33] width 49 height 9
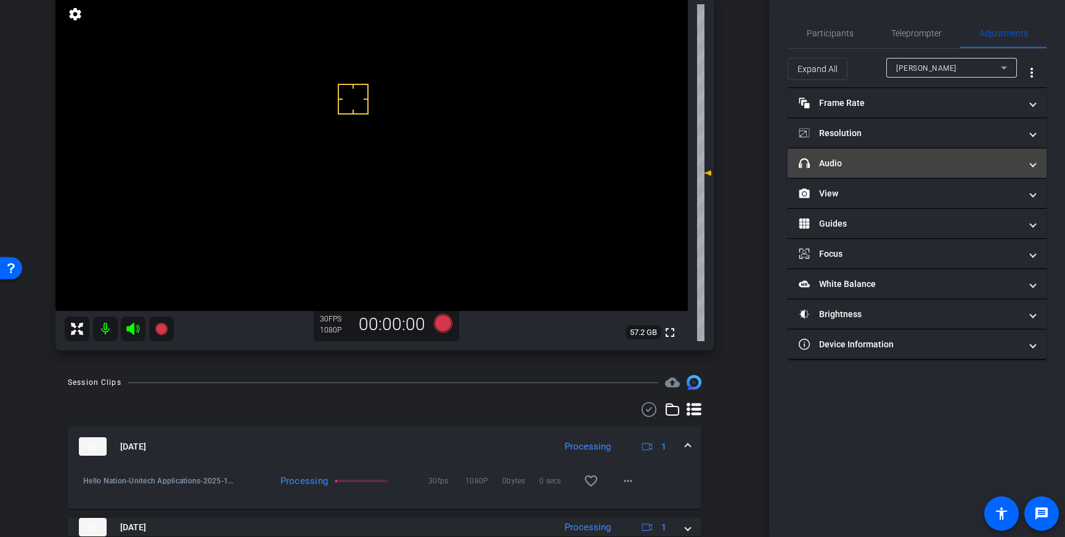
click at [957, 169] on mat-panel-title "headphone icon Audio" at bounding box center [910, 163] width 222 height 13
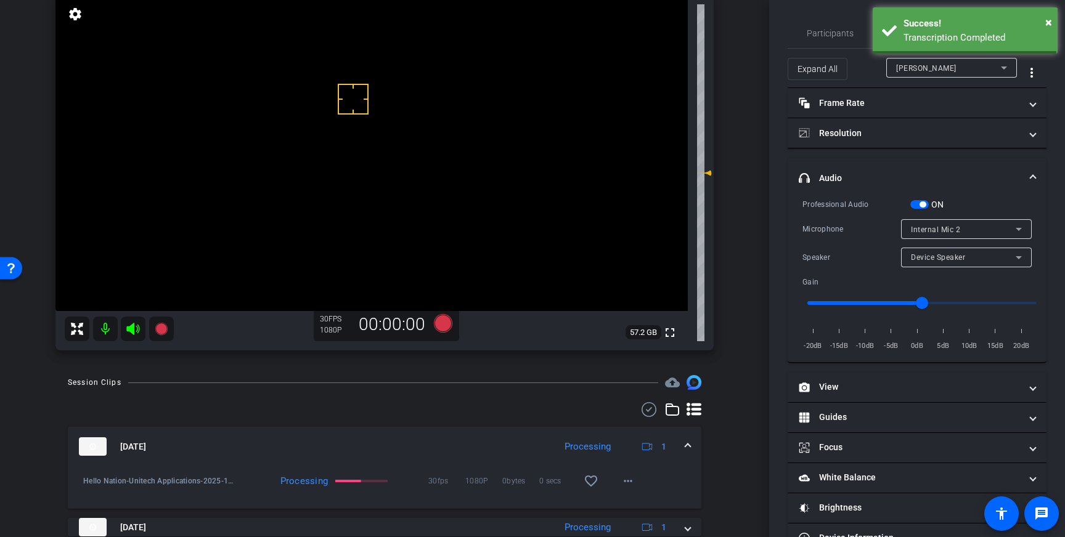
click at [963, 231] on div "Internal Mic 2" at bounding box center [963, 229] width 105 height 15
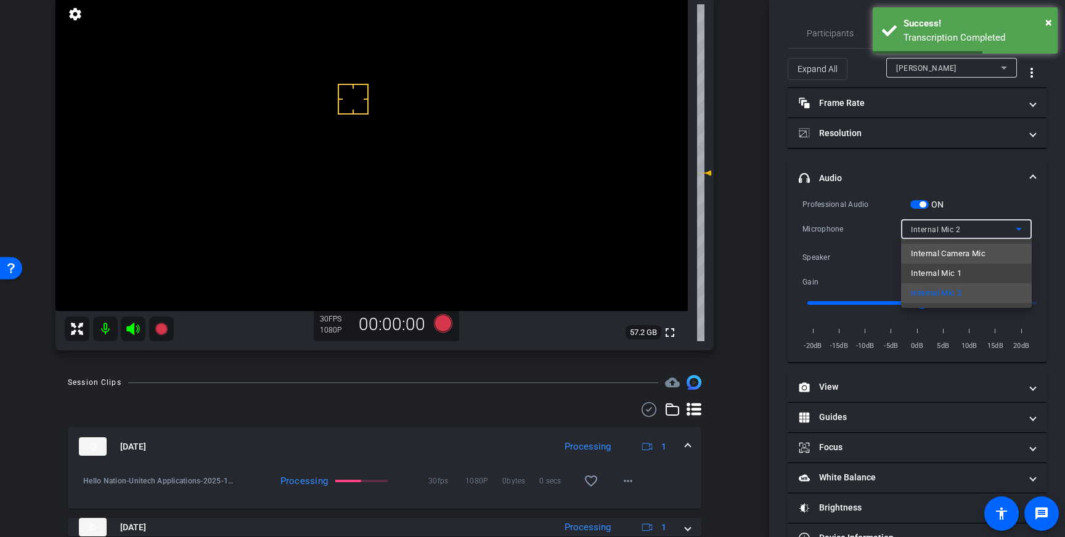
click at [966, 257] on span "Internal Camera Mic" at bounding box center [948, 253] width 75 height 15
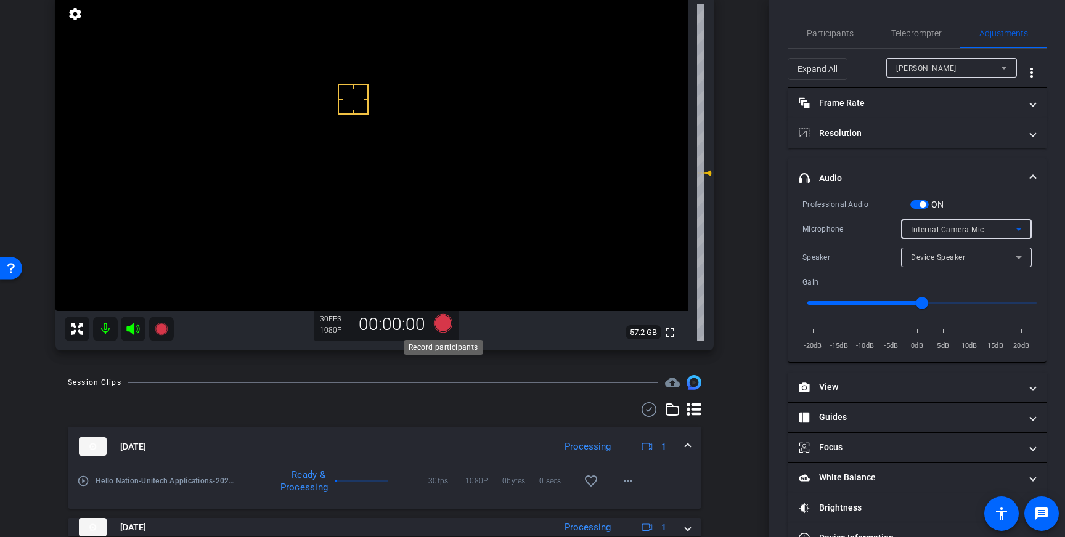
click at [438, 322] on icon at bounding box center [443, 323] width 18 height 18
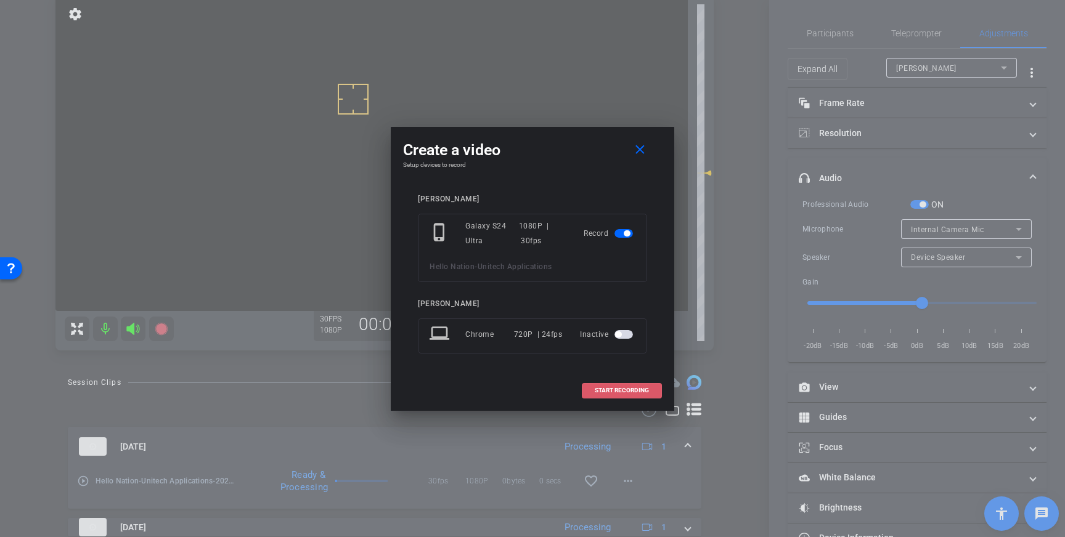
click at [618, 389] on span "START RECORDING" at bounding box center [622, 391] width 54 height 6
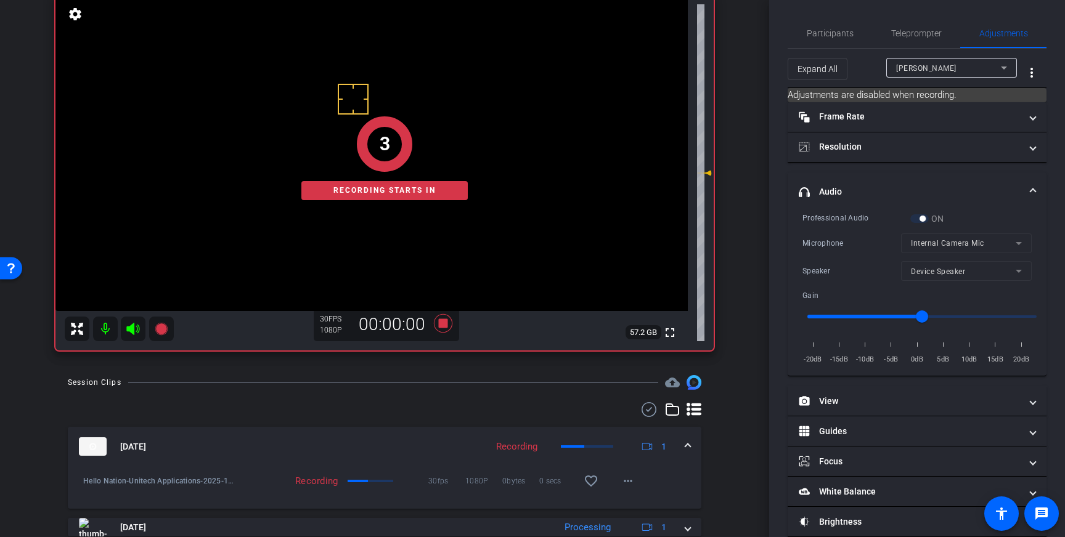
drag, startPoint x: 839, startPoint y: 36, endPoint x: 1062, endPoint y: 181, distance: 265.9
click at [839, 36] on span "Participants" at bounding box center [830, 33] width 47 height 9
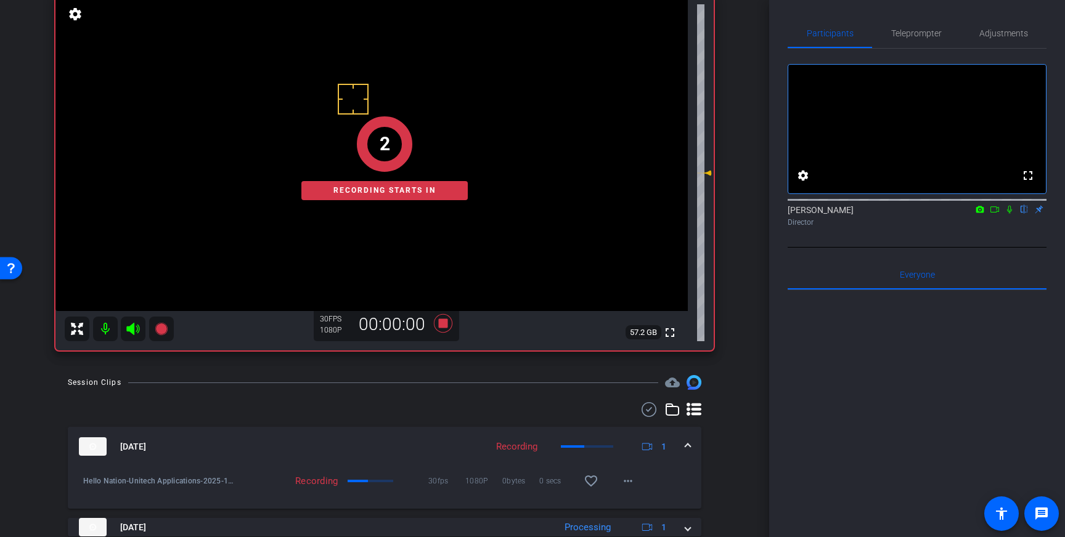
drag, startPoint x: 1012, startPoint y: 225, endPoint x: 1038, endPoint y: 274, distance: 56.0
click at [1012, 214] on icon at bounding box center [1009, 209] width 10 height 9
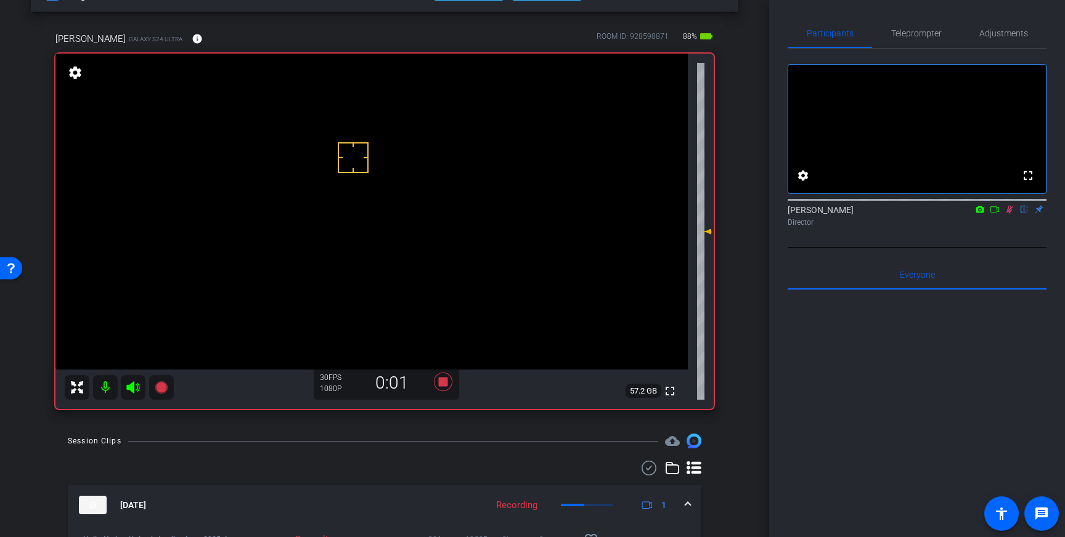
scroll to position [39, 0]
click at [1011, 214] on icon at bounding box center [1009, 209] width 10 height 9
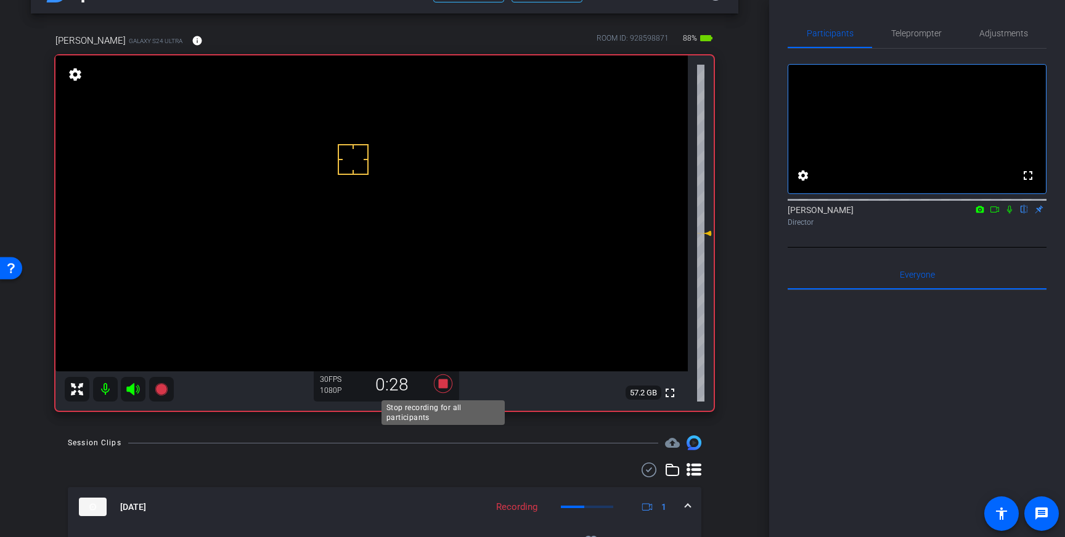
click at [441, 383] on icon at bounding box center [443, 384] width 18 height 18
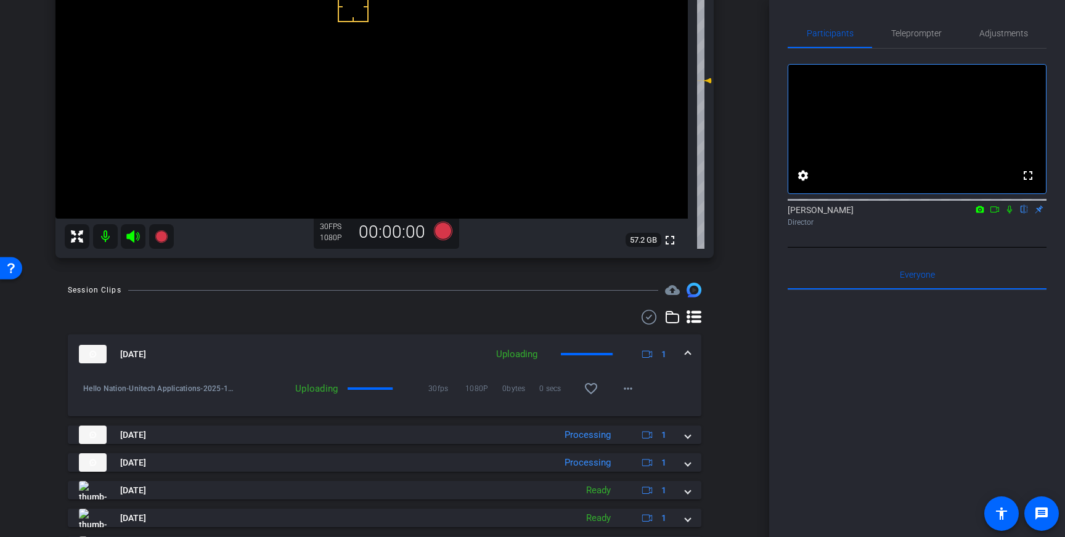
scroll to position [197, 0]
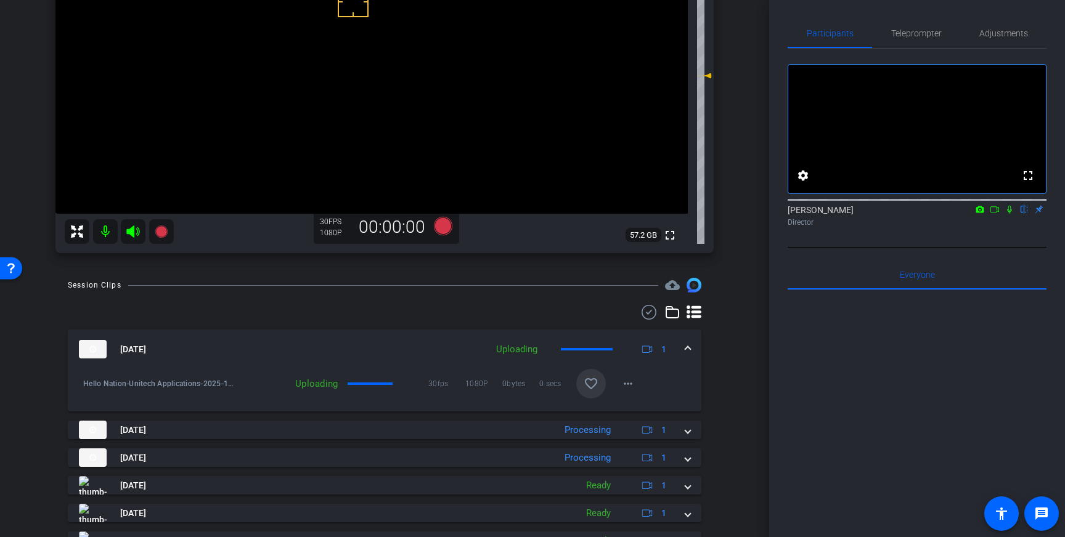
click at [588, 386] on mat-icon "favorite_border" at bounding box center [591, 383] width 15 height 15
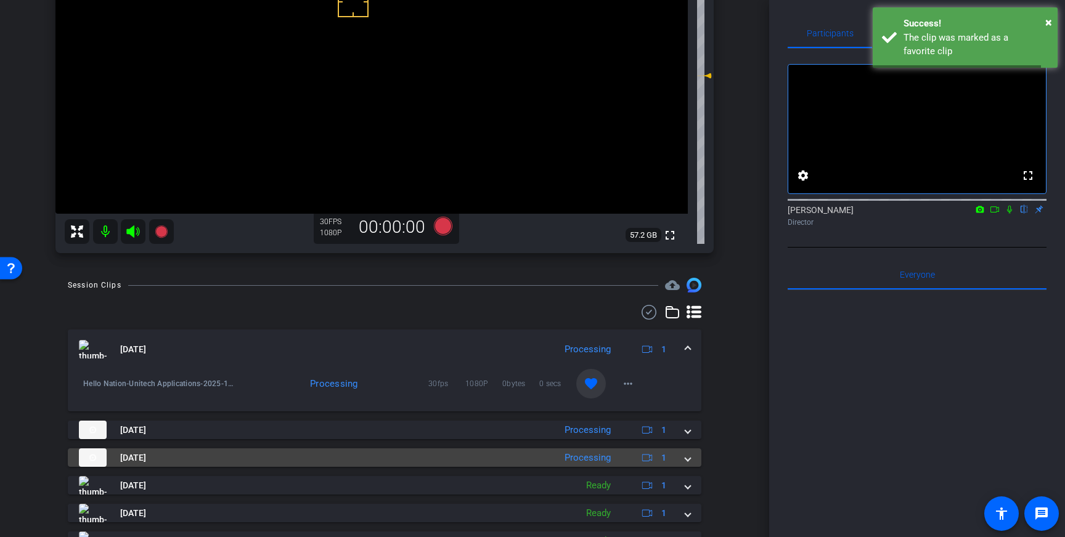
click at [685, 458] on span at bounding box center [687, 458] width 5 height 13
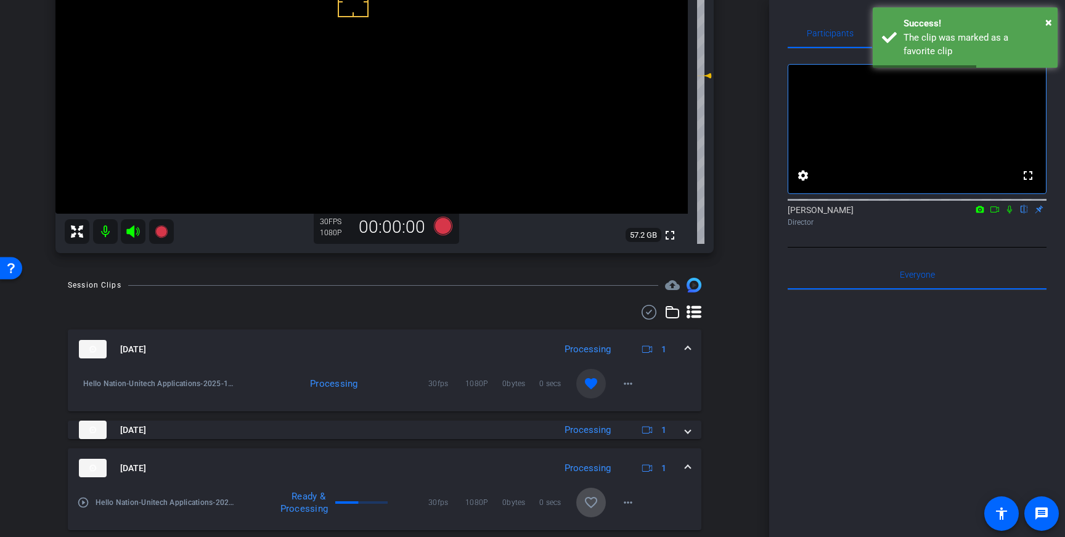
click at [592, 502] on mat-icon "favorite_border" at bounding box center [591, 502] width 15 height 15
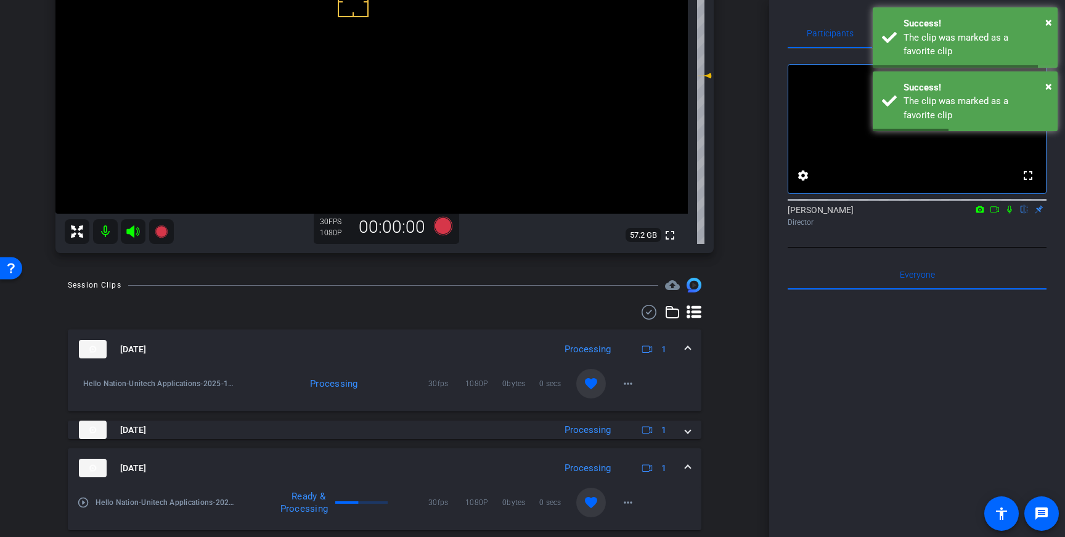
click at [680, 465] on div "Oct 8, 2025 Processing 1" at bounding box center [382, 468] width 606 height 18
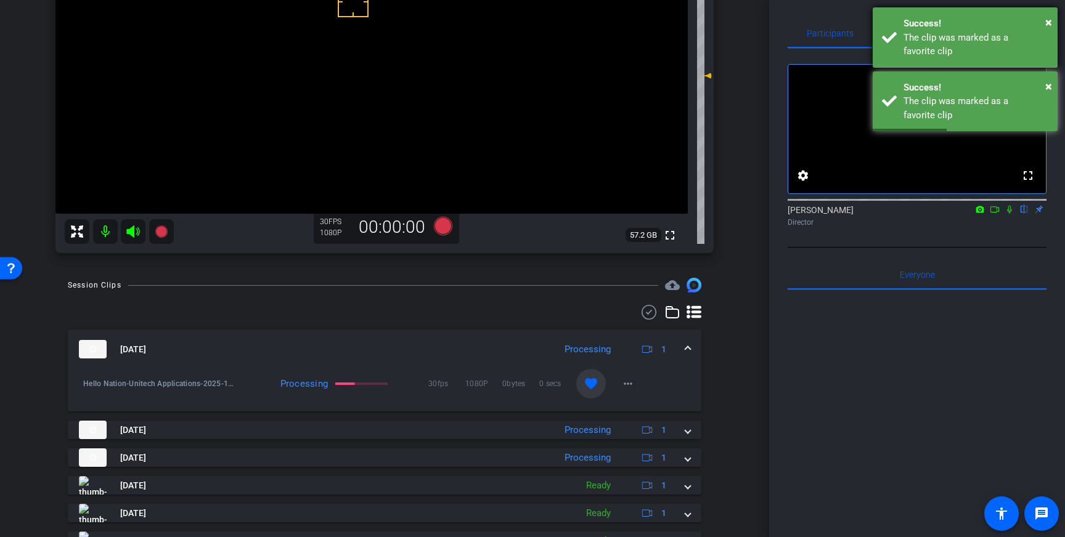
click at [898, 32] on div "× Success! The clip was marked as a favorite clip" at bounding box center [965, 37] width 185 height 60
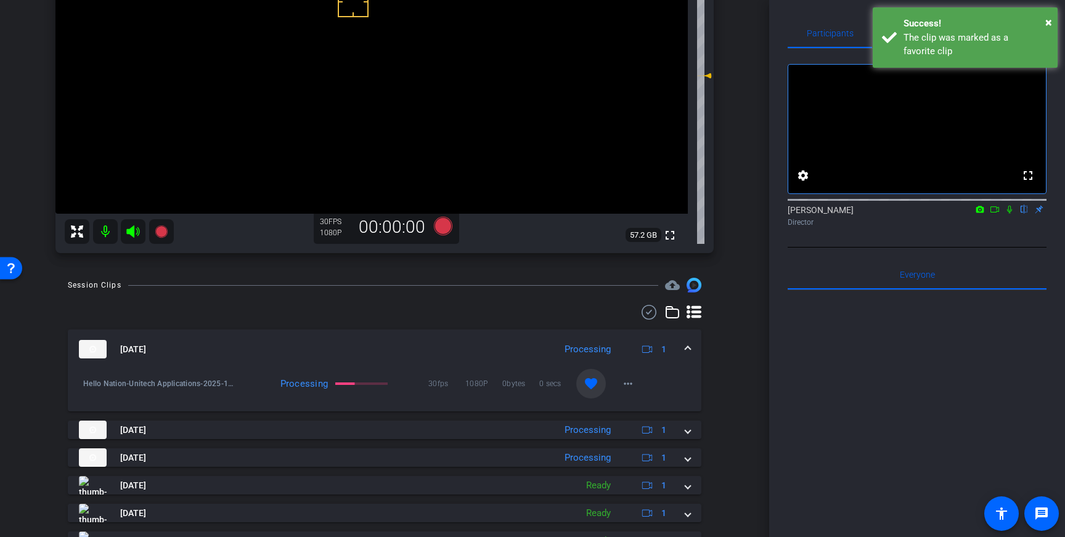
click at [932, 55] on div "The clip was marked as a favorite clip" at bounding box center [975, 45] width 145 height 28
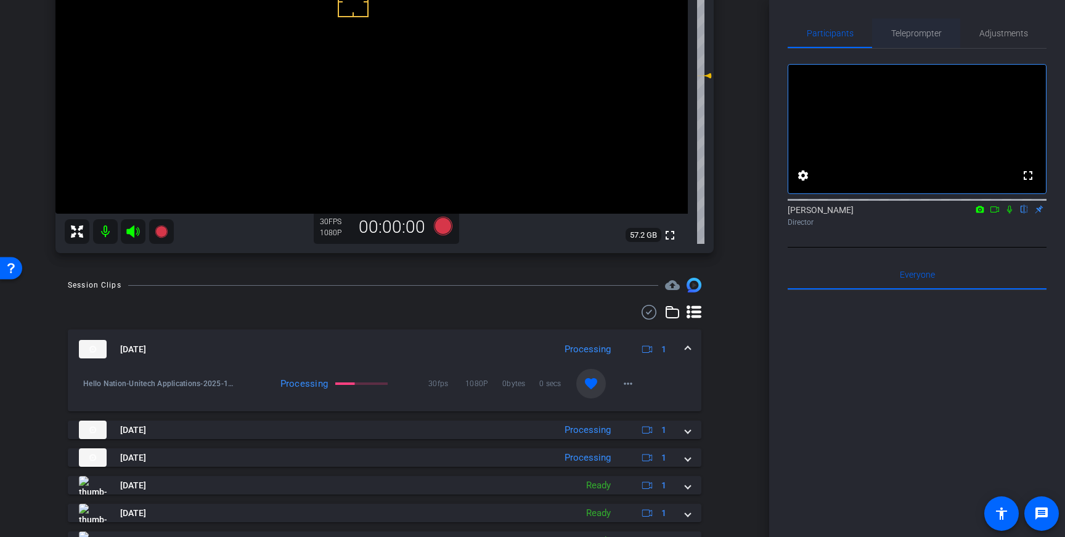
click at [909, 31] on span "Teleprompter" at bounding box center [916, 33] width 51 height 9
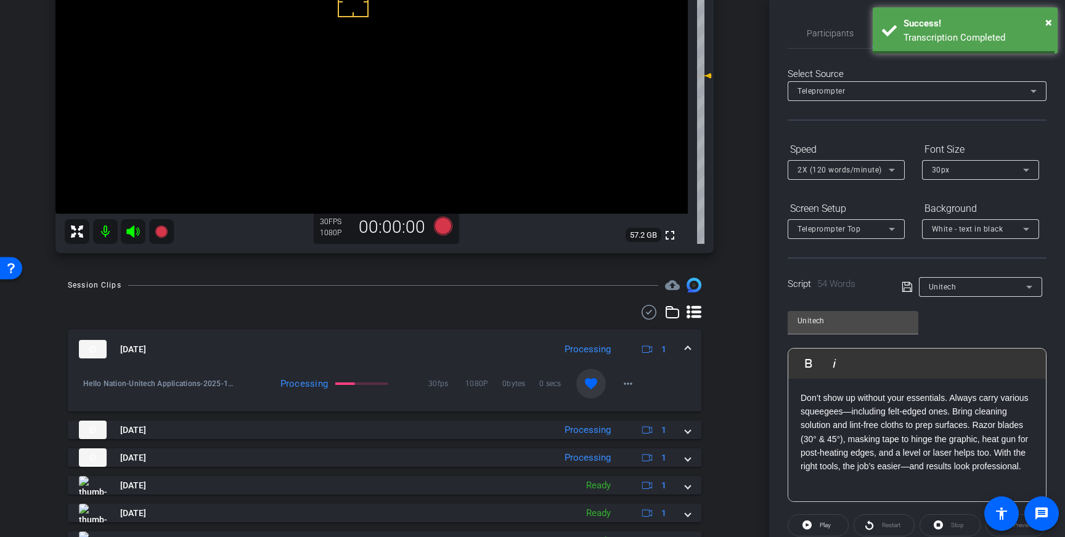
scroll to position [136, 0]
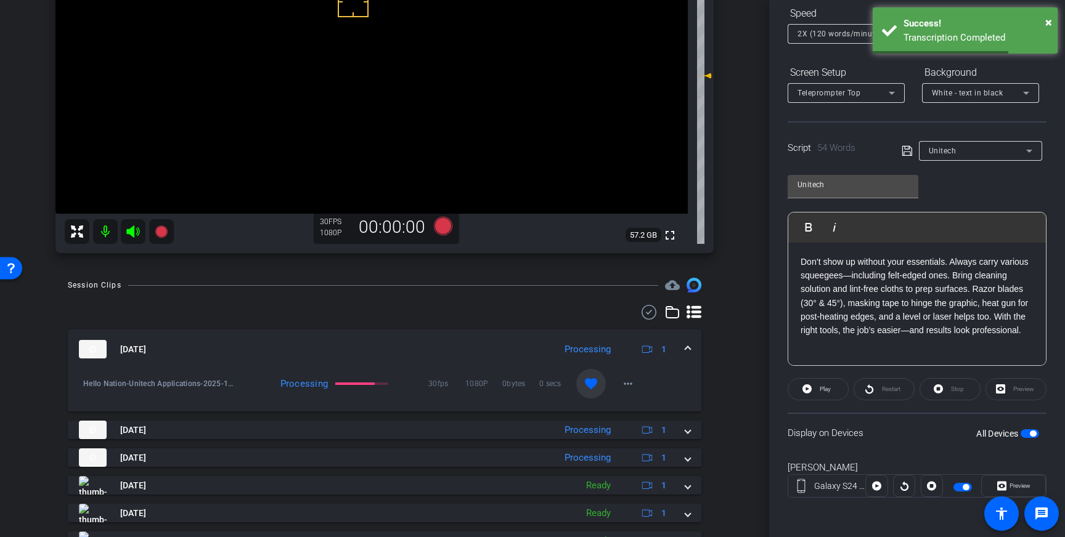
click at [1024, 434] on span "button" at bounding box center [1029, 433] width 18 height 9
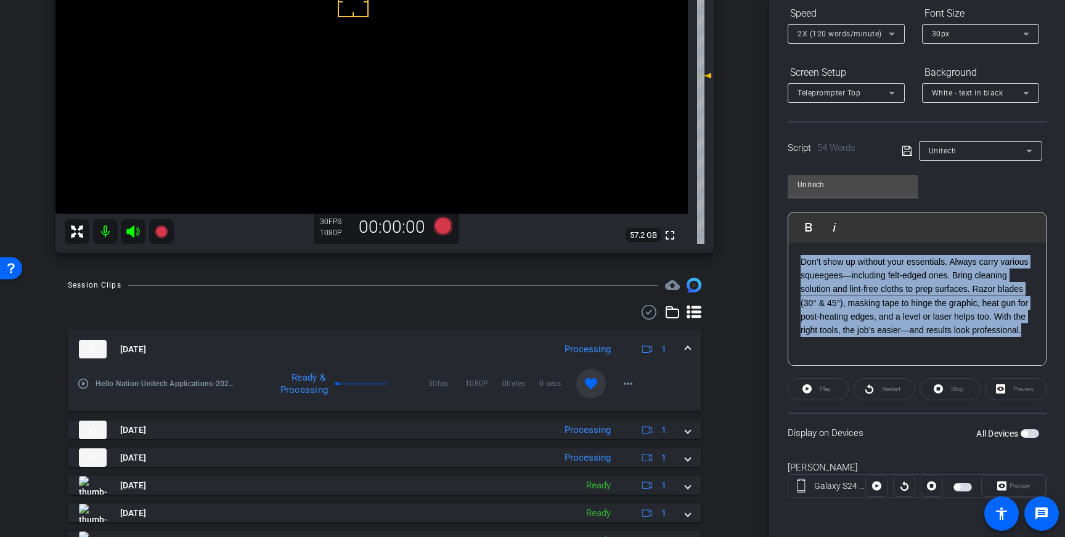
drag, startPoint x: 1028, startPoint y: 332, endPoint x: 798, endPoint y: 249, distance: 244.2
click at [798, 249] on div "Don’t show up without your essentials. Always carry various squeegees—including…" at bounding box center [917, 304] width 258 height 123
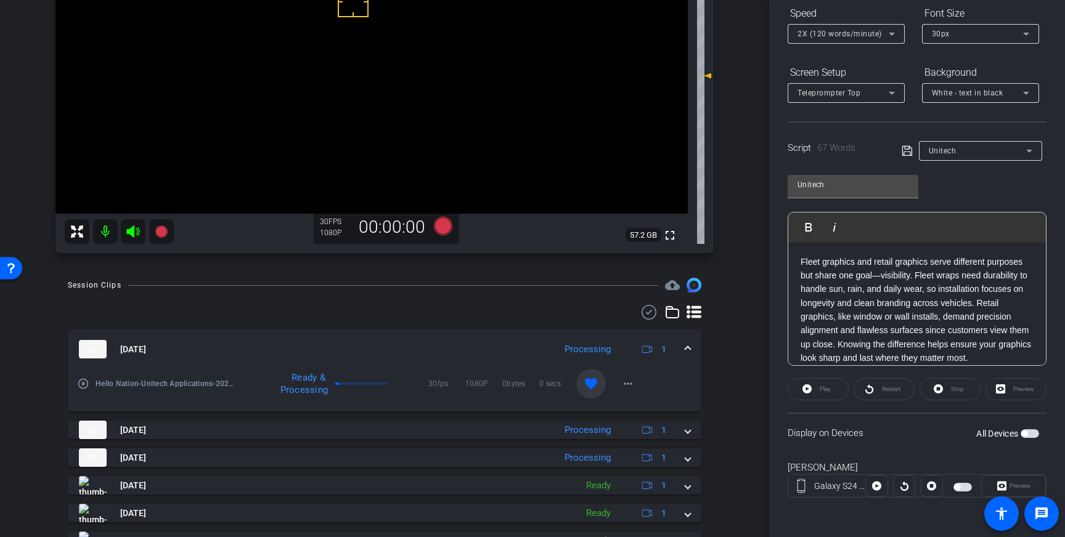
drag, startPoint x: 908, startPoint y: 151, endPoint x: 963, endPoint y: 211, distance: 81.5
click at [908, 151] on icon at bounding box center [906, 151] width 11 height 15
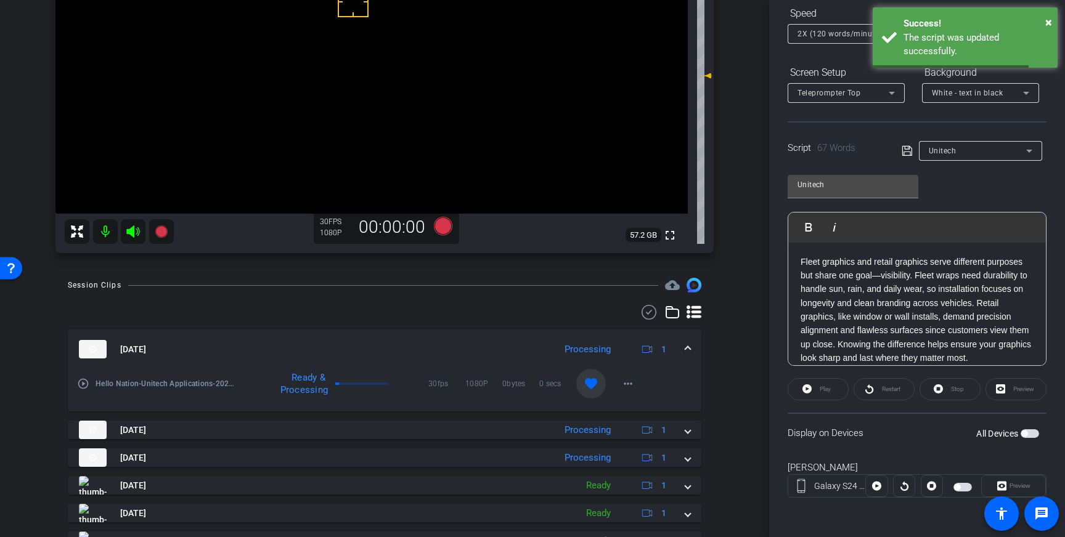
click at [1031, 435] on span "button" at bounding box center [1029, 433] width 18 height 9
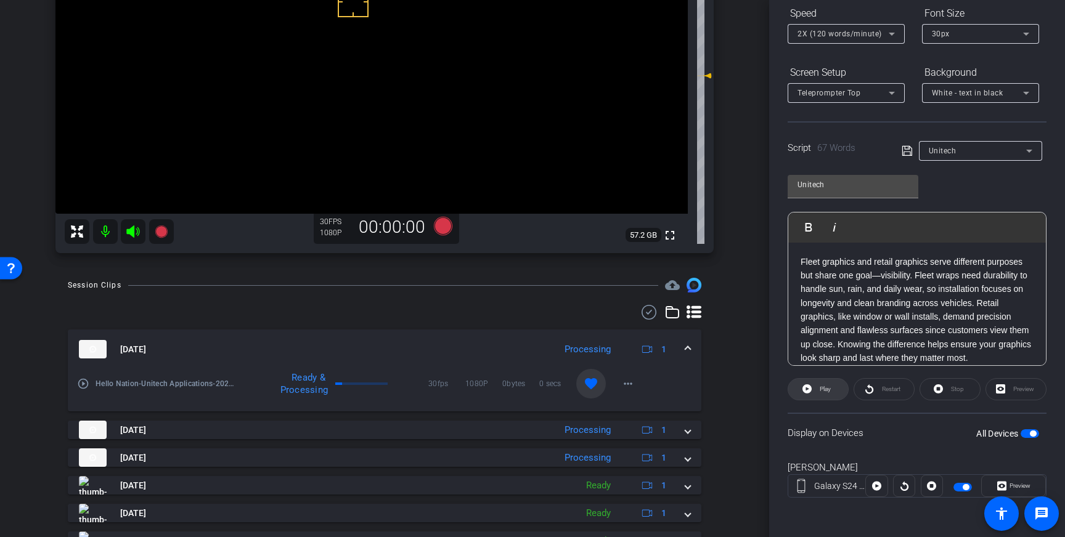
click at [818, 392] on span "Play" at bounding box center [823, 389] width 14 height 17
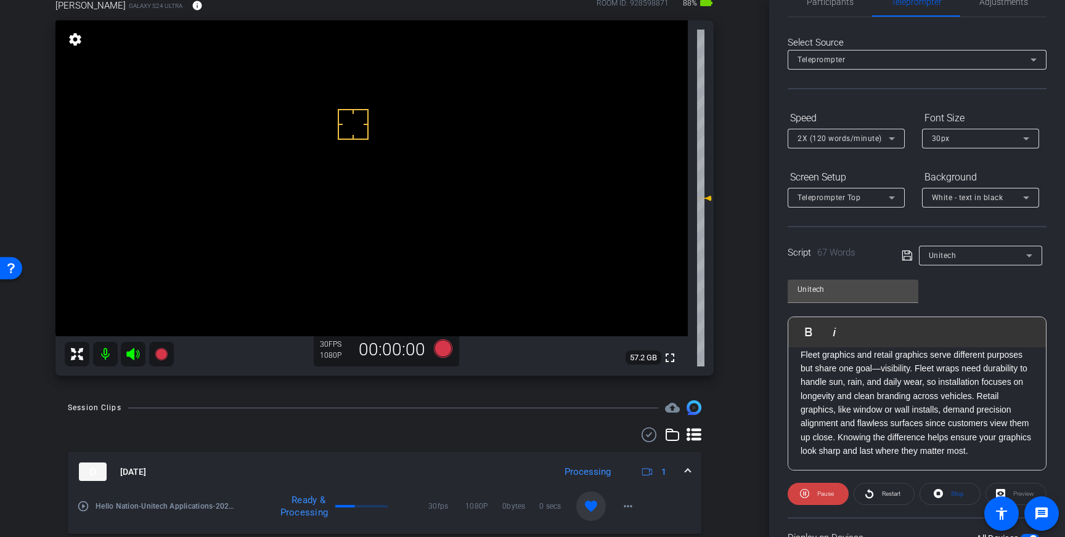
scroll to position [0, 0]
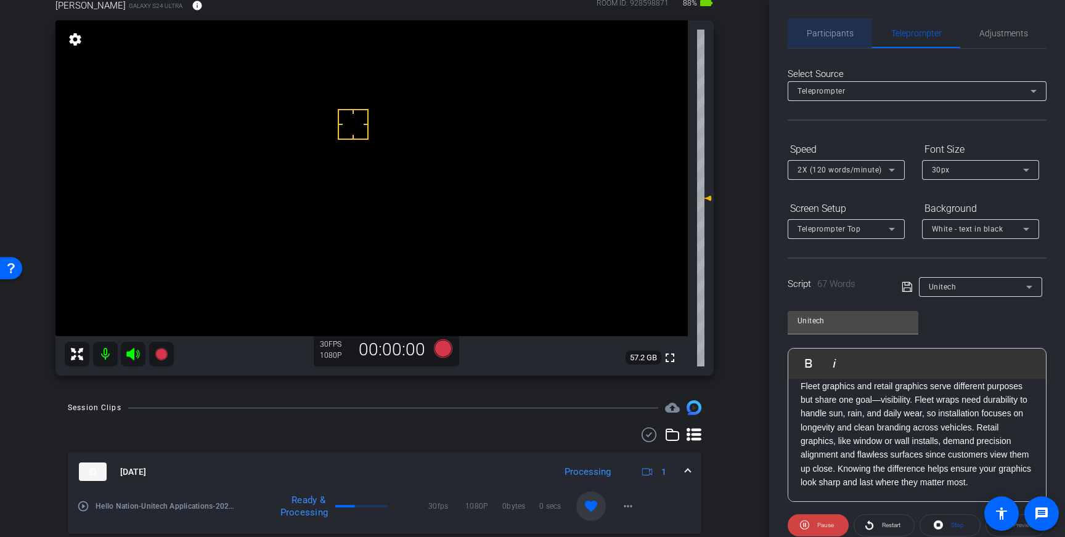
drag, startPoint x: 842, startPoint y: 35, endPoint x: 861, endPoint y: 47, distance: 23.1
click at [842, 35] on span "Participants" at bounding box center [830, 33] width 47 height 9
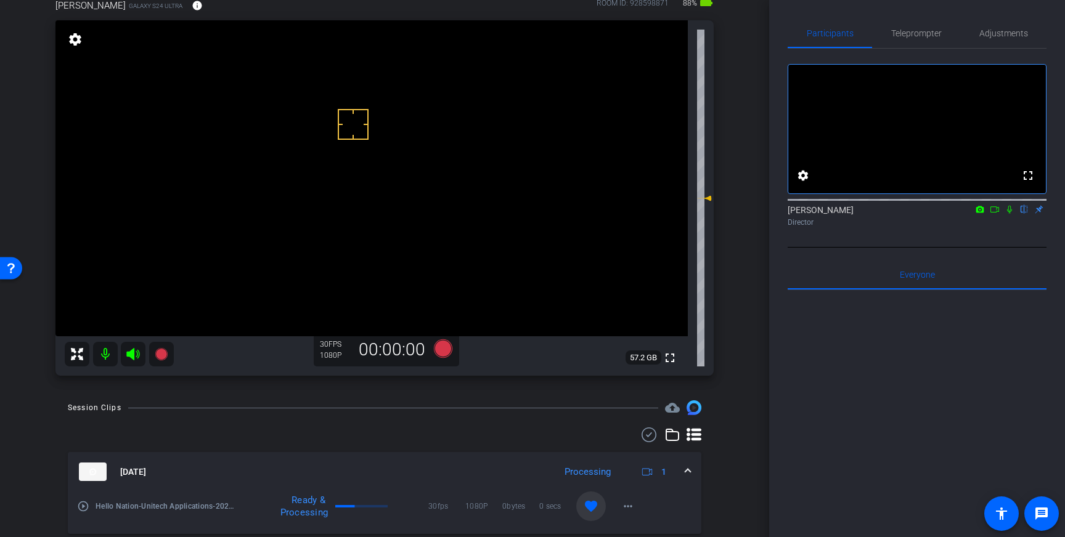
click at [1011, 214] on icon at bounding box center [1009, 209] width 10 height 9
click at [907, 29] on span "Teleprompter" at bounding box center [916, 33] width 51 height 9
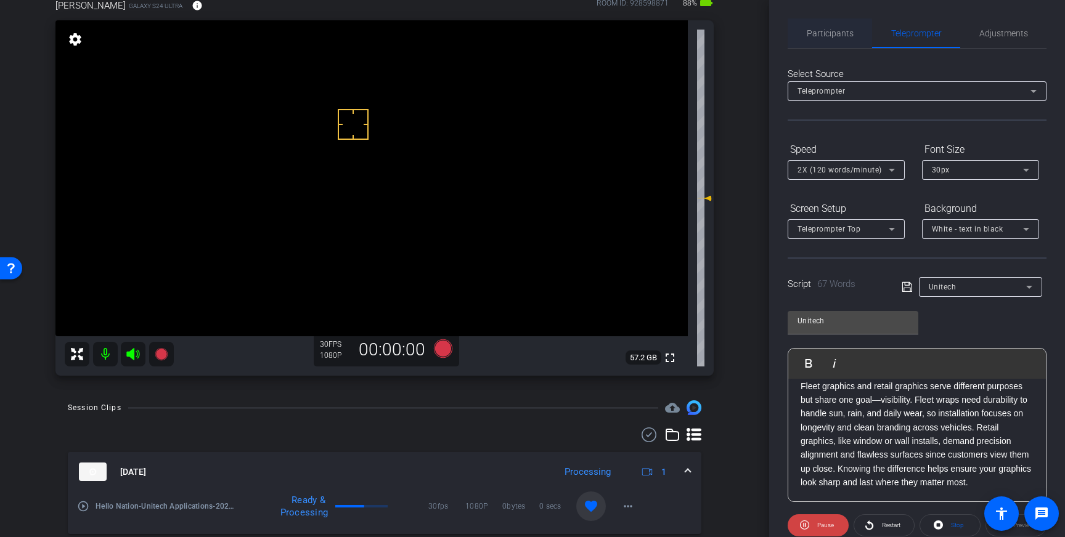
click at [845, 36] on span "Participants" at bounding box center [830, 33] width 47 height 9
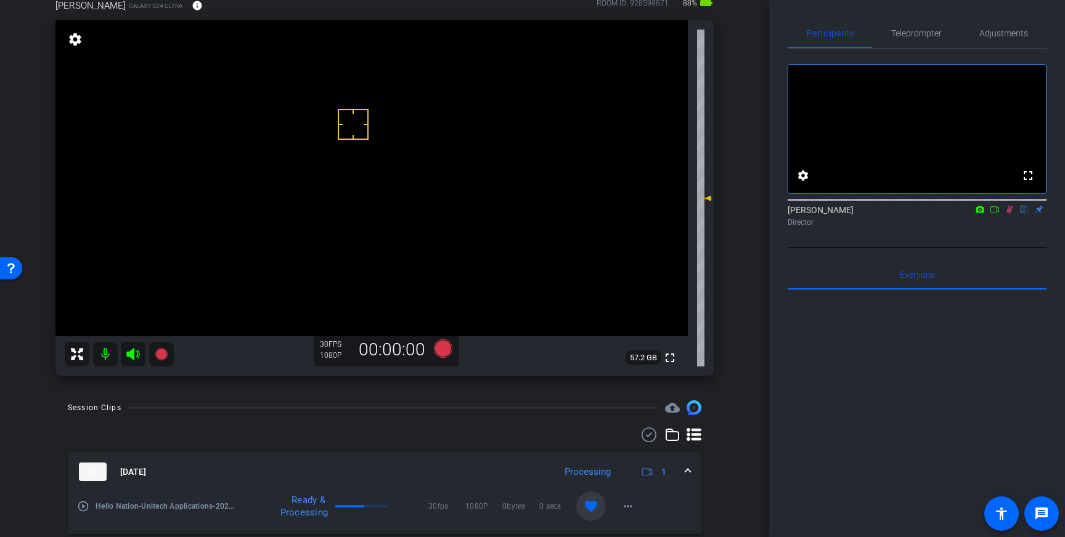
click at [1008, 214] on icon at bounding box center [1009, 209] width 10 height 9
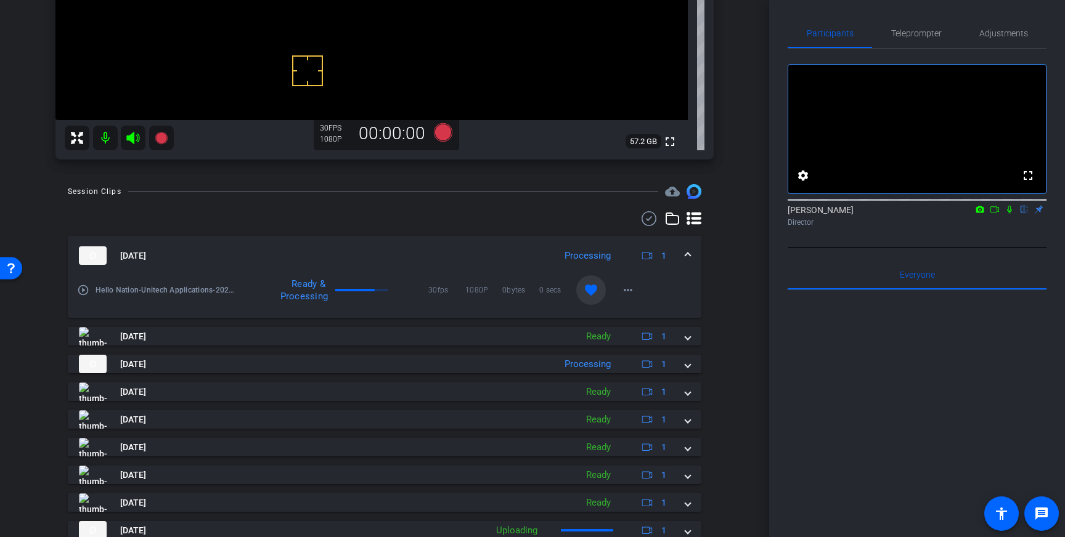
scroll to position [295, 0]
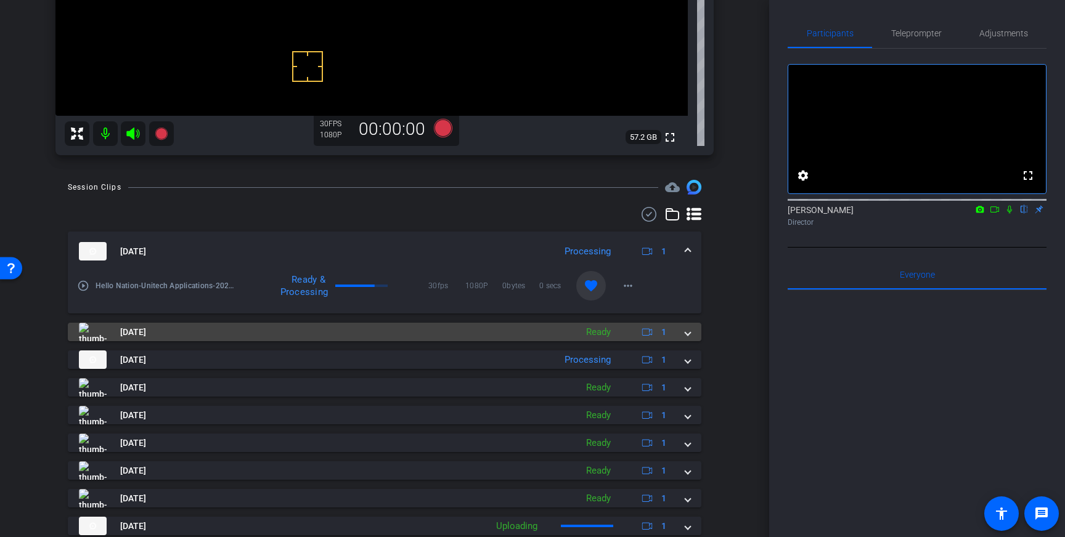
click at [96, 338] on img at bounding box center [93, 332] width 28 height 18
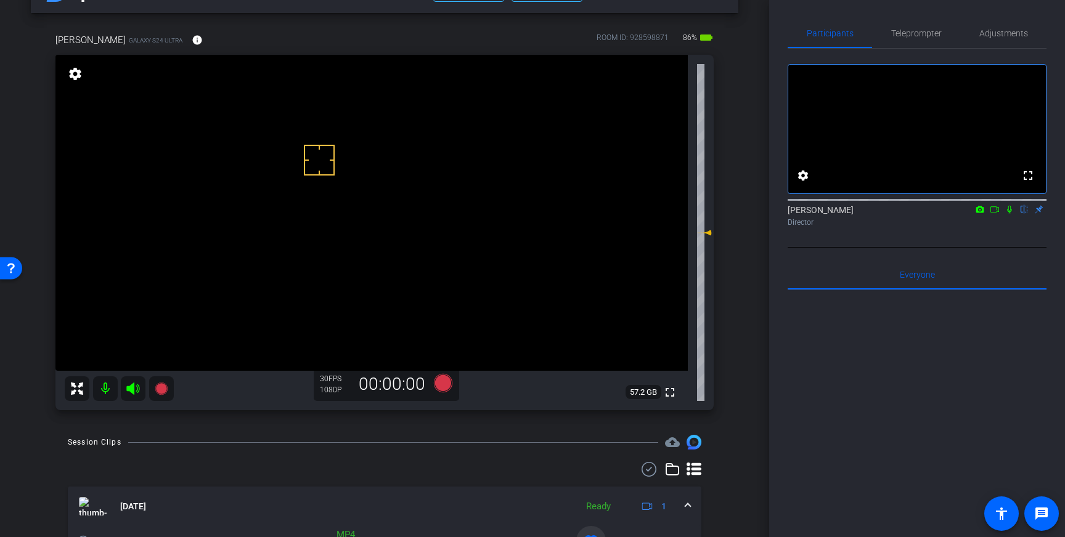
scroll to position [38, 0]
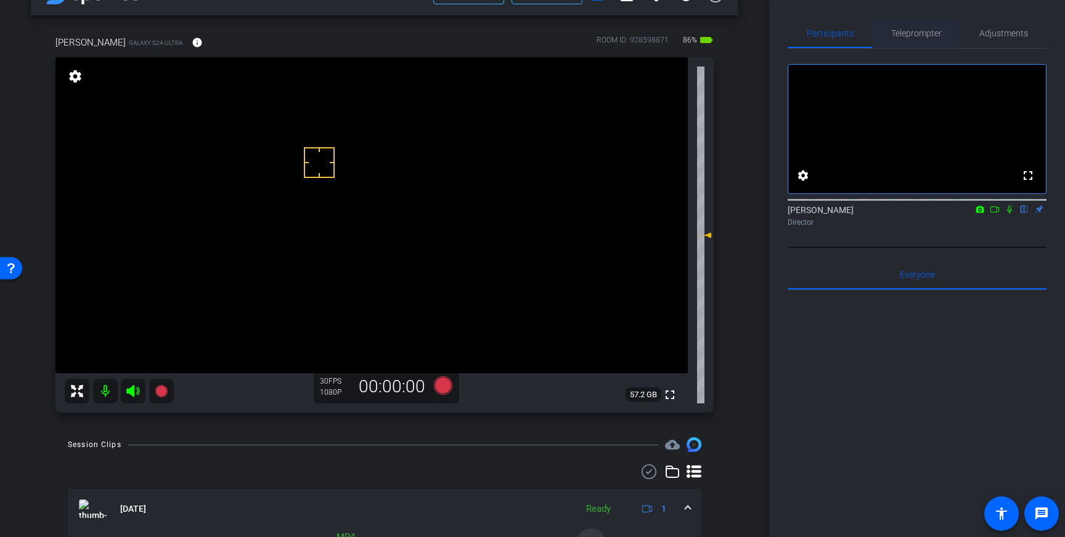
click at [916, 20] on span "Teleprompter" at bounding box center [916, 33] width 51 height 30
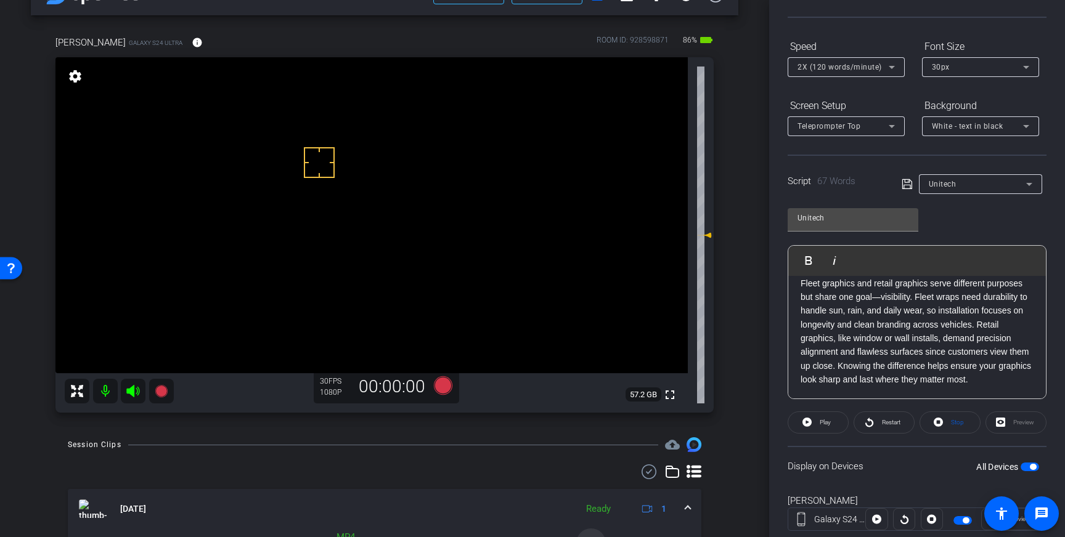
scroll to position [136, 0]
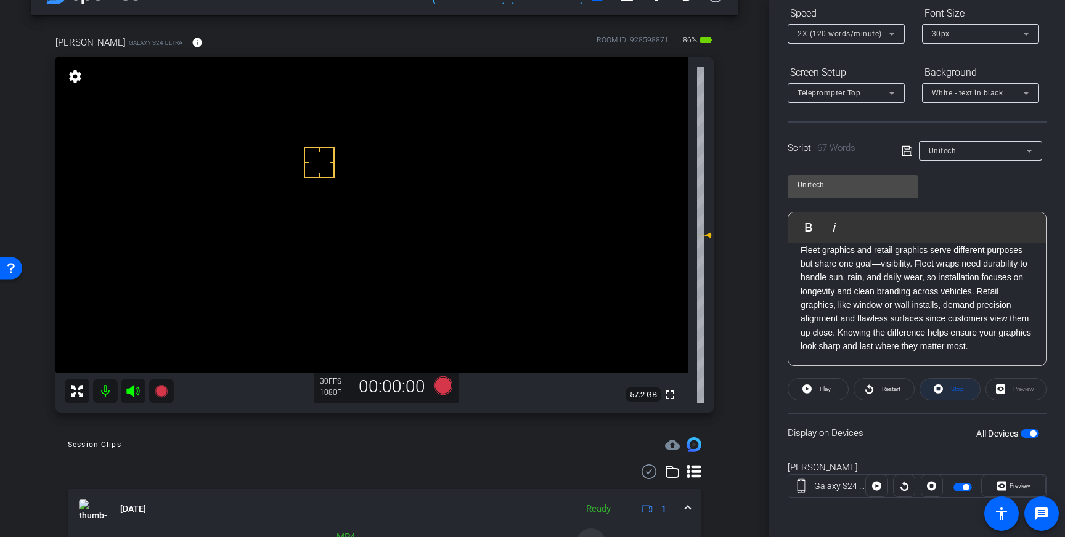
click at [953, 388] on span "Stop" at bounding box center [957, 389] width 13 height 7
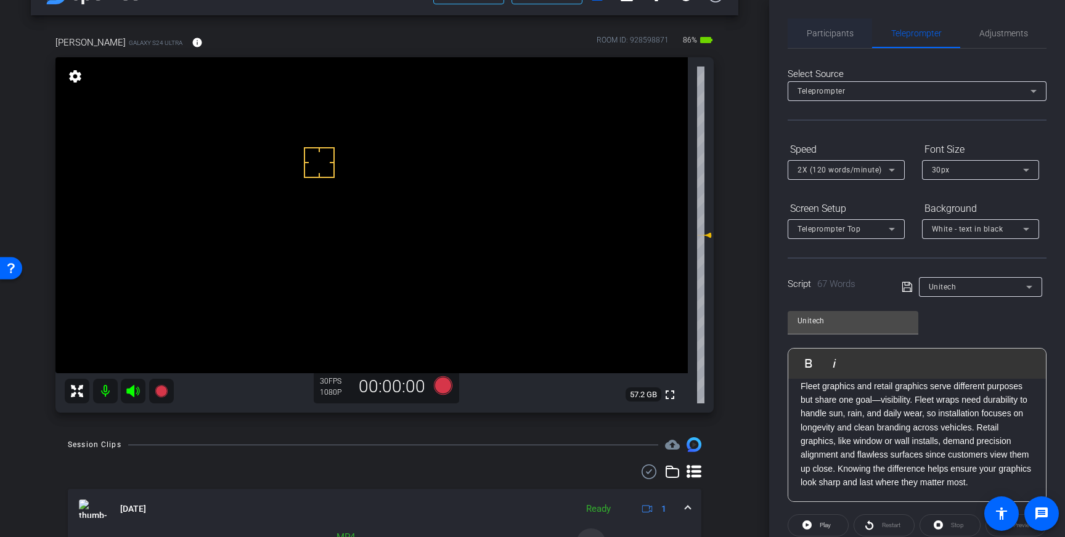
click at [840, 35] on span "Participants" at bounding box center [830, 33] width 47 height 9
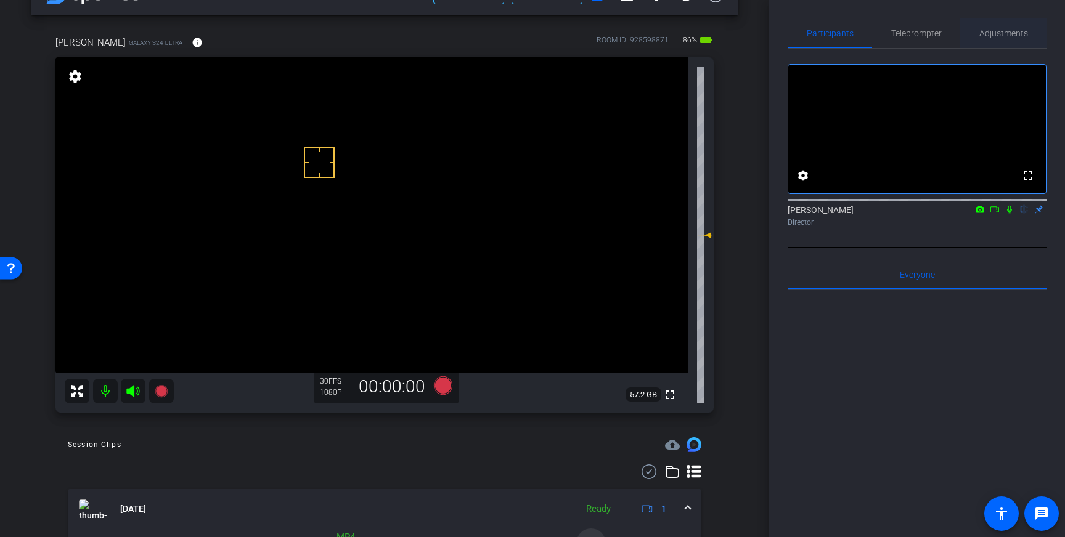
drag, startPoint x: 982, startPoint y: 36, endPoint x: 987, endPoint y: 42, distance: 7.9
click at [982, 36] on span "Adjustments" at bounding box center [1003, 33] width 49 height 9
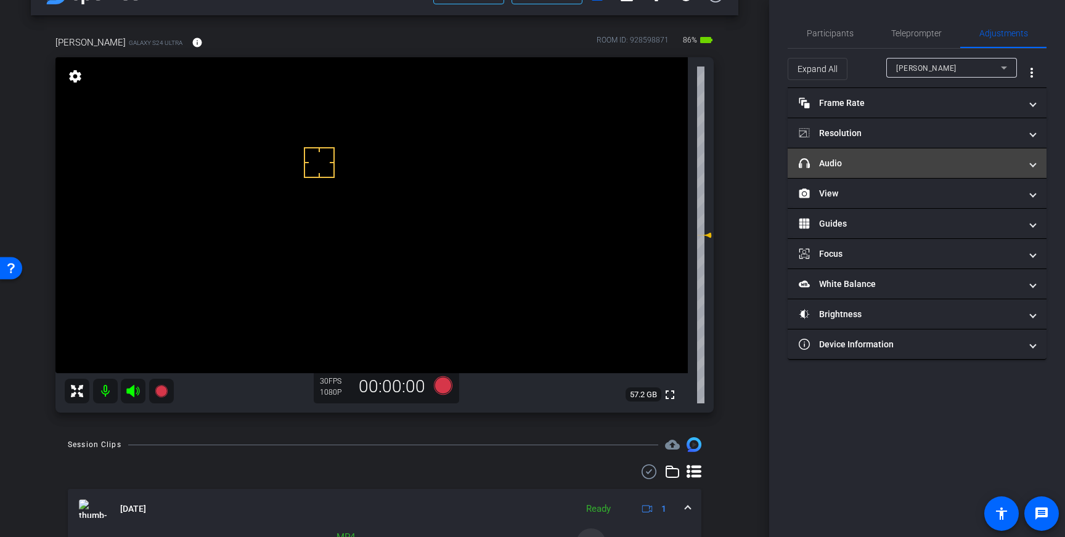
click at [917, 161] on mat-panel-title "headphone icon Audio" at bounding box center [910, 163] width 222 height 13
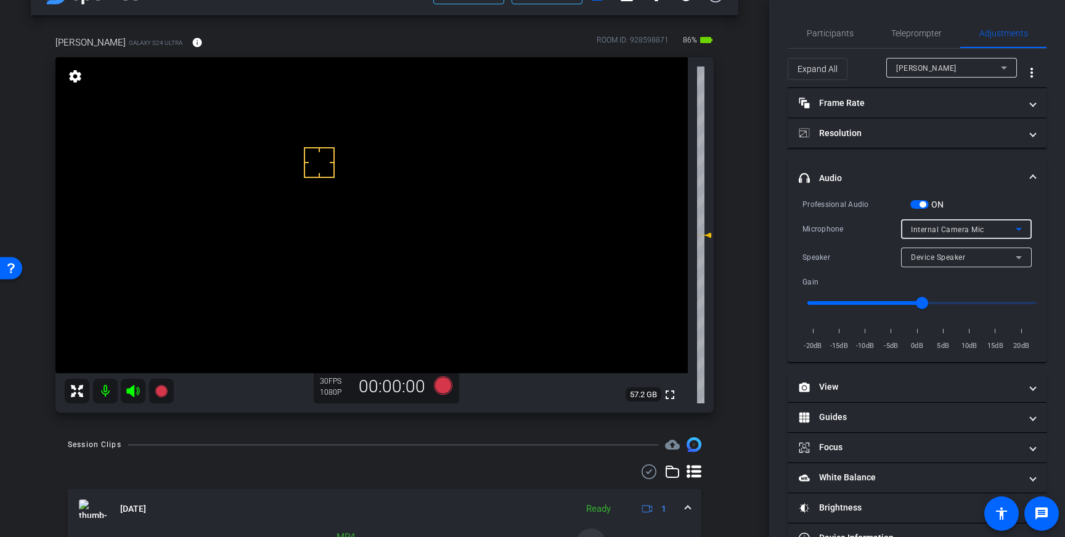
click at [951, 235] on div "Internal Camera Mic" at bounding box center [963, 229] width 105 height 15
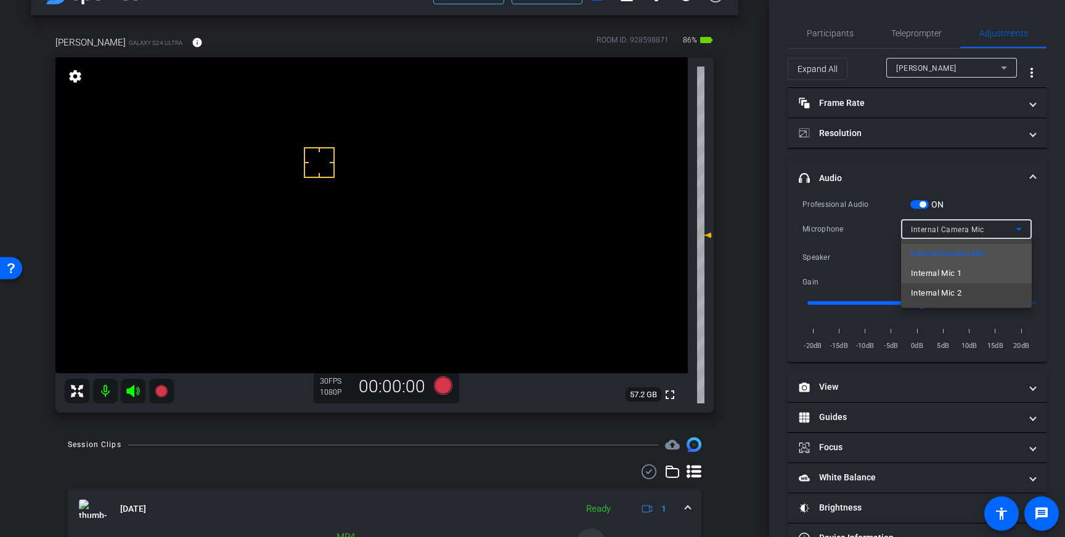
click at [954, 280] on span "Internal Mic 1" at bounding box center [936, 273] width 51 height 15
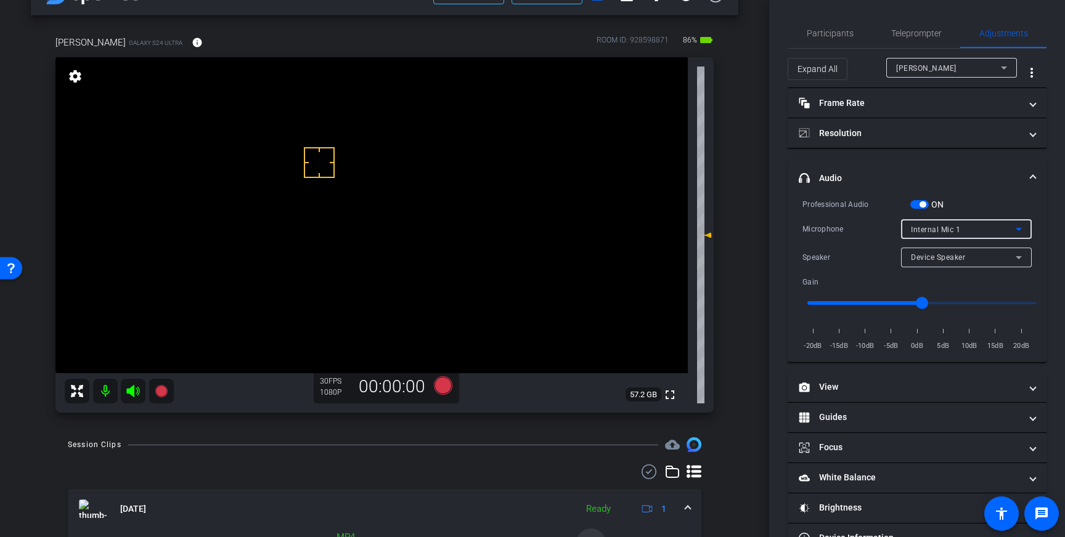
drag, startPoint x: 819, startPoint y: 39, endPoint x: 588, endPoint y: 275, distance: 329.8
click at [818, 39] on span "Participants" at bounding box center [830, 33] width 47 height 30
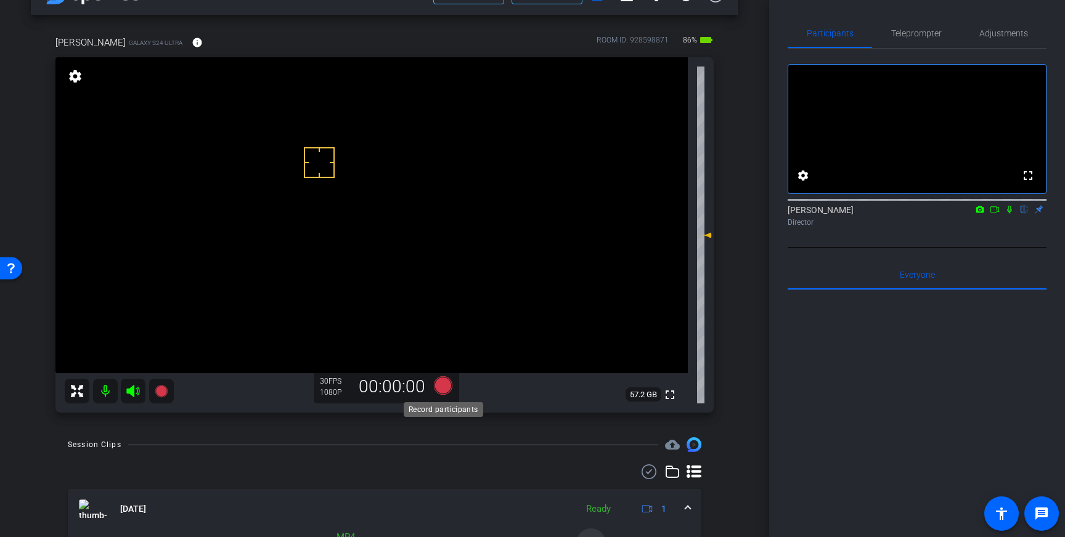
click at [439, 383] on icon at bounding box center [443, 385] width 18 height 18
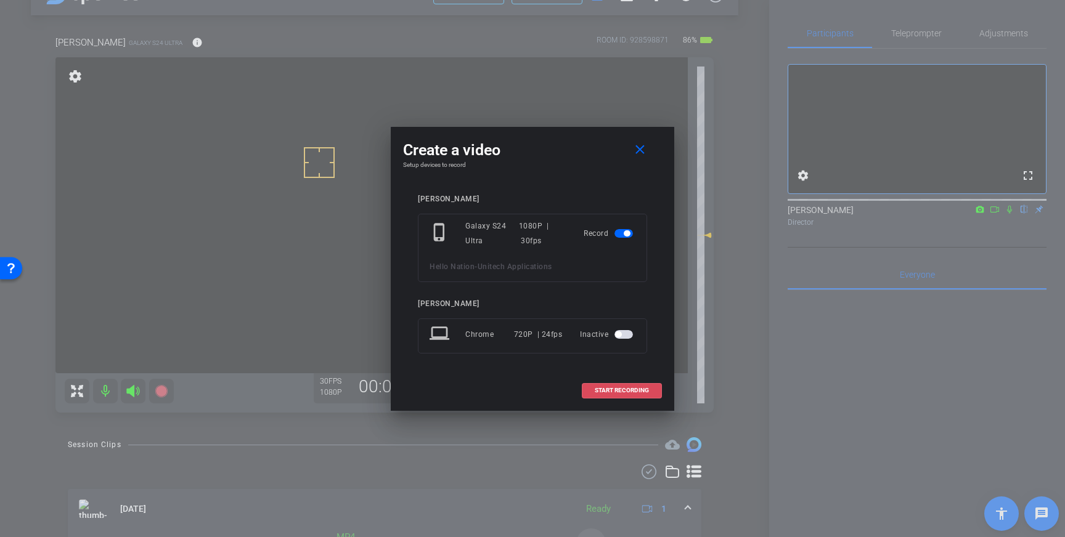
drag, startPoint x: 620, startPoint y: 394, endPoint x: 747, endPoint y: 321, distance: 146.6
click at [625, 393] on button "START RECORDING" at bounding box center [622, 390] width 80 height 15
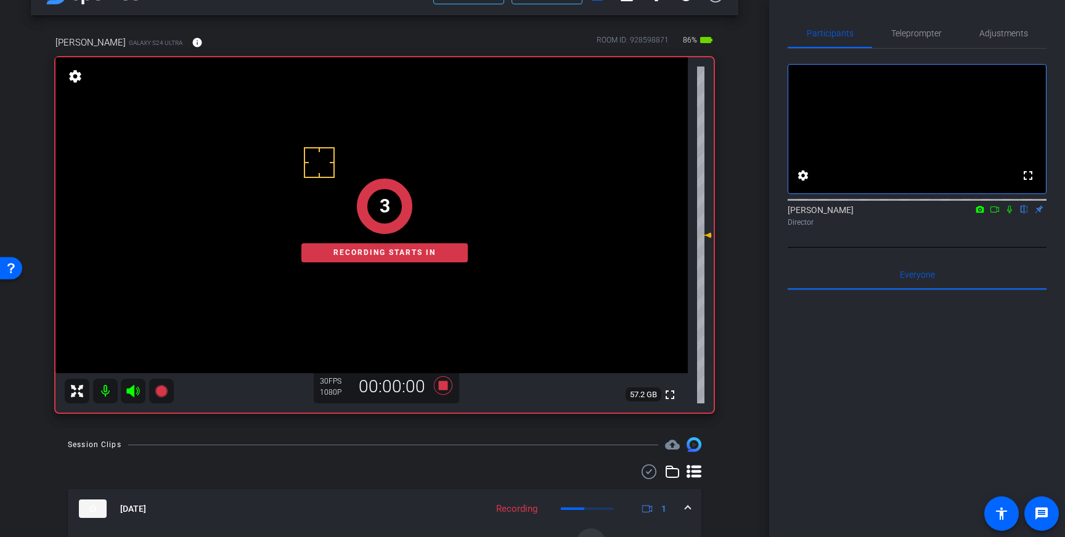
click at [1011, 214] on icon at bounding box center [1009, 210] width 5 height 8
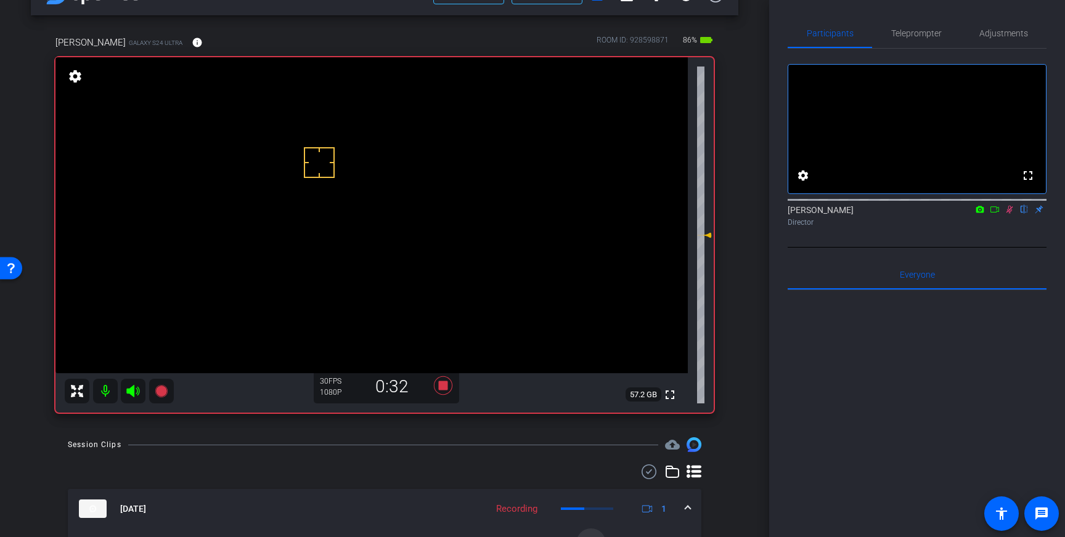
click at [1008, 214] on icon at bounding box center [1009, 210] width 7 height 8
click at [446, 385] on icon at bounding box center [443, 385] width 18 height 18
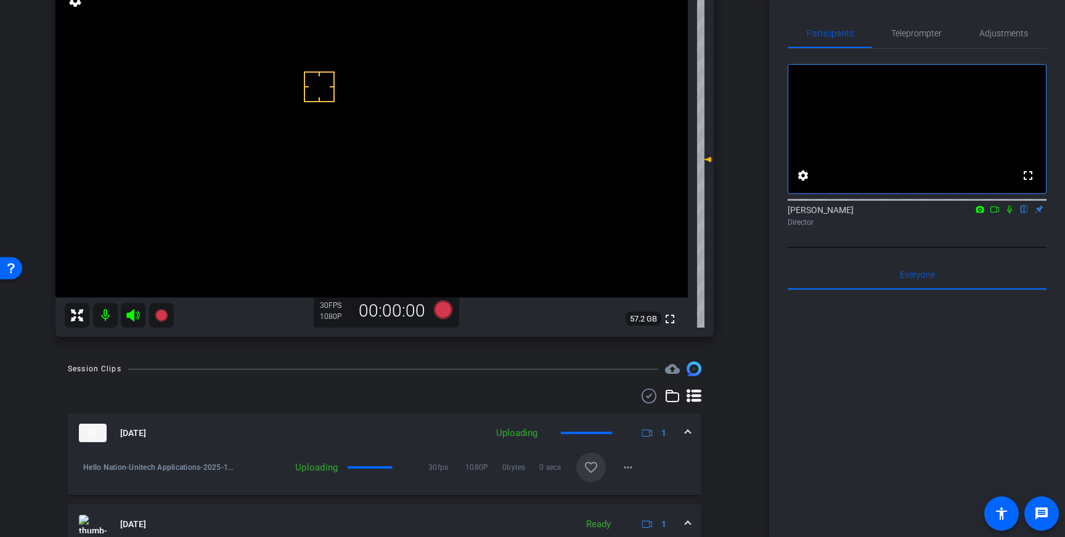
scroll to position [121, 0]
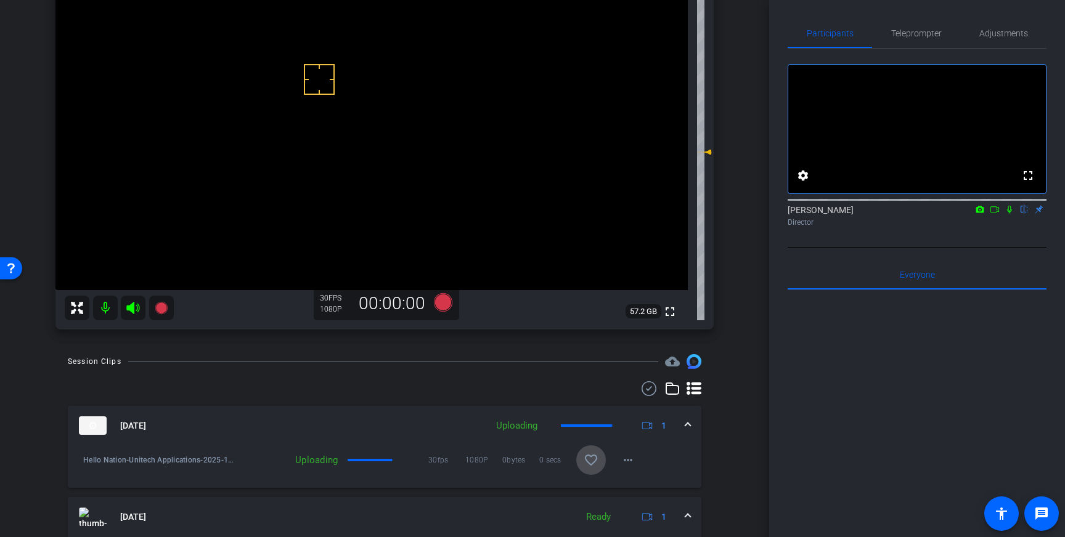
click at [593, 463] on mat-icon "favorite_border" at bounding box center [591, 460] width 15 height 15
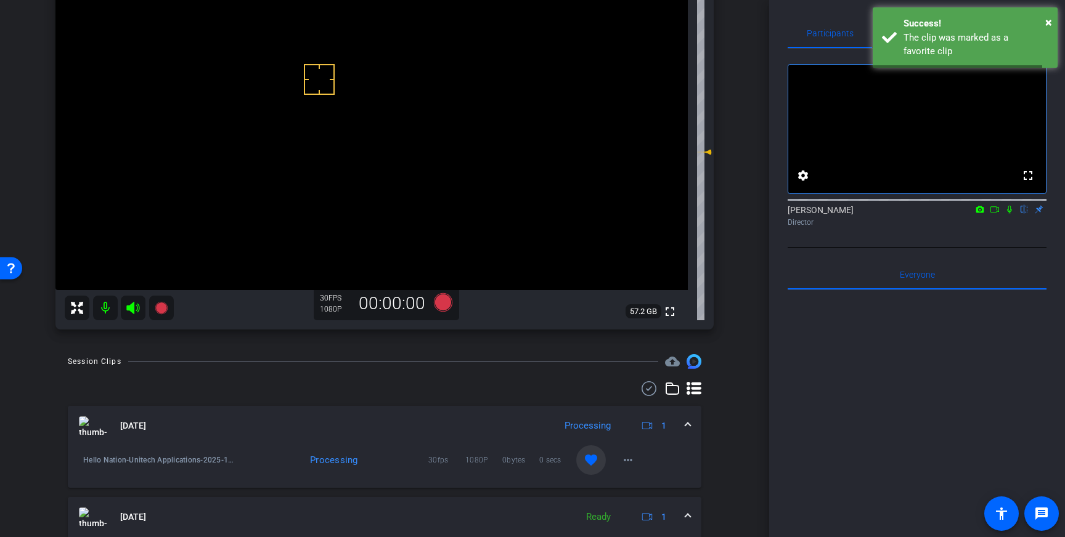
drag, startPoint x: 688, startPoint y: 425, endPoint x: 683, endPoint y: 429, distance: 6.6
click at [688, 425] on span at bounding box center [687, 426] width 5 height 13
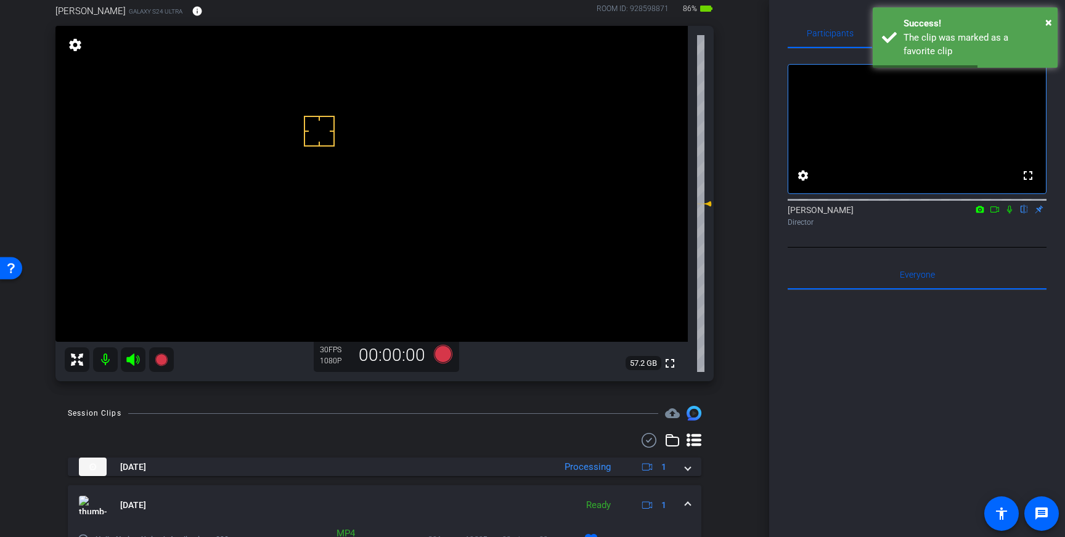
scroll to position [66, 0]
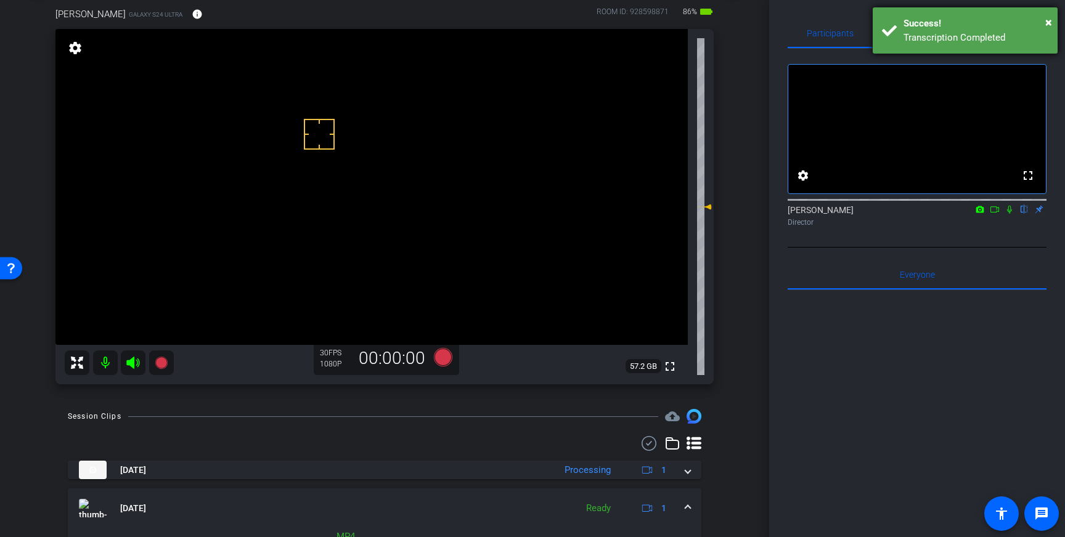
click at [986, 23] on div "Success!" at bounding box center [975, 24] width 145 height 14
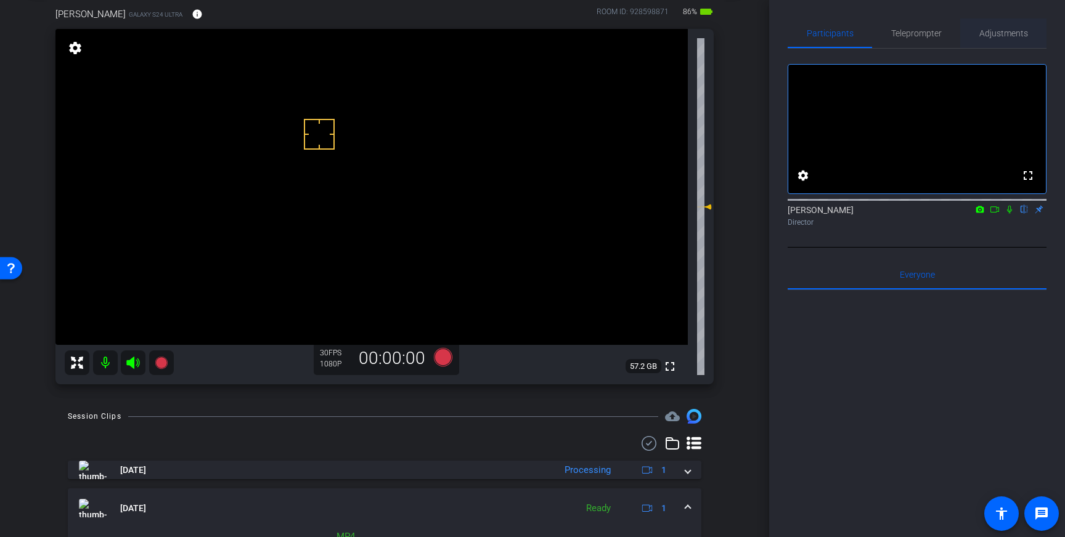
drag, startPoint x: 1006, startPoint y: 35, endPoint x: 1003, endPoint y: 45, distance: 10.9
click at [1006, 35] on span "Adjustments" at bounding box center [1003, 33] width 49 height 9
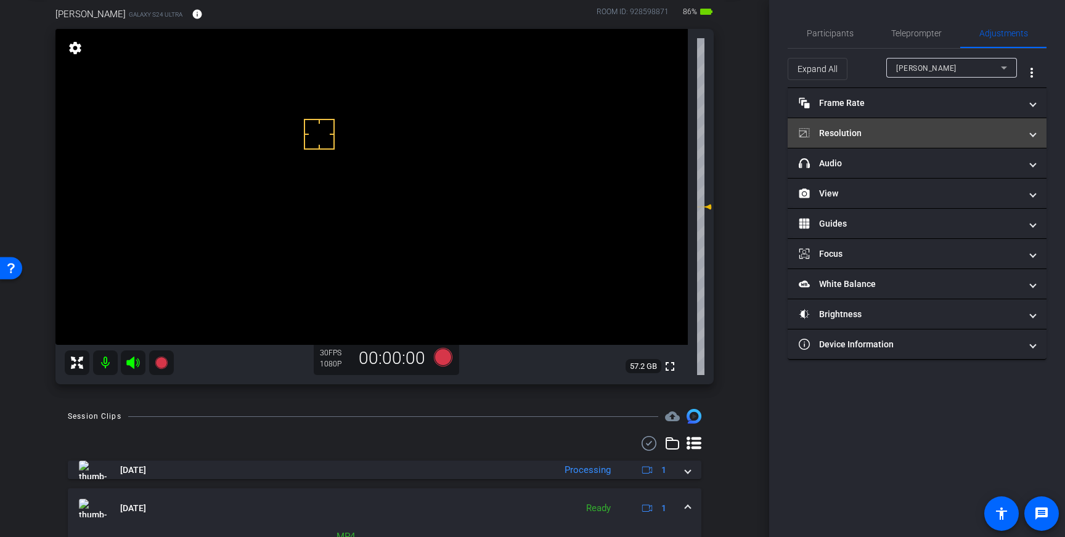
click at [982, 128] on mat-panel-title "Resolution" at bounding box center [910, 133] width 222 height 13
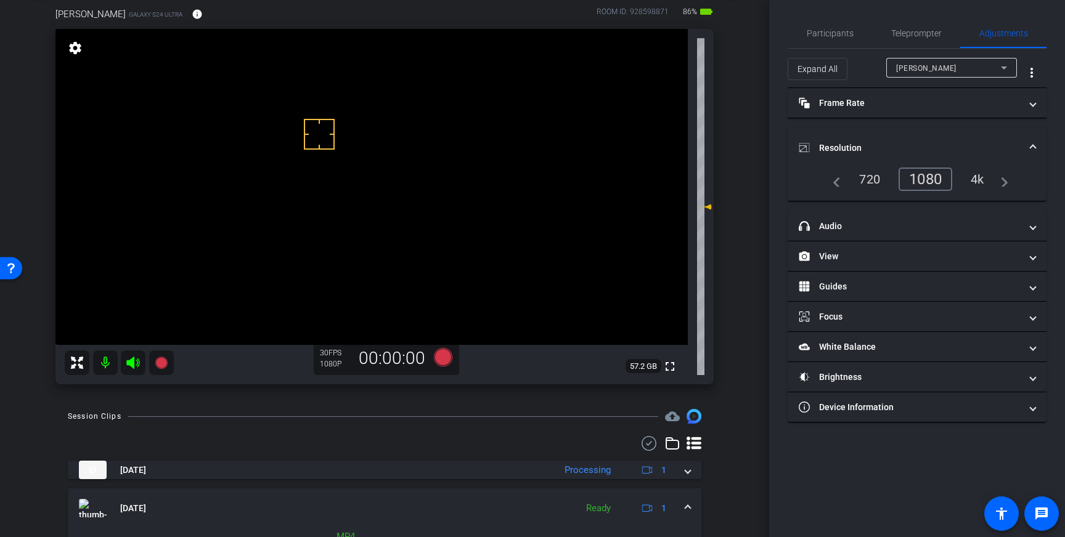
click at [1027, 140] on mat-expansion-panel-header "Resolution" at bounding box center [916, 147] width 259 height 39
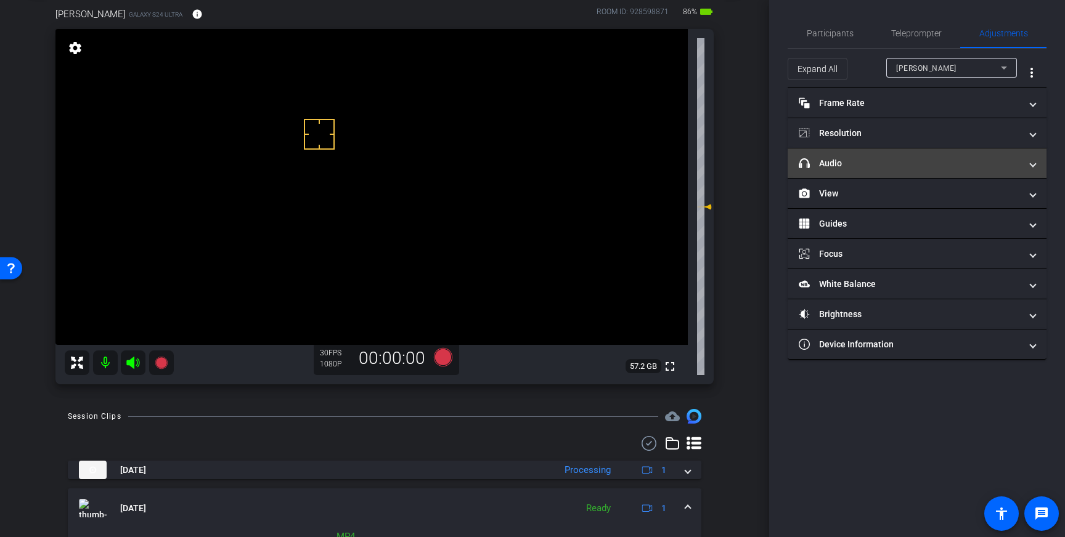
click at [1016, 174] on mat-expansion-panel-header "headphone icon Audio" at bounding box center [916, 163] width 259 height 30
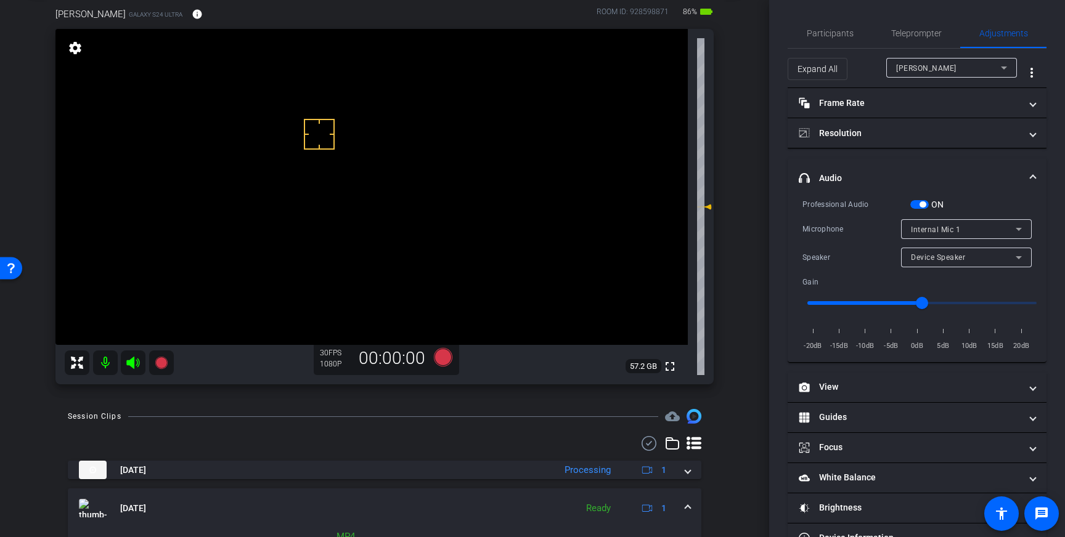
click at [945, 227] on span "Internal Mic 1" at bounding box center [935, 230] width 49 height 9
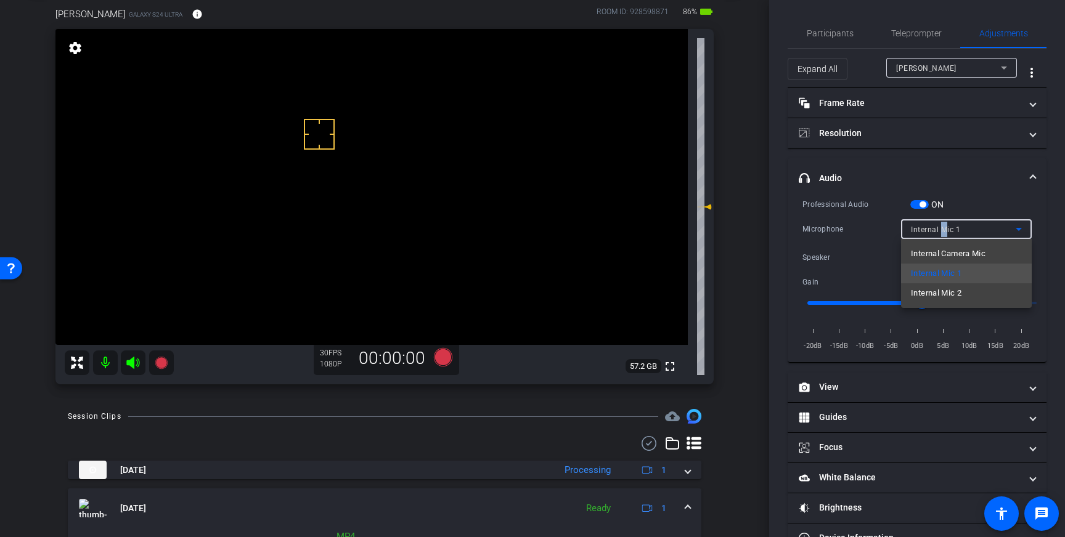
click at [965, 256] on span "Internal Camera Mic" at bounding box center [948, 253] width 75 height 15
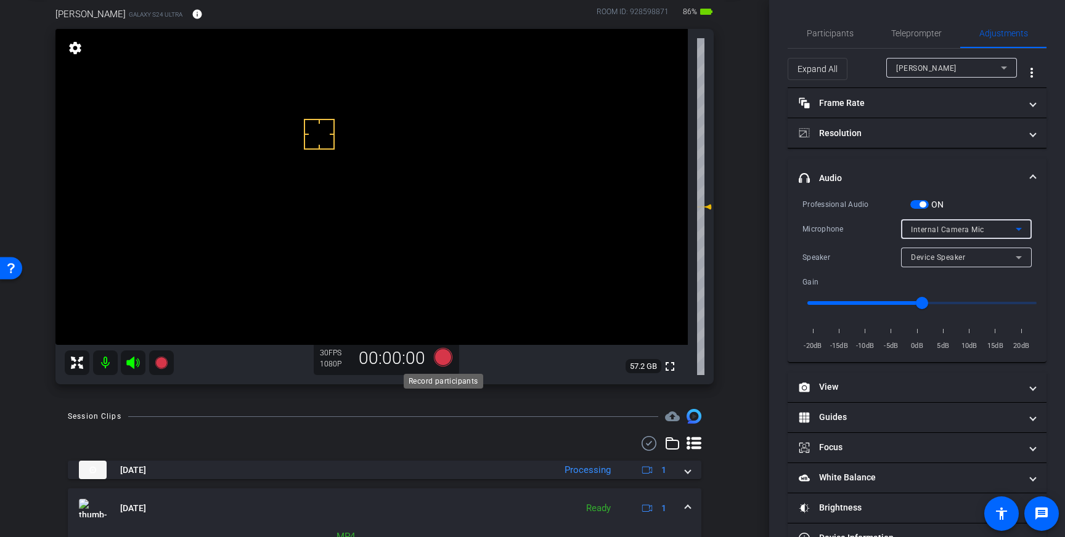
click at [442, 360] on icon at bounding box center [443, 357] width 18 height 18
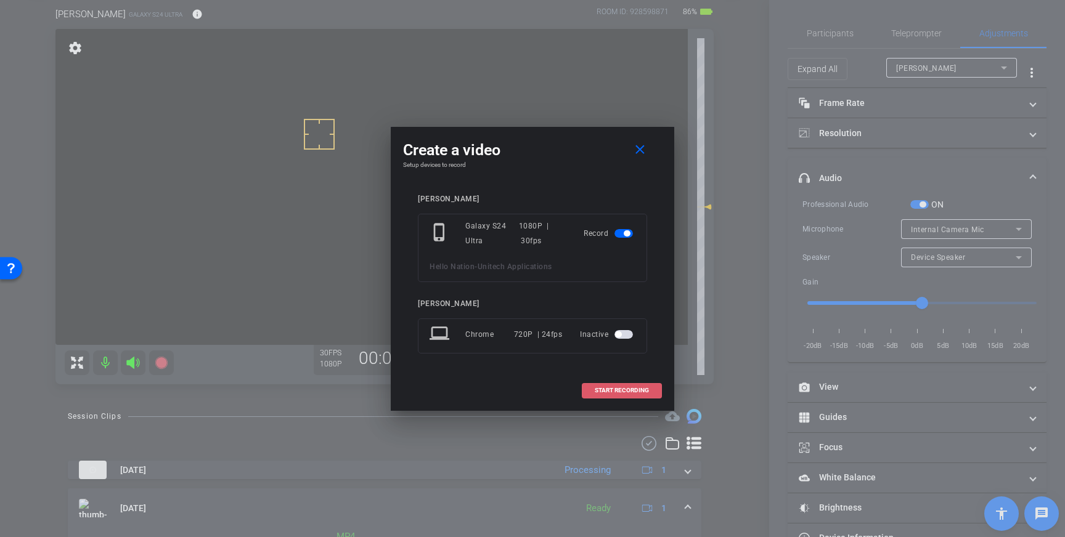
click at [619, 393] on span "START RECORDING" at bounding box center [622, 391] width 54 height 6
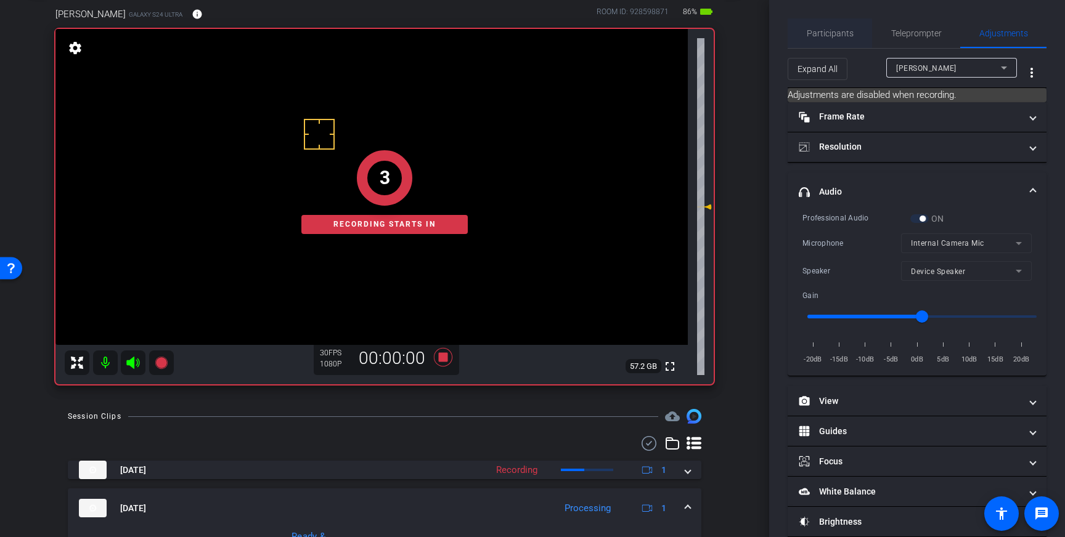
click at [850, 43] on span "Participants" at bounding box center [830, 33] width 47 height 30
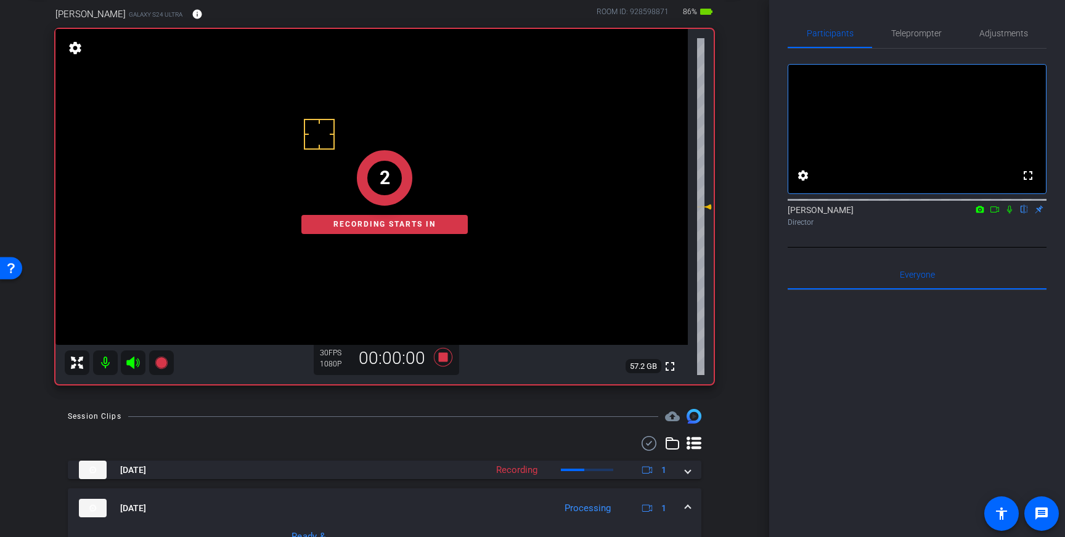
drag, startPoint x: 1012, startPoint y: 226, endPoint x: 1013, endPoint y: 238, distance: 11.8
click at [1012, 215] on mat-icon at bounding box center [1009, 209] width 15 height 11
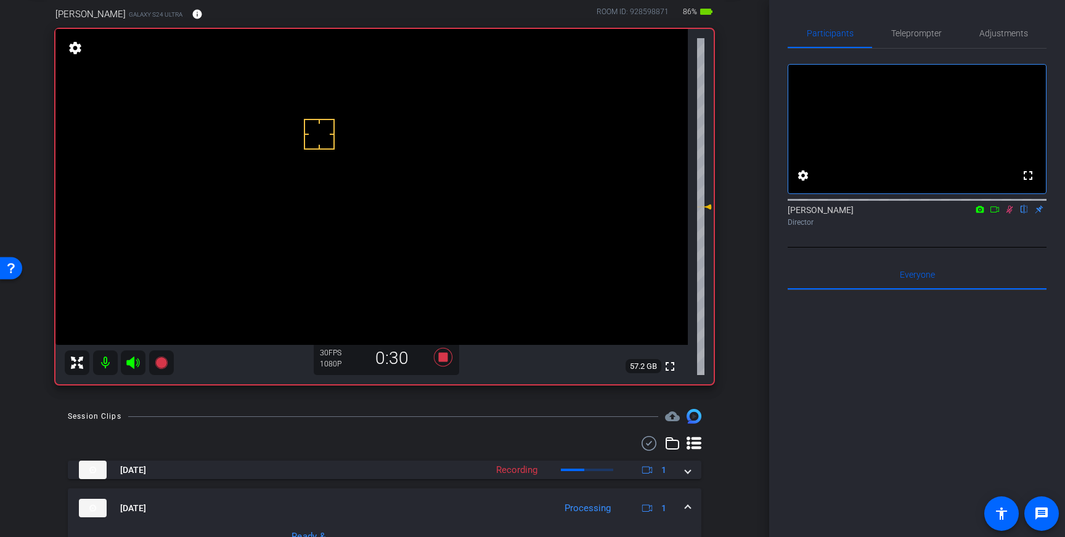
click at [1009, 214] on icon at bounding box center [1009, 210] width 7 height 8
click at [442, 361] on icon at bounding box center [443, 357] width 18 height 18
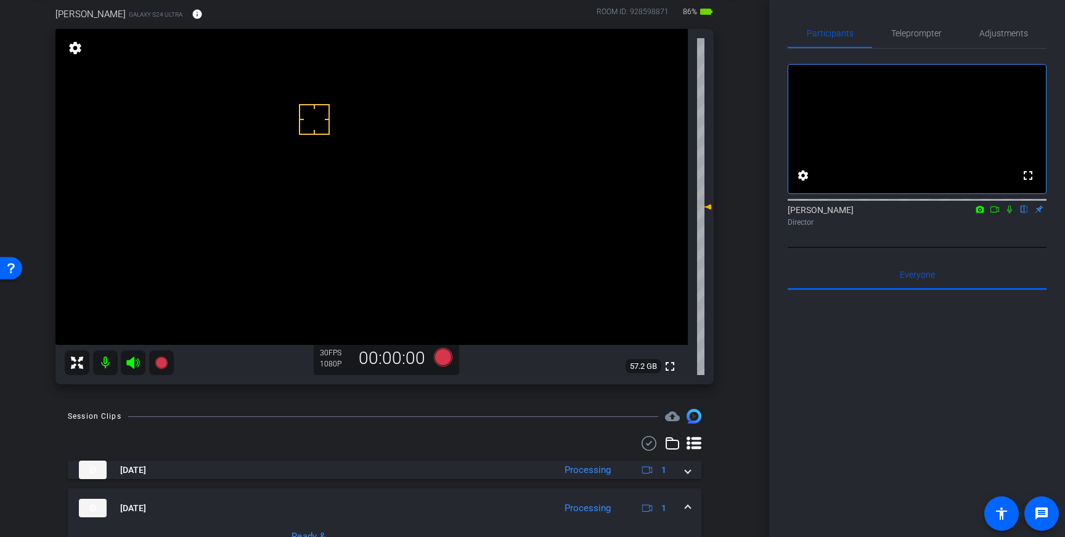
drag, startPoint x: 314, startPoint y: 120, endPoint x: 329, endPoint y: 149, distance: 33.1
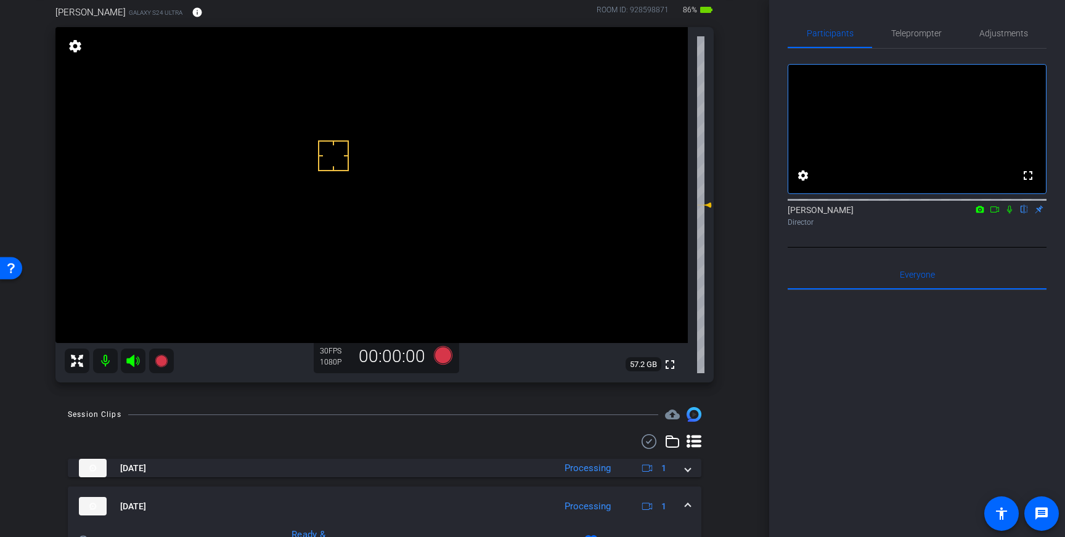
scroll to position [63, 0]
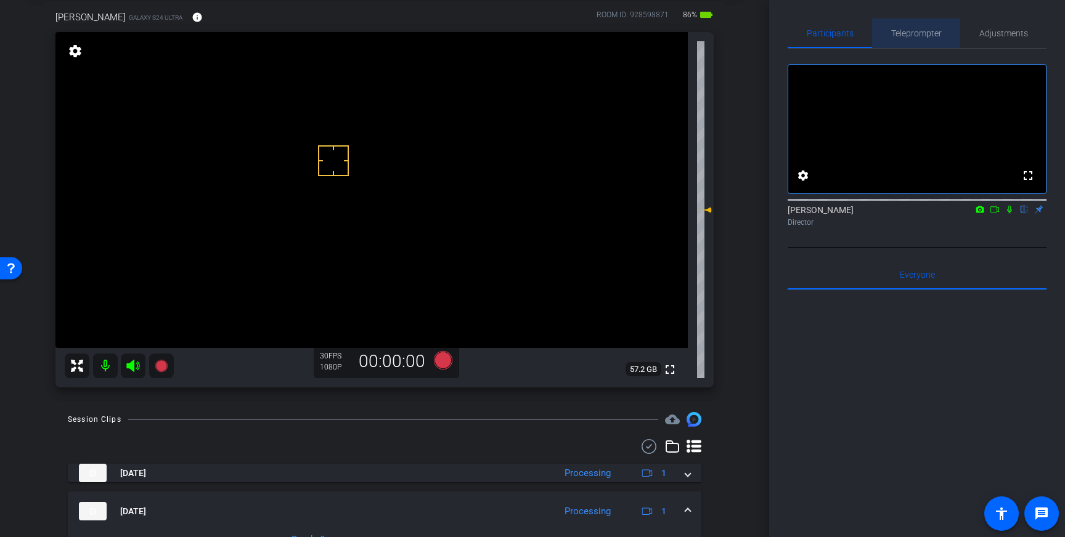
click at [924, 40] on span "Teleprompter" at bounding box center [916, 33] width 51 height 30
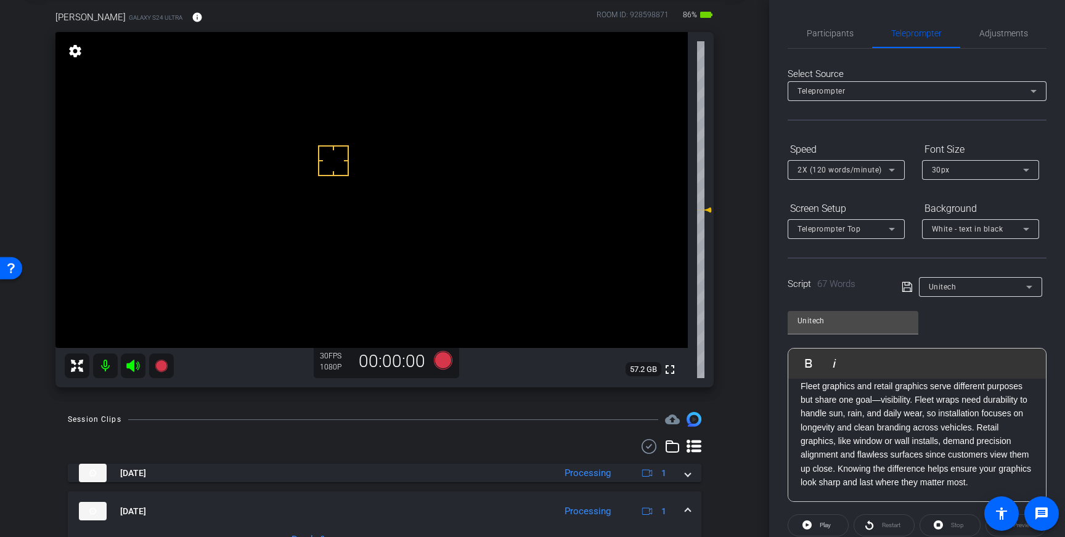
scroll to position [136, 0]
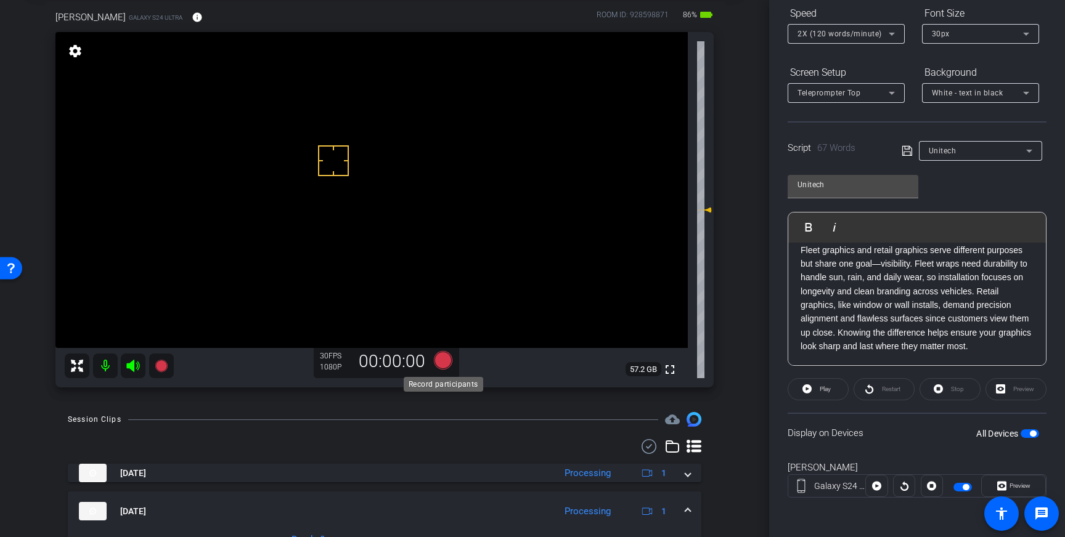
click at [443, 361] on icon at bounding box center [443, 360] width 18 height 18
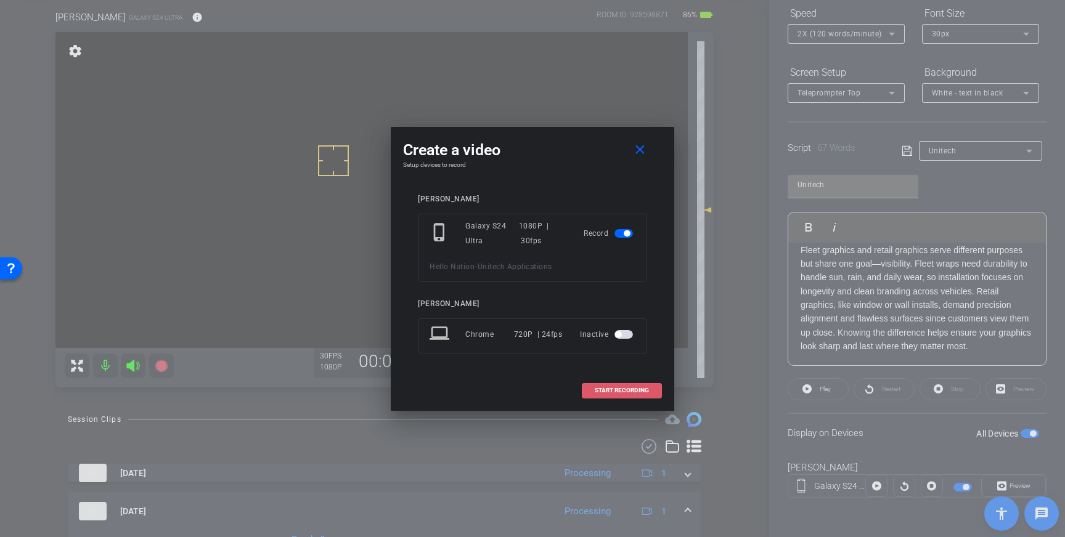
click at [619, 393] on span "START RECORDING" at bounding box center [622, 391] width 54 height 6
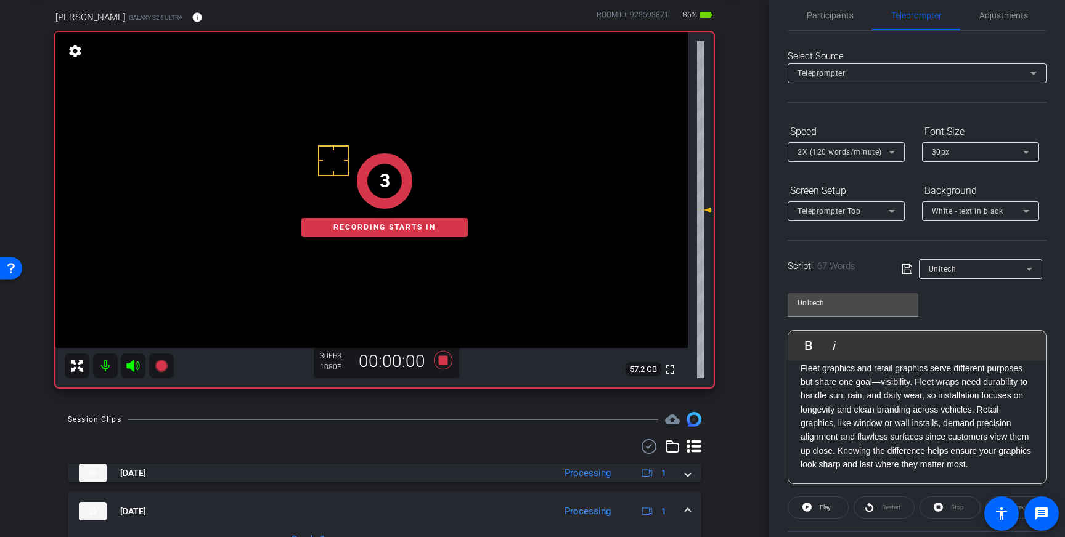
scroll to position [0, 0]
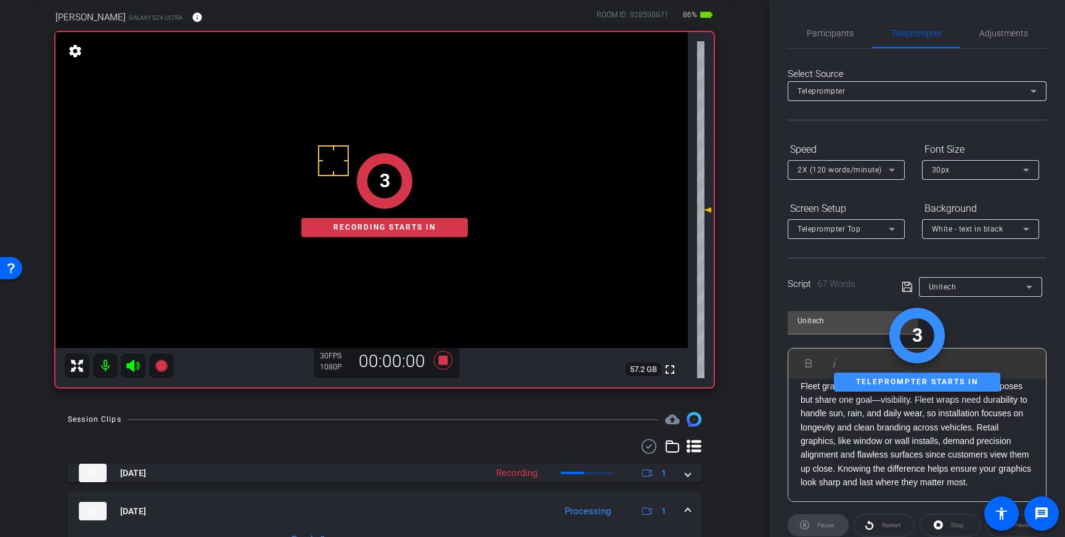
drag, startPoint x: 845, startPoint y: 41, endPoint x: 853, endPoint y: 52, distance: 14.2
click at [845, 41] on span "Participants" at bounding box center [830, 33] width 47 height 30
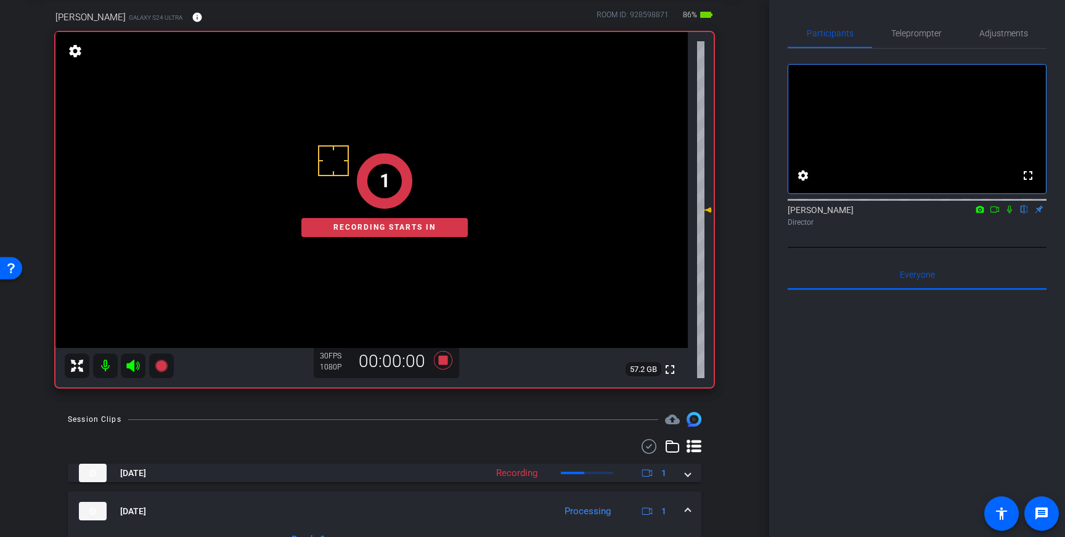
click at [1012, 214] on icon at bounding box center [1009, 209] width 10 height 9
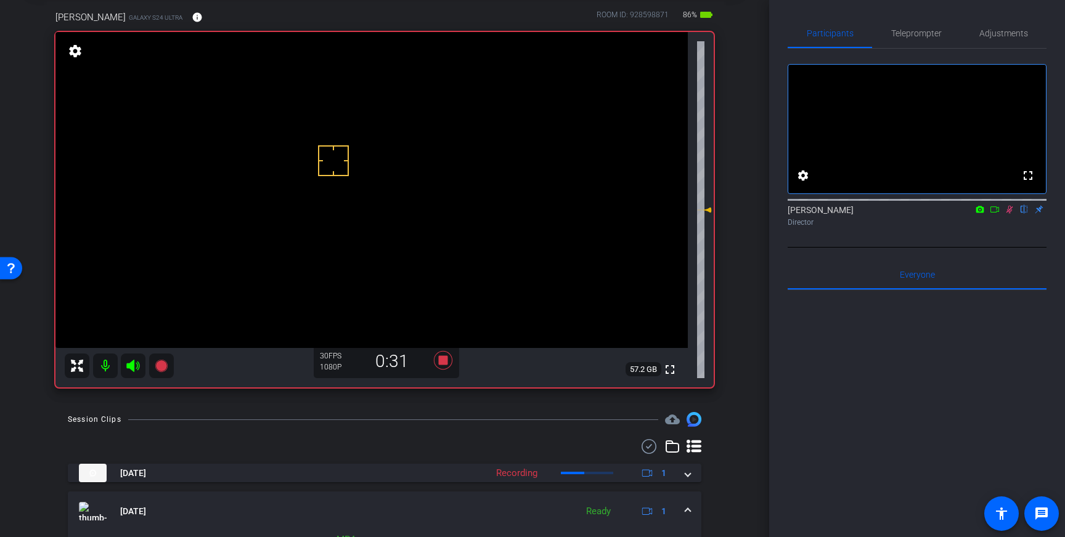
click at [1011, 214] on icon at bounding box center [1009, 210] width 7 height 8
click at [444, 360] on icon at bounding box center [443, 360] width 18 height 18
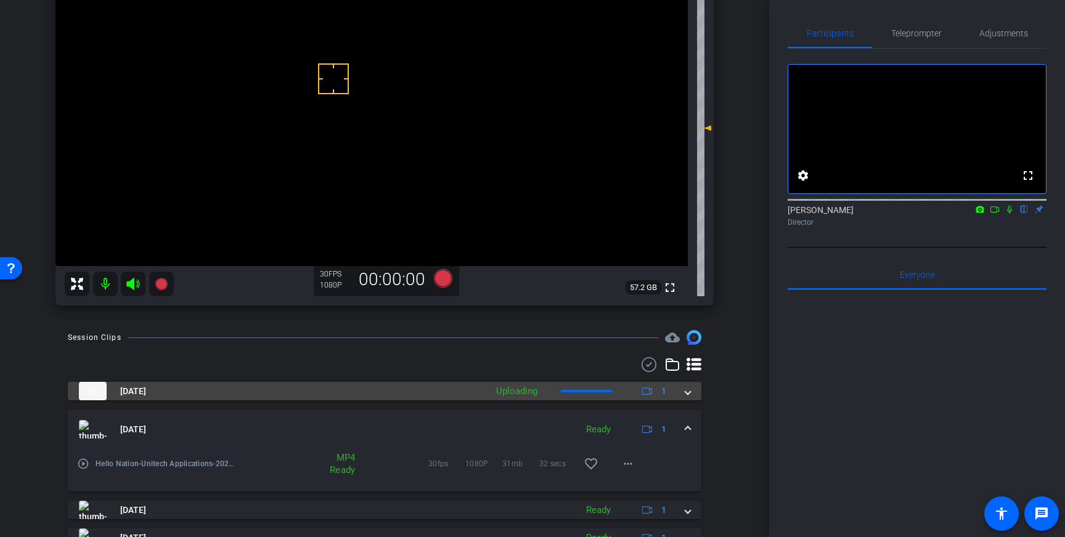
scroll to position [146, 0]
click at [683, 389] on div "Oct 8, 2025 Uploading 1" at bounding box center [382, 390] width 606 height 18
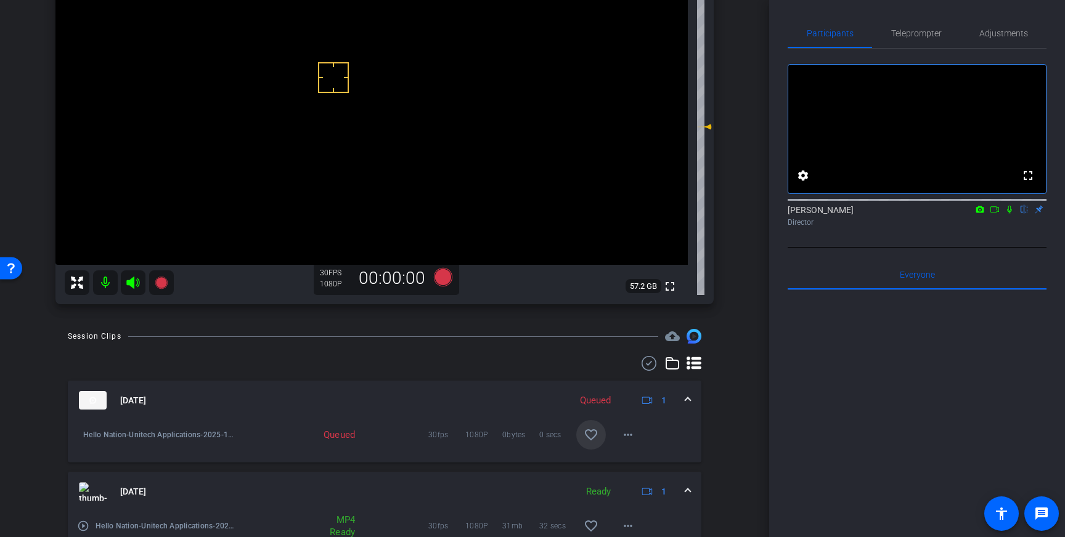
click at [592, 442] on mat-icon "favorite_border" at bounding box center [591, 435] width 15 height 15
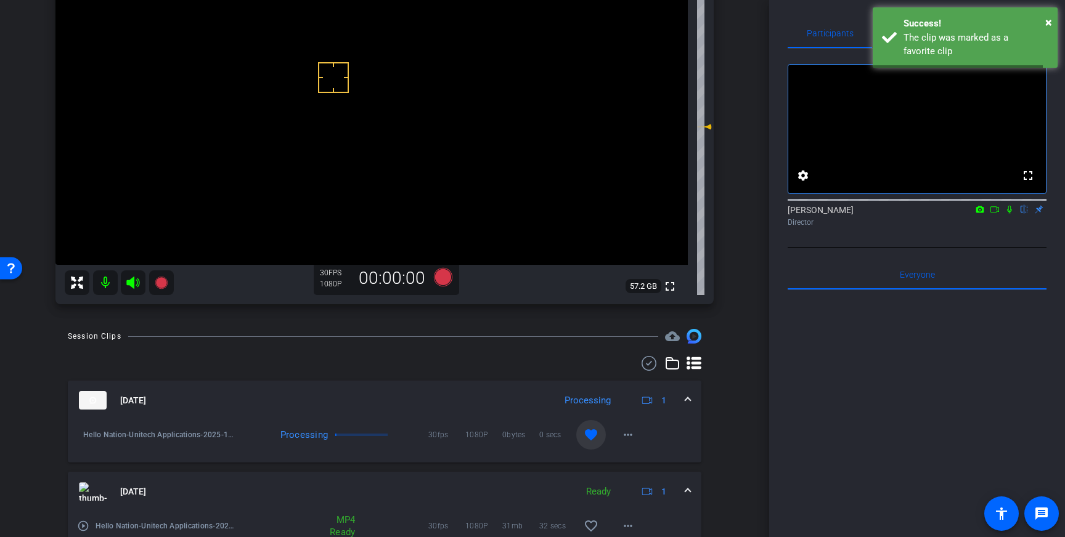
drag, startPoint x: 687, startPoint y: 401, endPoint x: 876, endPoint y: 275, distance: 226.6
click at [692, 400] on mat-expansion-panel-header "Oct 8, 2025 Processing 1" at bounding box center [384, 400] width 633 height 39
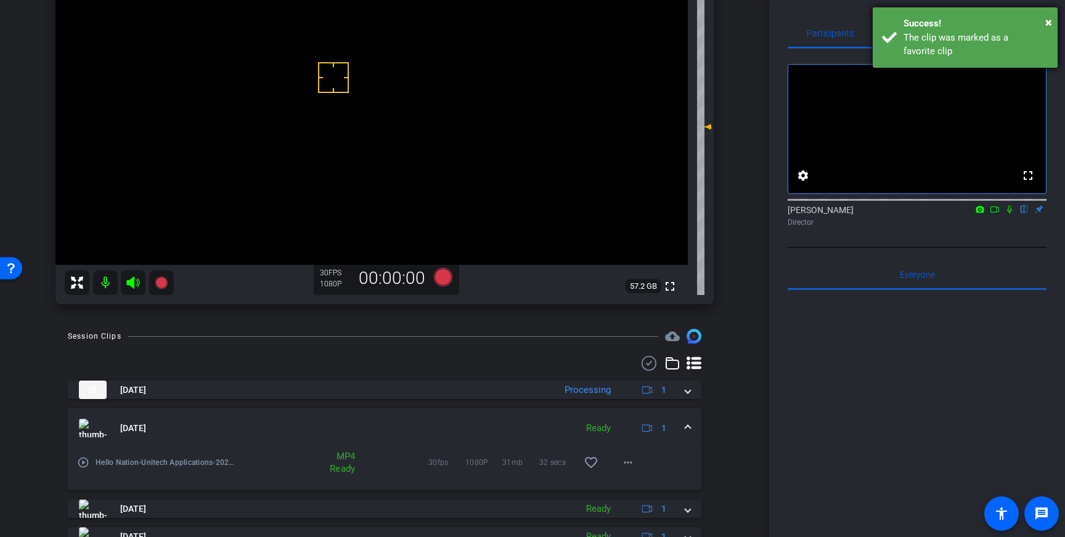
click at [937, 28] on div "Success!" at bounding box center [975, 24] width 145 height 14
click at [896, 39] on span "Teleprompter" at bounding box center [916, 33] width 51 height 30
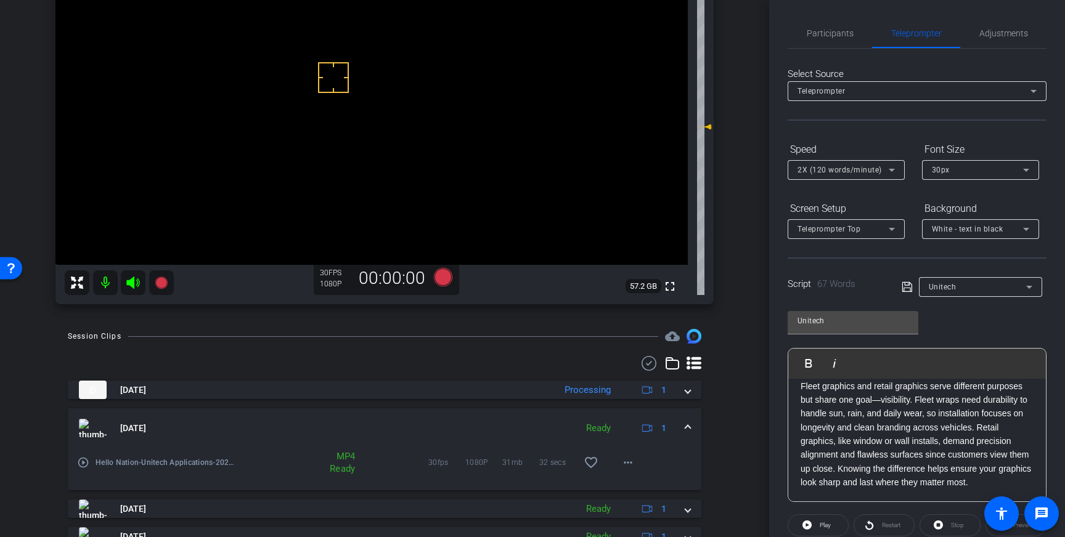
scroll to position [136, 0]
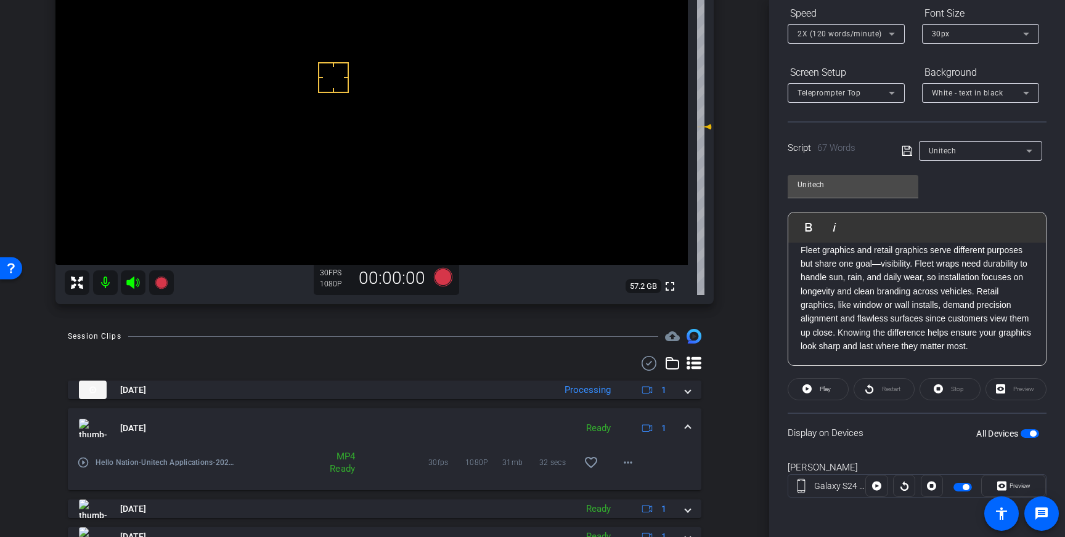
click at [1031, 429] on span "button" at bounding box center [1029, 433] width 18 height 9
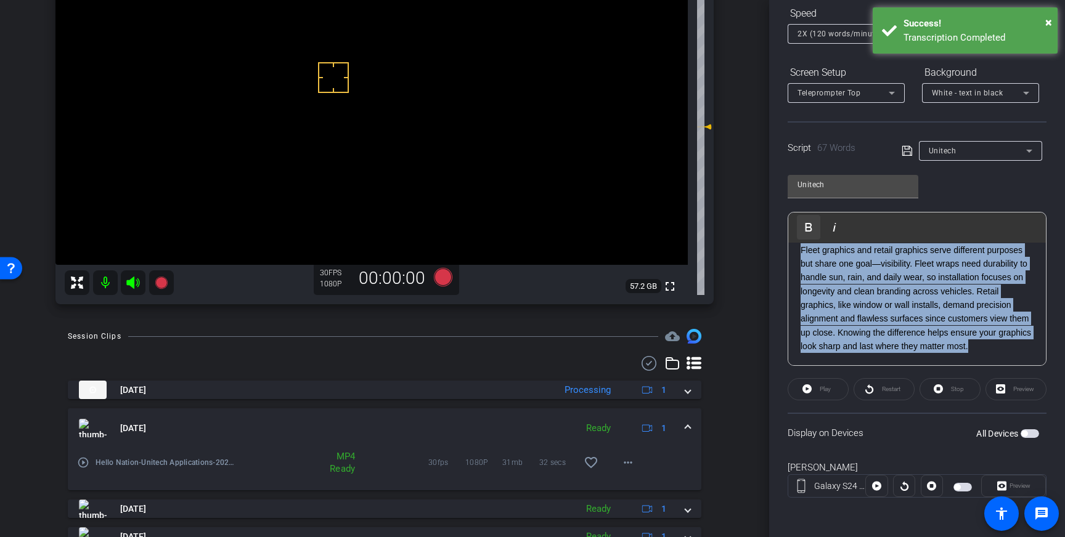
scroll to position [0, 0]
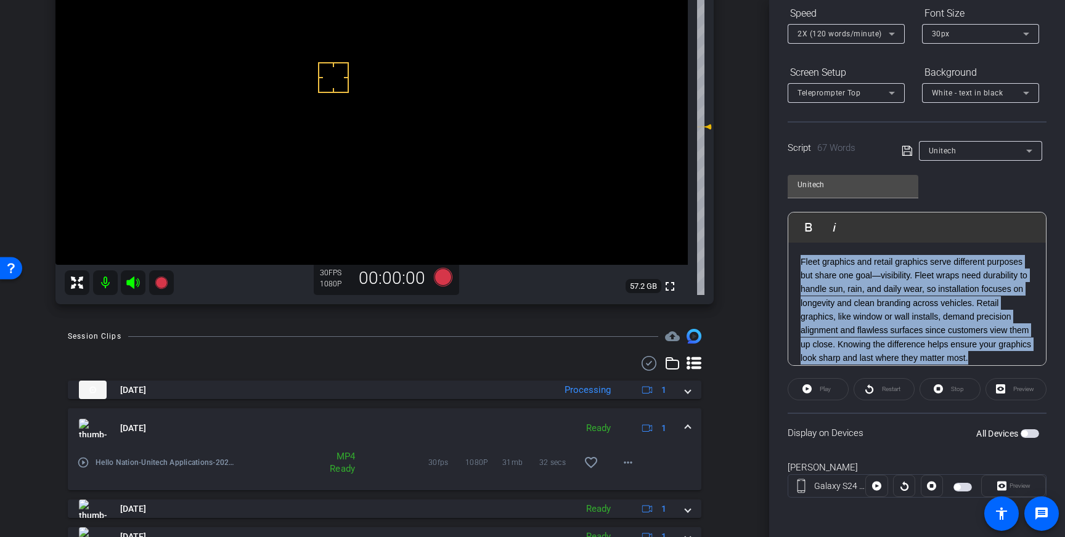
drag, startPoint x: 999, startPoint y: 334, endPoint x: 791, endPoint y: 233, distance: 230.9
click at [791, 233] on div "Play Play from this location Play Selected Play and display the selected text o…" at bounding box center [916, 289] width 259 height 154
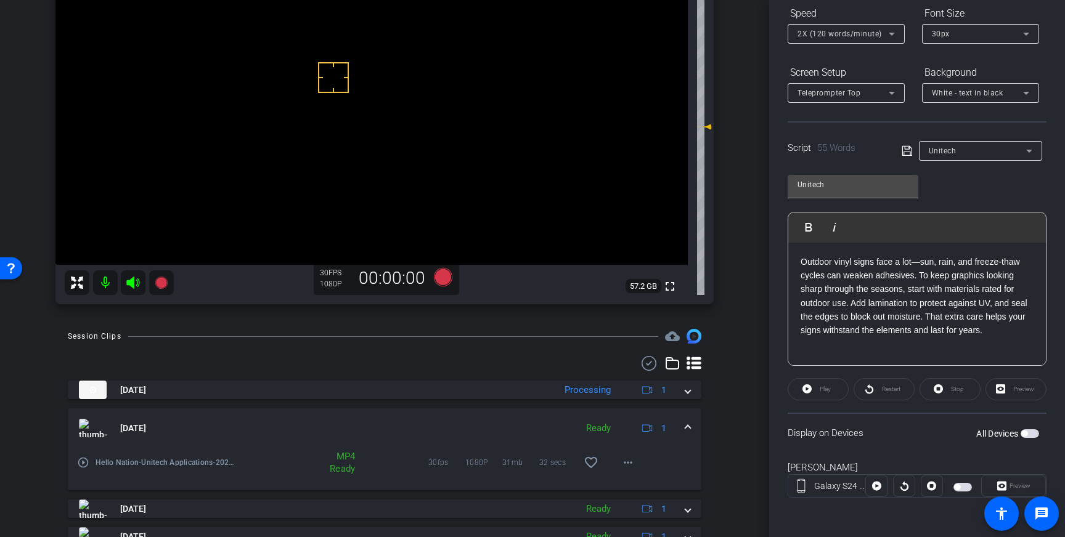
click at [905, 150] on icon at bounding box center [906, 151] width 11 height 15
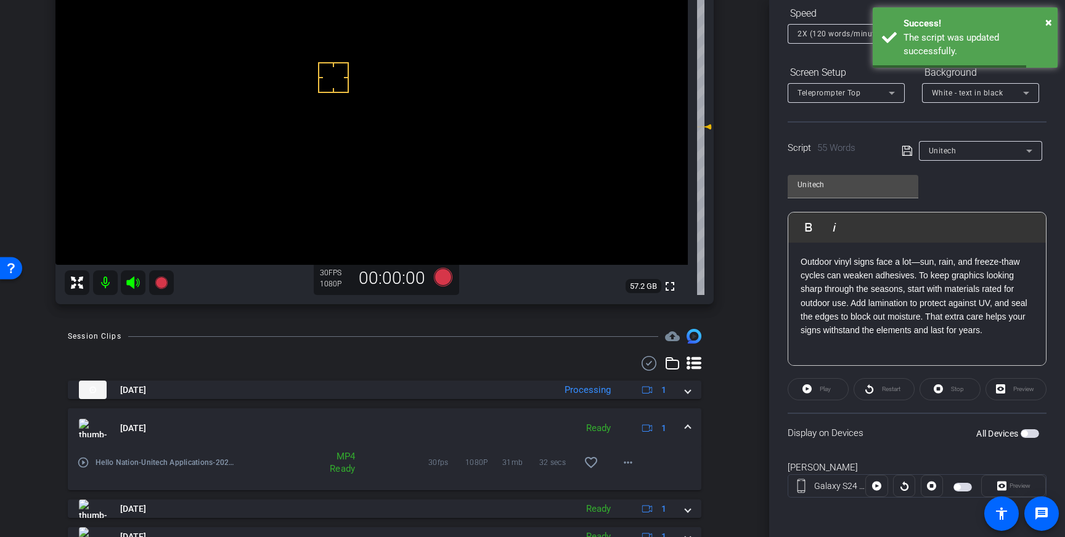
click at [1030, 431] on span "button" at bounding box center [1029, 433] width 18 height 9
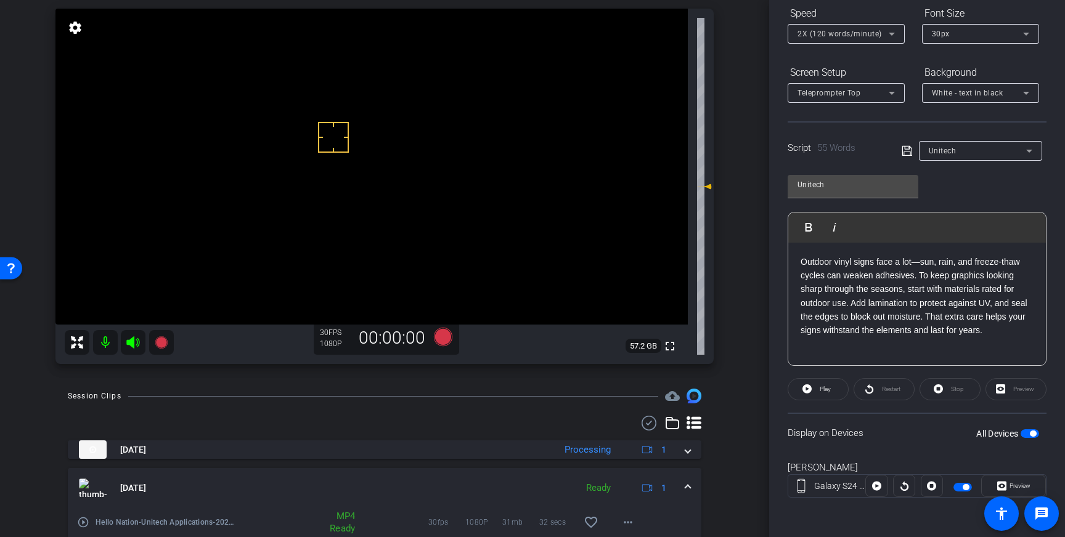
scroll to position [87, 0]
click at [821, 398] on span at bounding box center [818, 390] width 60 height 30
click at [950, 391] on span "Stop" at bounding box center [956, 389] width 16 height 17
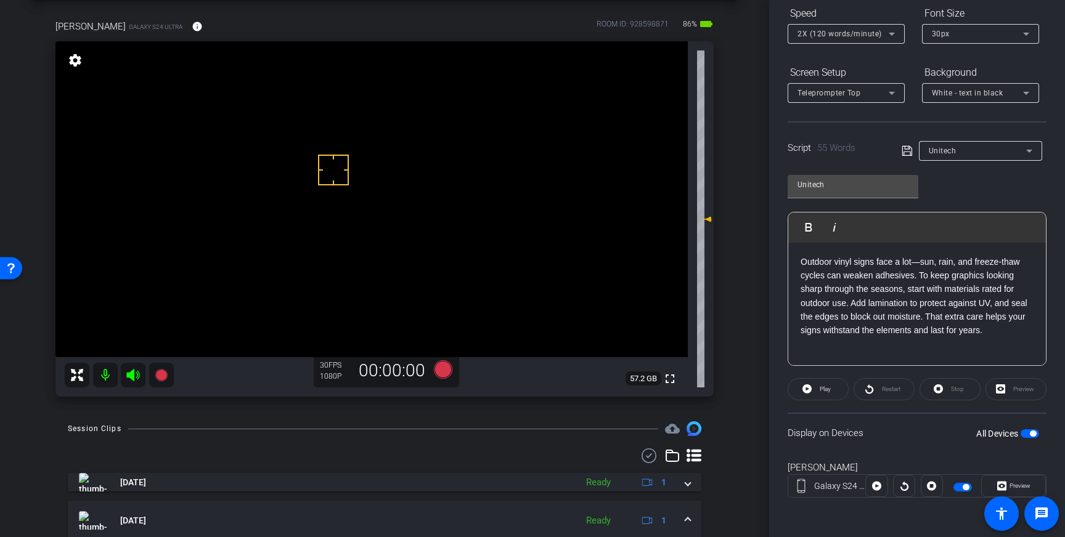
scroll to position [56, 0]
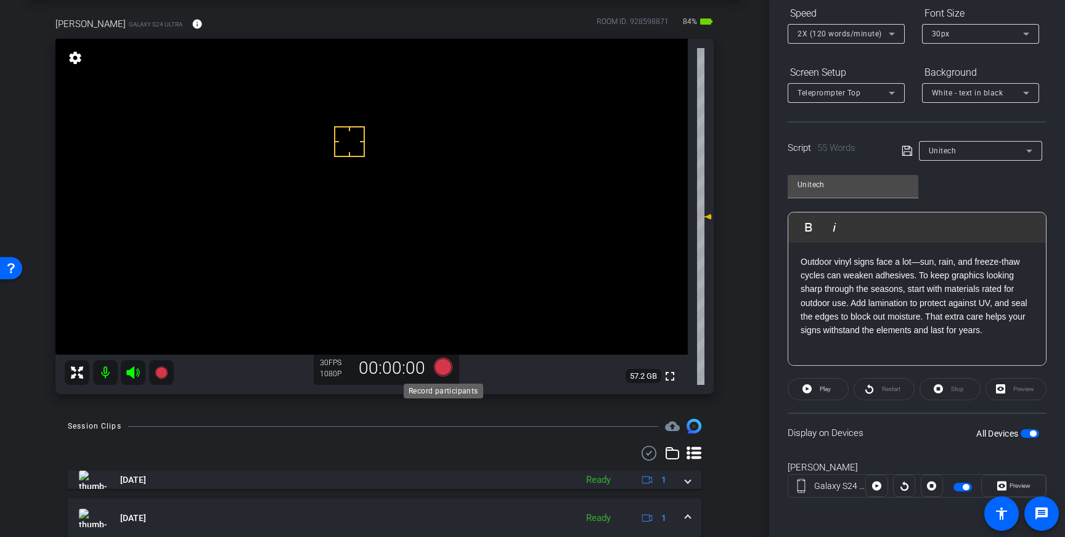
click at [442, 369] on icon at bounding box center [443, 367] width 18 height 18
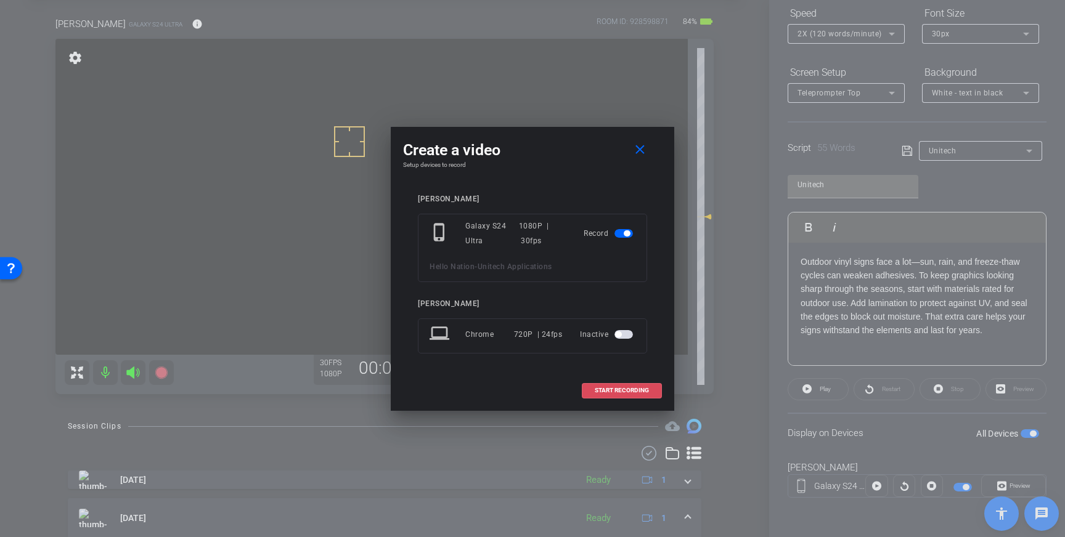
drag, startPoint x: 610, startPoint y: 387, endPoint x: 681, endPoint y: 359, distance: 76.3
click at [612, 388] on span "START RECORDING" at bounding box center [622, 391] width 54 height 6
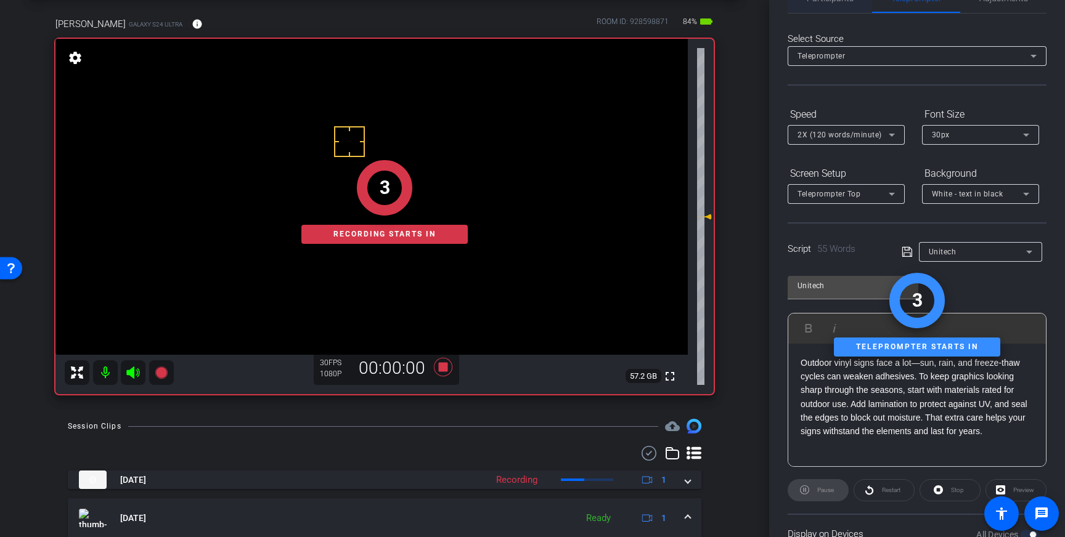
scroll to position [0, 0]
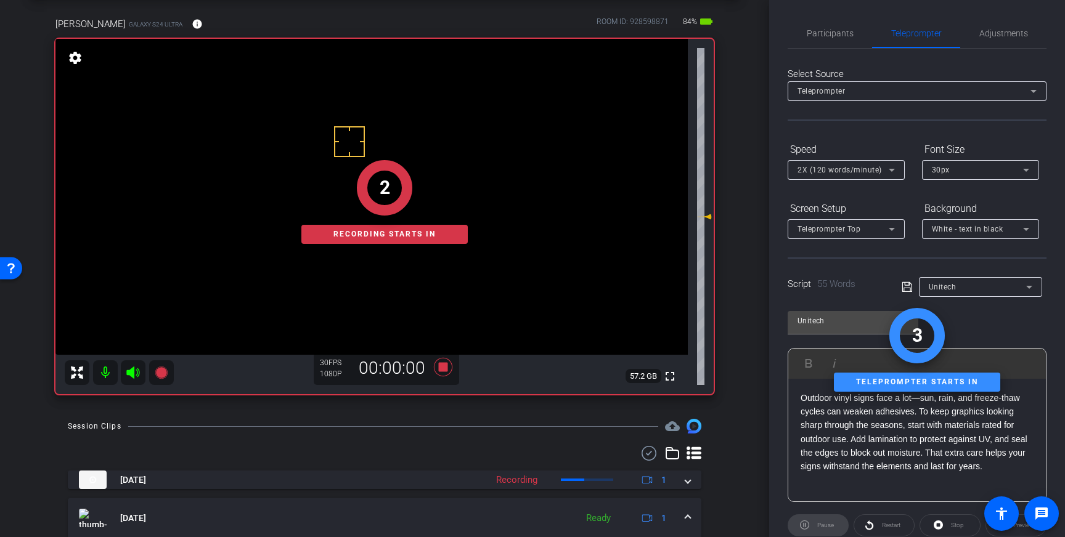
drag, startPoint x: 837, startPoint y: 30, endPoint x: 855, endPoint y: 48, distance: 25.7
click at [837, 30] on span "Participants" at bounding box center [830, 33] width 47 height 9
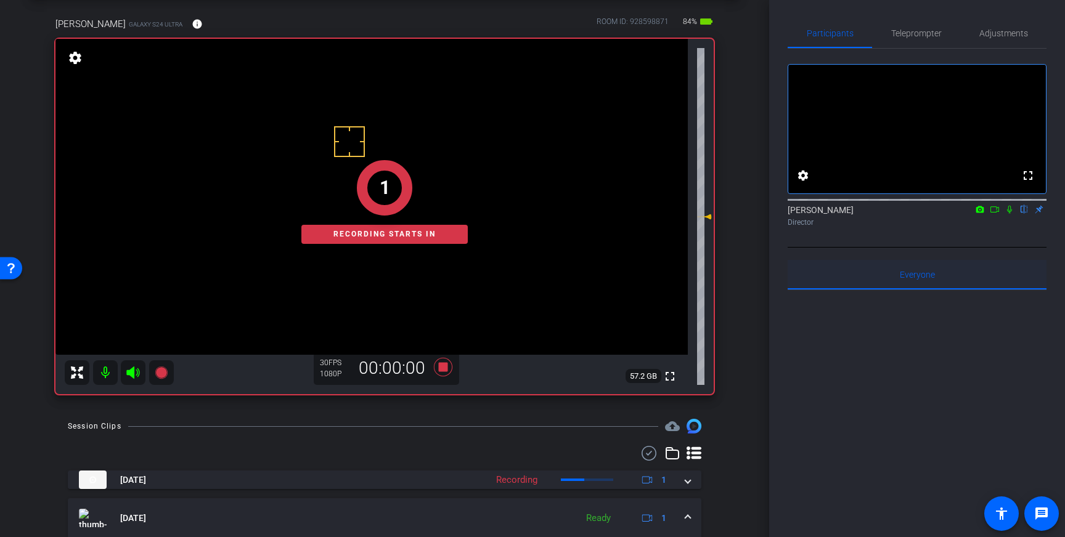
drag, startPoint x: 1009, startPoint y: 224, endPoint x: 1034, endPoint y: 290, distance: 71.0
click at [1011, 214] on icon at bounding box center [1009, 209] width 10 height 9
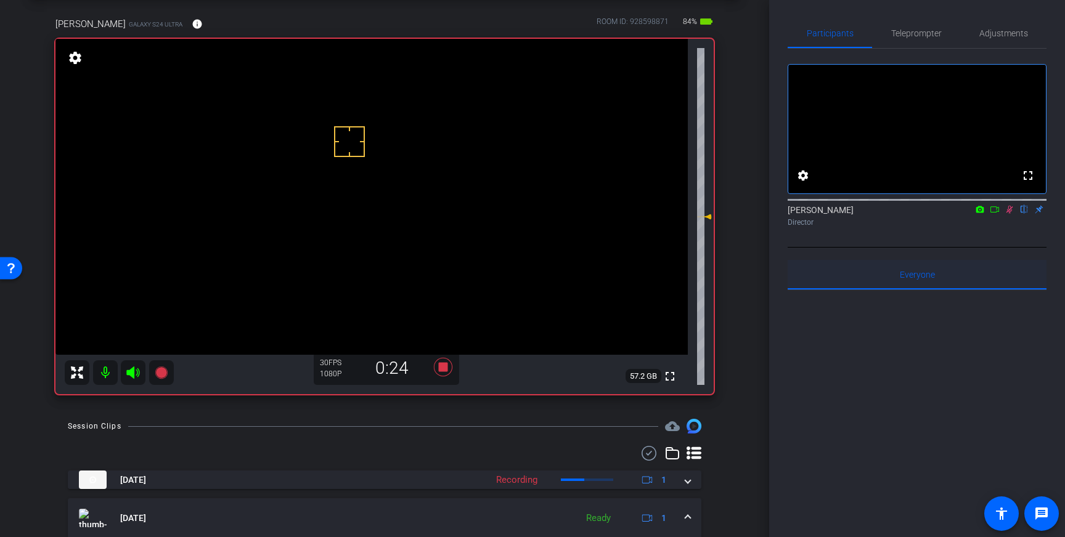
drag, startPoint x: 1011, startPoint y: 224, endPoint x: 855, endPoint y: 285, distance: 167.2
click at [1011, 214] on icon at bounding box center [1009, 210] width 7 height 8
click at [441, 367] on icon at bounding box center [443, 367] width 18 height 18
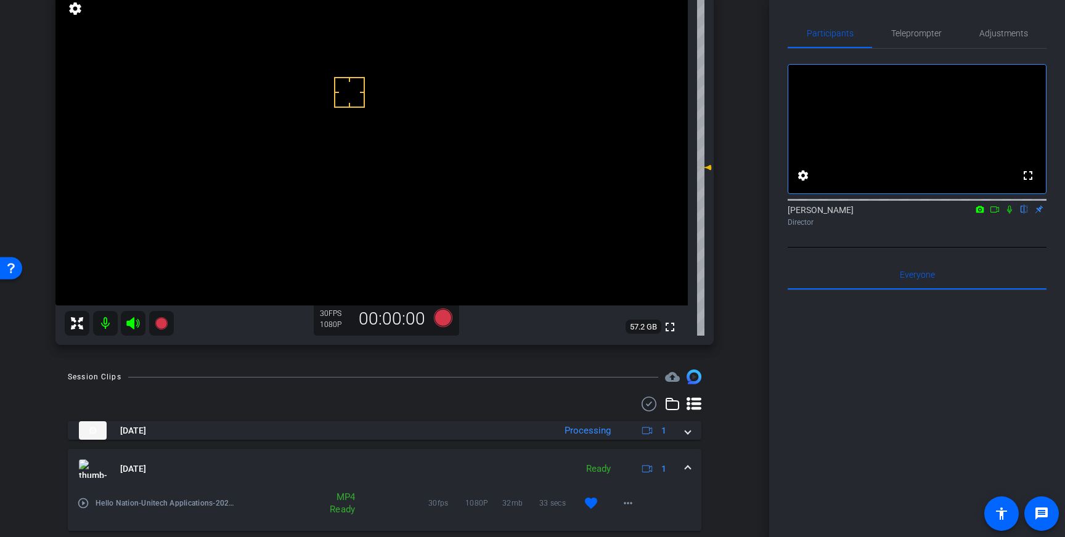
scroll to position [112, 0]
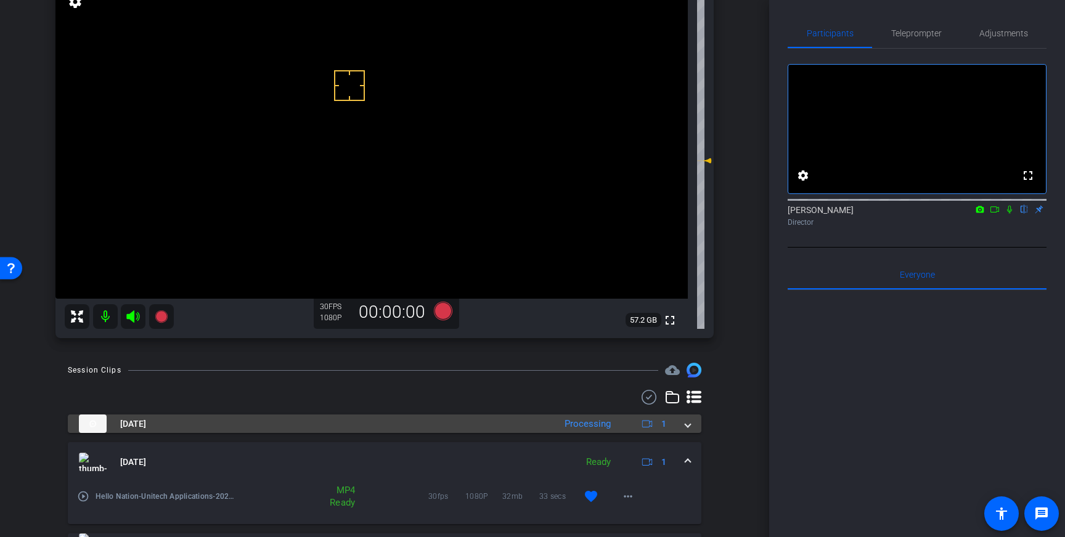
drag, startPoint x: 683, startPoint y: 423, endPoint x: 681, endPoint y: 429, distance: 6.4
click at [683, 426] on div "Oct 8, 2025 Processing 1" at bounding box center [382, 424] width 606 height 18
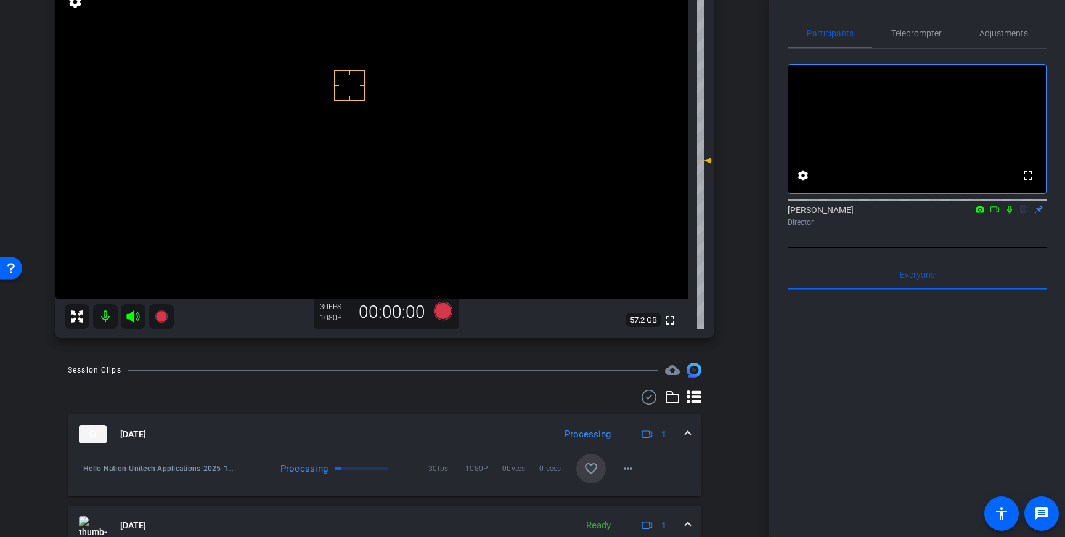
drag, startPoint x: 598, startPoint y: 474, endPoint x: 672, endPoint y: 454, distance: 76.5
click at [601, 473] on button "favorite_border" at bounding box center [591, 469] width 30 height 30
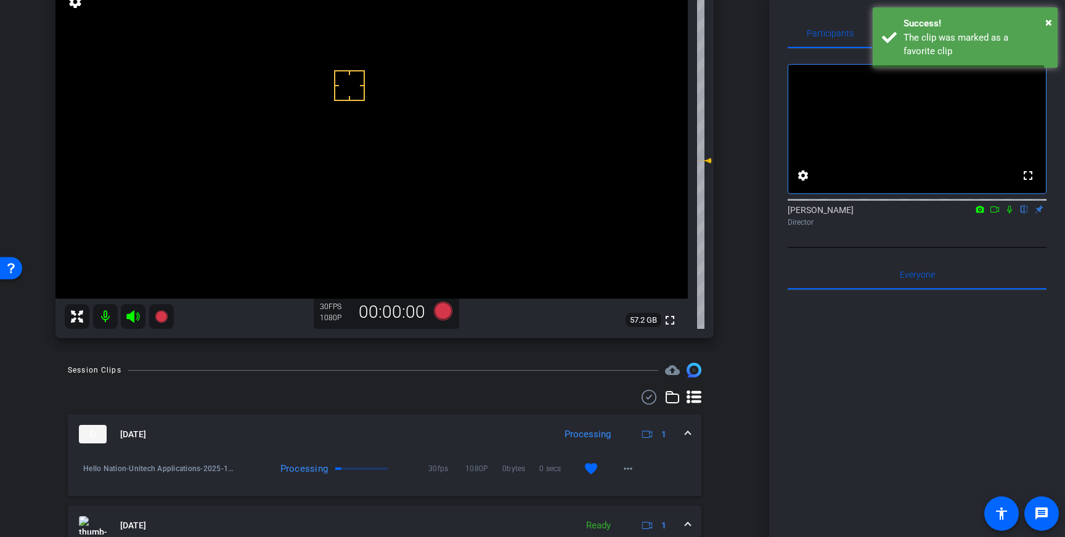
click at [687, 431] on span at bounding box center [687, 434] width 5 height 13
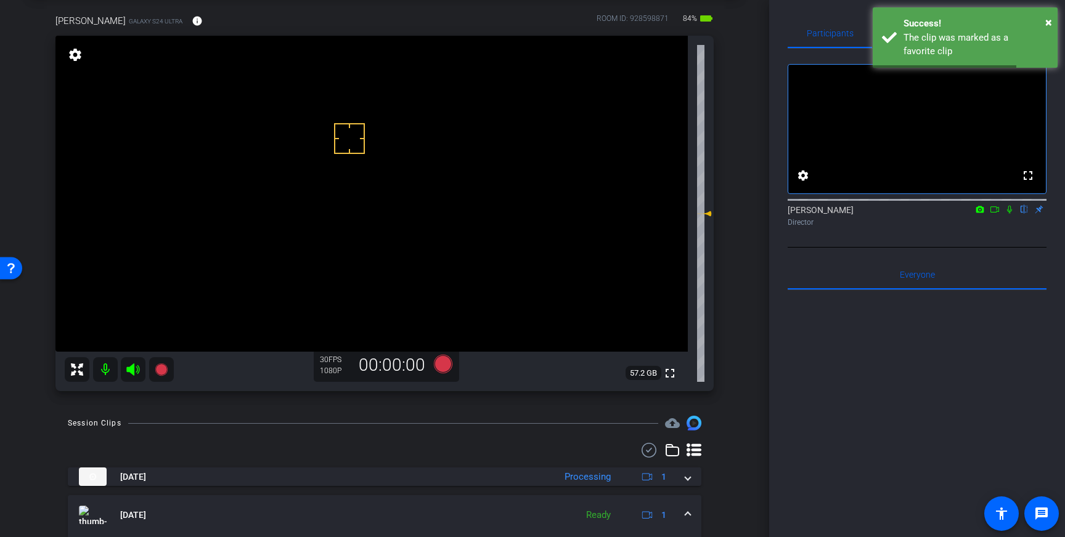
scroll to position [58, 0]
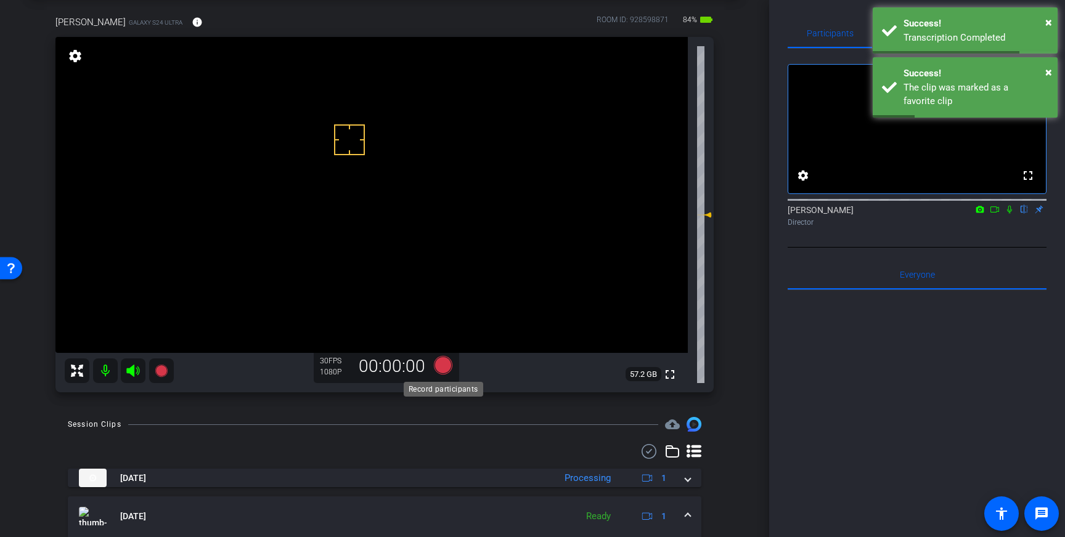
click at [443, 366] on icon at bounding box center [443, 365] width 18 height 18
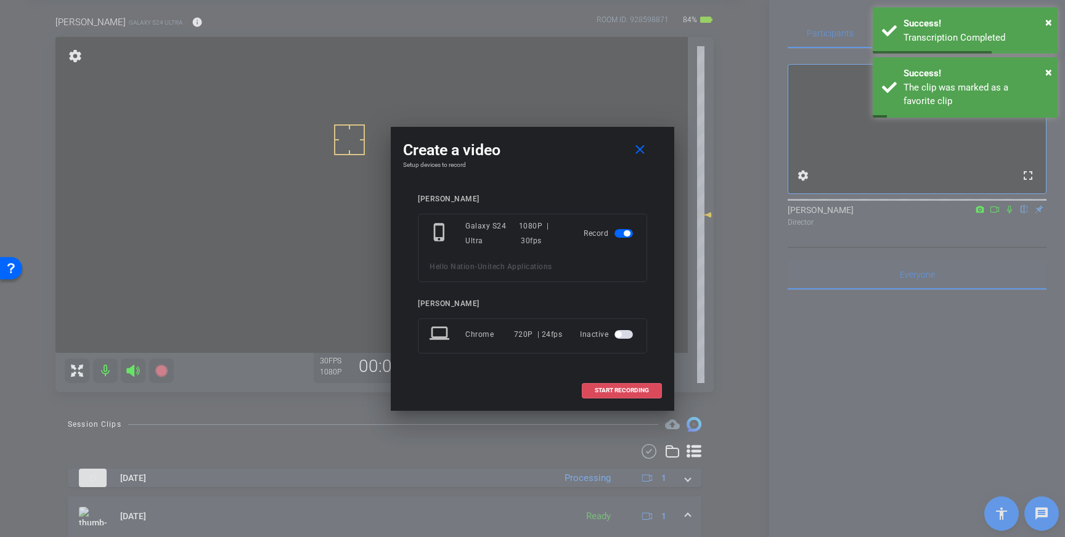
drag, startPoint x: 602, startPoint y: 384, endPoint x: 844, endPoint y: 278, distance: 264.3
click at [603, 384] on span at bounding box center [621, 391] width 79 height 30
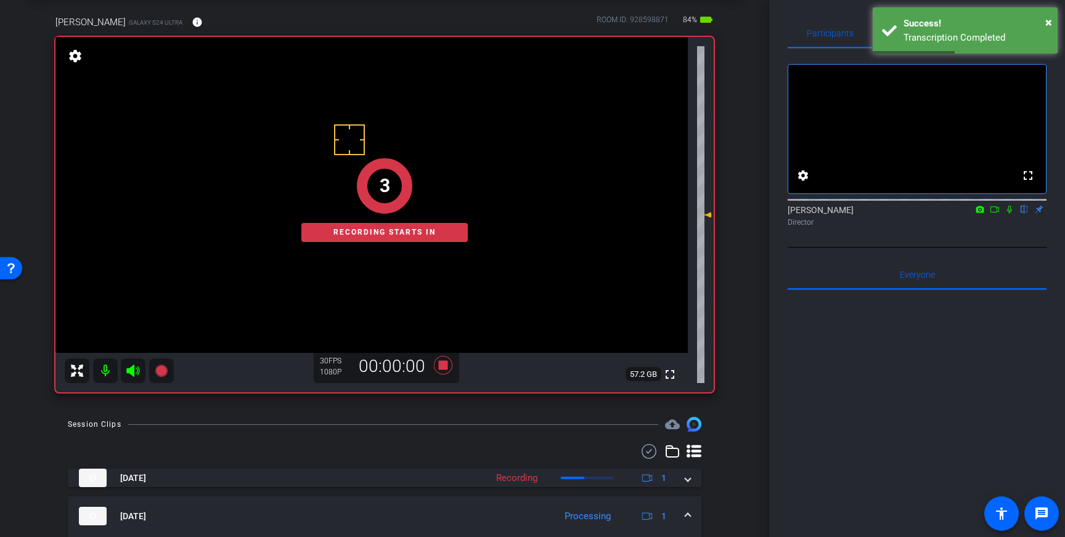
drag, startPoint x: 1011, startPoint y: 228, endPoint x: 1019, endPoint y: 364, distance: 136.4
click at [1011, 214] on icon at bounding box center [1009, 209] width 10 height 9
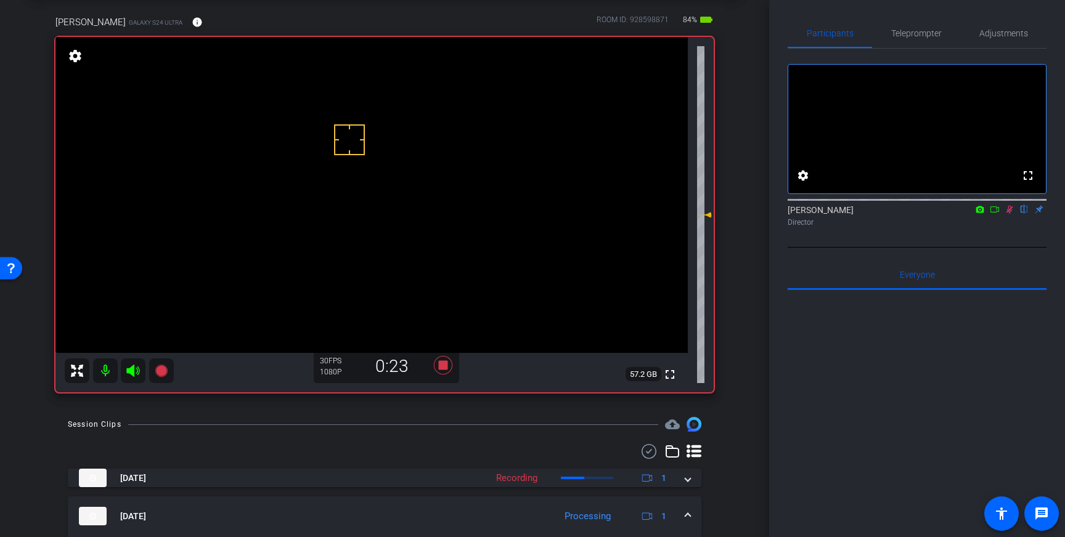
click at [1010, 214] on icon at bounding box center [1009, 209] width 10 height 9
click at [446, 365] on icon at bounding box center [443, 365] width 18 height 18
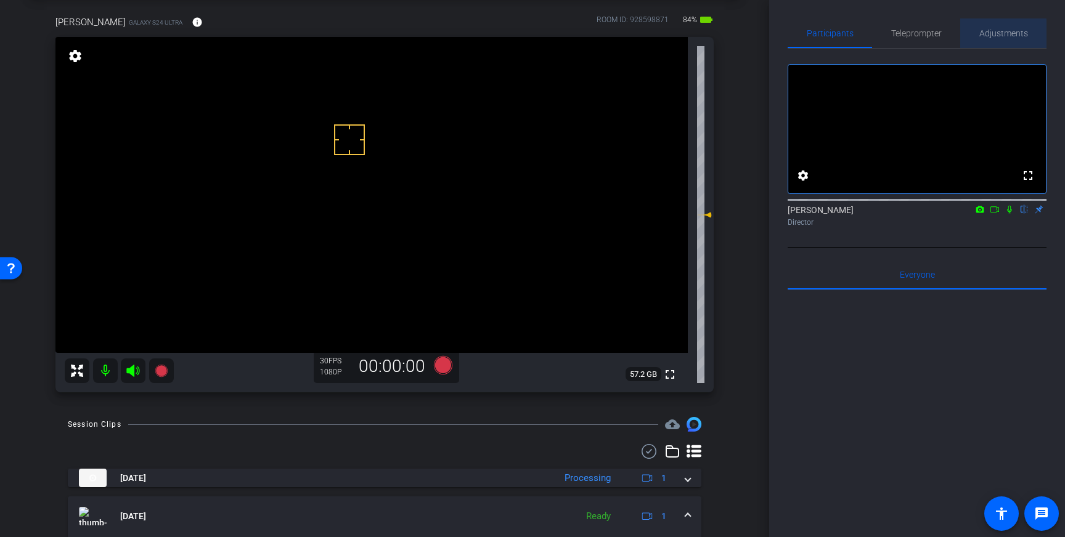
click at [997, 37] on span "Adjustments" at bounding box center [1003, 33] width 49 height 9
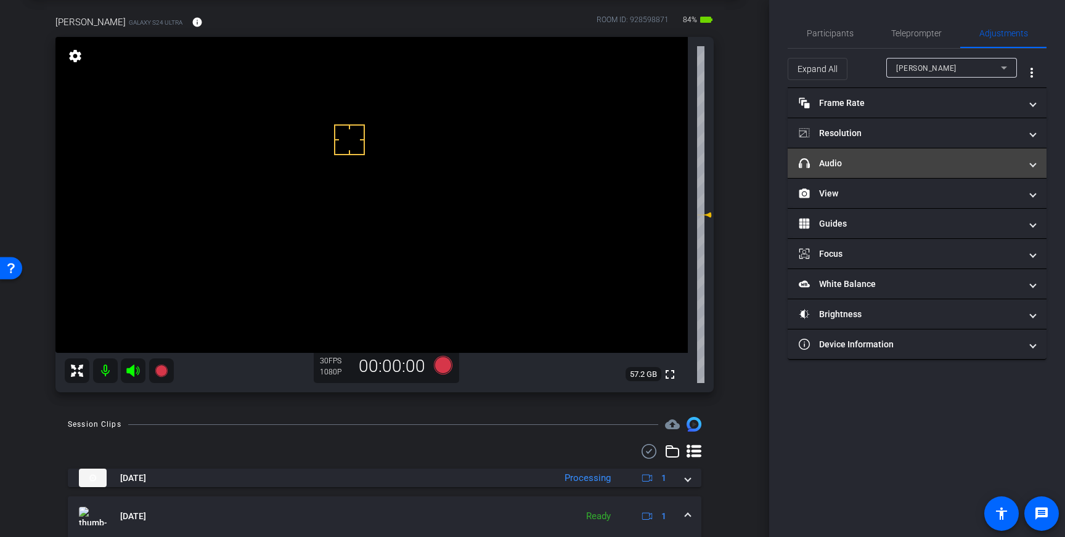
click at [944, 158] on mat-panel-title "headphone icon Audio" at bounding box center [910, 163] width 222 height 13
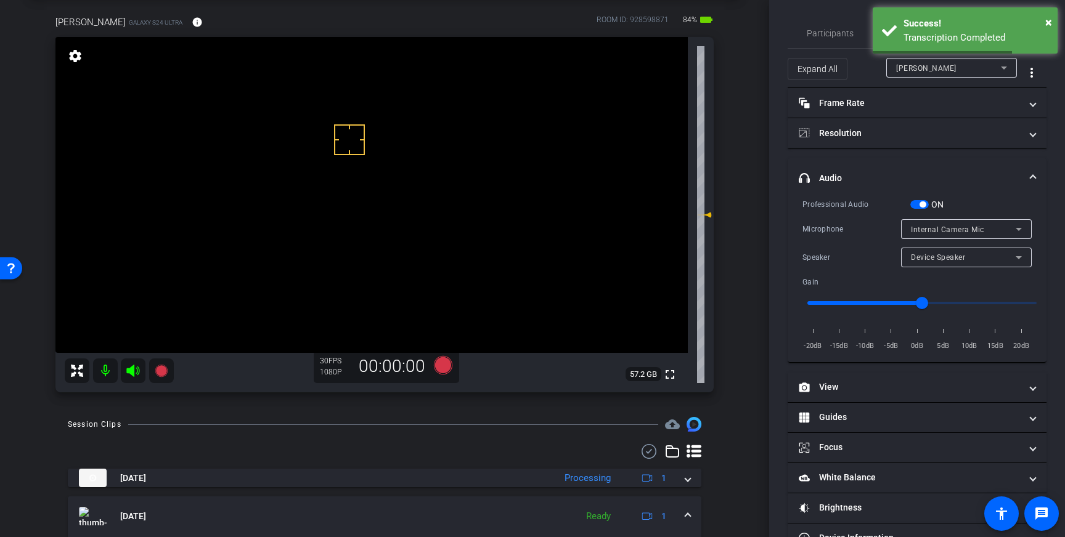
click at [968, 228] on span "Internal Camera Mic" at bounding box center [947, 230] width 73 height 9
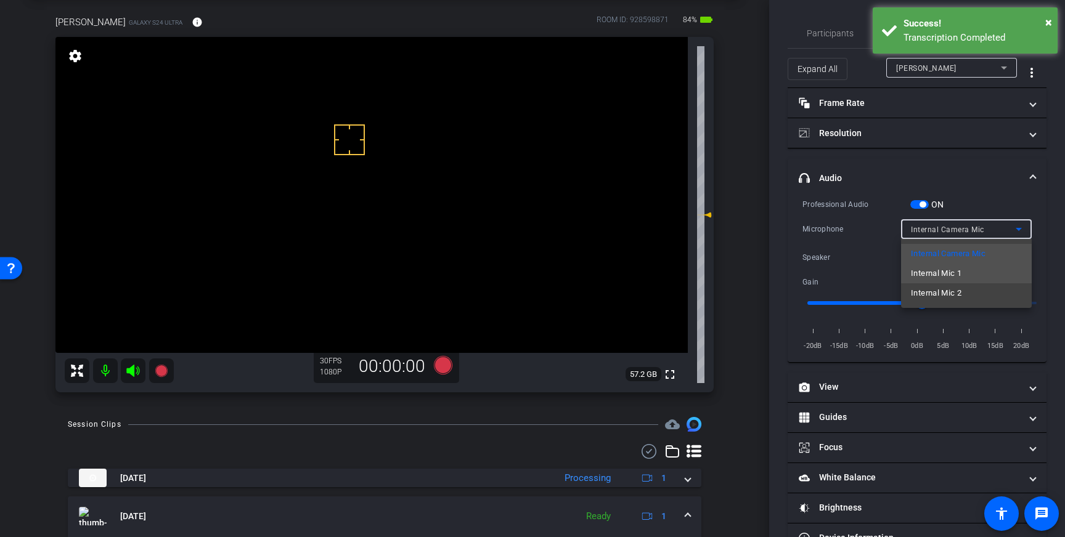
click at [970, 275] on mat-option "Internal Mic 1" at bounding box center [966, 274] width 131 height 20
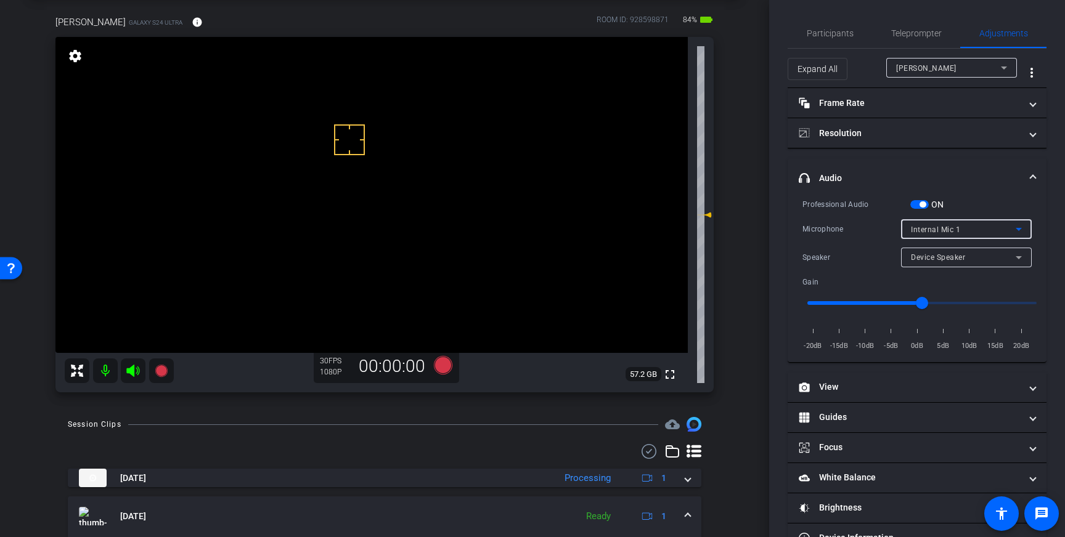
click at [1014, 229] on icon at bounding box center [1018, 229] width 15 height 15
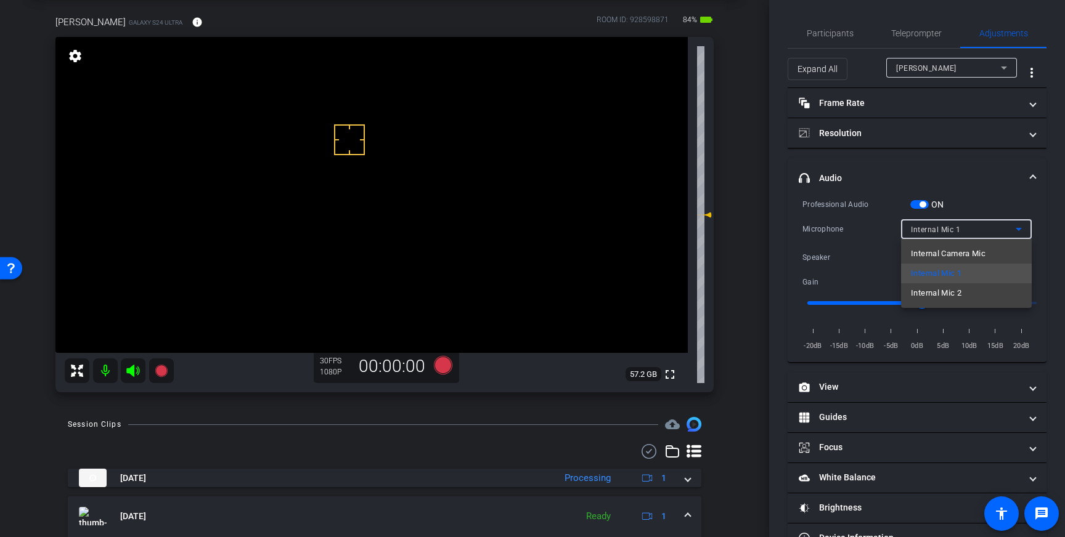
click at [959, 293] on span "Internal Mic 2" at bounding box center [936, 293] width 51 height 15
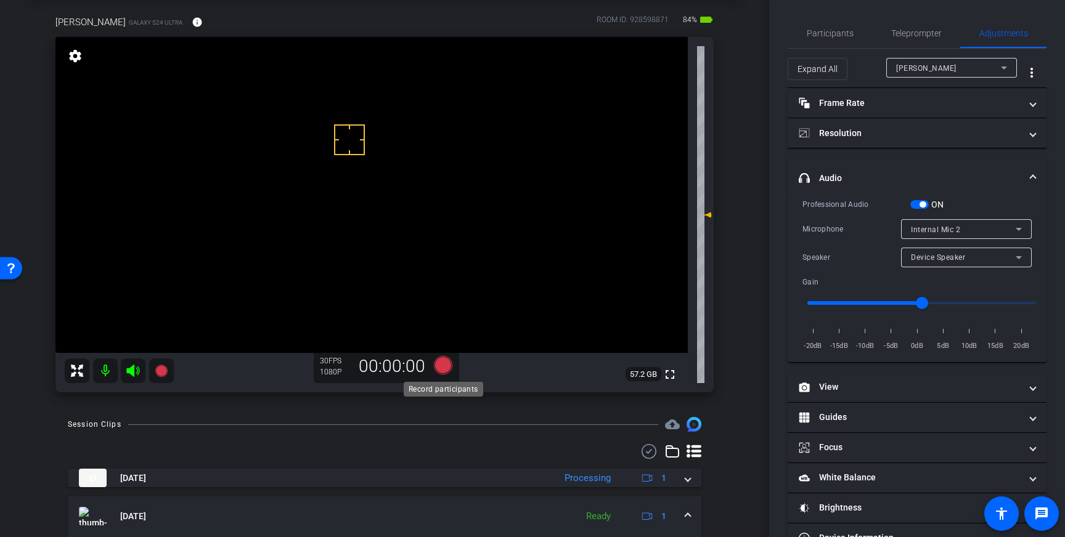
click at [445, 368] on icon at bounding box center [443, 365] width 18 height 18
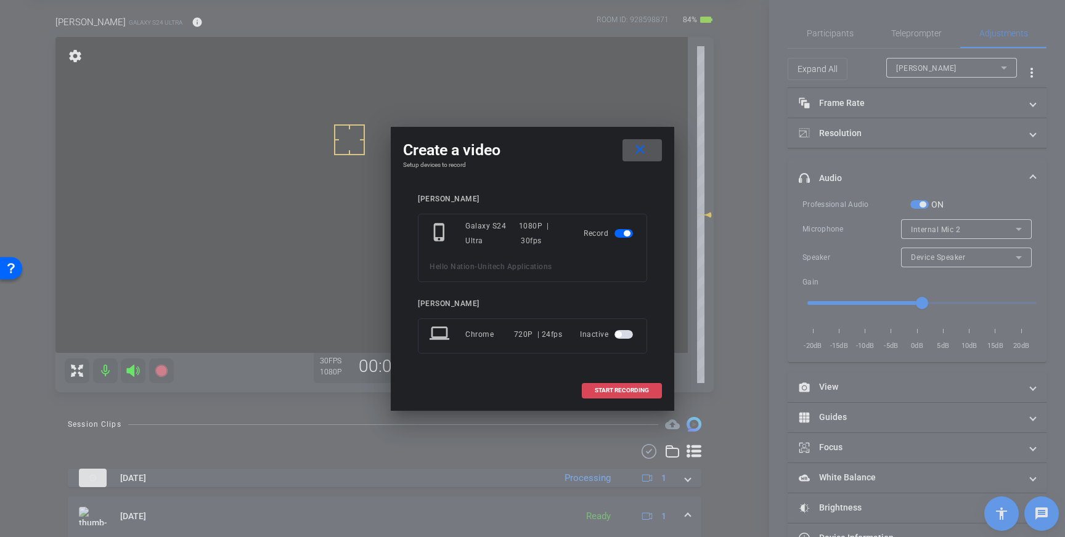
click at [602, 385] on span at bounding box center [621, 391] width 79 height 30
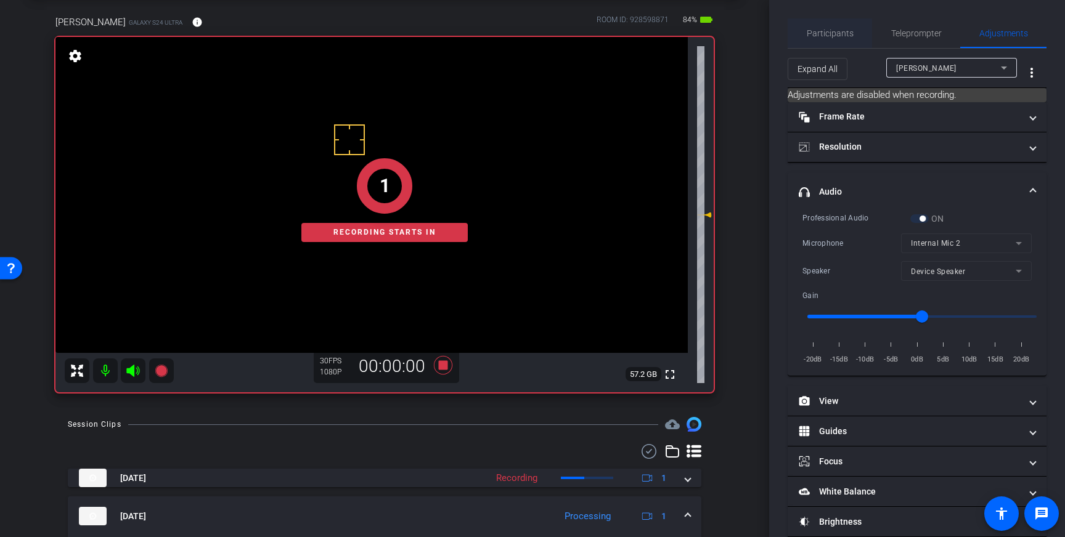
click at [833, 31] on span "Participants" at bounding box center [830, 33] width 47 height 30
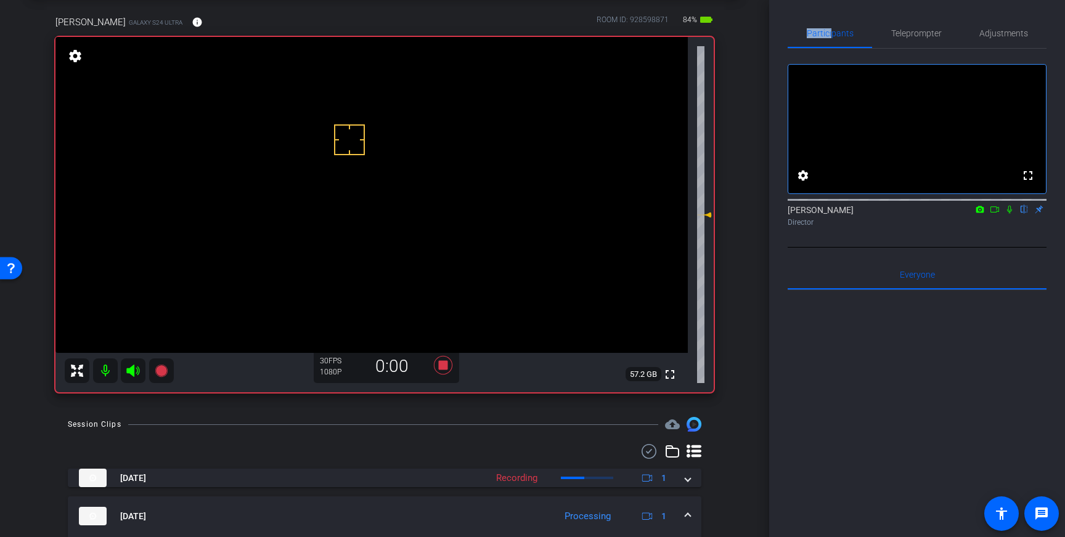
drag, startPoint x: 1007, startPoint y: 224, endPoint x: 1007, endPoint y: 232, distance: 8.0
click at [1007, 214] on icon at bounding box center [1009, 209] width 10 height 9
click at [1010, 214] on icon at bounding box center [1009, 210] width 7 height 8
click at [439, 369] on icon at bounding box center [443, 365] width 18 height 18
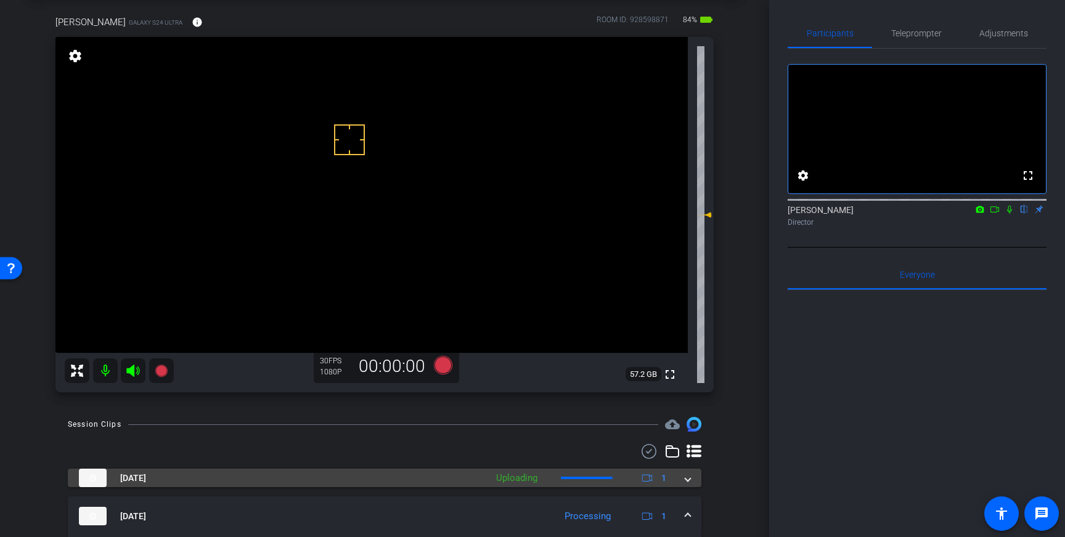
click at [678, 481] on div "Oct 8, 2025 Uploading 1" at bounding box center [382, 478] width 606 height 18
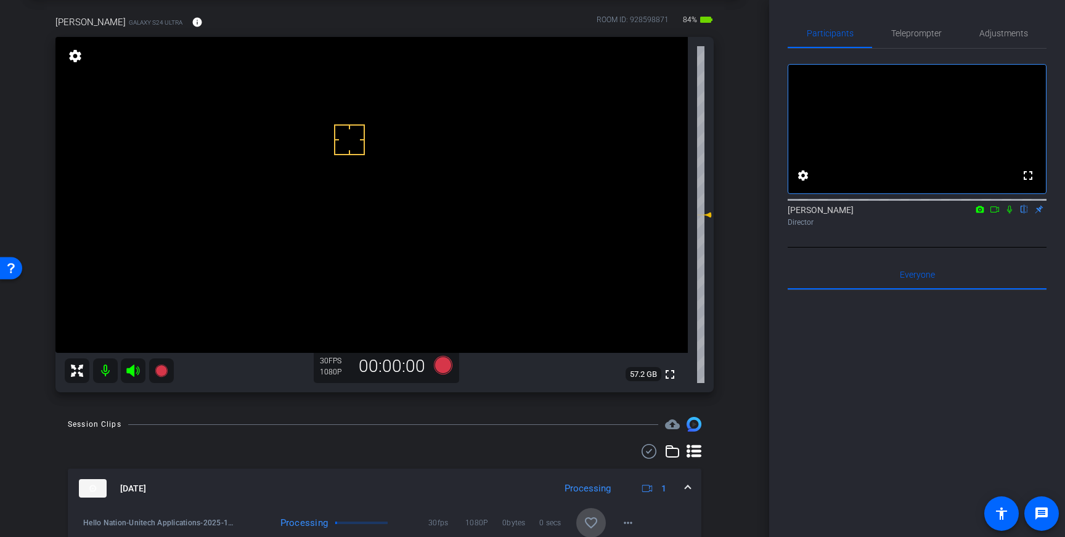
click at [593, 512] on span at bounding box center [591, 523] width 30 height 30
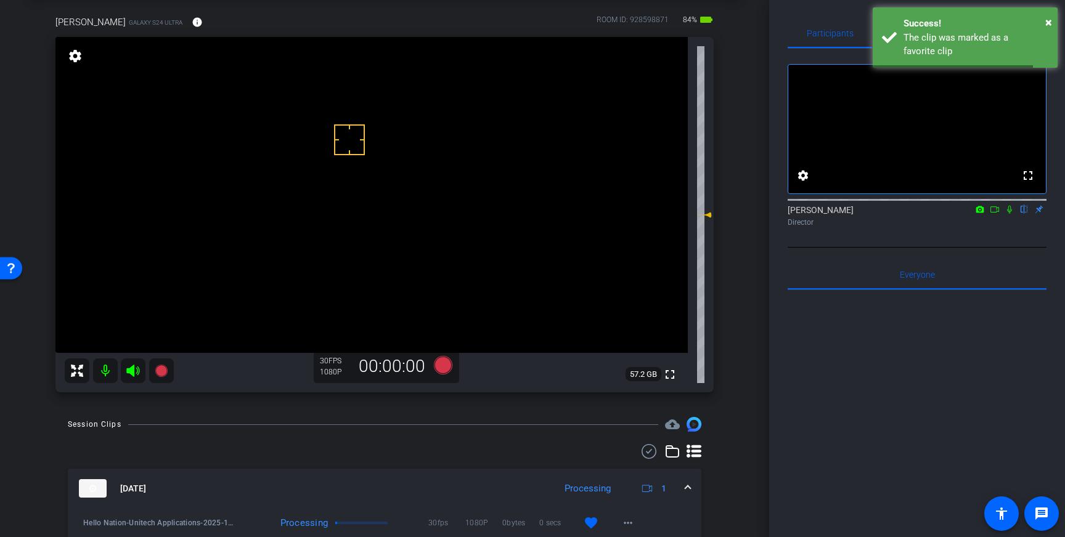
click at [693, 484] on mat-expansion-panel-header "Oct 8, 2025 Processing 1" at bounding box center [384, 488] width 633 height 39
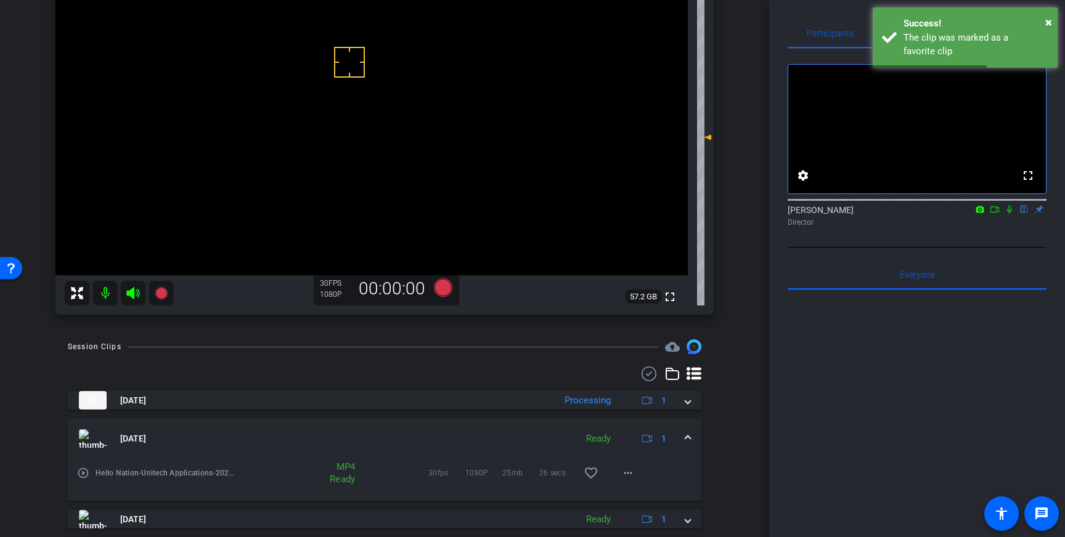
scroll to position [142, 0]
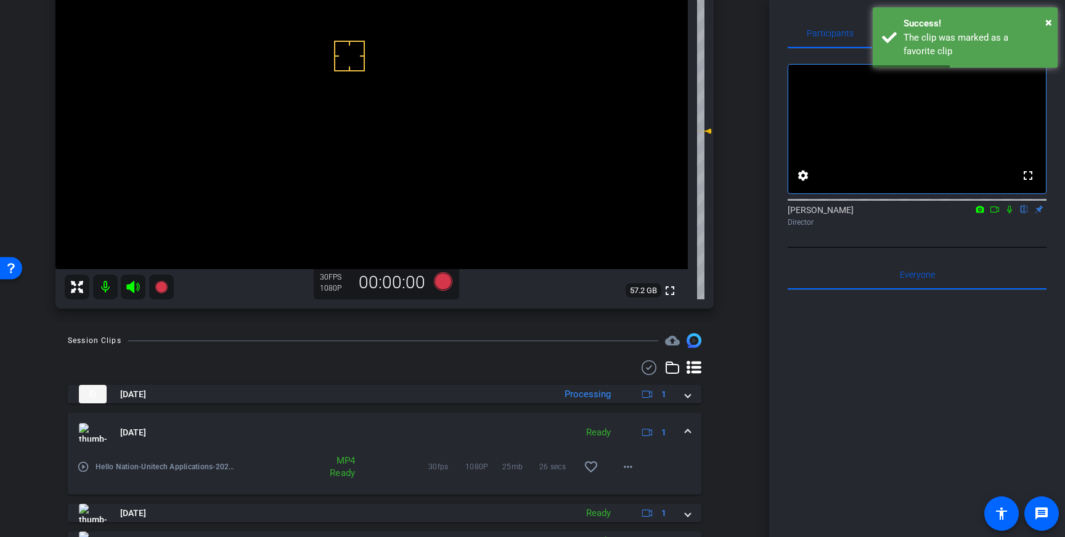
drag, startPoint x: 691, startPoint y: 433, endPoint x: 667, endPoint y: 429, distance: 24.8
click at [691, 433] on mat-expansion-panel-header "Oct 8, 2025 Ready 1" at bounding box center [384, 432] width 633 height 39
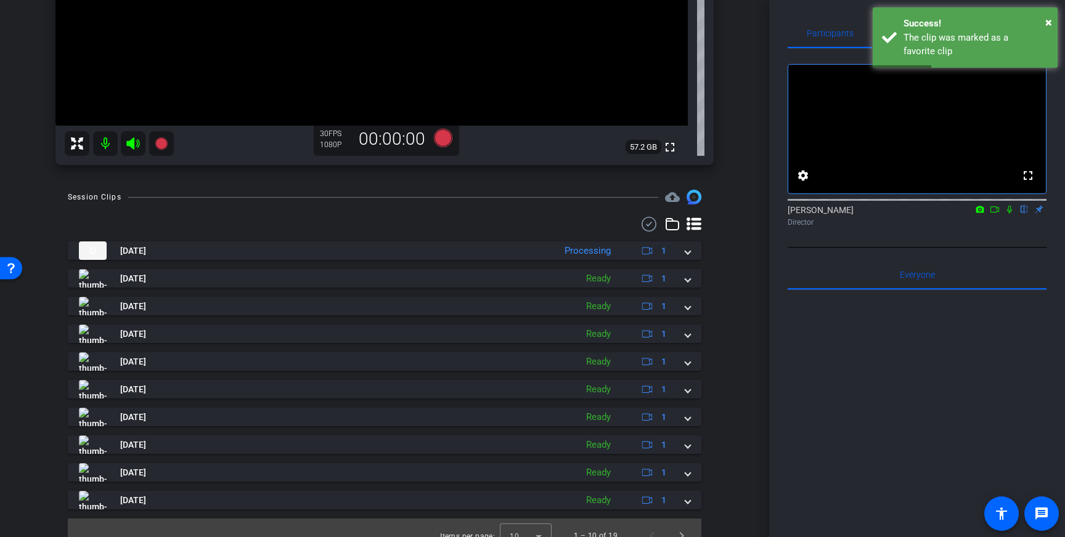
scroll to position [301, 0]
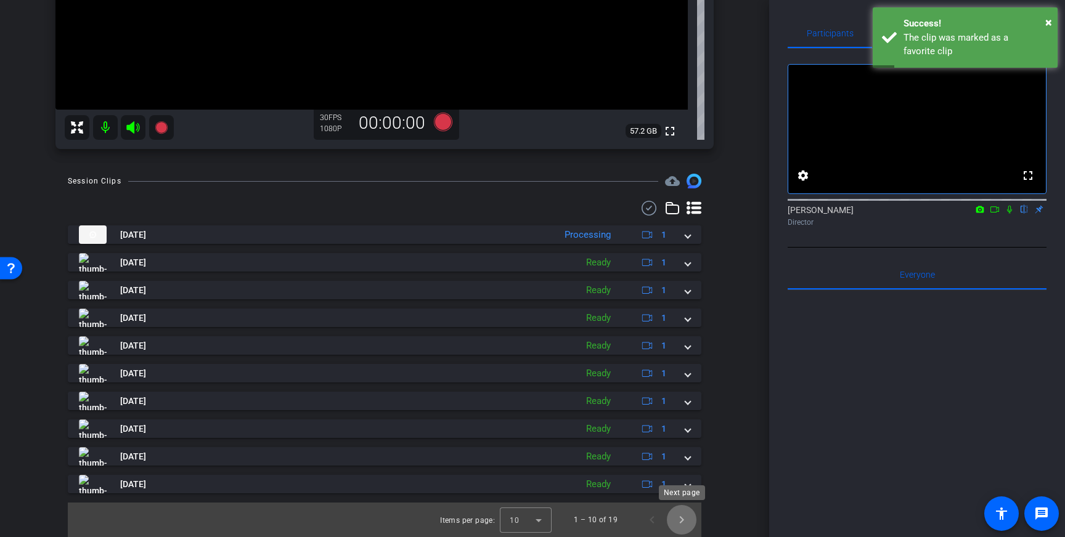
click at [681, 515] on span "Next page" at bounding box center [682, 520] width 30 height 30
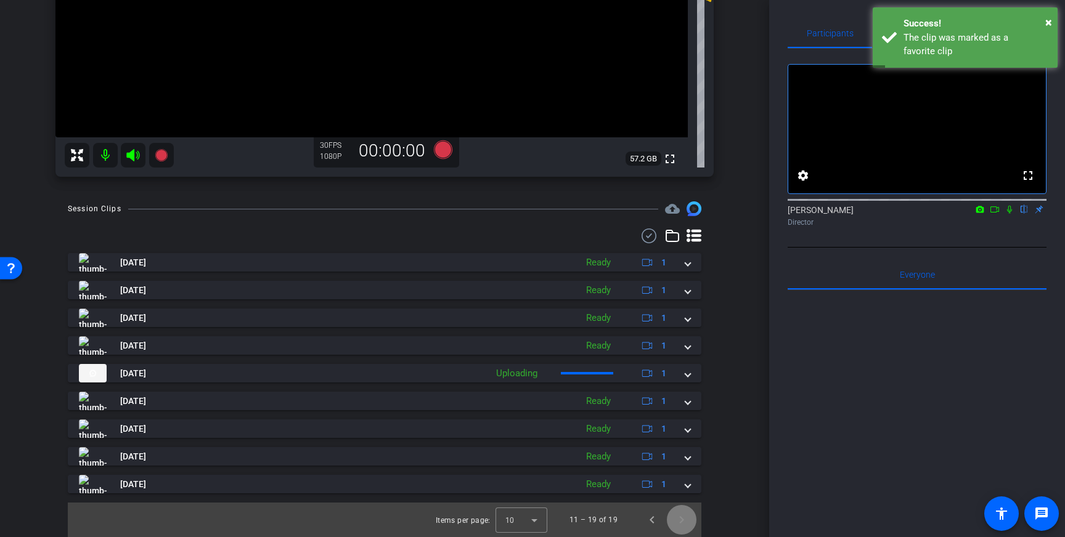
scroll to position [274, 0]
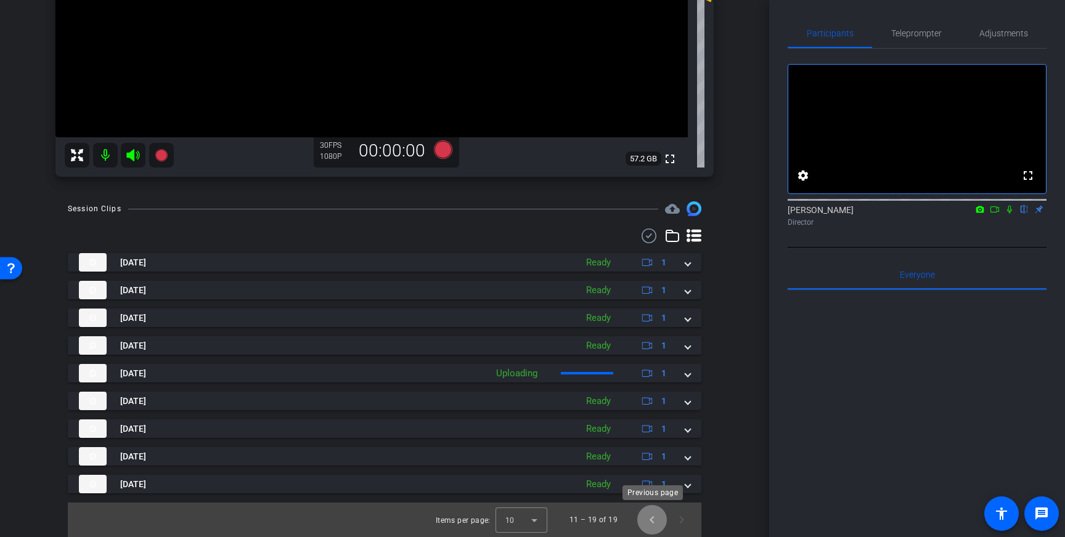
click at [648, 523] on span "Previous page" at bounding box center [652, 520] width 30 height 30
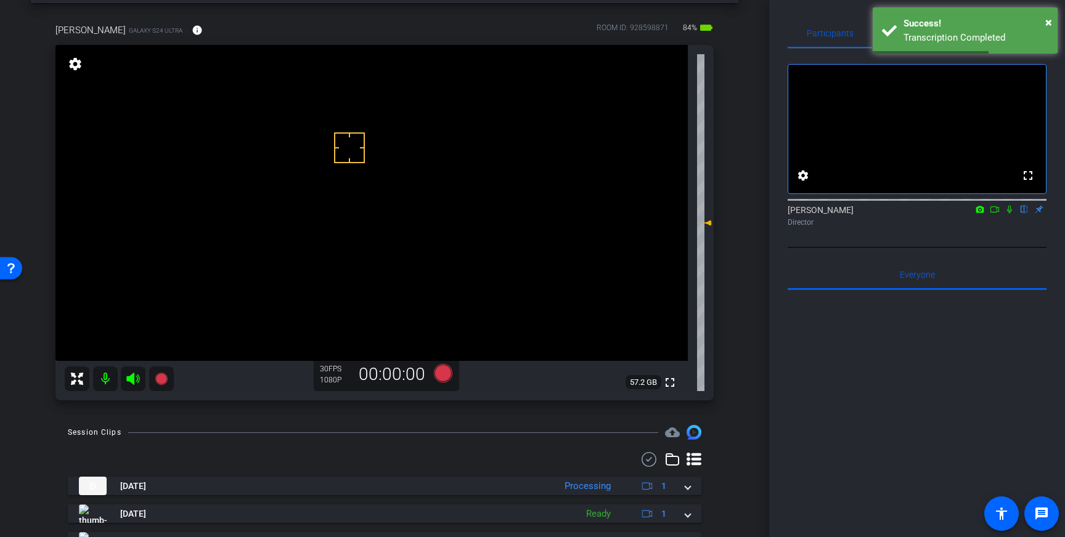
scroll to position [49, 0]
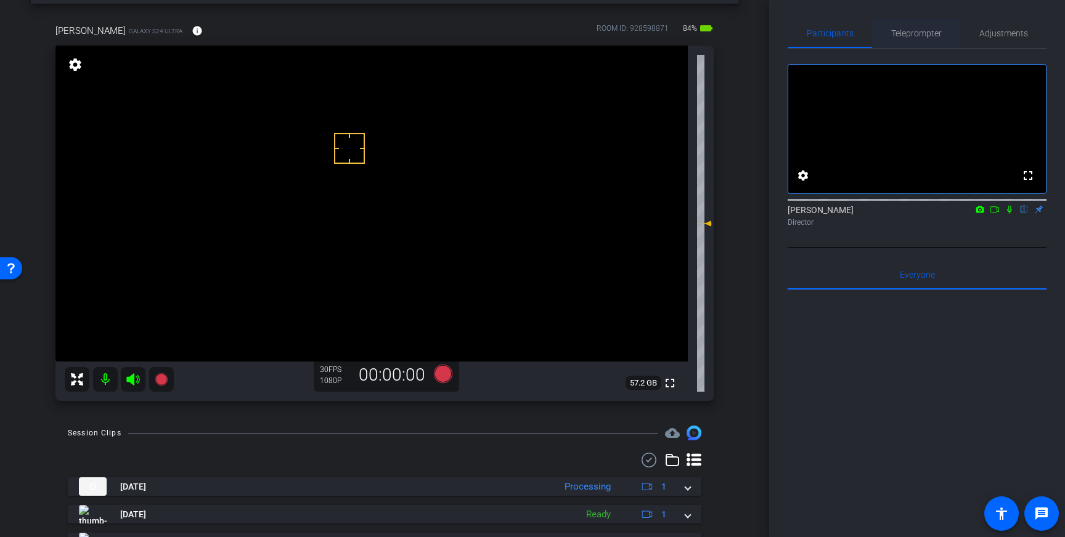
click at [917, 31] on span "Teleprompter" at bounding box center [916, 33] width 51 height 9
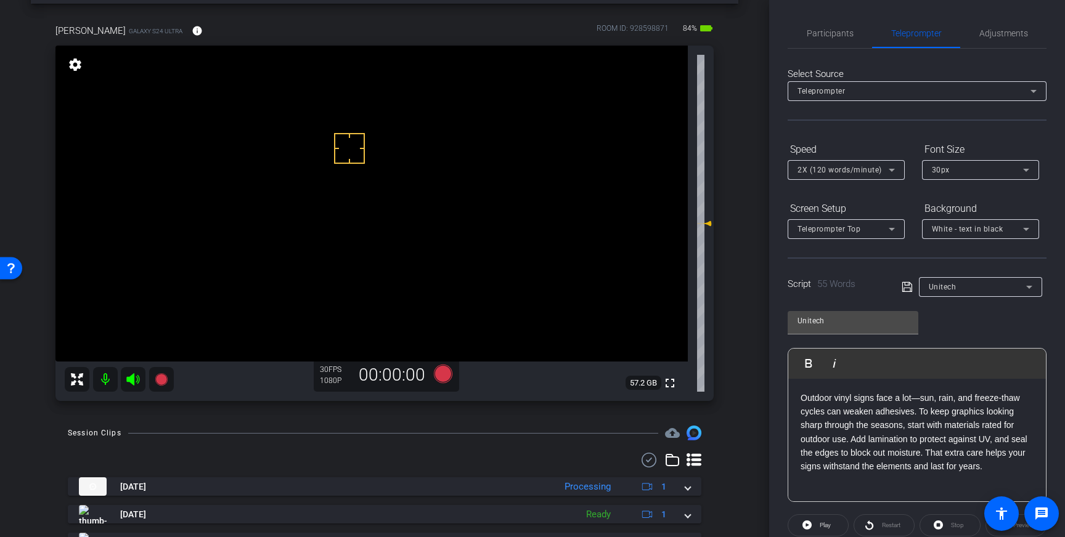
scroll to position [136, 0]
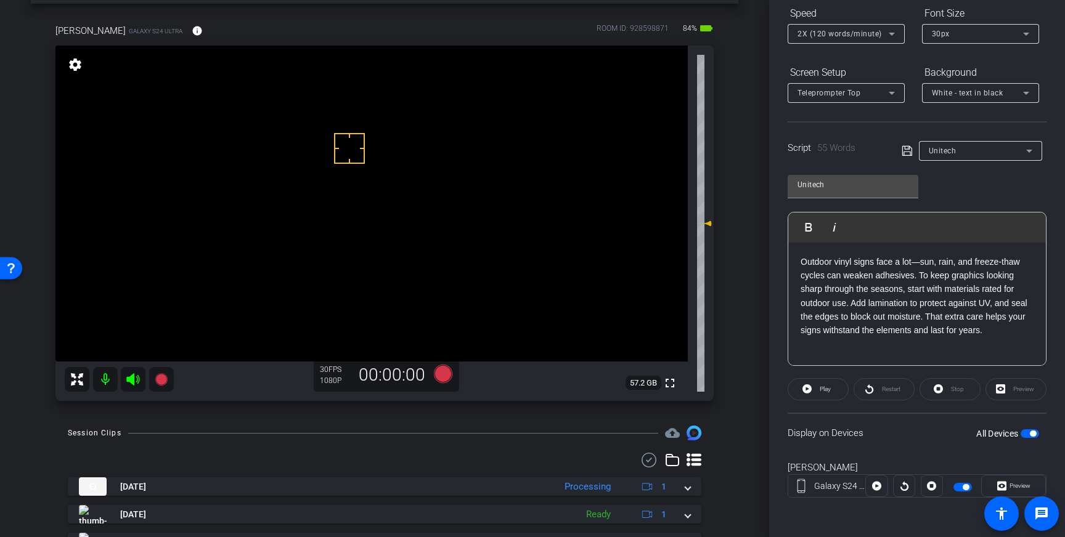
drag, startPoint x: 1030, startPoint y: 434, endPoint x: 1040, endPoint y: 448, distance: 16.8
click at [1030, 434] on span "button" at bounding box center [1033, 434] width 6 height 6
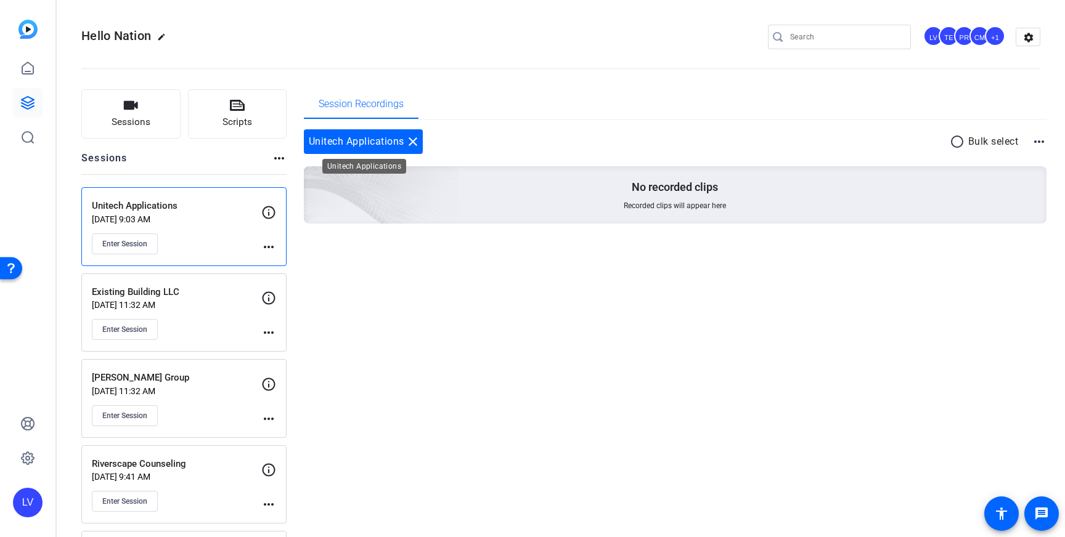
click at [416, 140] on mat-icon "close" at bounding box center [412, 141] width 15 height 15
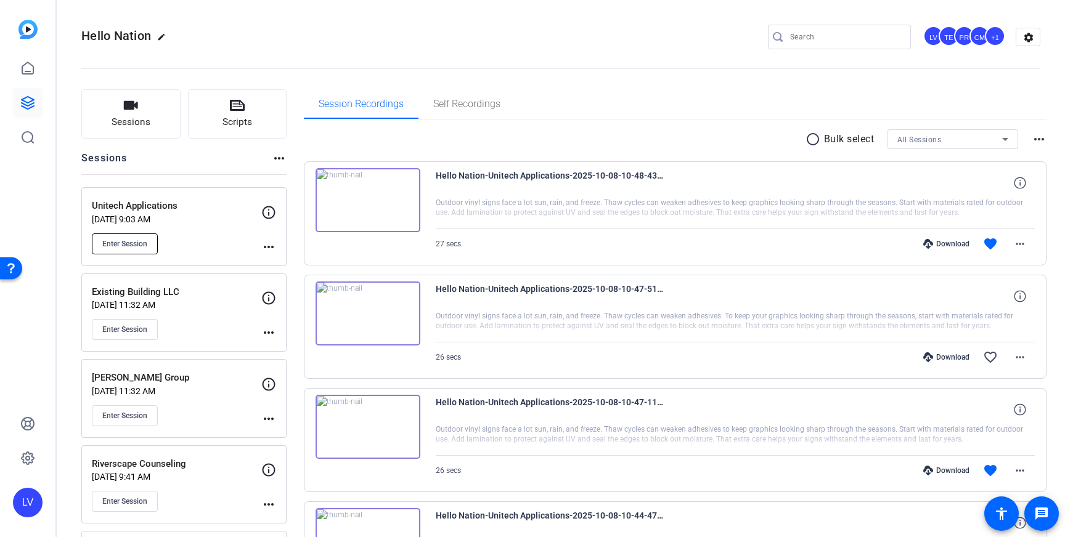
click at [138, 242] on span "Enter Session" at bounding box center [124, 244] width 45 height 10
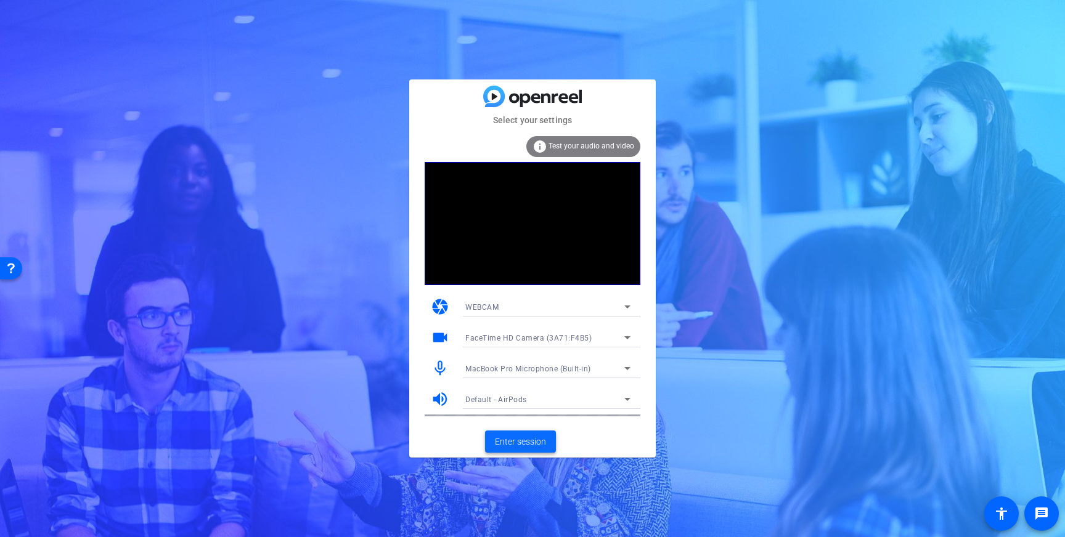
click at [518, 444] on span "Enter session" at bounding box center [520, 442] width 51 height 13
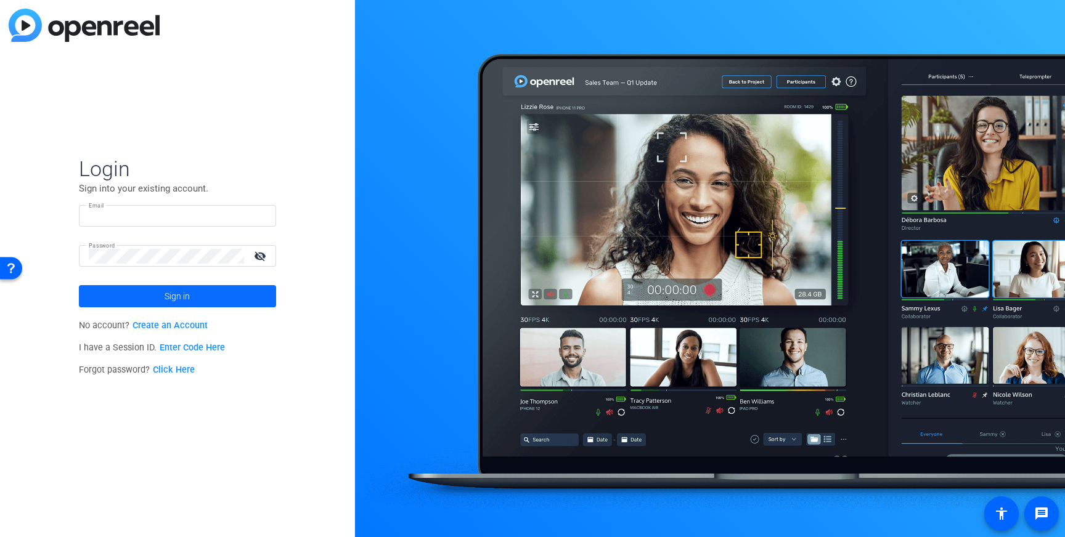
type input "[EMAIL_ADDRESS][DOMAIN_NAME]"
click at [235, 296] on span at bounding box center [177, 297] width 197 height 30
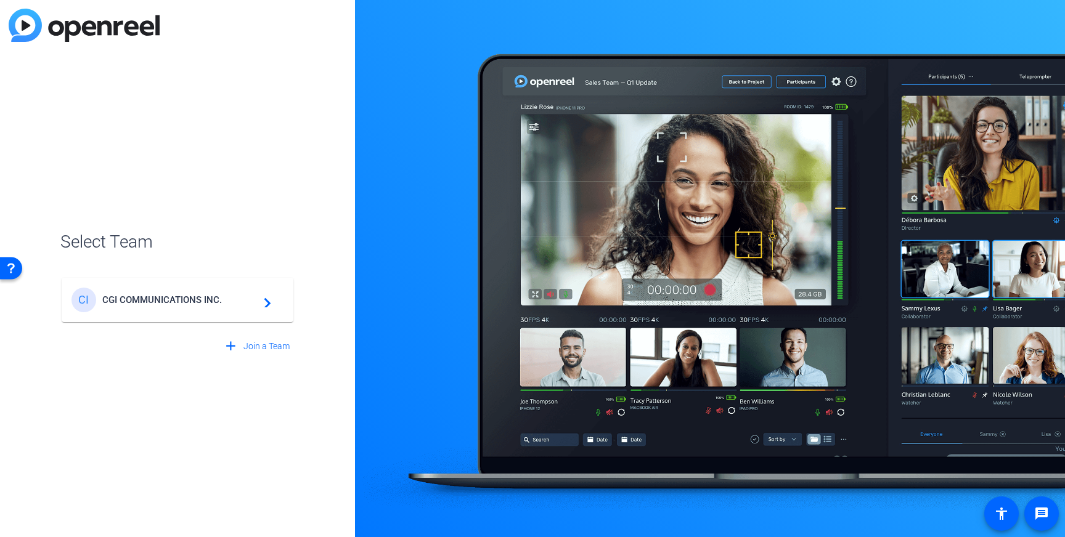
click at [187, 296] on span "CGI COMMUNICATIONS INC." at bounding box center [179, 300] width 154 height 11
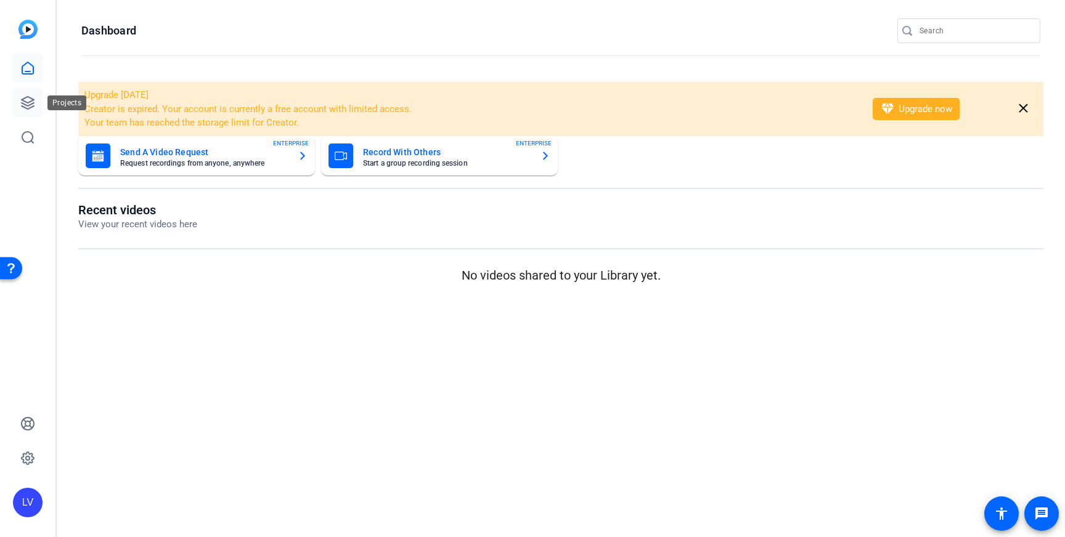
click at [28, 112] on link at bounding box center [28, 103] width 30 height 30
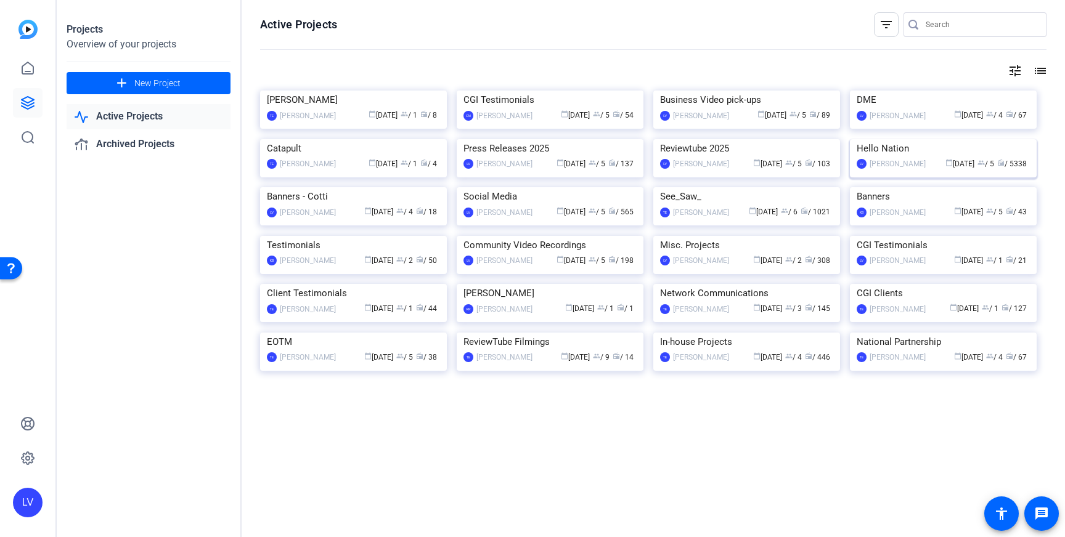
click at [910, 139] on img at bounding box center [943, 139] width 187 height 0
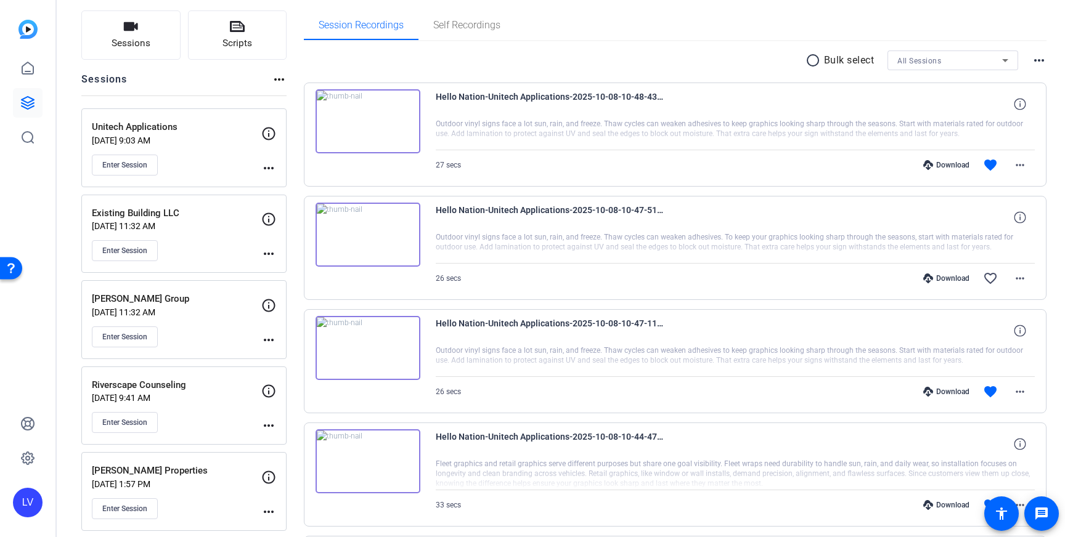
scroll to position [91, 0]
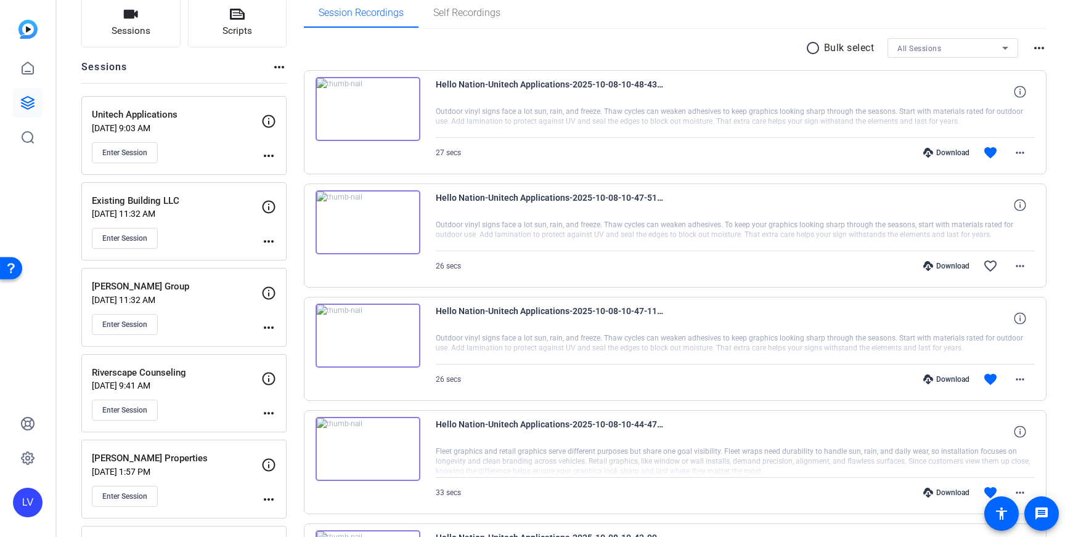
click at [202, 393] on div "Riverscape Counseling [DATE] 9:41 AM Enter Session" at bounding box center [176, 393] width 169 height 55
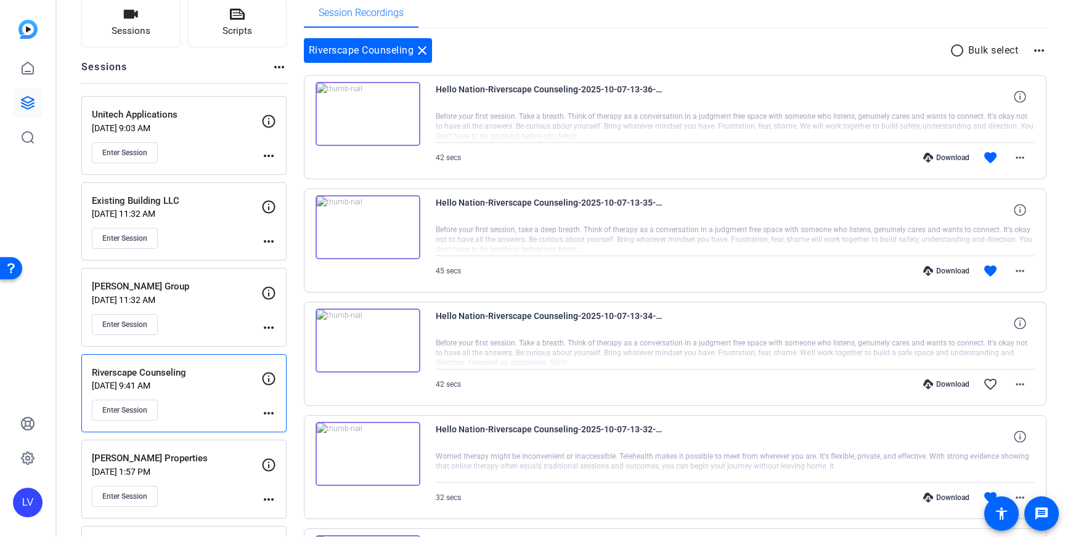
click at [232, 319] on div "Enter Session" at bounding box center [176, 324] width 169 height 21
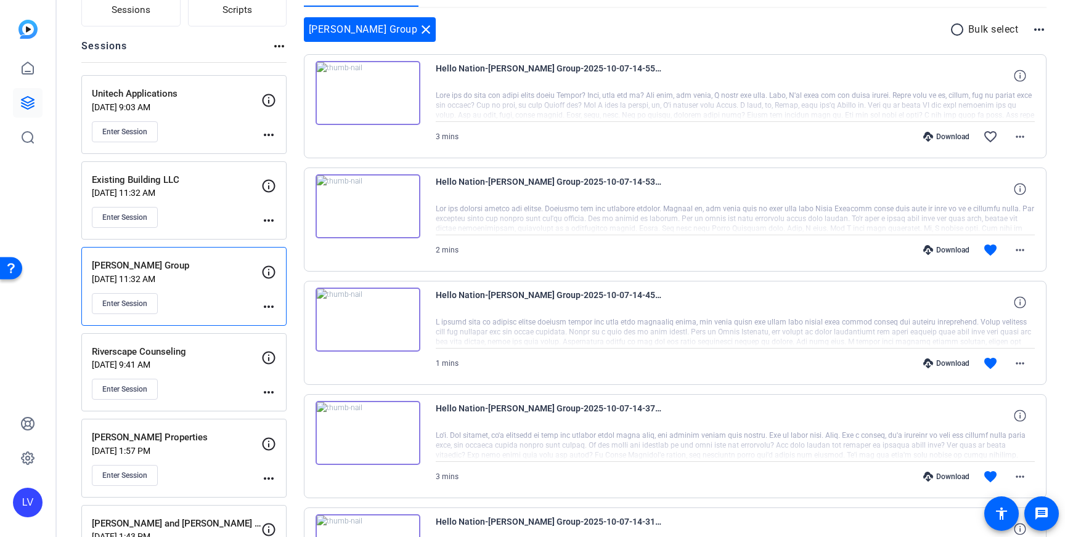
scroll to position [99, 0]
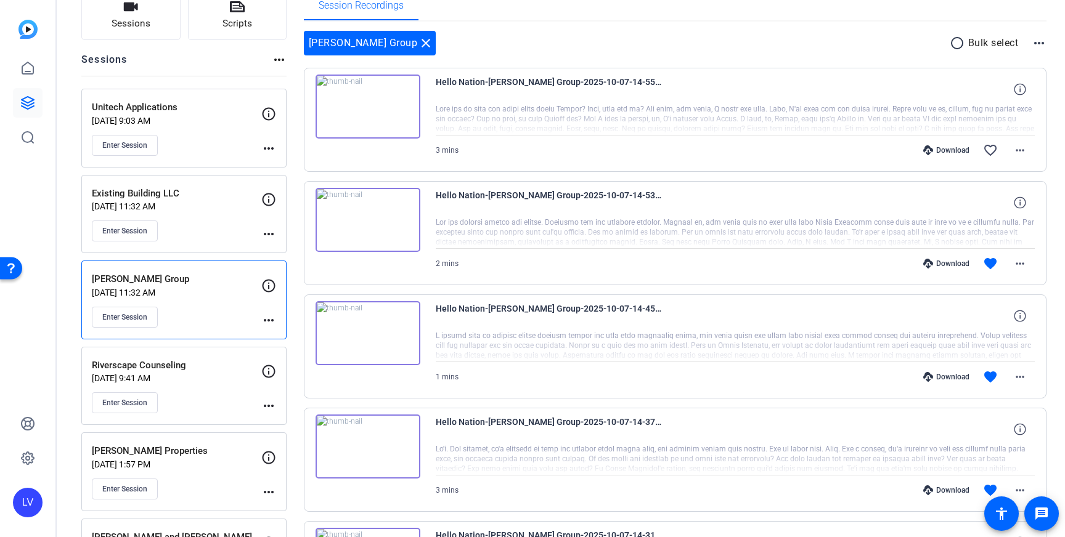
click at [231, 224] on div "Enter Session" at bounding box center [176, 231] width 169 height 21
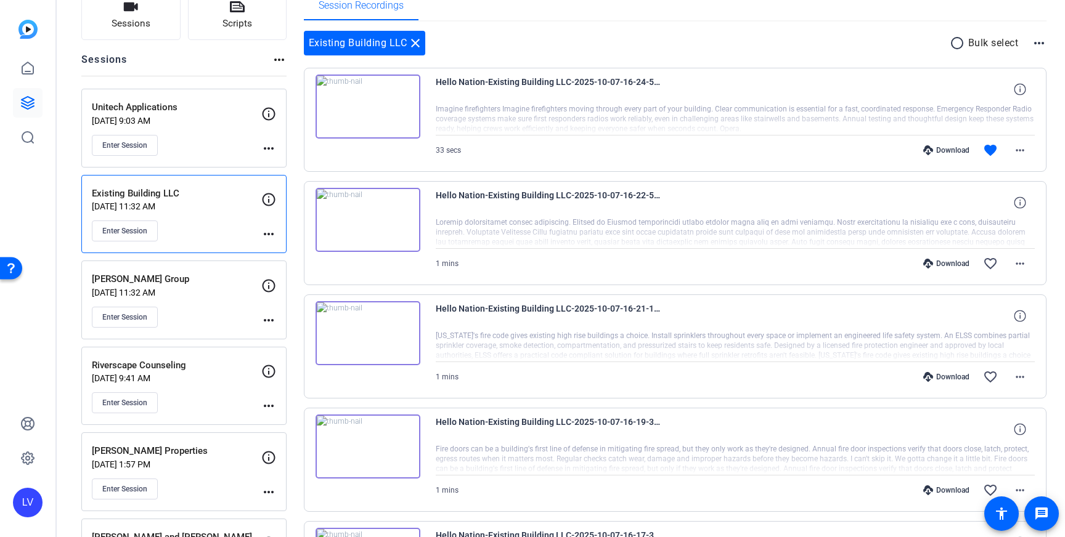
click at [237, 147] on div "Enter Session" at bounding box center [176, 145] width 169 height 21
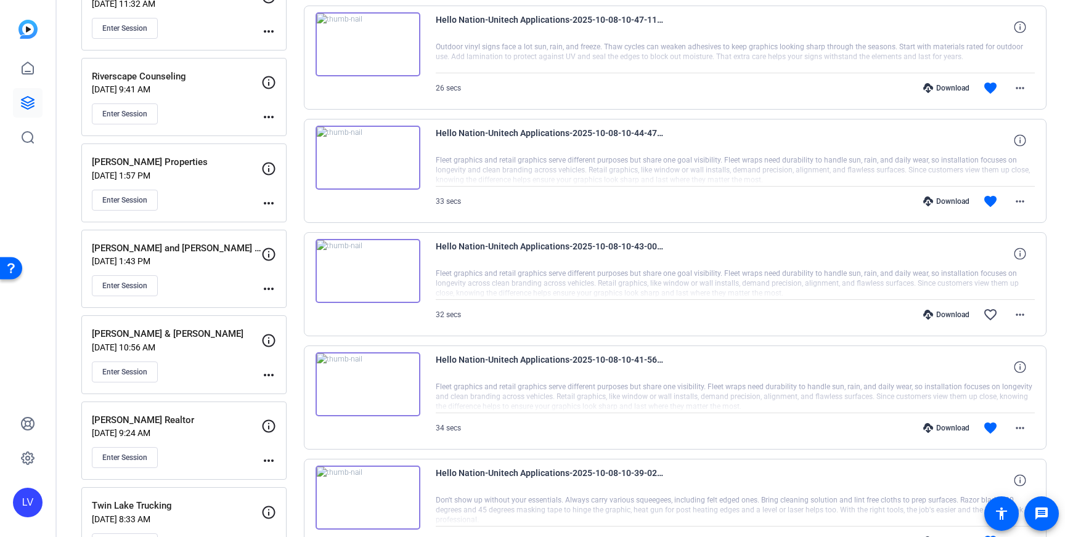
scroll to position [380, 0]
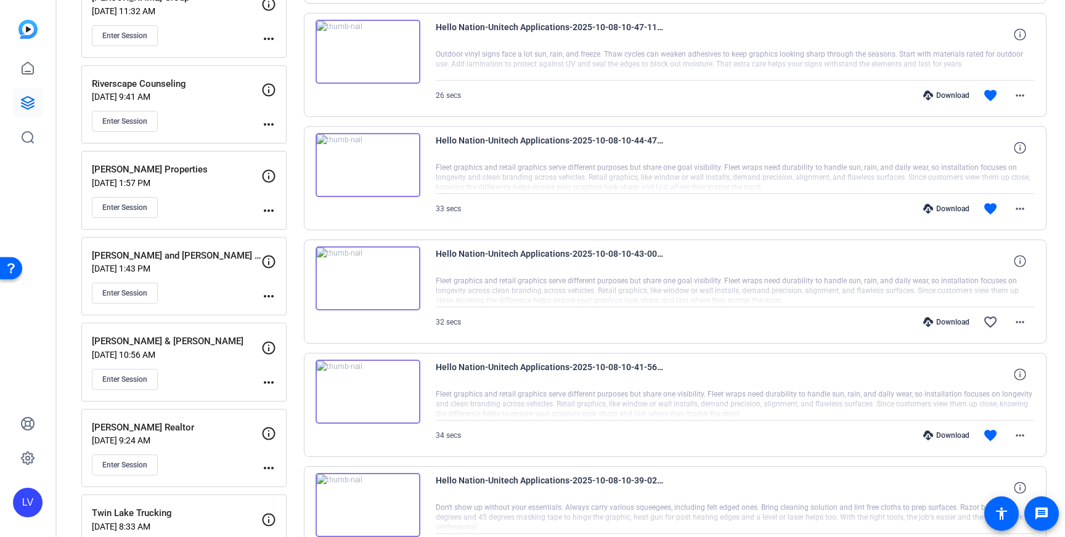
click at [228, 113] on div "Enter Session" at bounding box center [176, 121] width 169 height 21
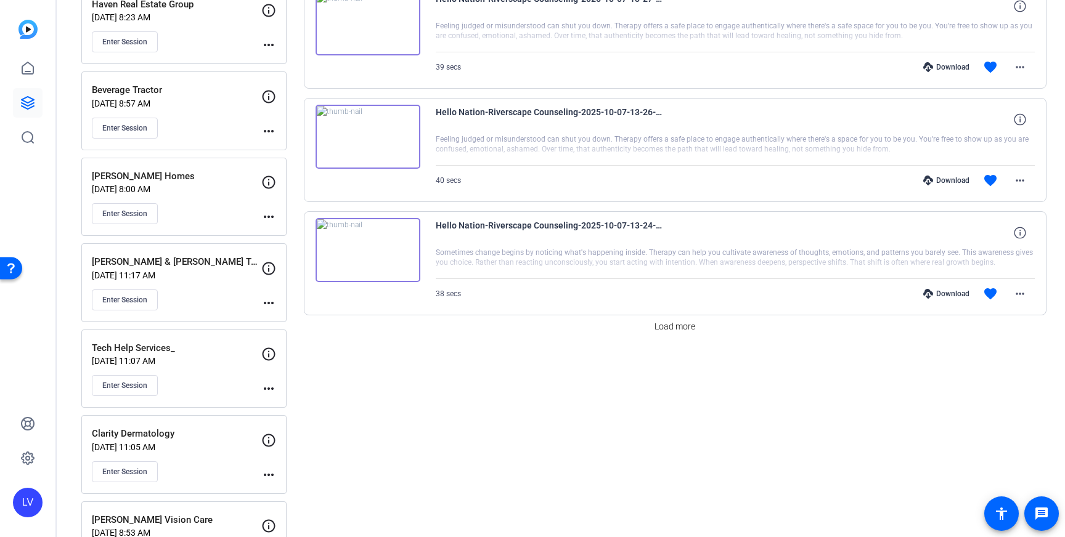
scroll to position [1004, 0]
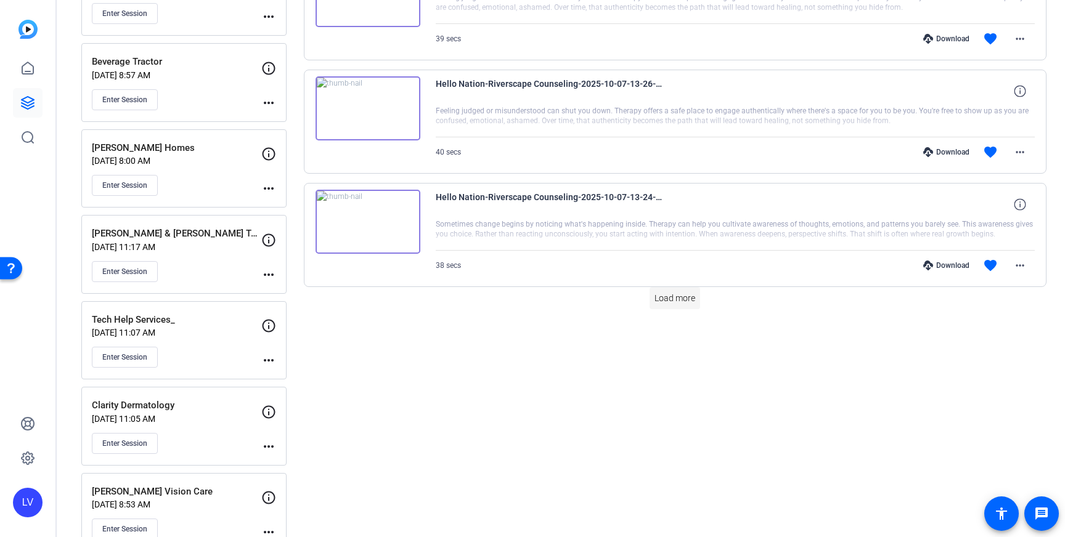
click at [678, 306] on span at bounding box center [674, 298] width 51 height 30
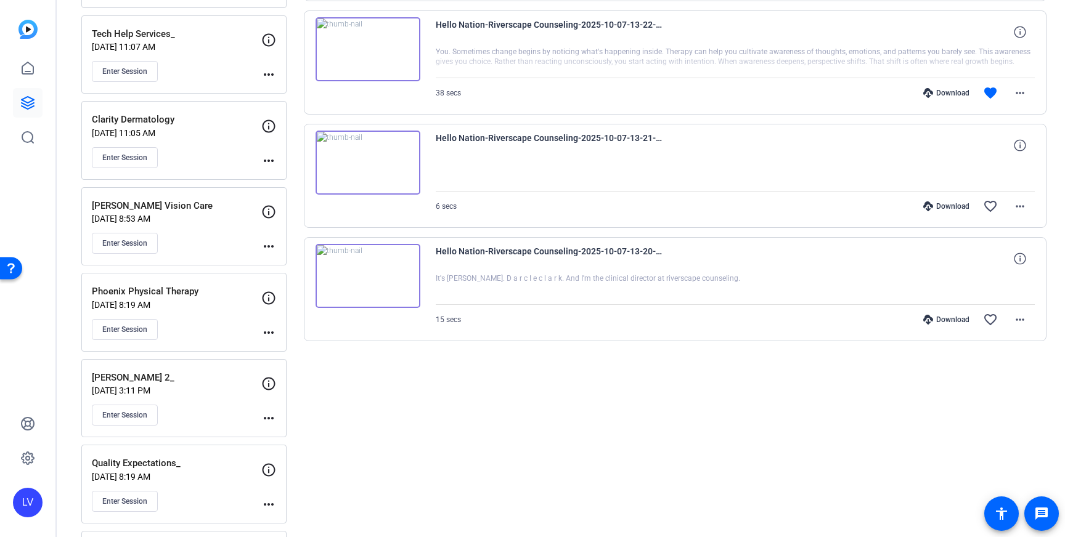
scroll to position [1256, 0]
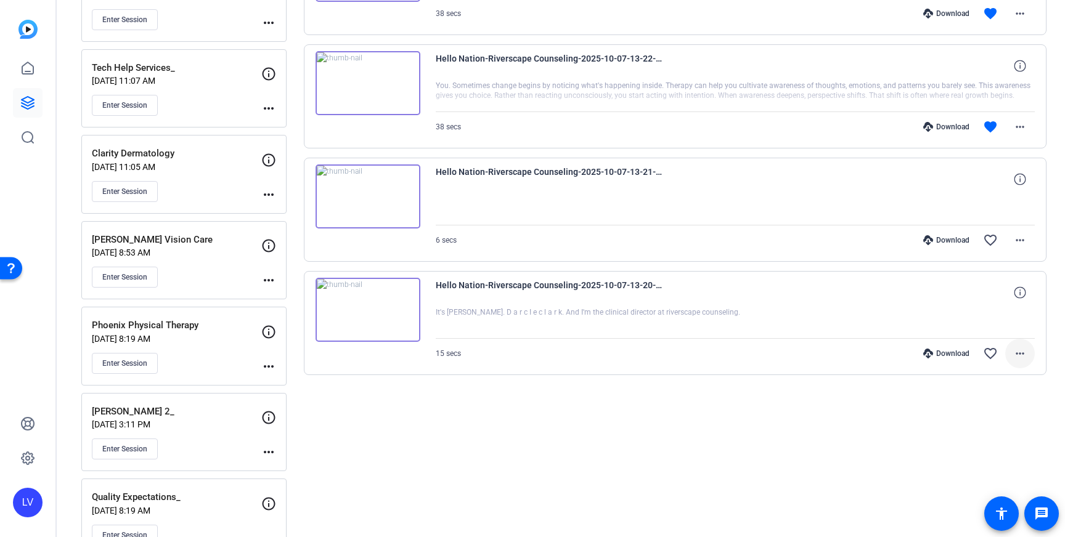
click at [1022, 356] on mat-icon "more_horiz" at bounding box center [1019, 353] width 15 height 15
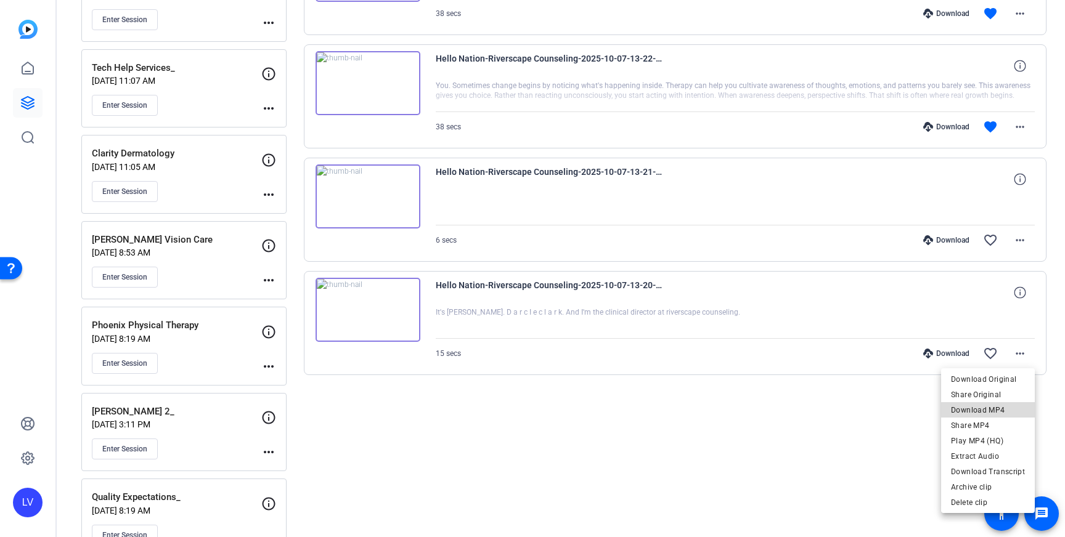
click at [999, 407] on span "Download MP4" at bounding box center [988, 410] width 74 height 15
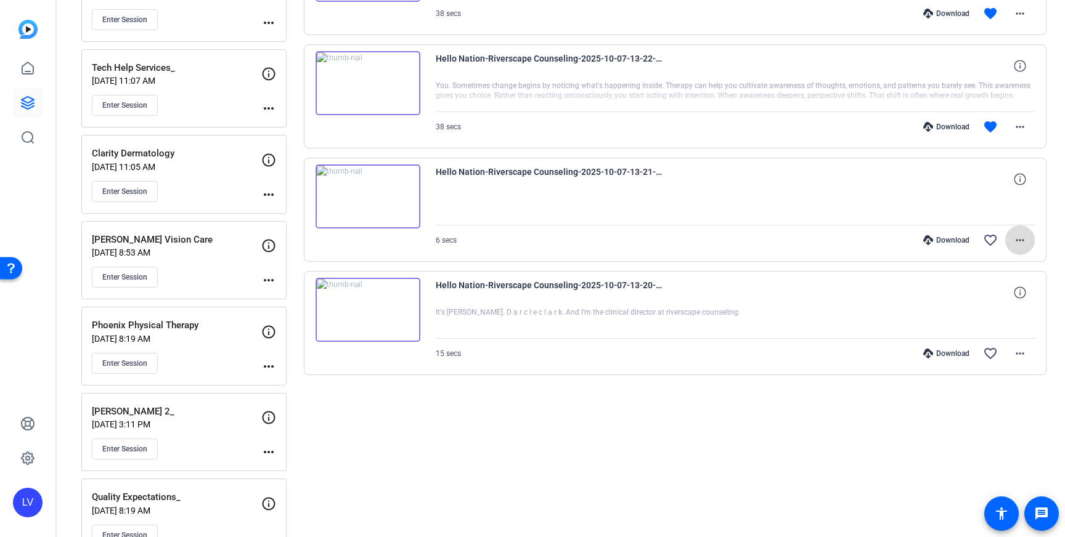
click at [1020, 240] on mat-icon "more_horiz" at bounding box center [1019, 240] width 15 height 15
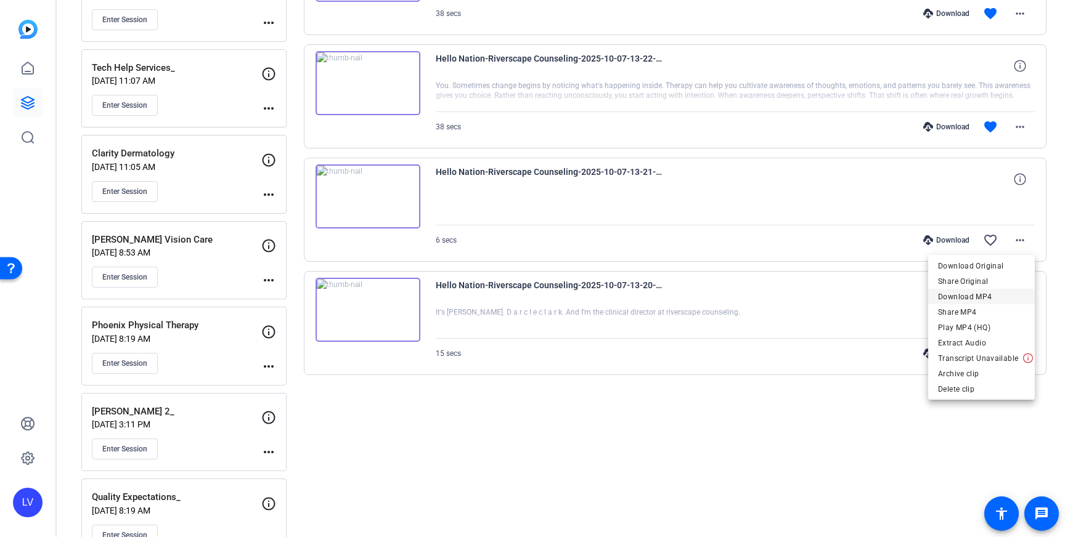
click at [1003, 296] on span "Download MP4" at bounding box center [981, 297] width 87 height 15
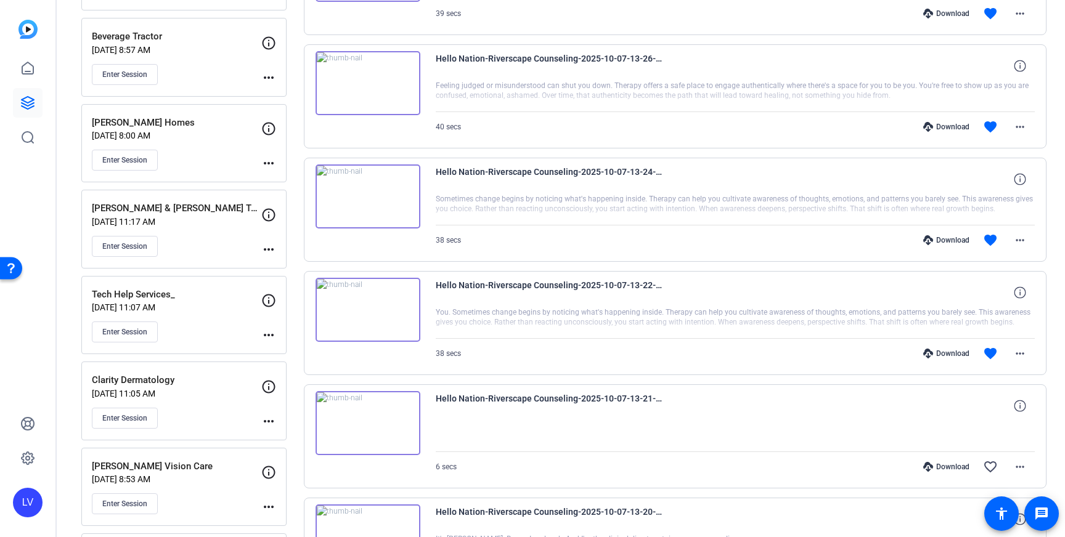
scroll to position [1025, 0]
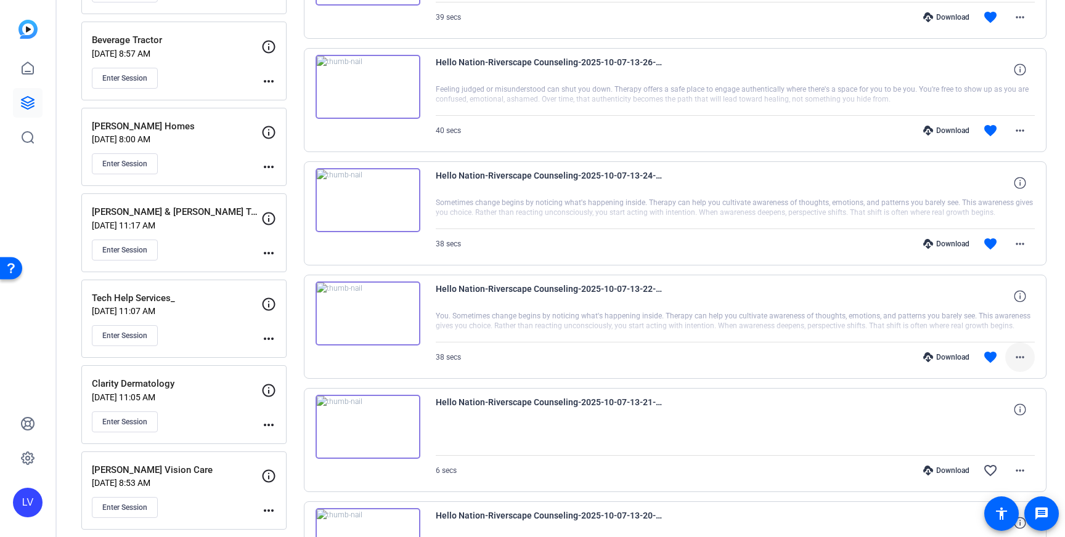
click at [1015, 355] on mat-icon "more_horiz" at bounding box center [1019, 357] width 15 height 15
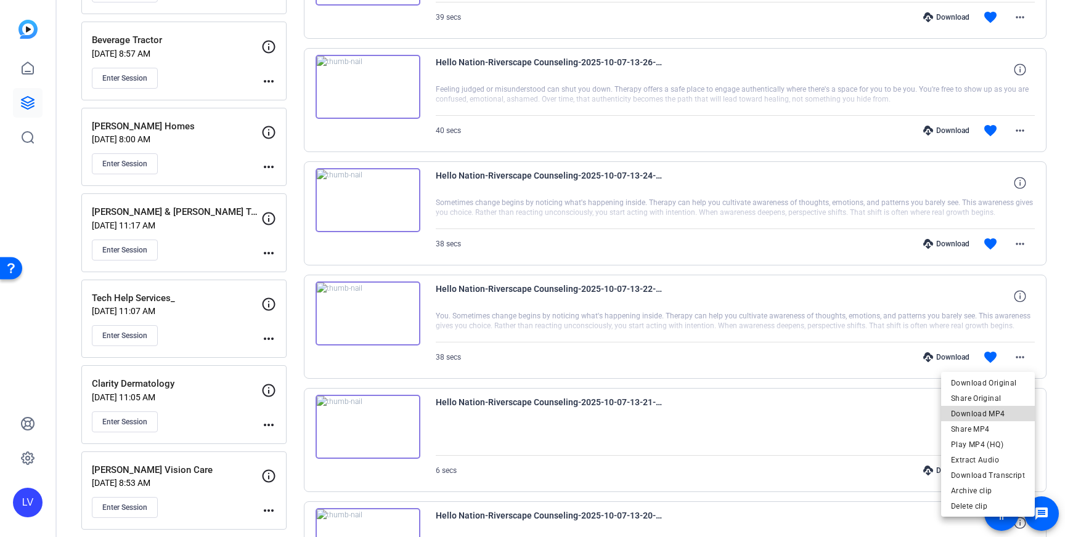
click at [994, 411] on span "Download MP4" at bounding box center [988, 414] width 74 height 15
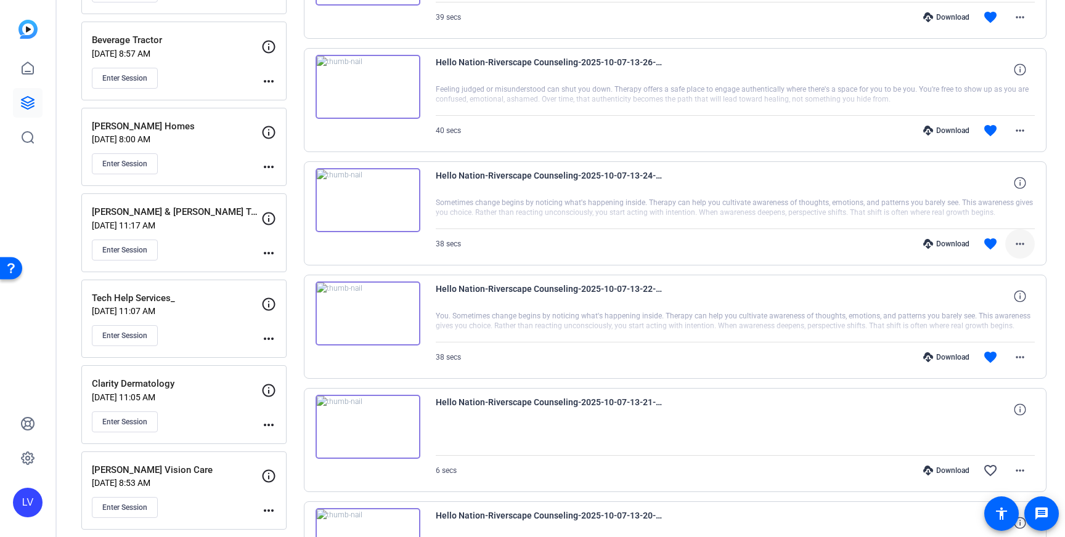
click at [1019, 242] on mat-icon "more_horiz" at bounding box center [1019, 244] width 15 height 15
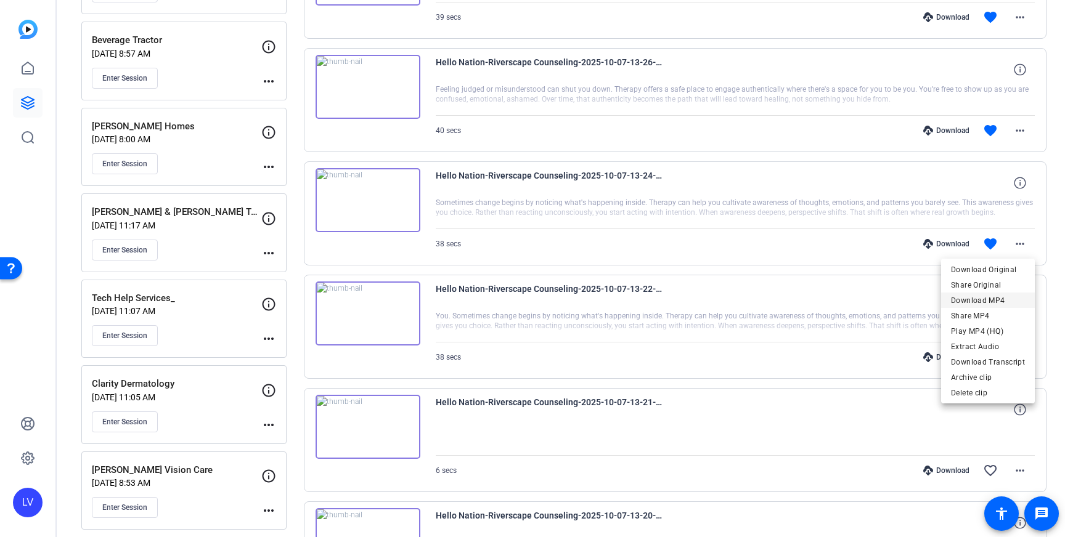
click at [996, 299] on span "Download MP4" at bounding box center [988, 300] width 74 height 15
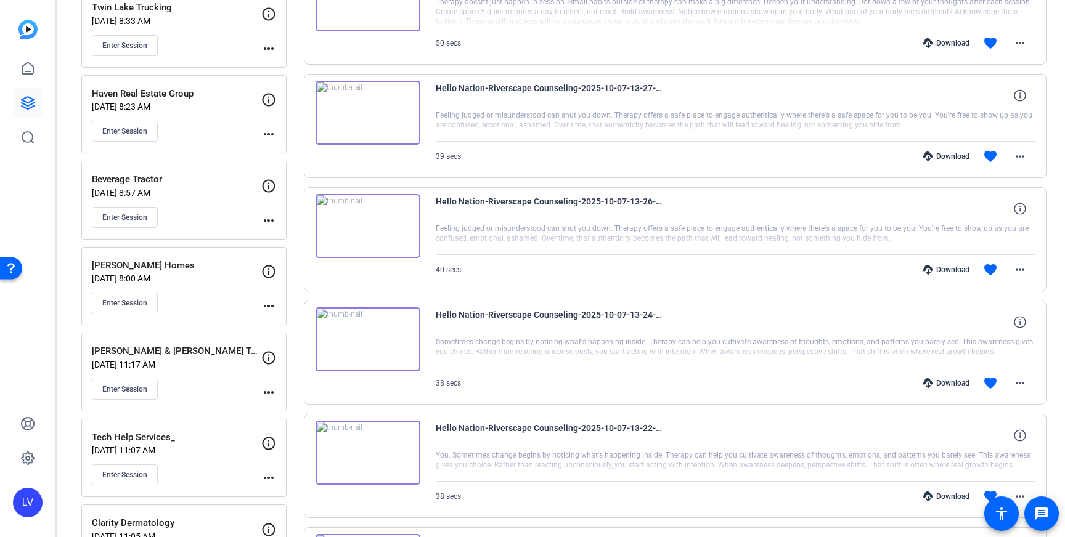
scroll to position [868, 0]
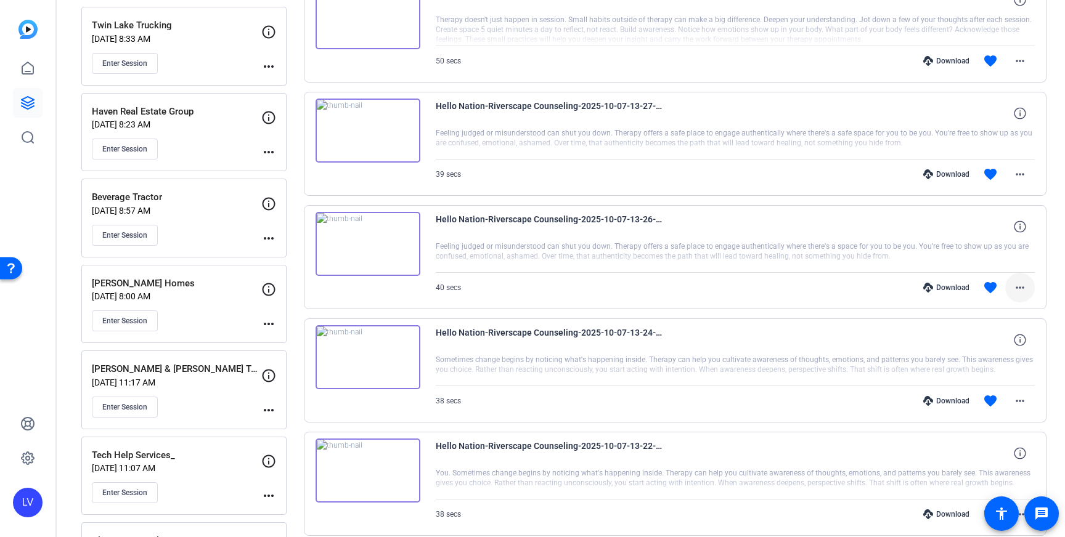
click at [1019, 292] on mat-icon "more_horiz" at bounding box center [1019, 287] width 15 height 15
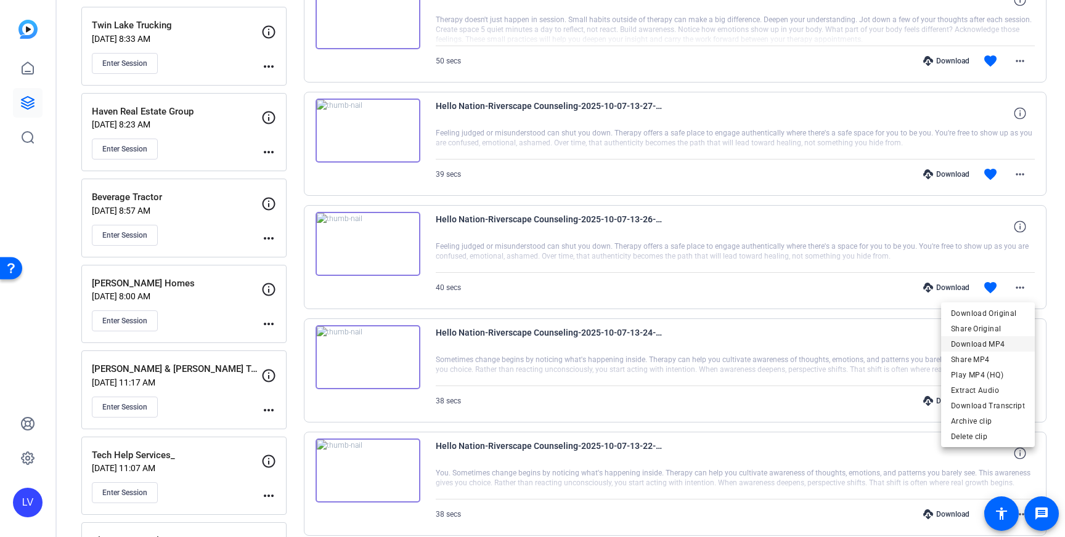
click at [996, 340] on span "Download MP4" at bounding box center [988, 344] width 74 height 15
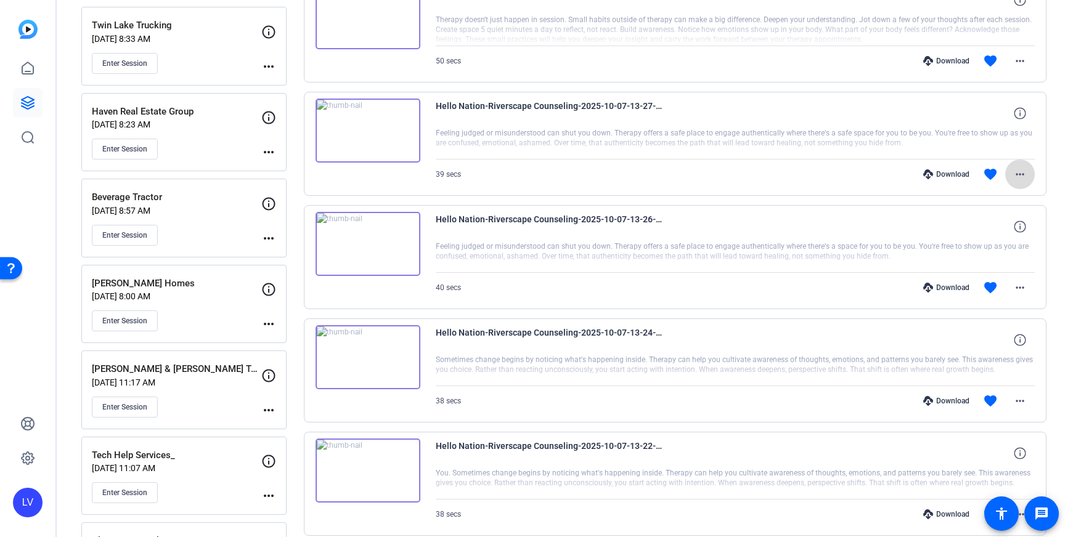
click at [1021, 172] on mat-icon "more_horiz" at bounding box center [1019, 174] width 15 height 15
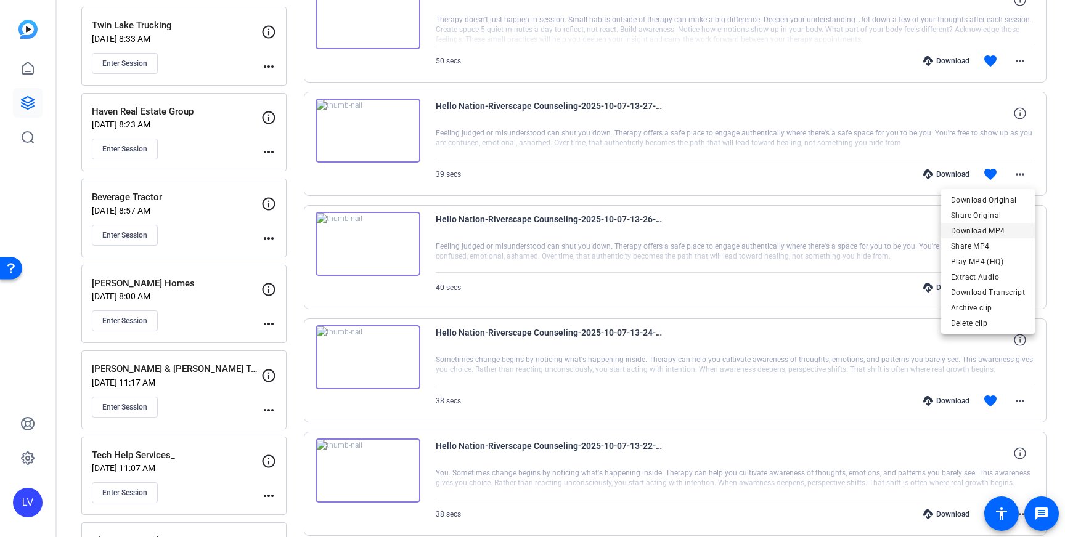
click at [996, 230] on span "Download MP4" at bounding box center [988, 231] width 74 height 15
